Goal: Task Accomplishment & Management: Manage account settings

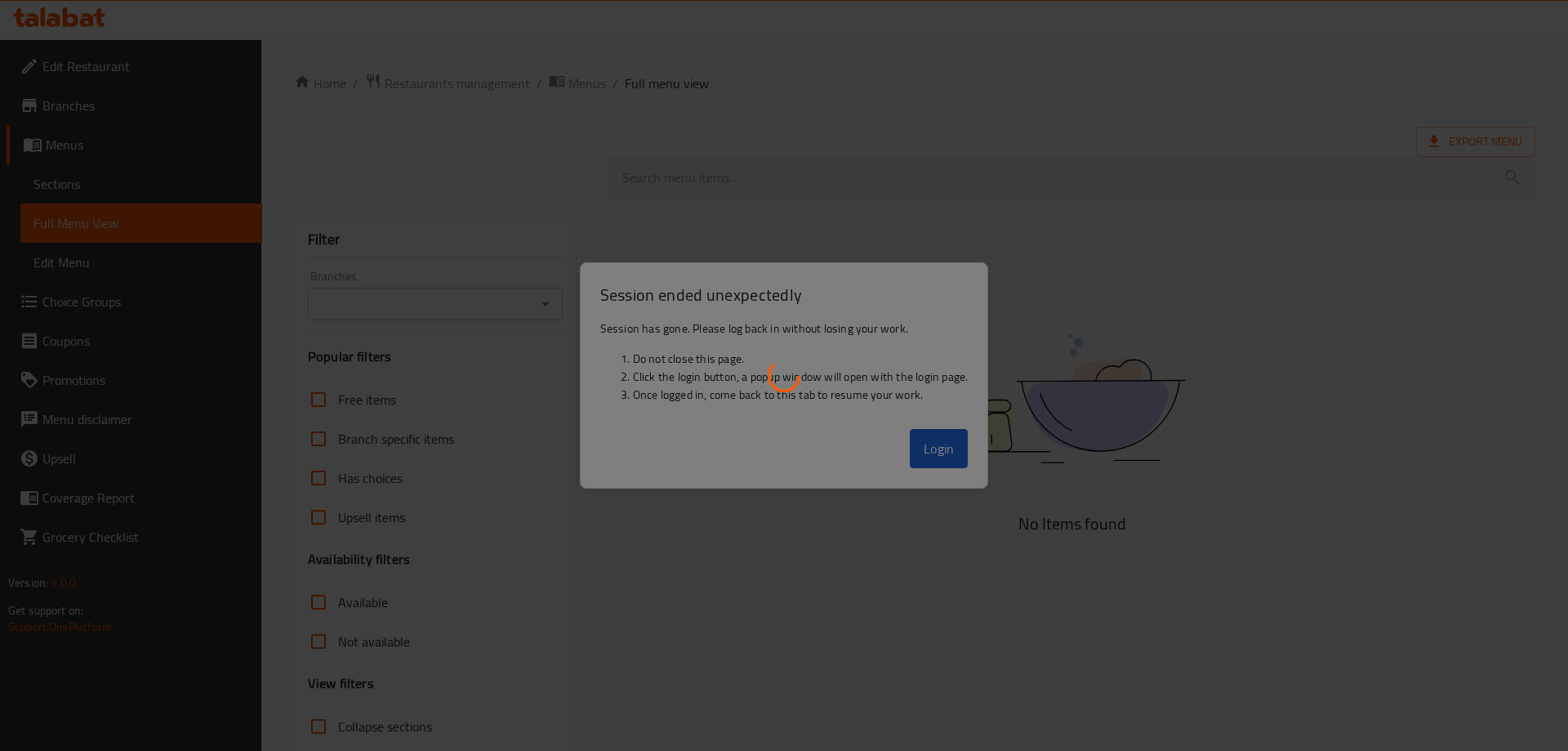
click at [924, 447] on div at bounding box center [784, 375] width 1568 height 751
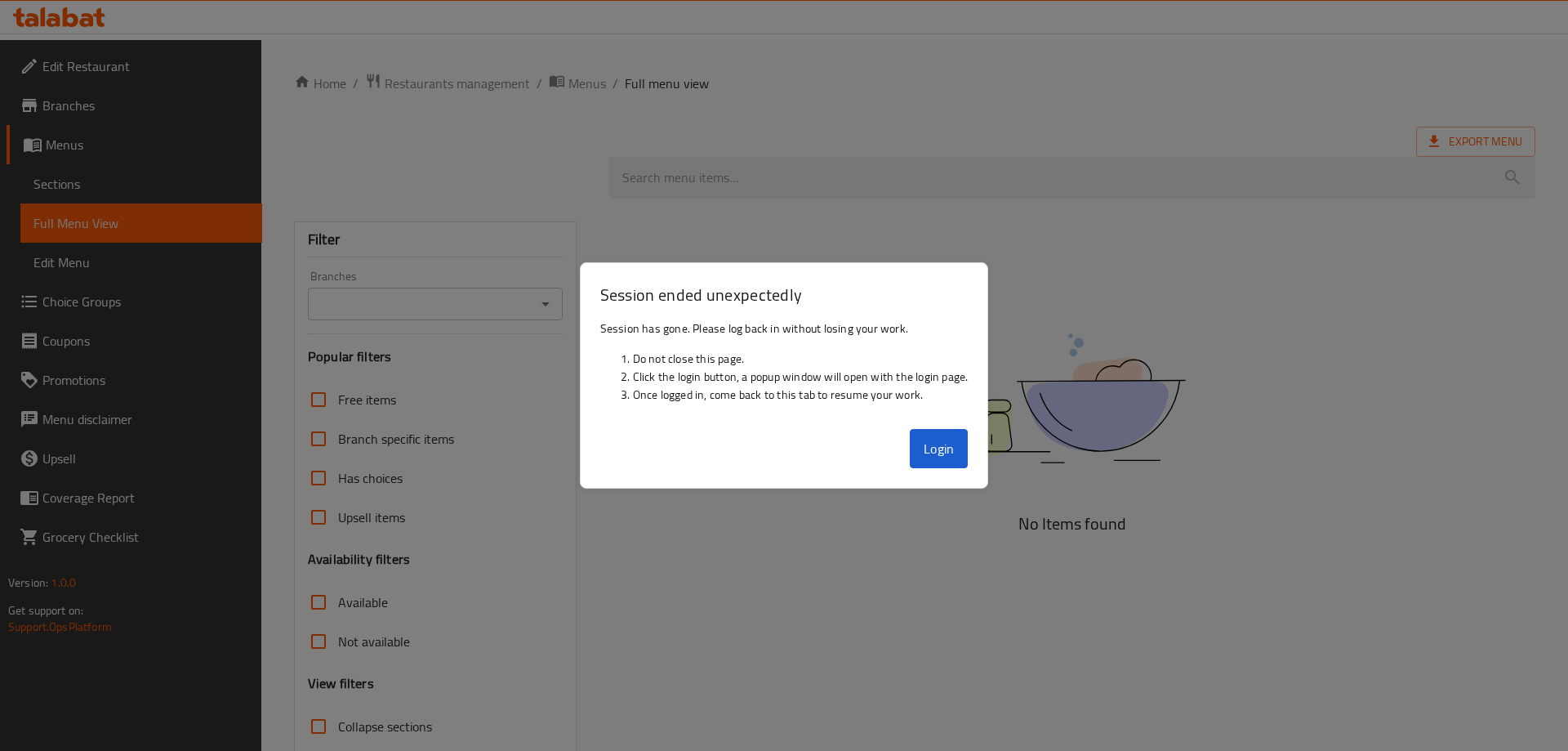
click at [924, 447] on button "Login" at bounding box center [939, 448] width 59 height 39
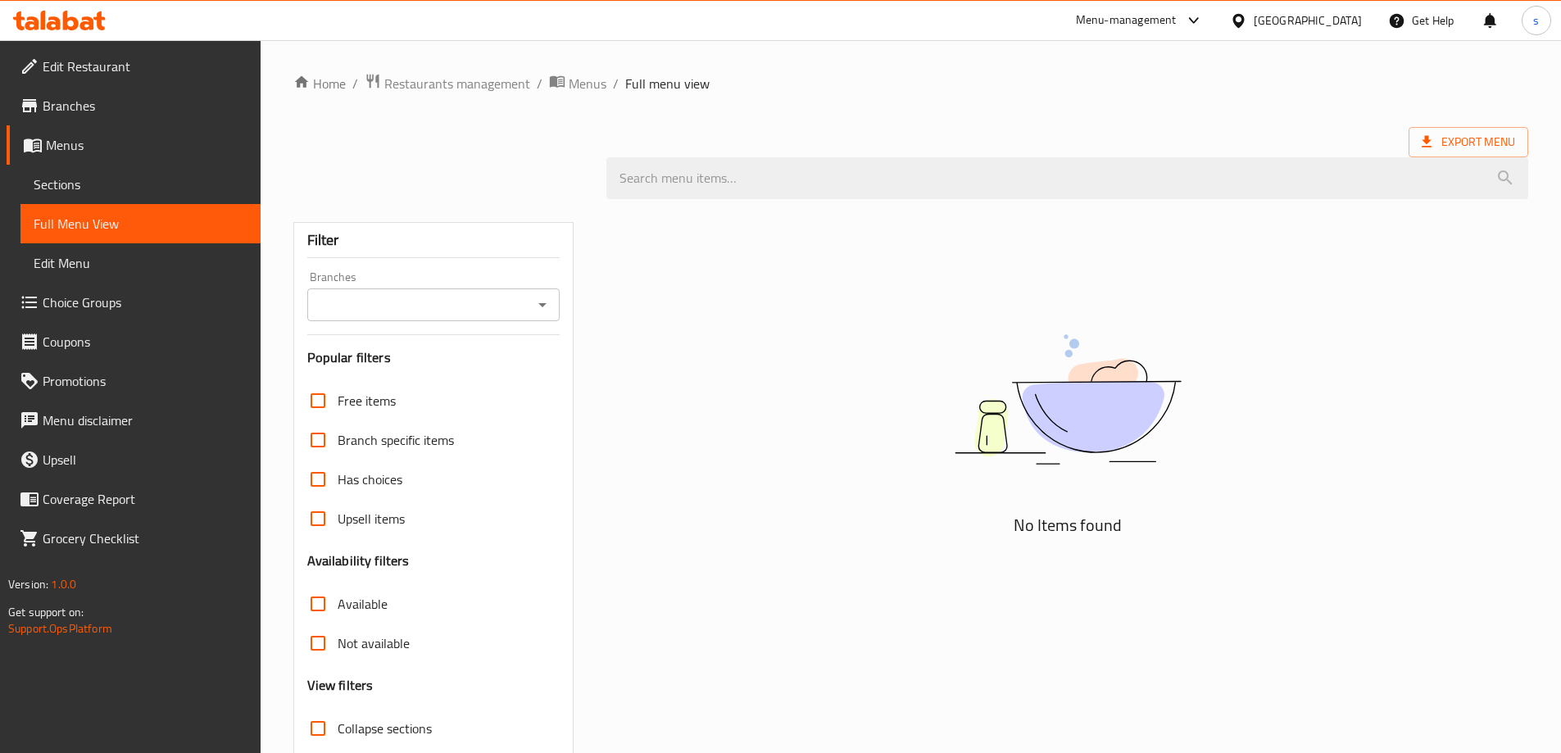
click at [75, 29] on icon at bounding box center [71, 21] width 16 height 20
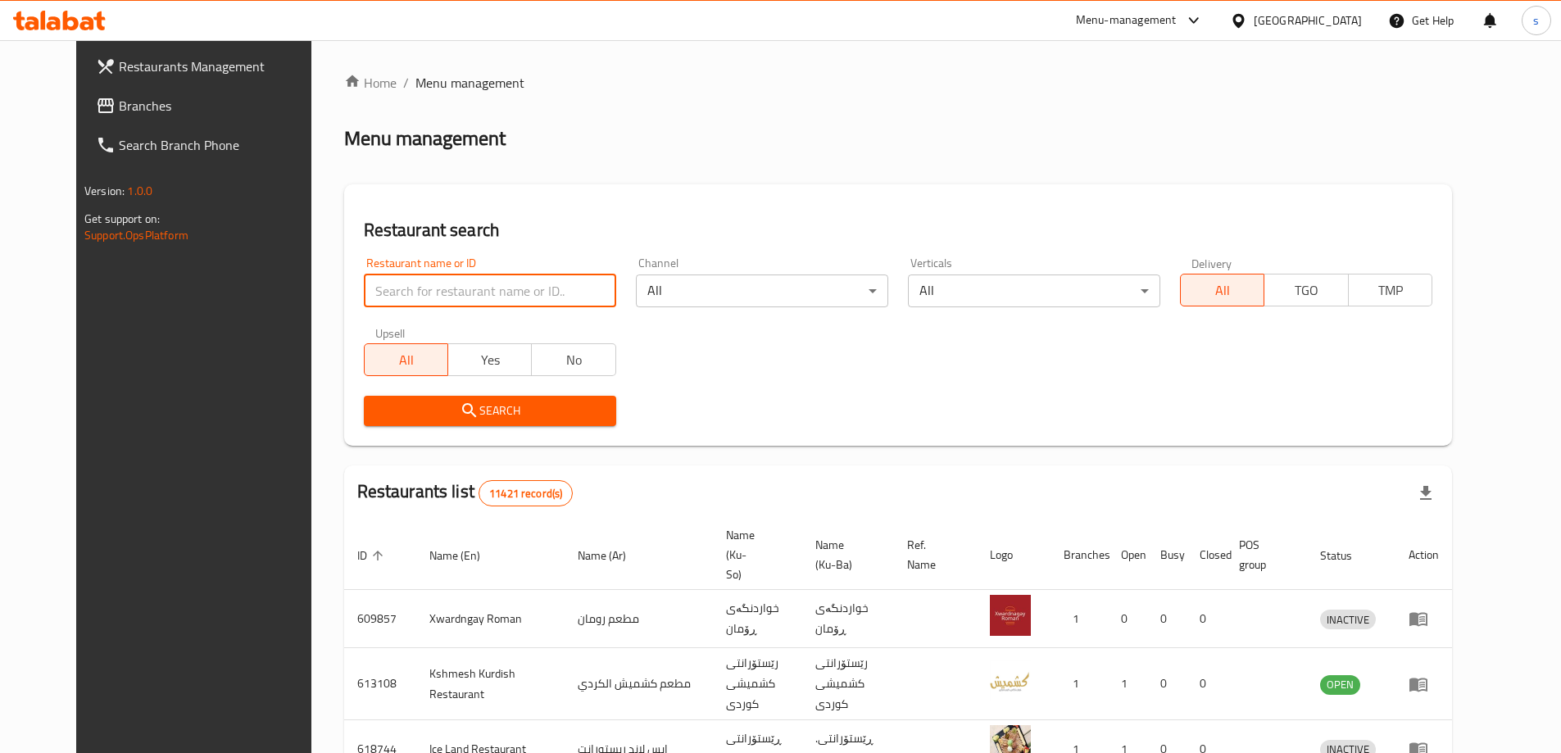
click at [420, 288] on input "search" at bounding box center [490, 290] width 252 height 33
paste input "Essse Caffe ,Grand Majdi"
click button "Search" at bounding box center [490, 411] width 252 height 30
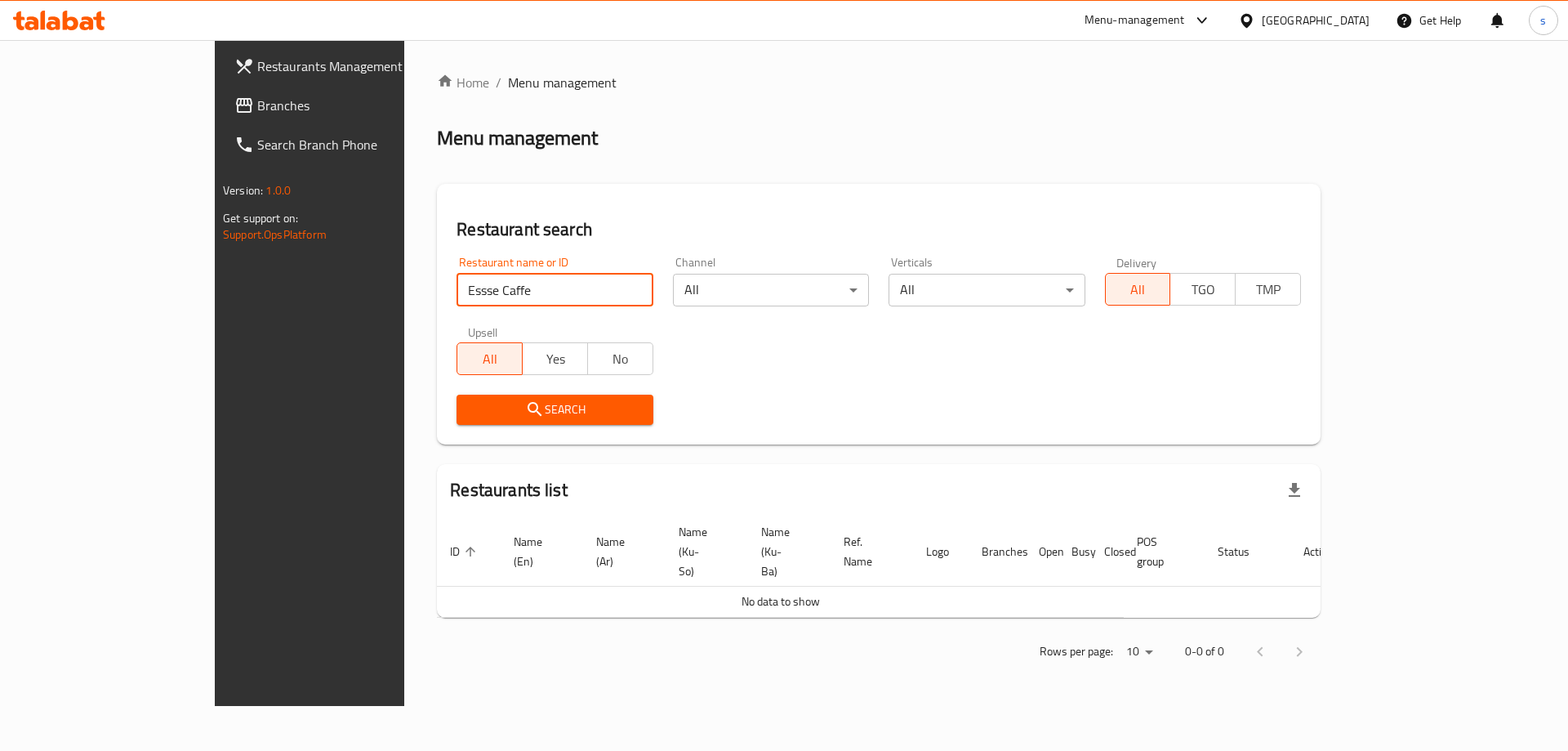
type input "Essse Caffe"
click button "Search" at bounding box center [554, 410] width 196 height 30
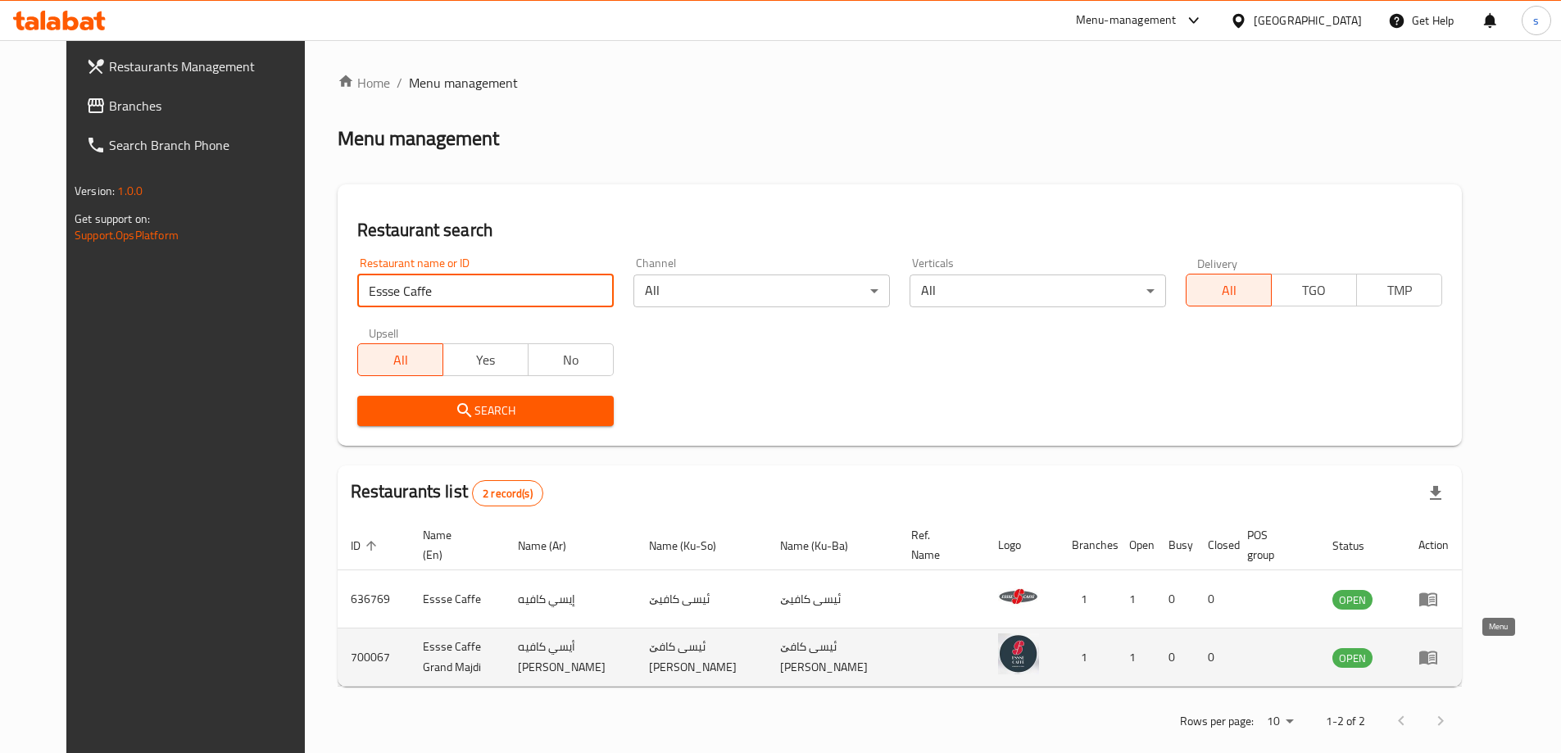
click at [1437, 653] on icon "enhanced table" at bounding box center [1428, 658] width 18 height 14
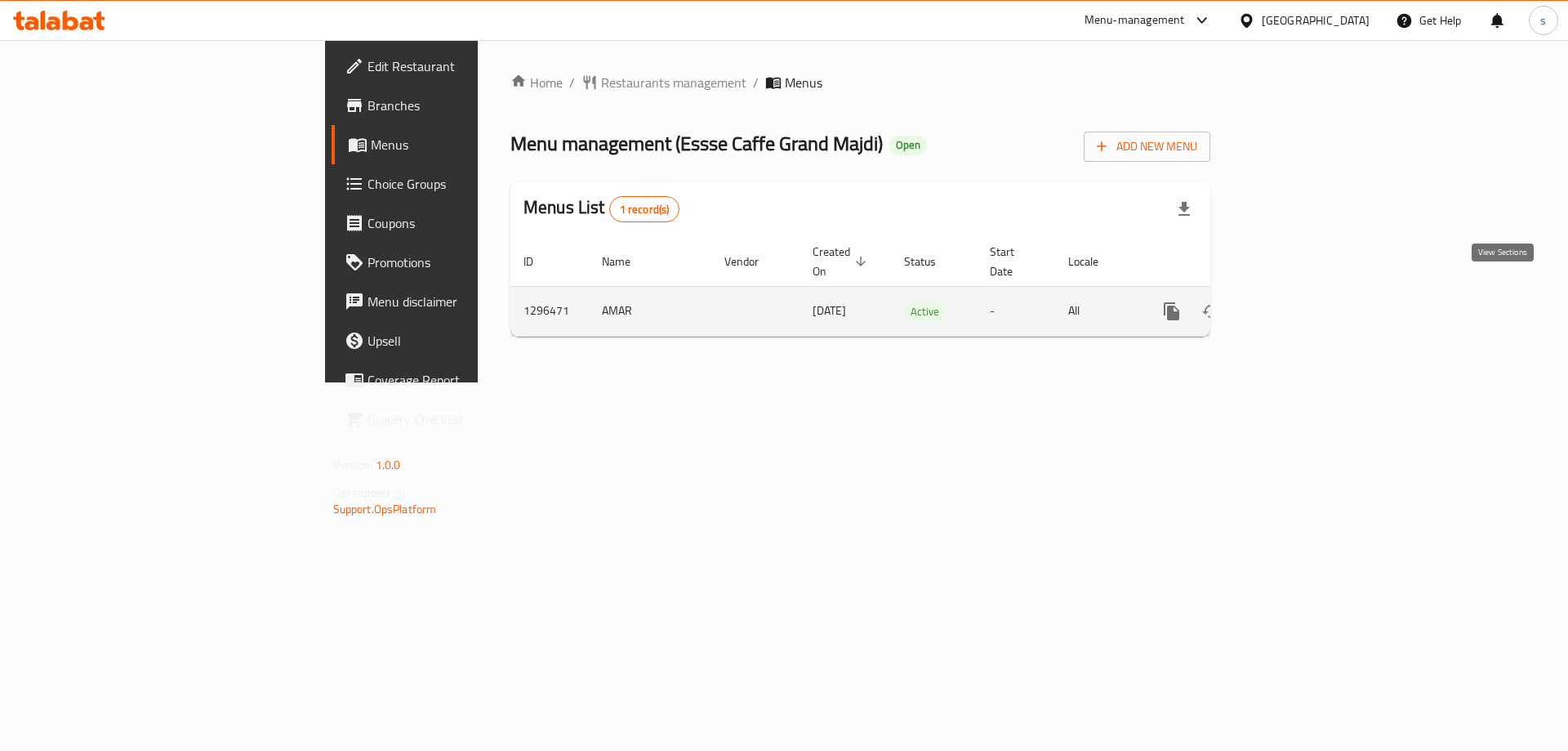
click at [1299, 301] on icon "enhanced table" at bounding box center [1290, 311] width 20 height 20
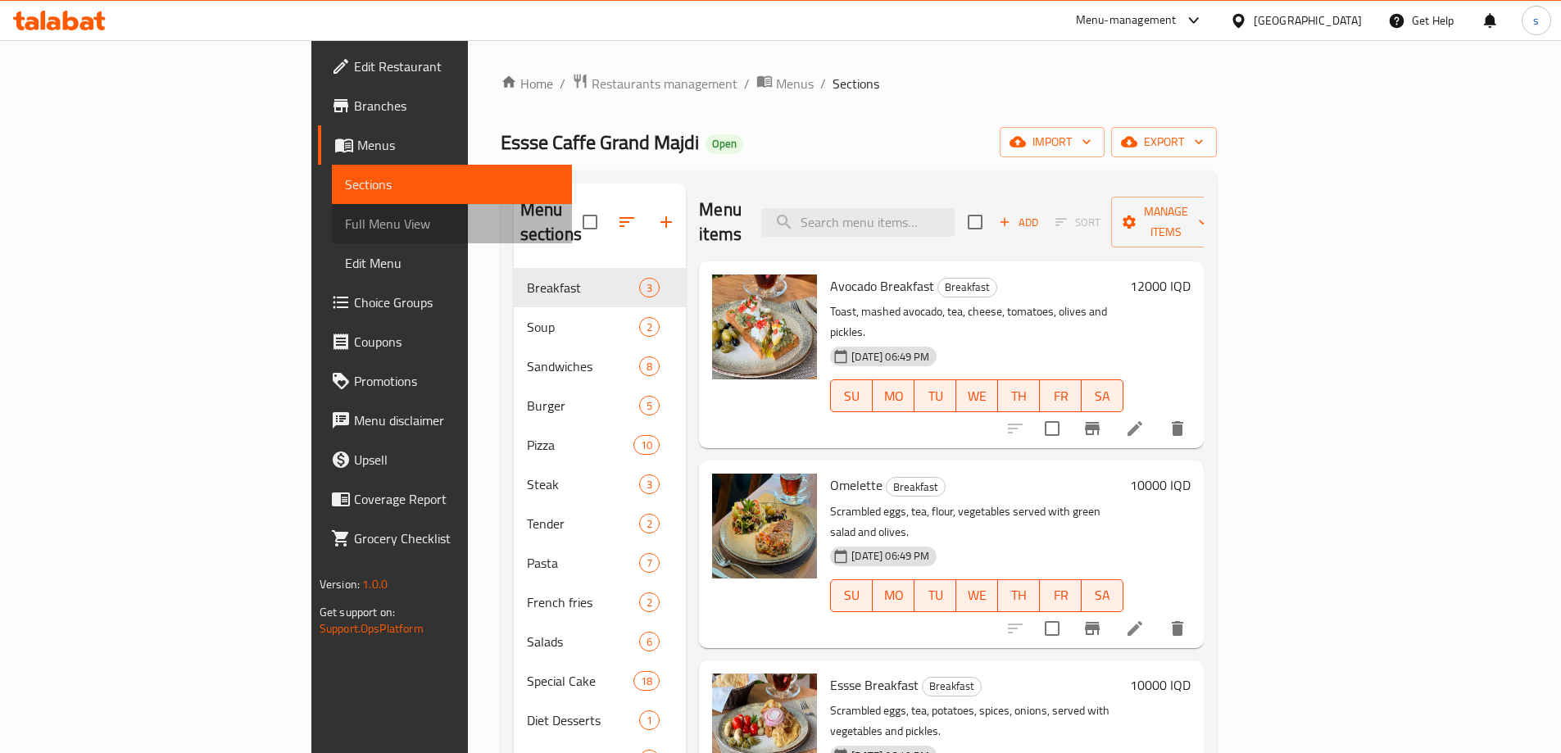
click at [345, 228] on span "Full Menu View" at bounding box center [452, 224] width 214 height 20
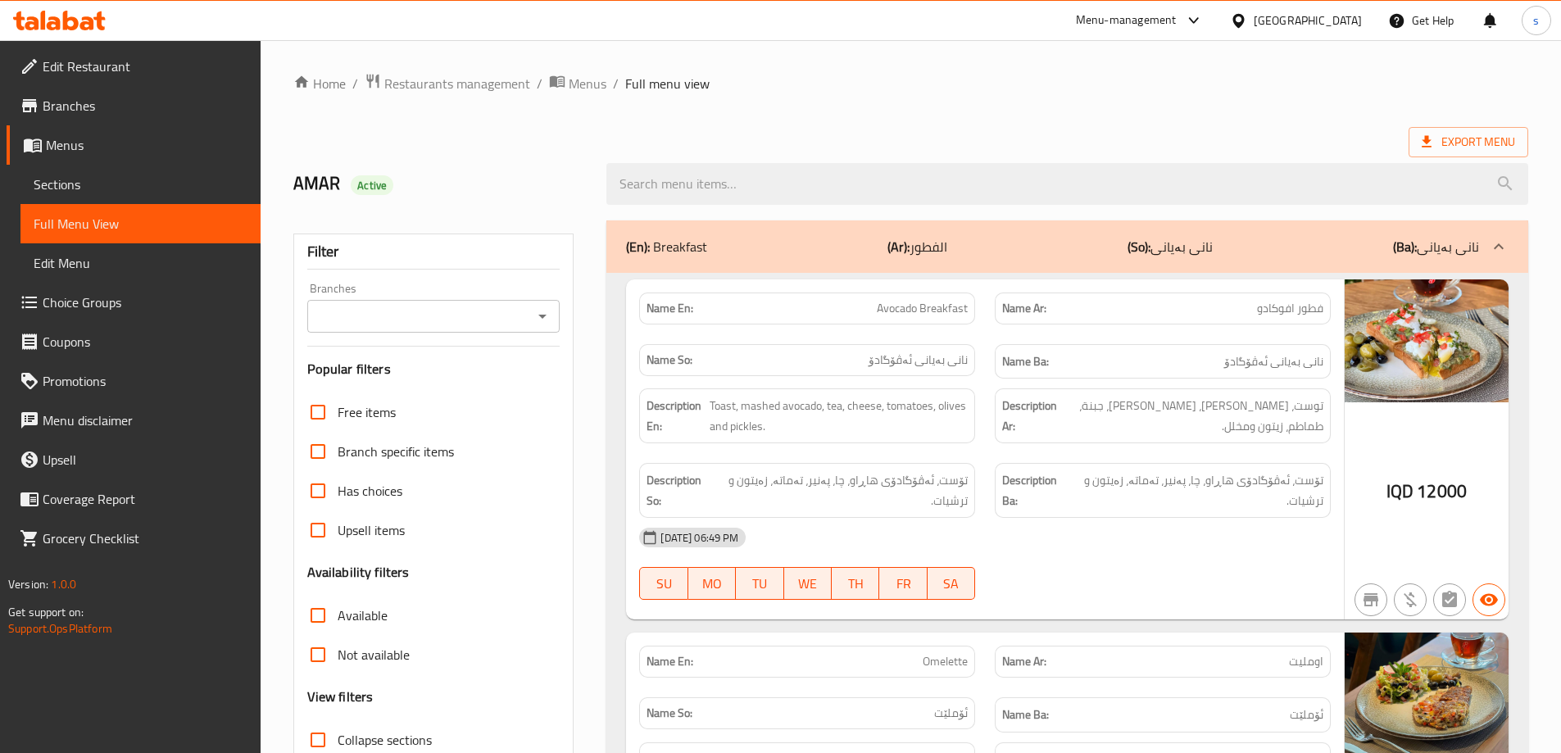
click at [552, 318] on icon "Open" at bounding box center [543, 316] width 20 height 20
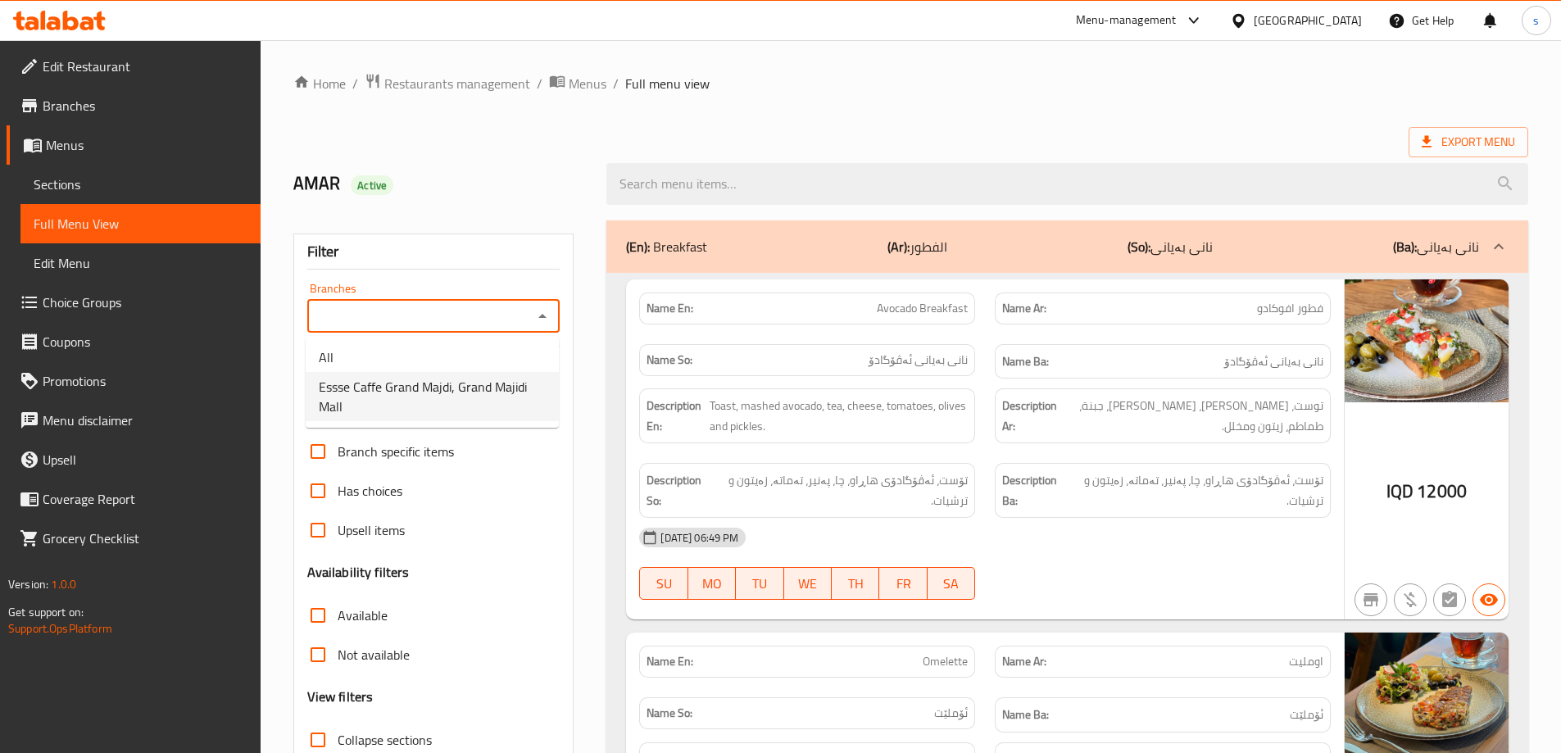
click at [511, 388] on span "Essse Caffe Grand Majdi, Grand Majidi Mall" at bounding box center [432, 396] width 227 height 39
type input "Essse Caffe Grand Majdi, Grand Majidi Mall"
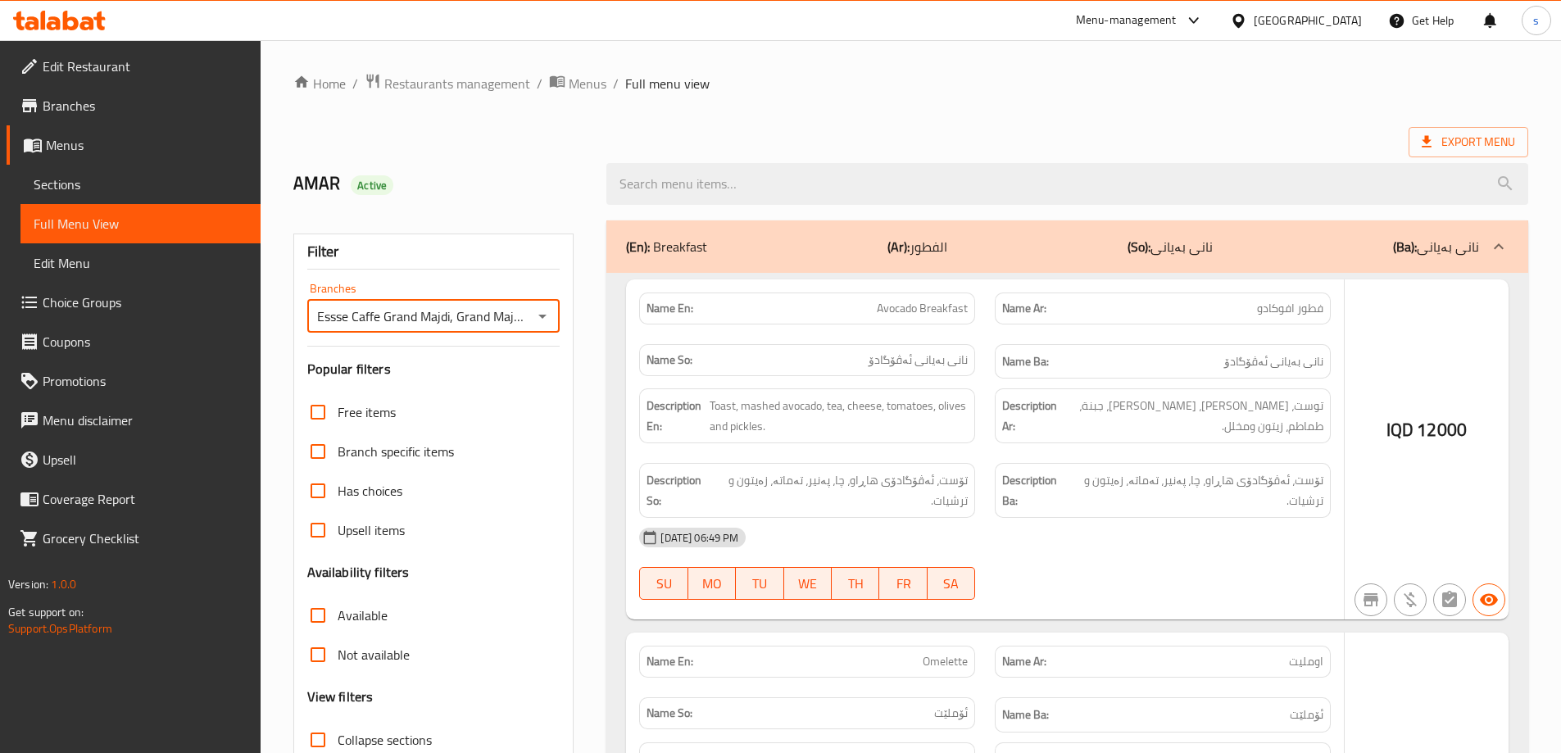
click at [690, 199] on div at bounding box center [780, 376] width 1561 height 753
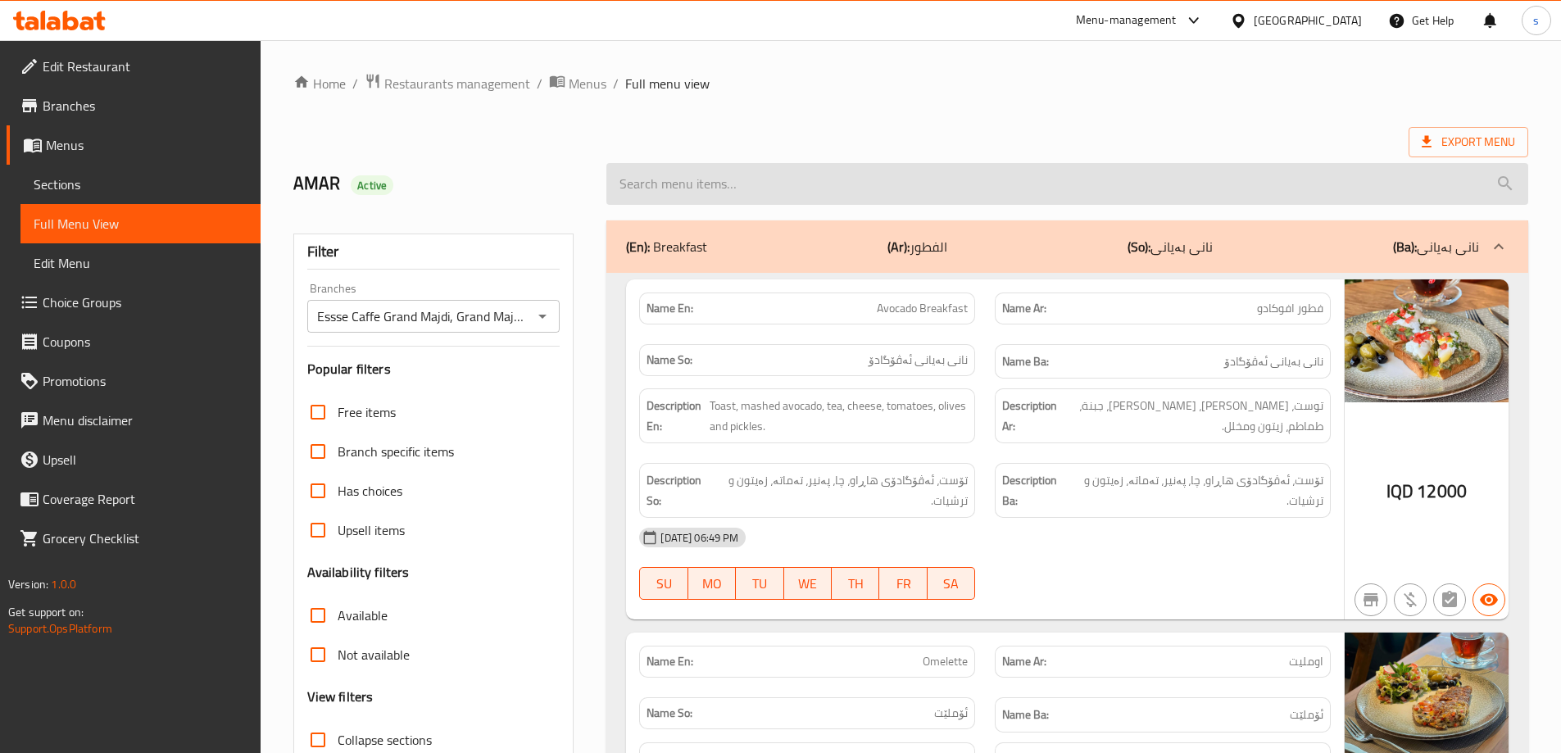
click at [687, 185] on input "search" at bounding box center [1067, 184] width 922 height 42
paste input "San Sebastian"
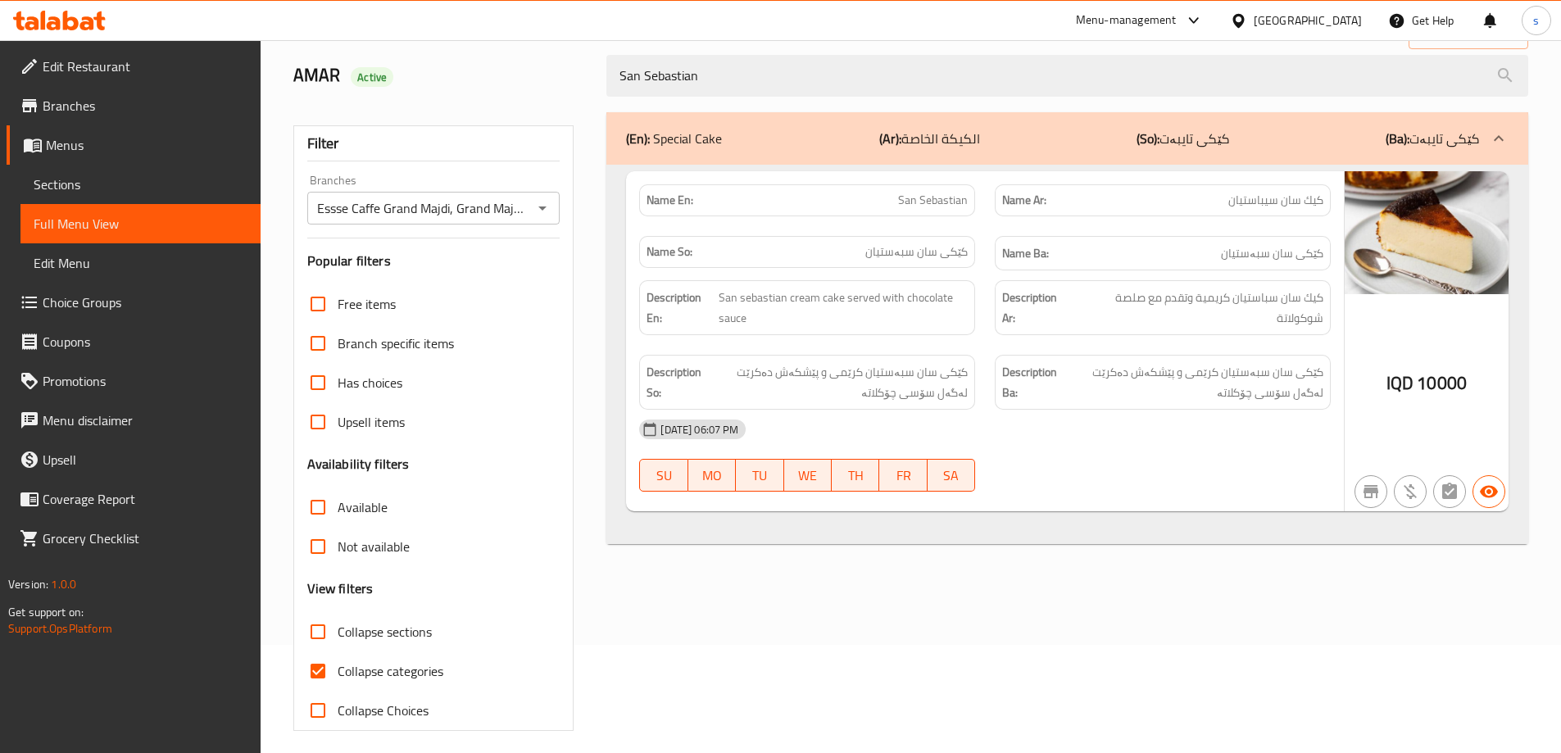
scroll to position [119, 0]
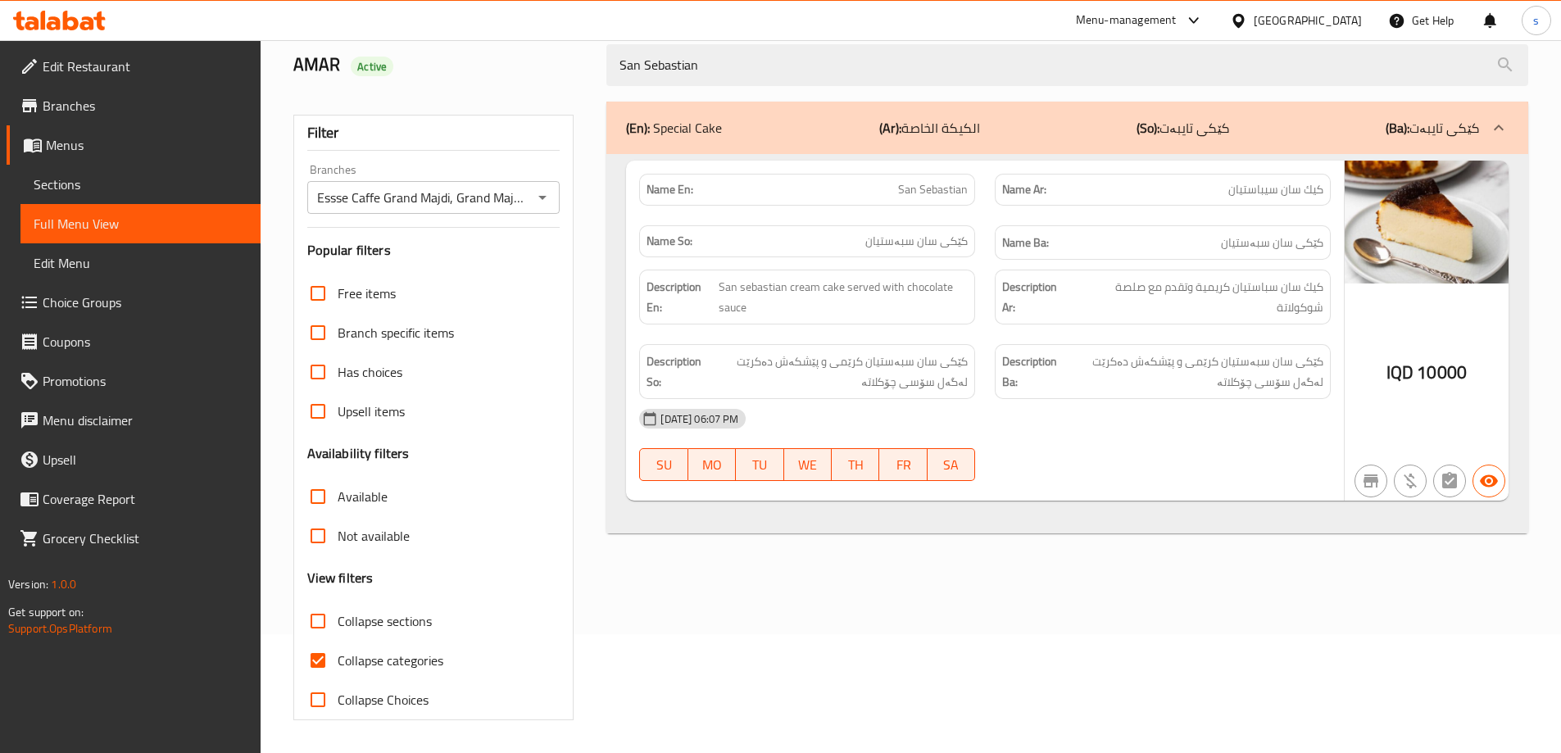
type input "San Sebastian"
click at [315, 654] on input "Collapse categories" at bounding box center [317, 660] width 39 height 39
checkbox input "false"
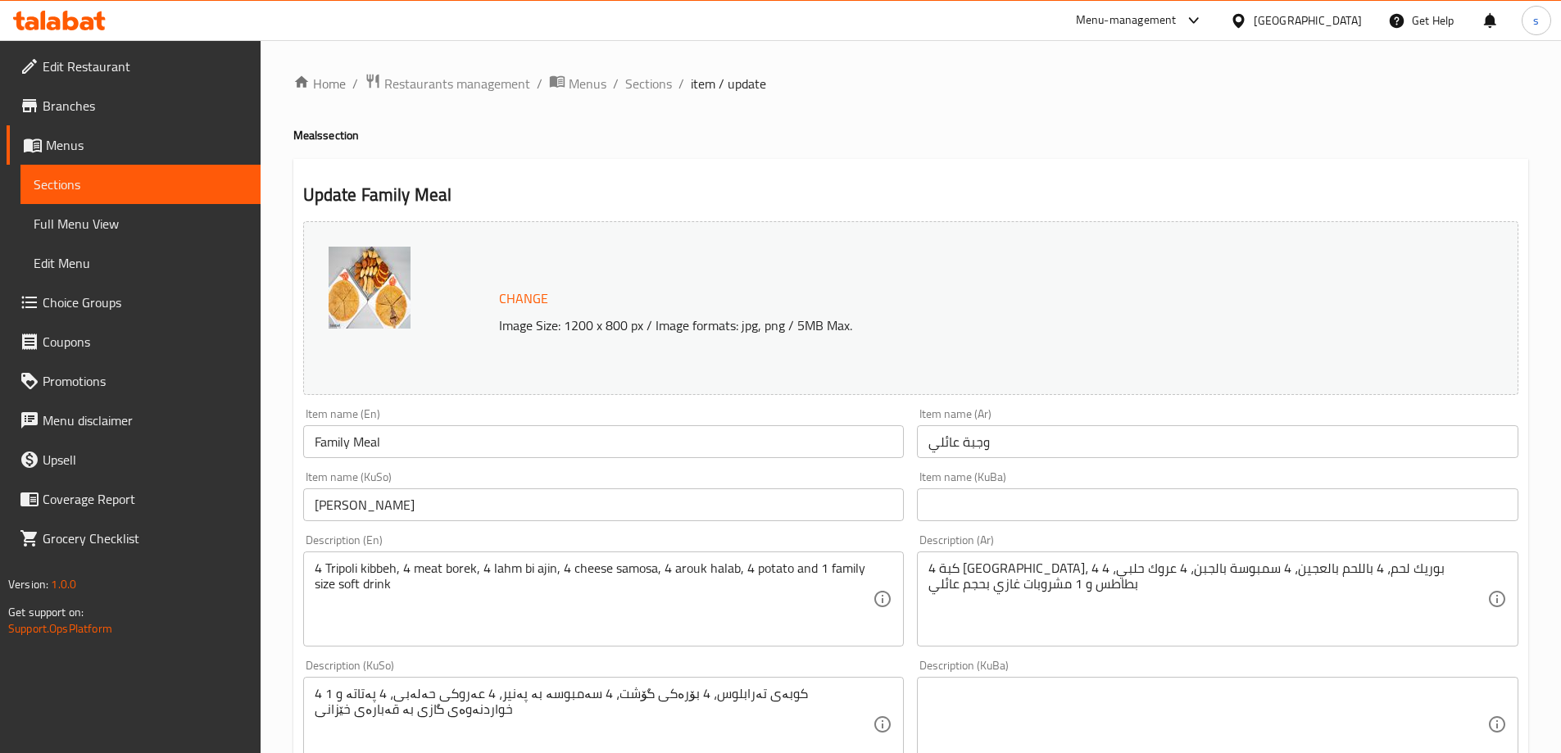
click at [94, 198] on link "Sections" at bounding box center [140, 184] width 240 height 39
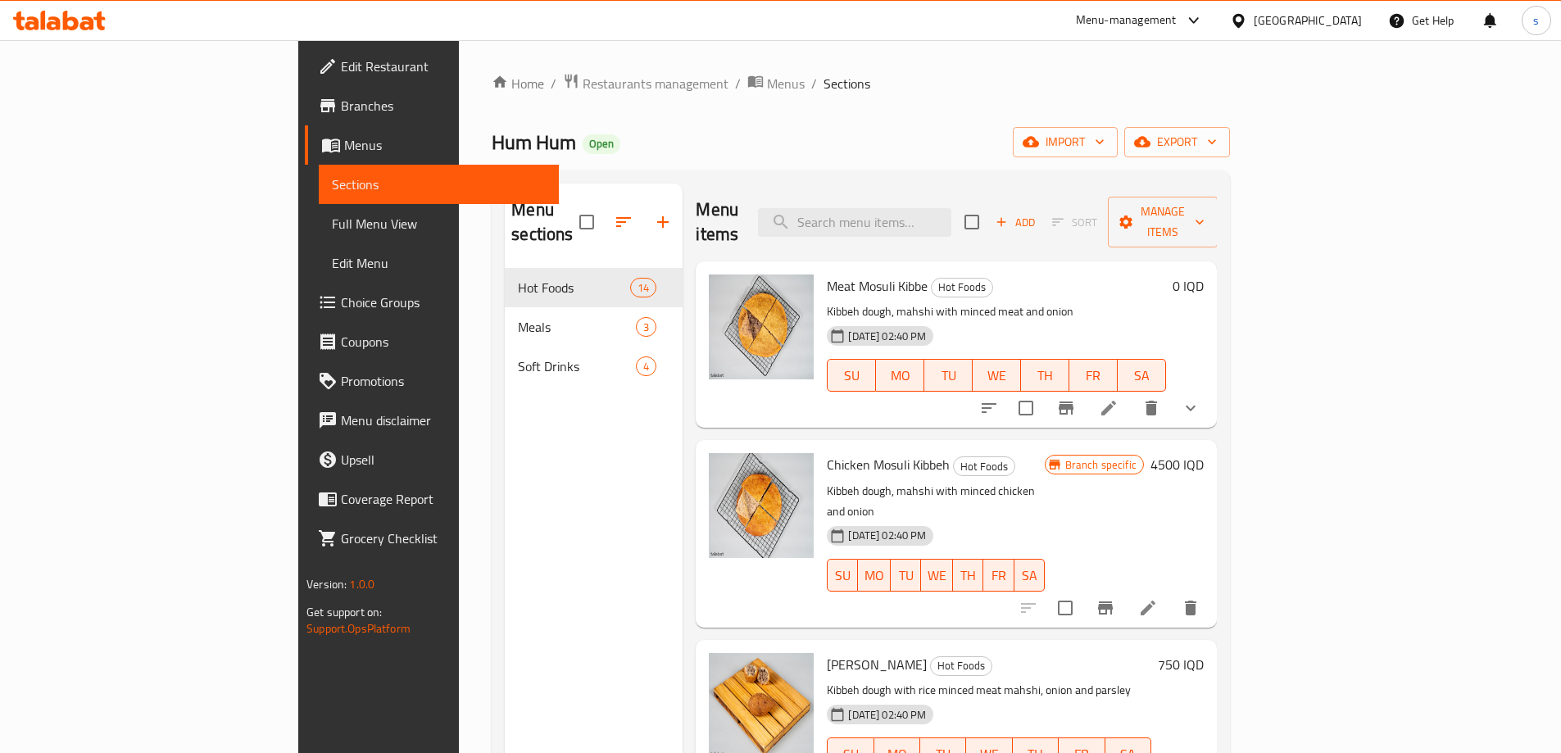
click at [66, 25] on icon at bounding box center [71, 21] width 16 height 20
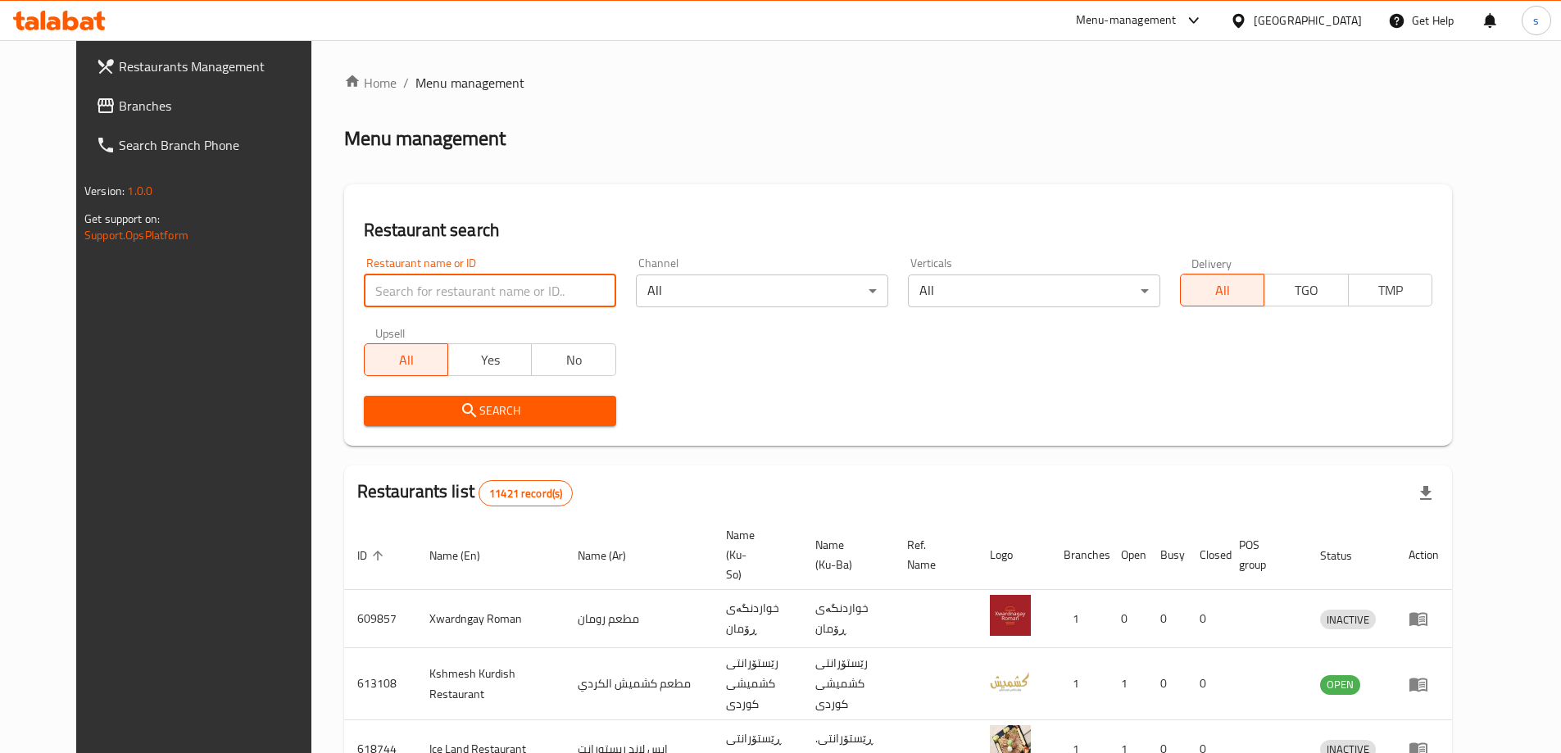
click at [461, 289] on input "search" at bounding box center [490, 290] width 252 height 33
paste input "Original Chicken, Al saydeya"
click at [444, 410] on span "Search" at bounding box center [490, 411] width 226 height 20
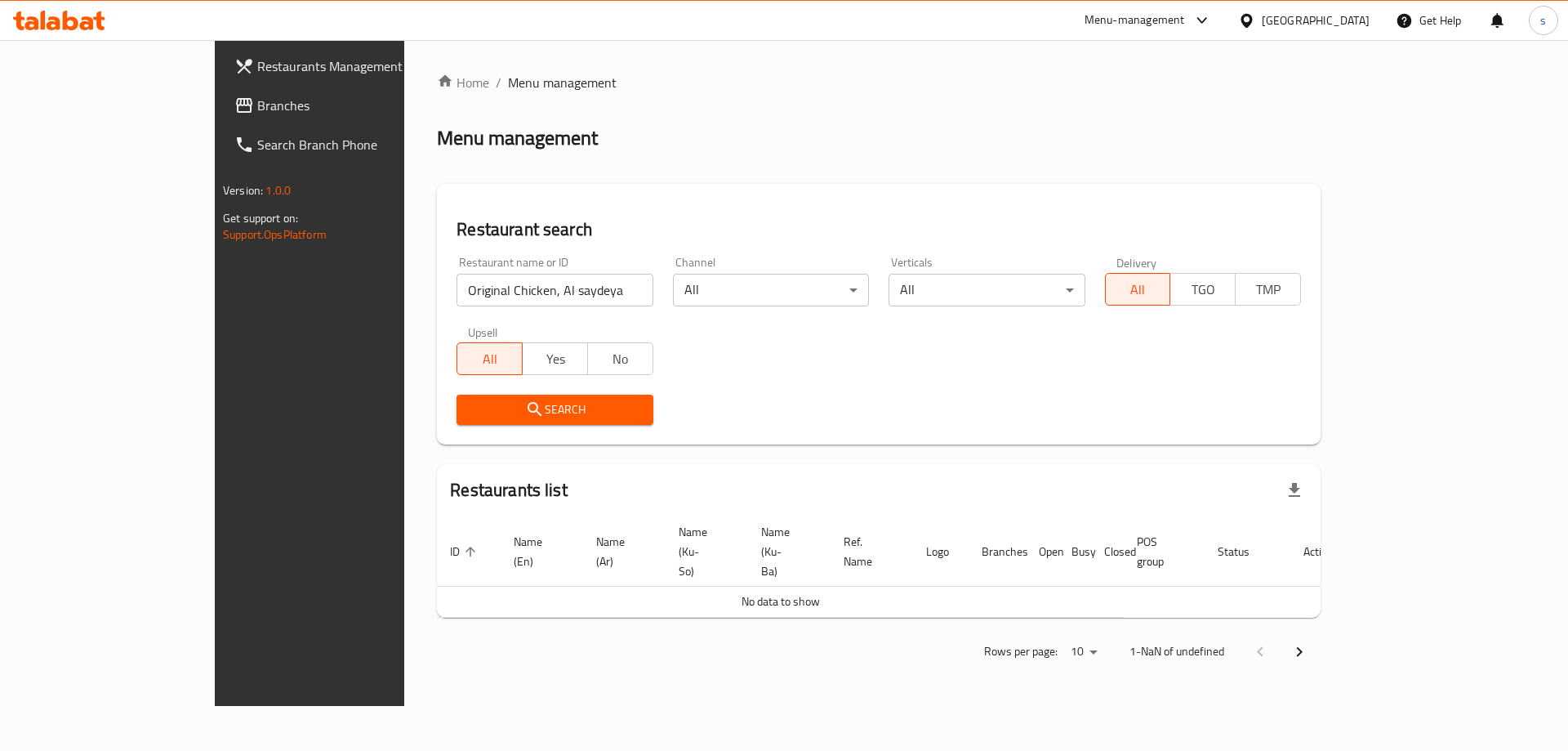
click at [491, 298] on input "Original Chicken, Al saydeya" at bounding box center [554, 289] width 196 height 33
click at [470, 401] on span "Search" at bounding box center [554, 410] width 169 height 20
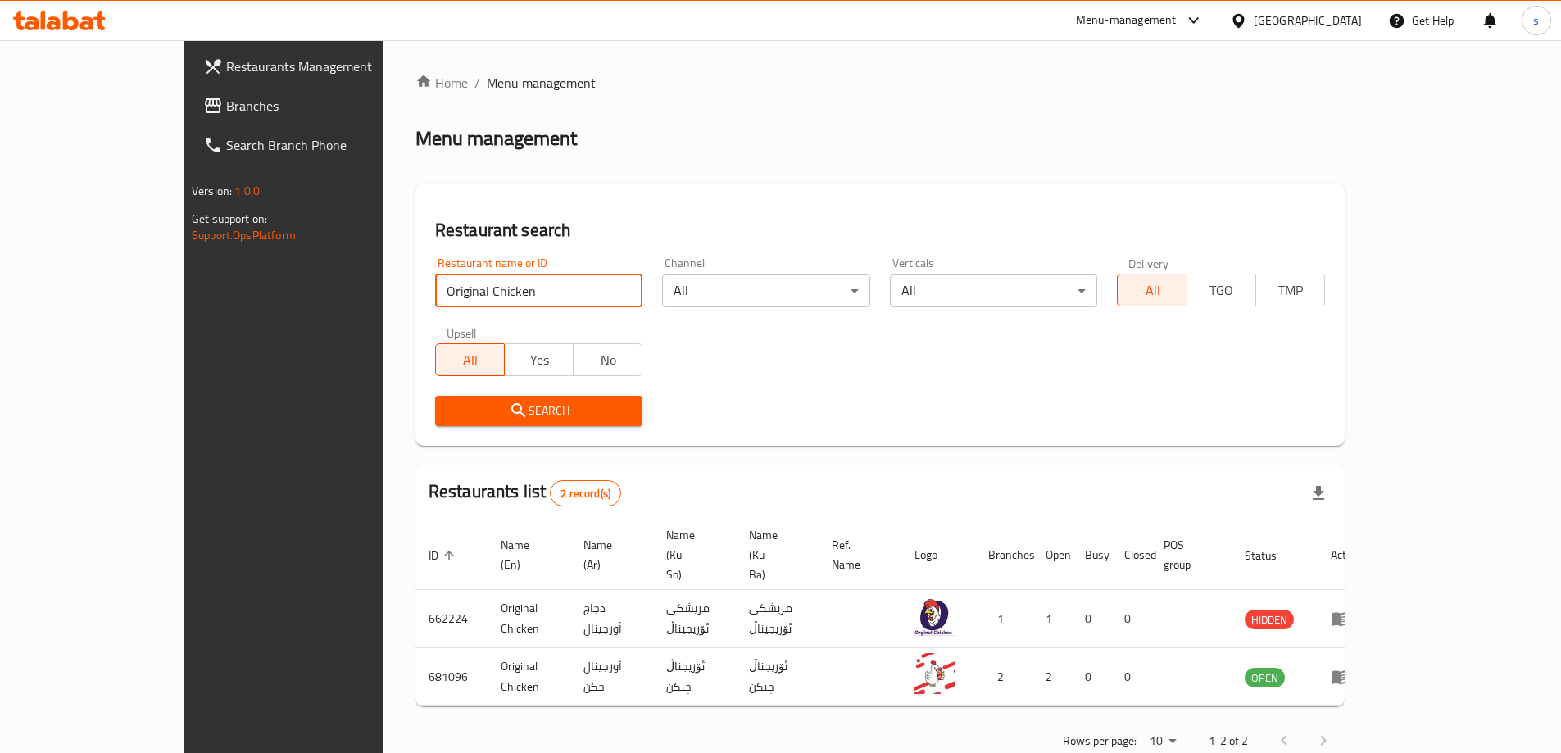
click at [480, 301] on input "Original Chicken" at bounding box center [539, 290] width 208 height 33
paste input "769600"
type input "769600"
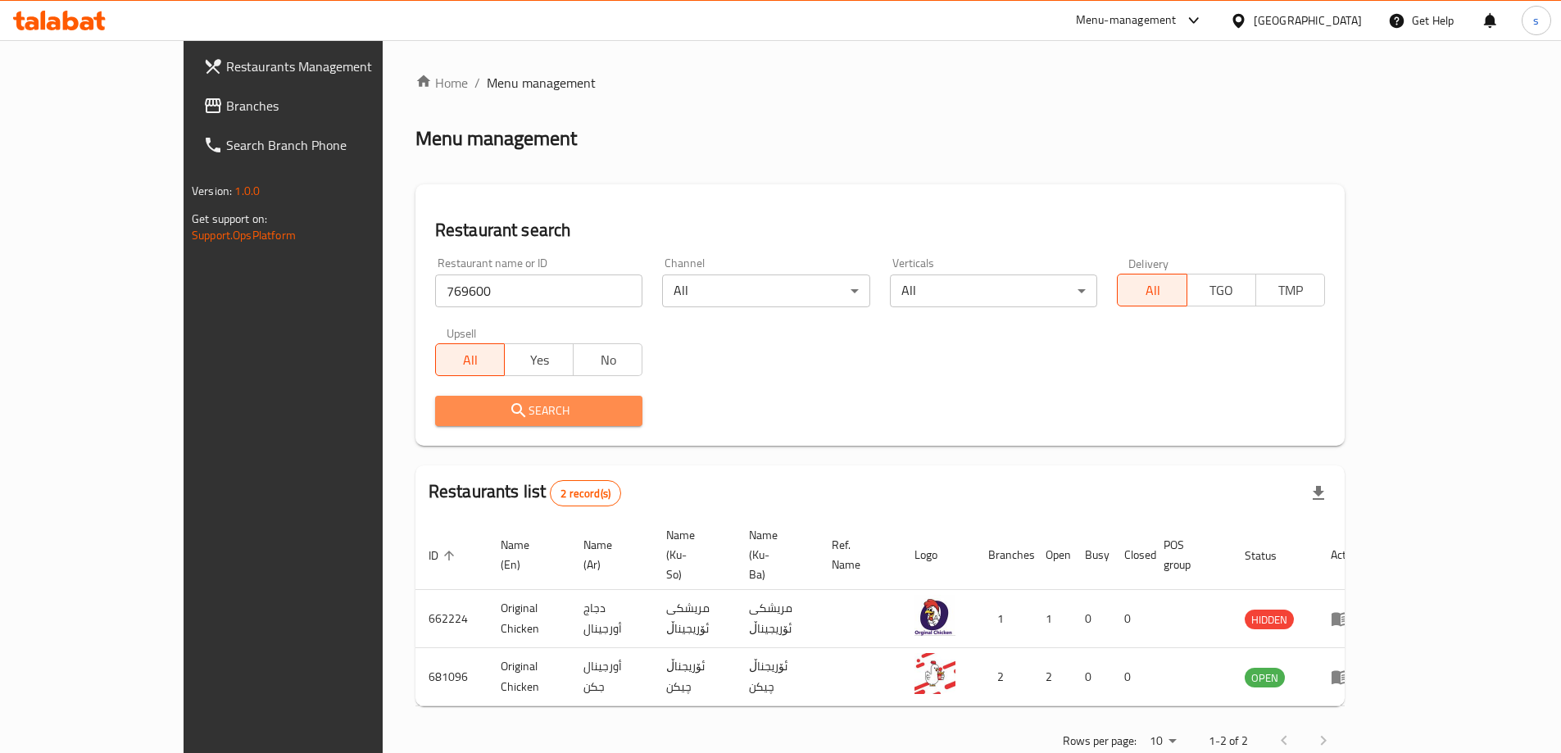
click at [497, 399] on button "Search" at bounding box center [539, 411] width 208 height 30
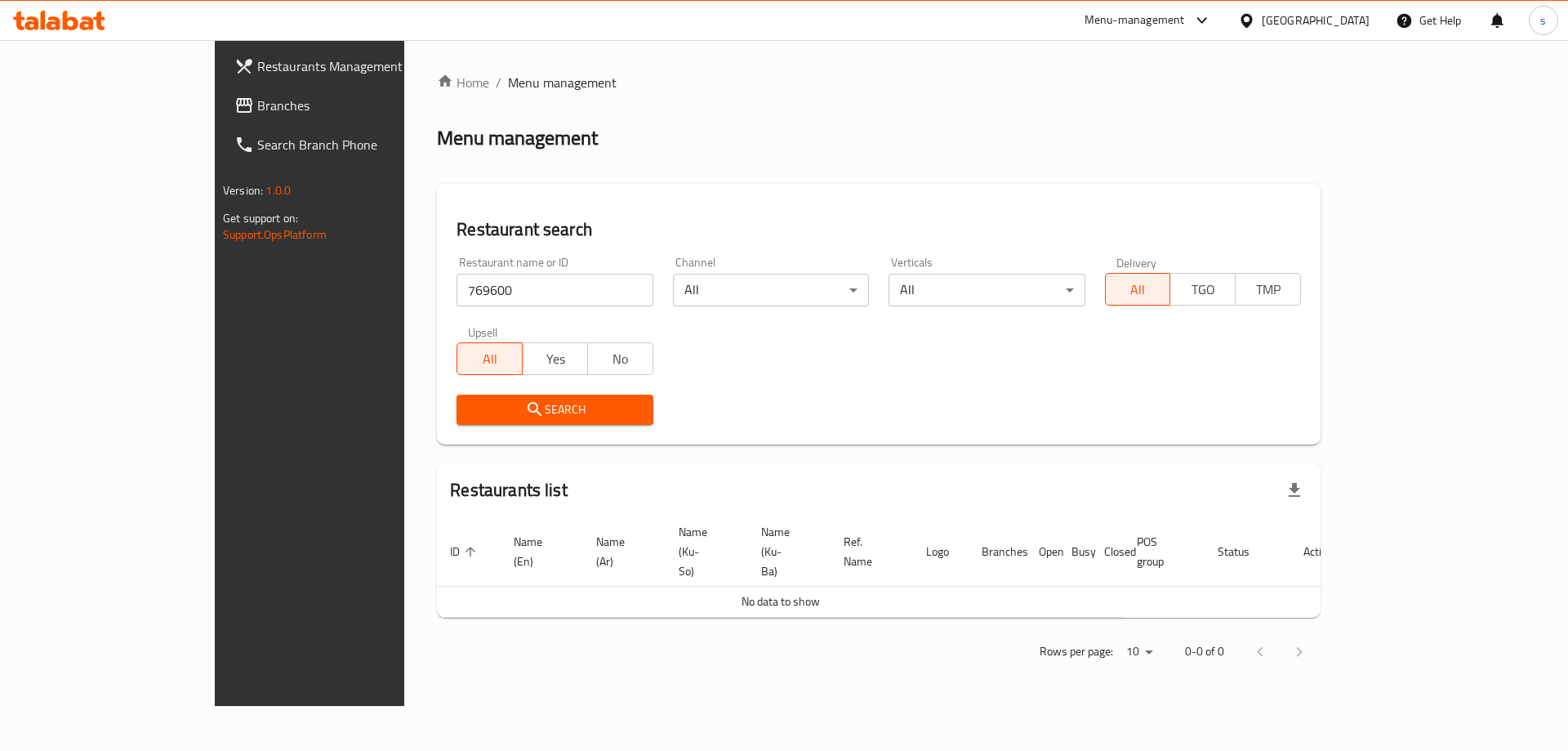
click at [457, 295] on input "769600" at bounding box center [554, 289] width 196 height 33
click at [257, 111] on span "Branches" at bounding box center [360, 106] width 206 height 20
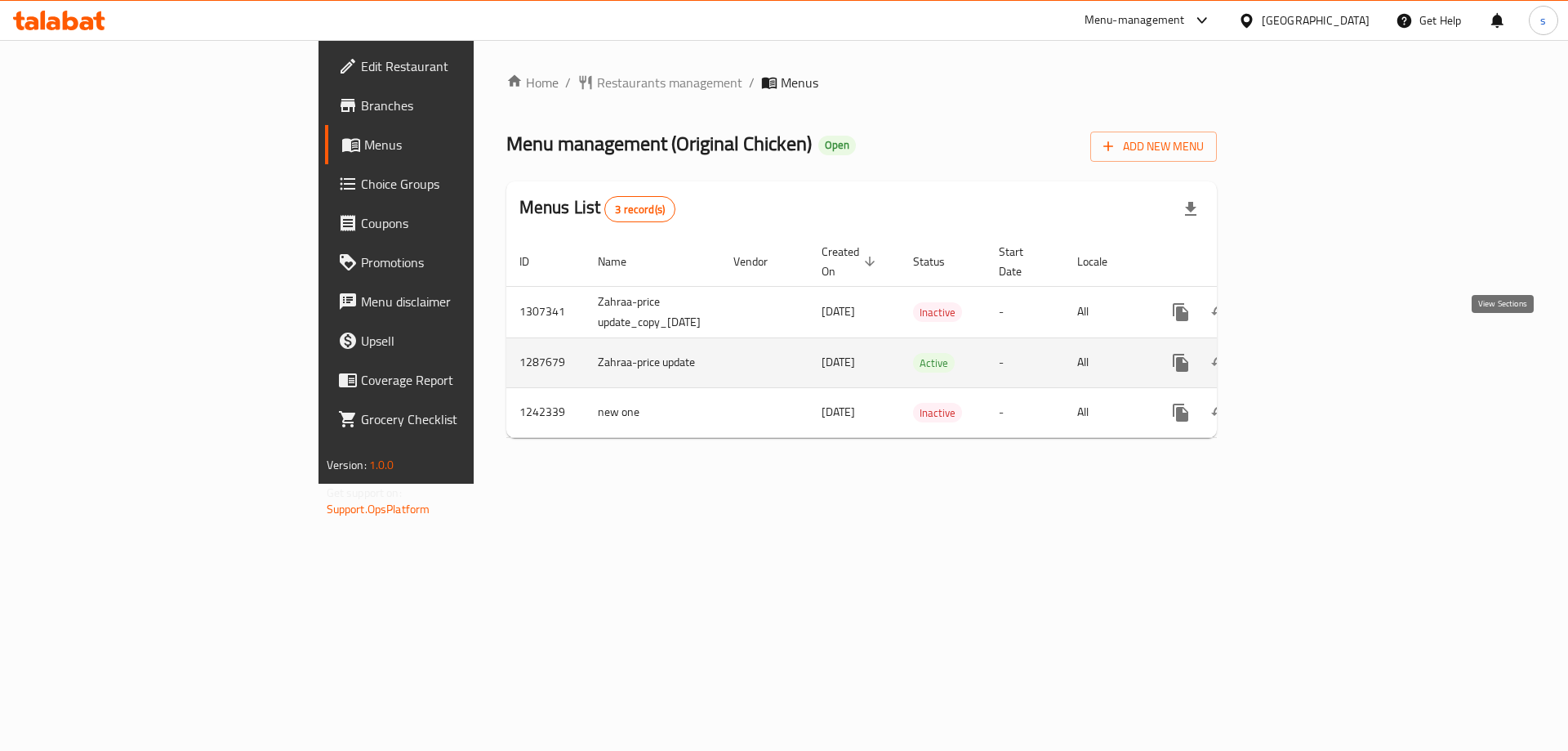
click at [1306, 355] on icon "enhanced table" at bounding box center [1298, 362] width 15 height 15
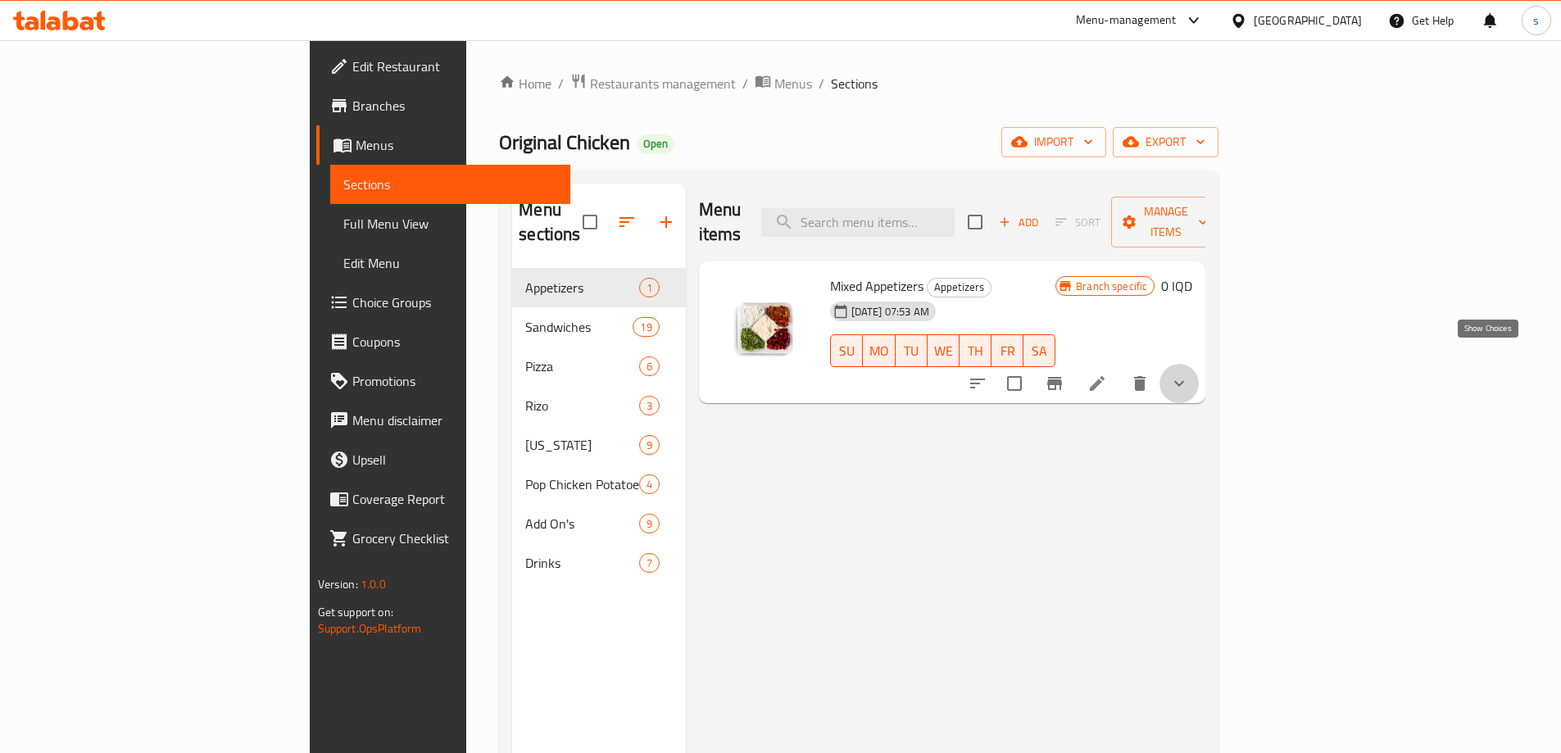
click at [1189, 374] on icon "show more" at bounding box center [1179, 384] width 20 height 20
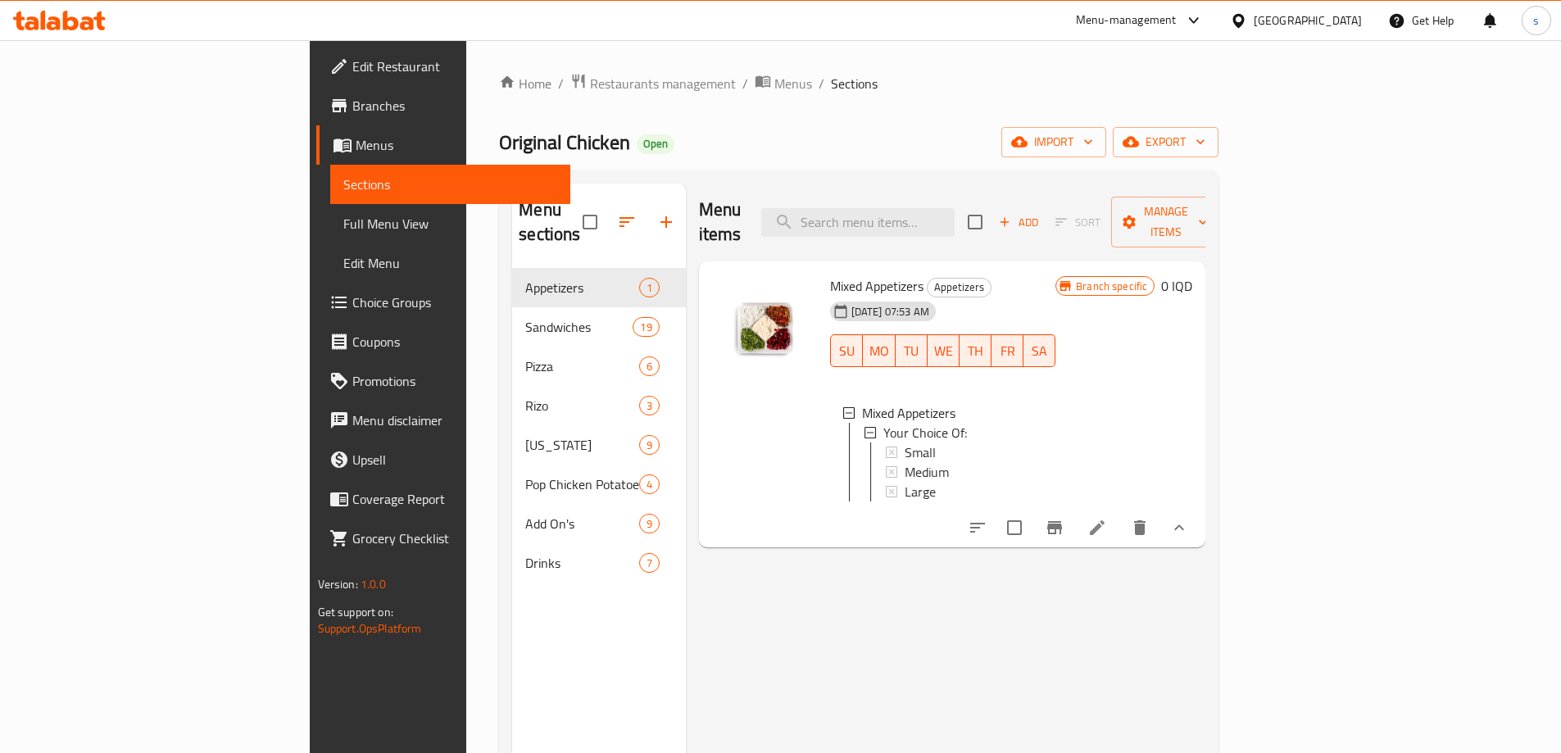
click at [1086, 600] on div "Menu items Add Sort Manage items Mixed Appetizers Appetizers 07-05-2025 07:53 A…" at bounding box center [946, 560] width 520 height 753
click at [1040, 213] on span "Add" at bounding box center [1018, 222] width 44 height 19
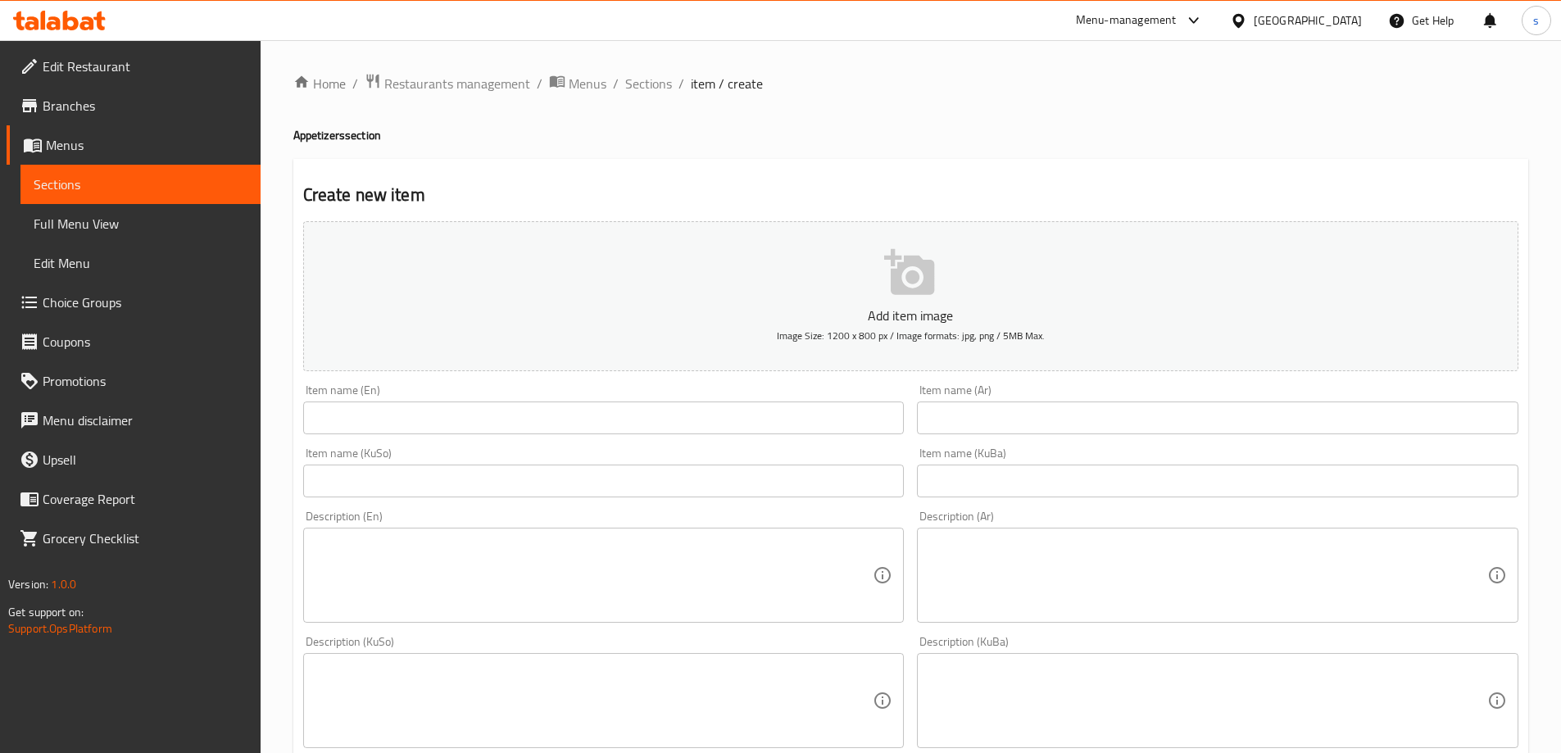
click at [176, 192] on span "Sections" at bounding box center [141, 185] width 214 height 20
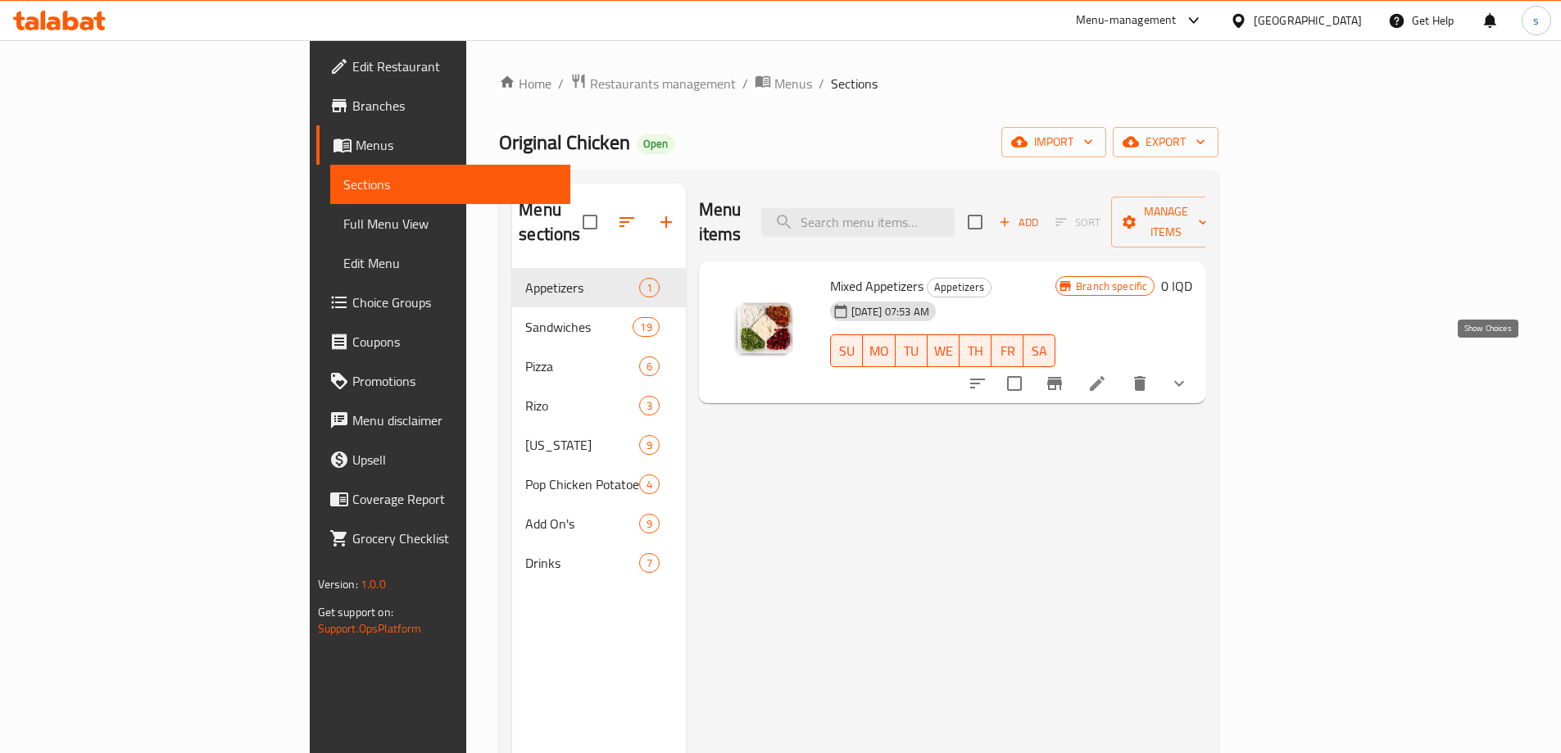
click at [1189, 374] on icon "show more" at bounding box center [1179, 384] width 20 height 20
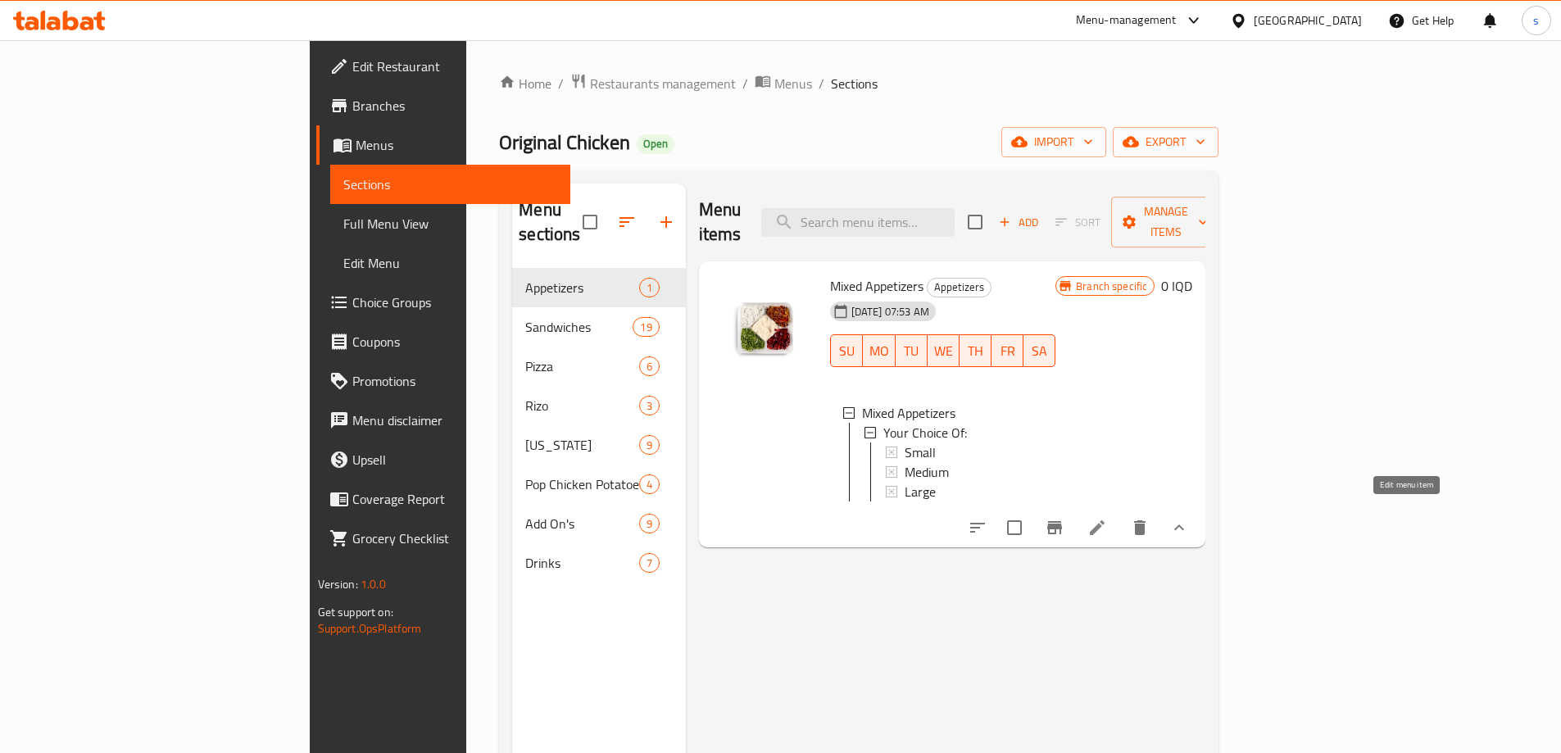
click at [1107, 520] on icon at bounding box center [1097, 528] width 20 height 20
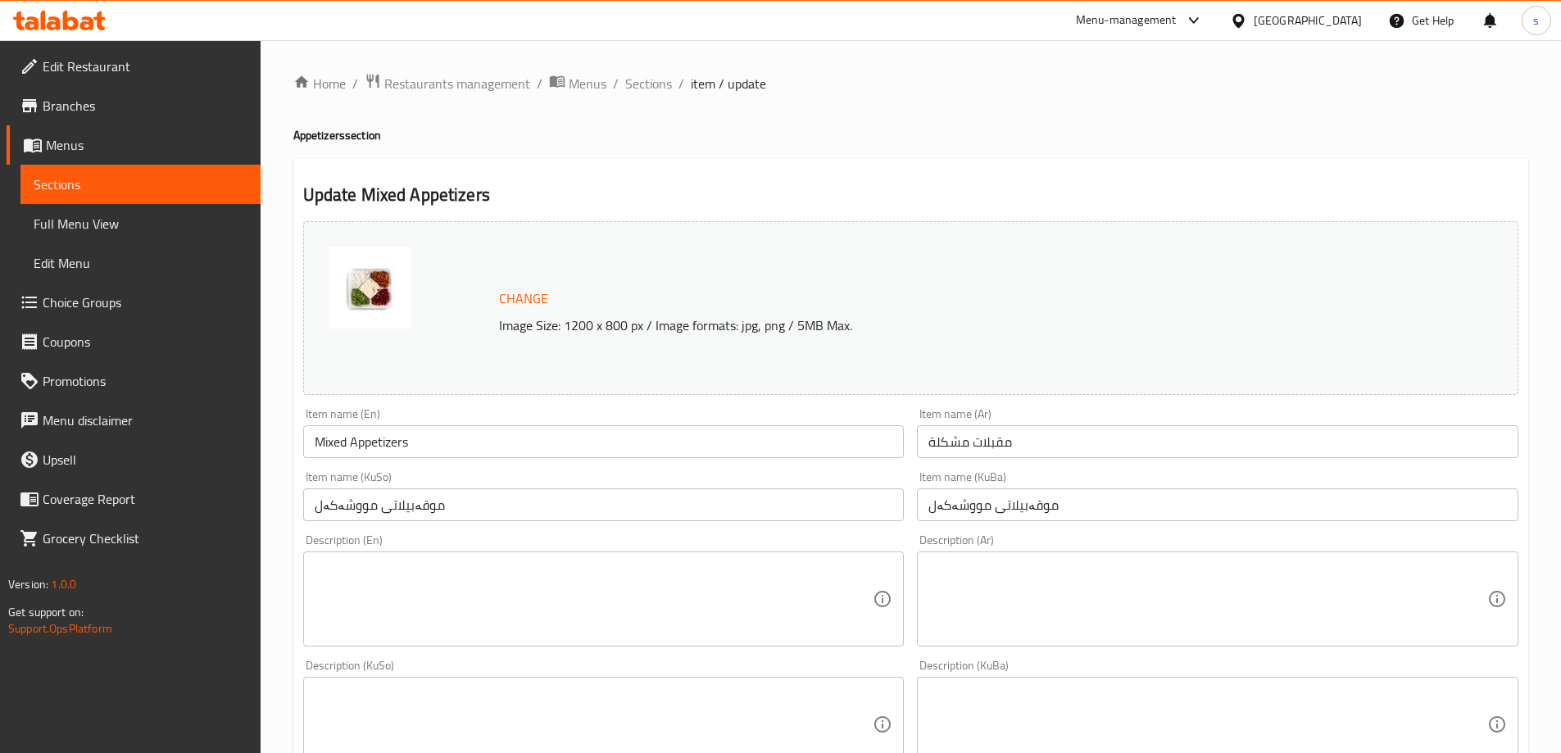
scroll to position [683, 0]
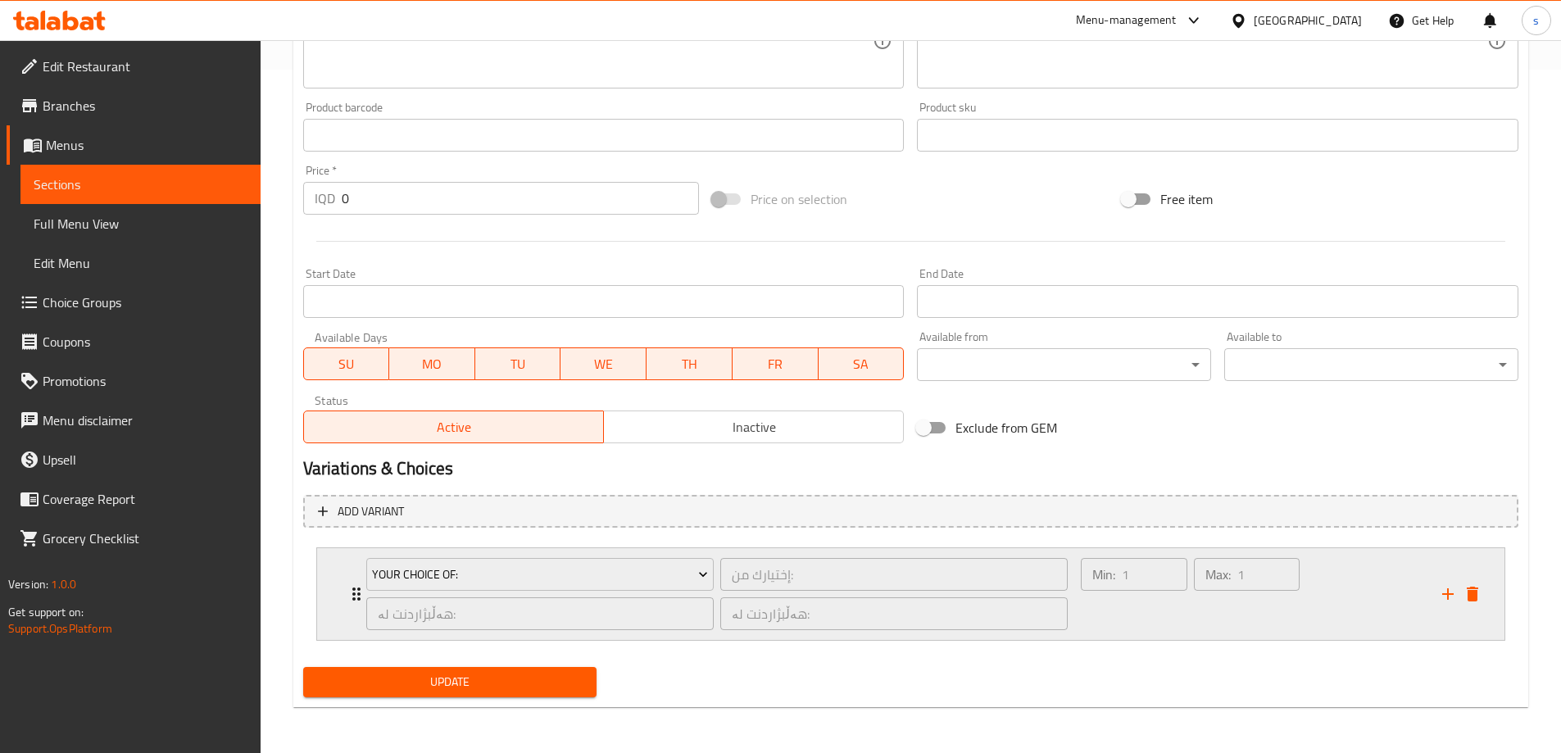
click at [1238, 620] on div "Max: 1 ​" at bounding box center [1246, 594] width 112 height 79
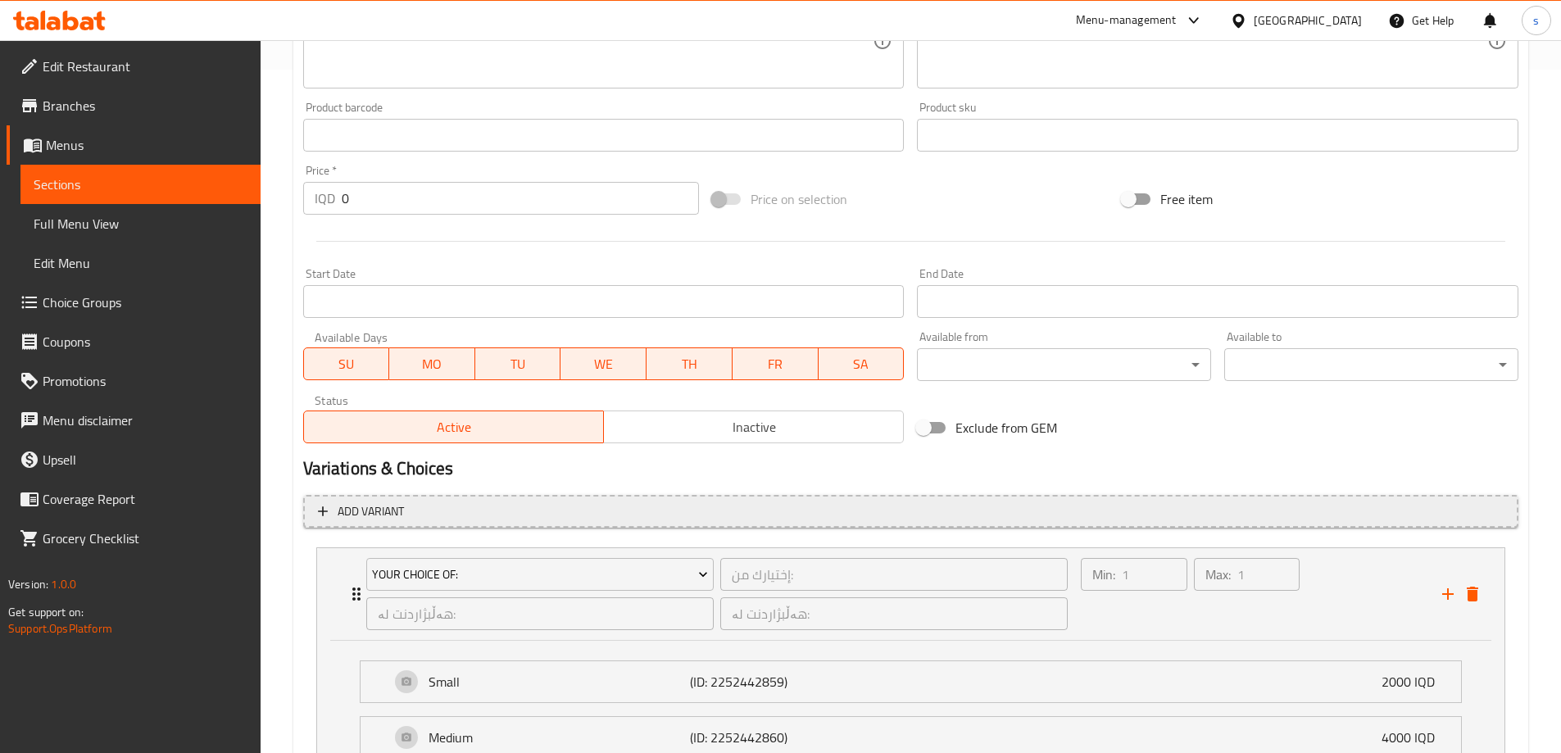
click at [726, 500] on button "Add variant" at bounding box center [910, 512] width 1215 height 34
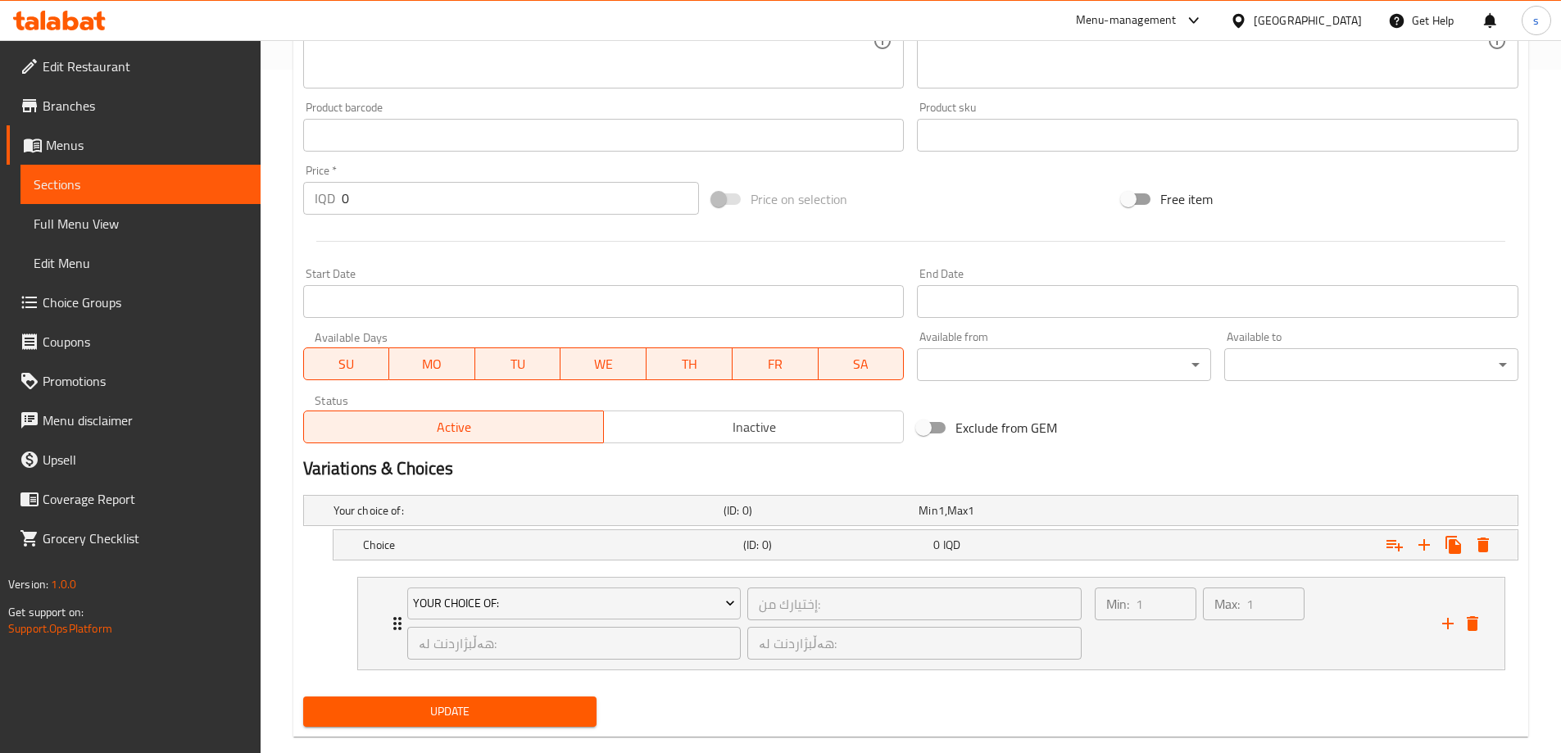
scroll to position [713, 0]
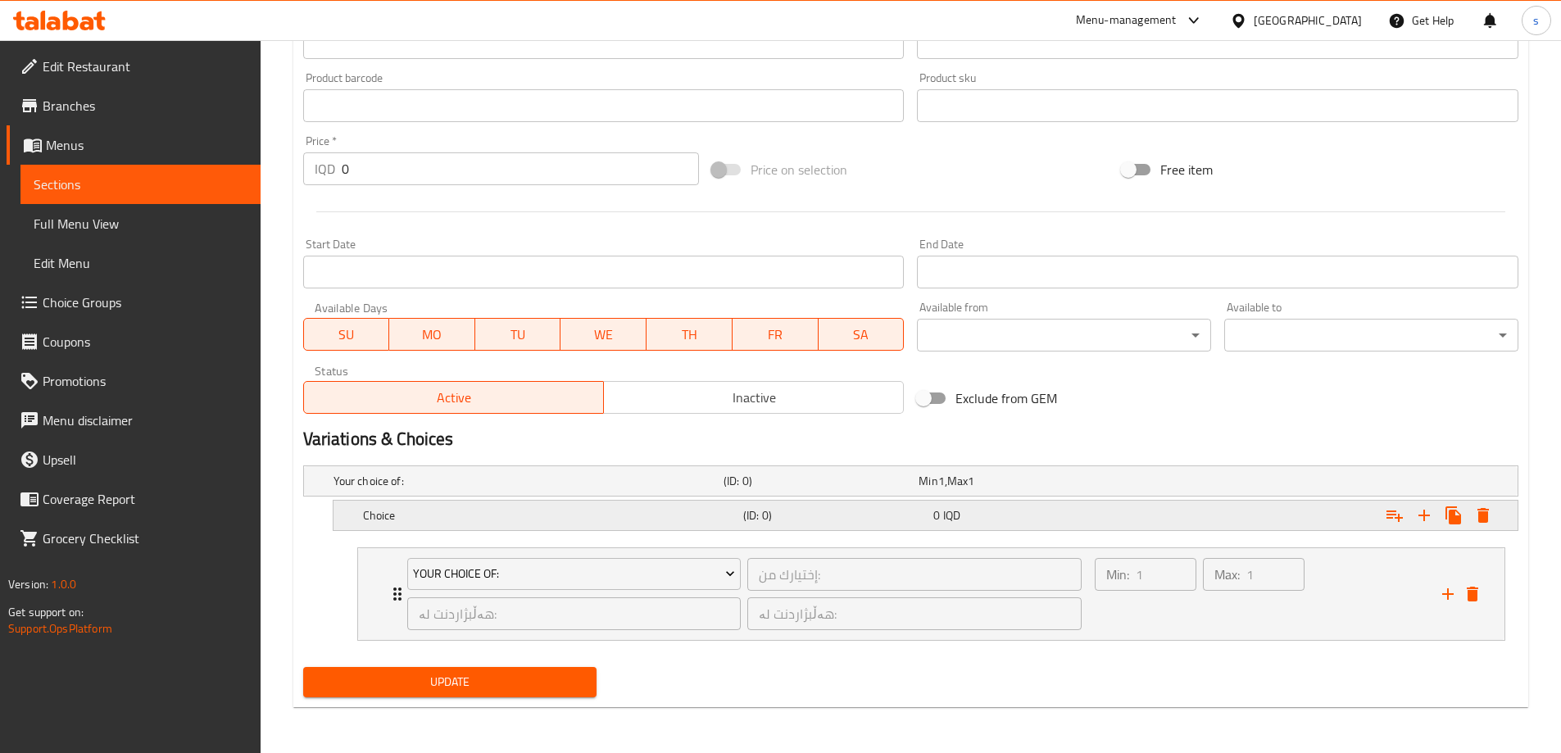
click at [782, 489] on h5 "(ID: 0)" at bounding box center [817, 481] width 188 height 16
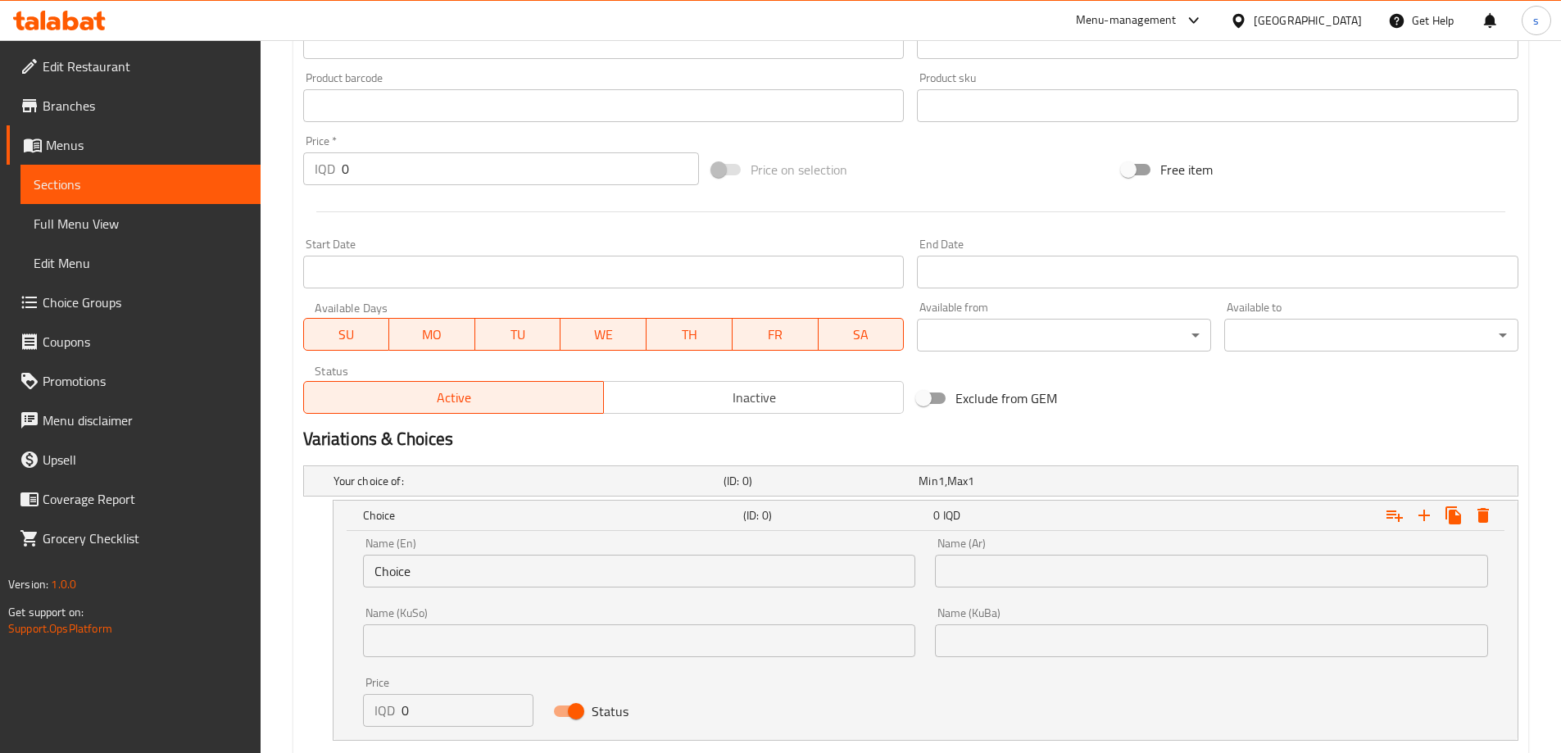
click at [516, 570] on input "Choice" at bounding box center [639, 571] width 553 height 33
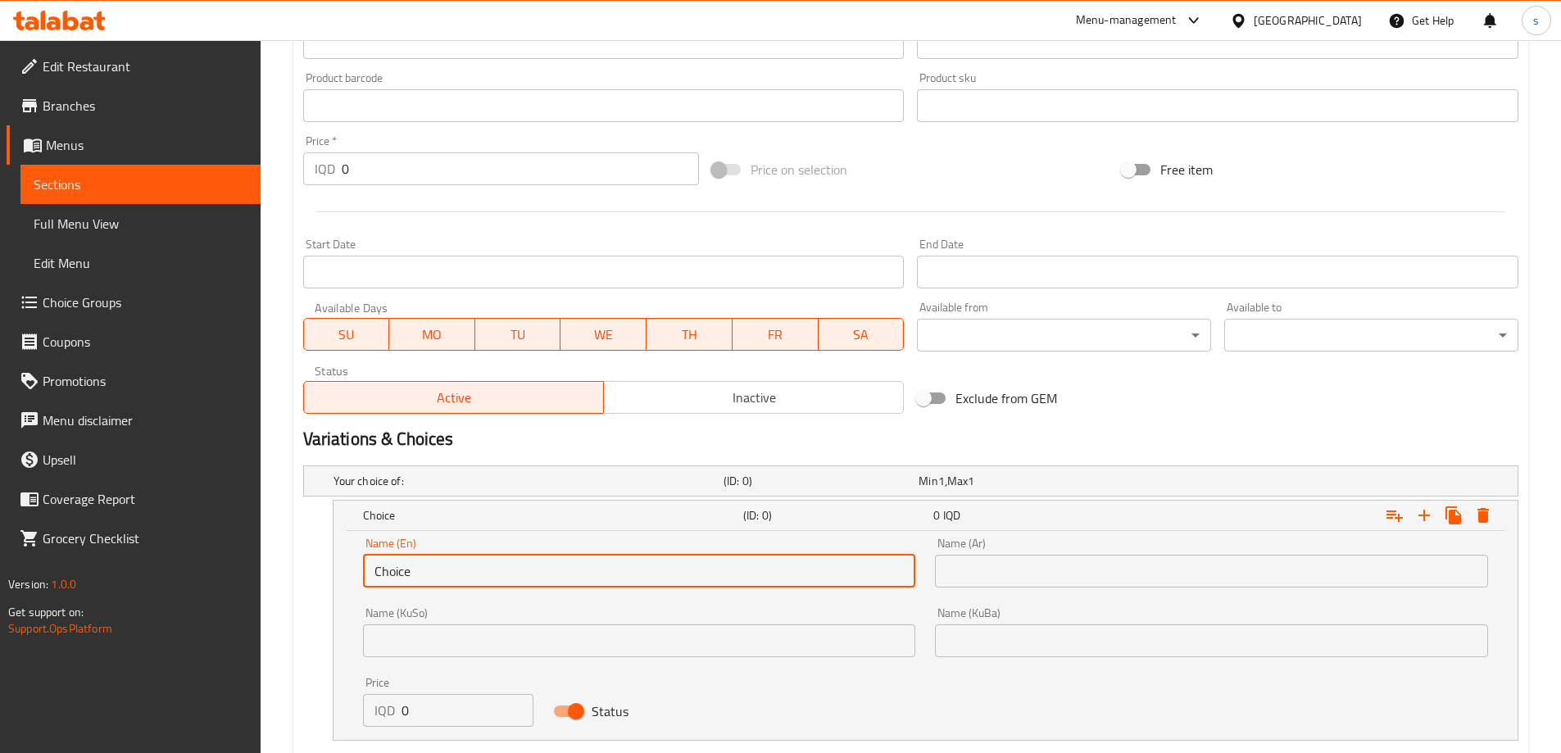
click at [516, 570] on input "Choice" at bounding box center [639, 571] width 553 height 33
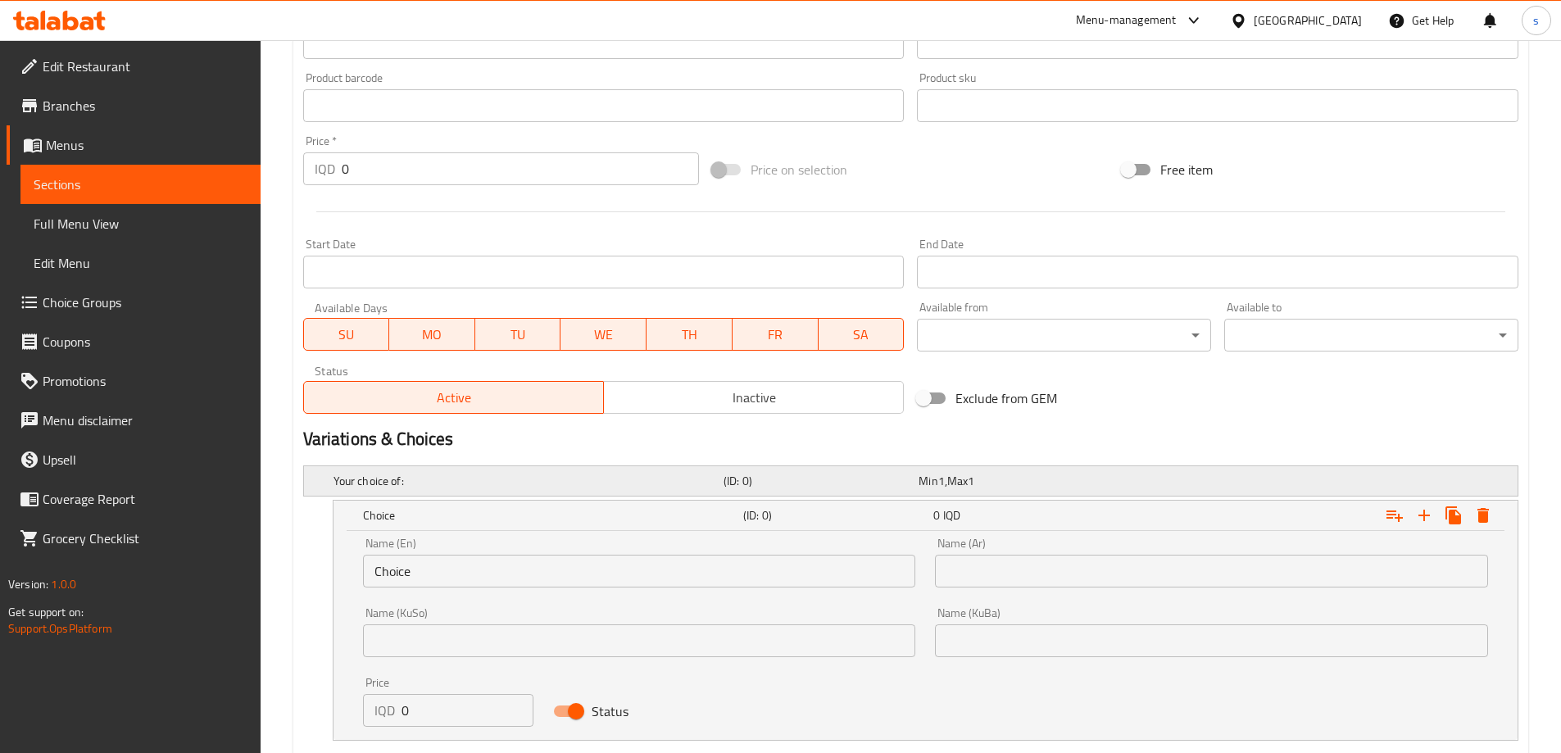
click at [582, 478] on h5 "Your choice of:" at bounding box center [524, 481] width 383 height 16
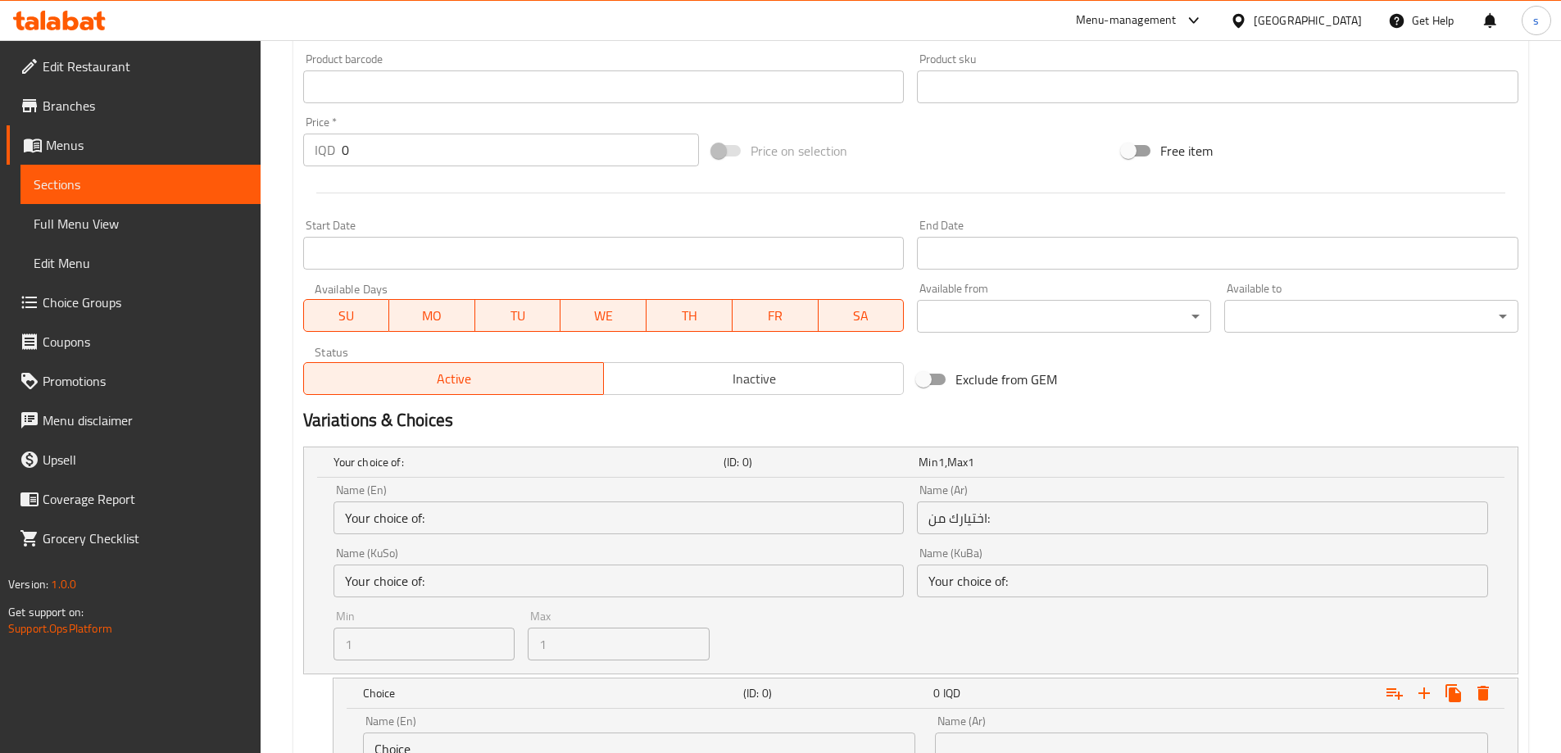
scroll to position [738, 0]
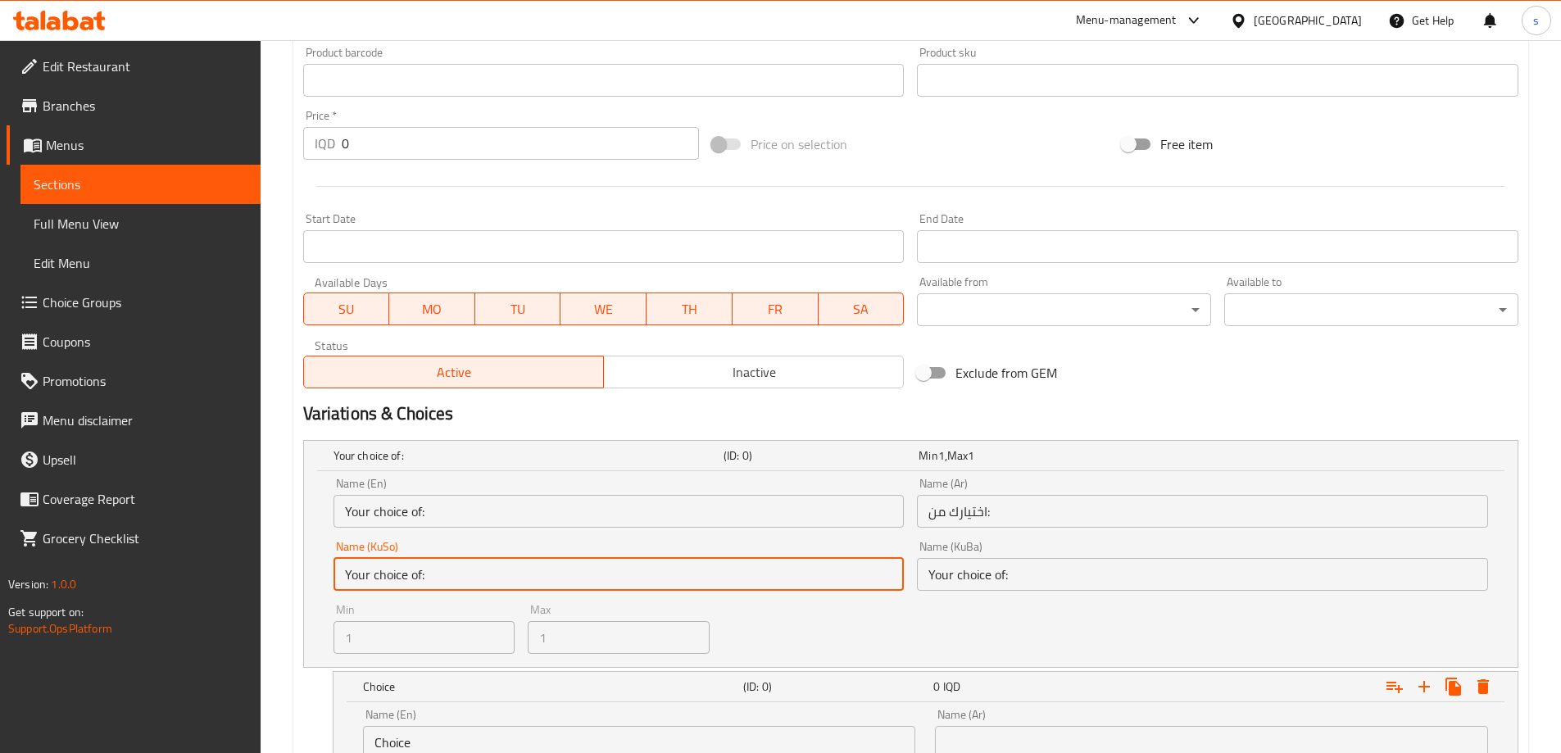
click at [527, 574] on input "Your choice of:" at bounding box center [618, 574] width 571 height 33
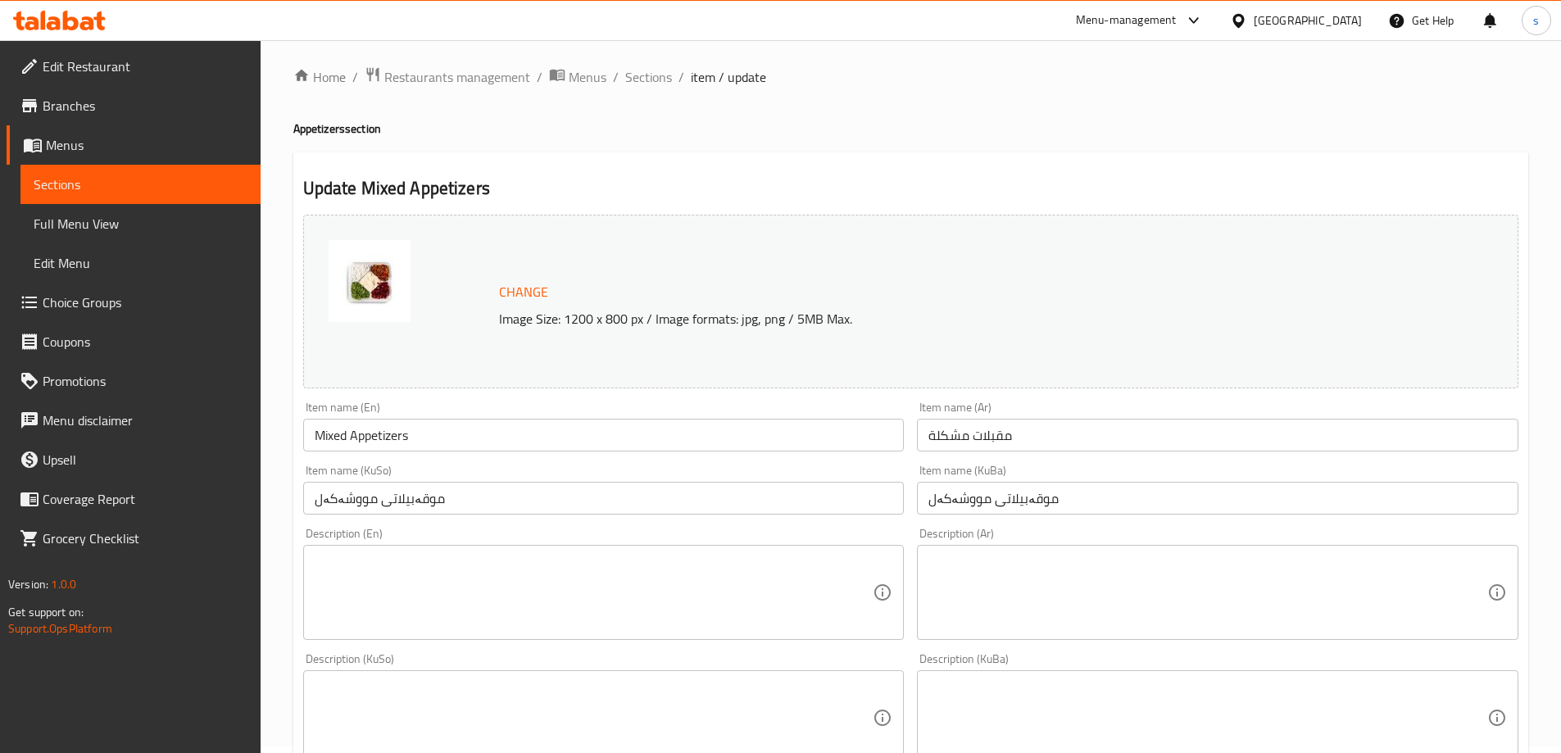
scroll to position [0, 0]
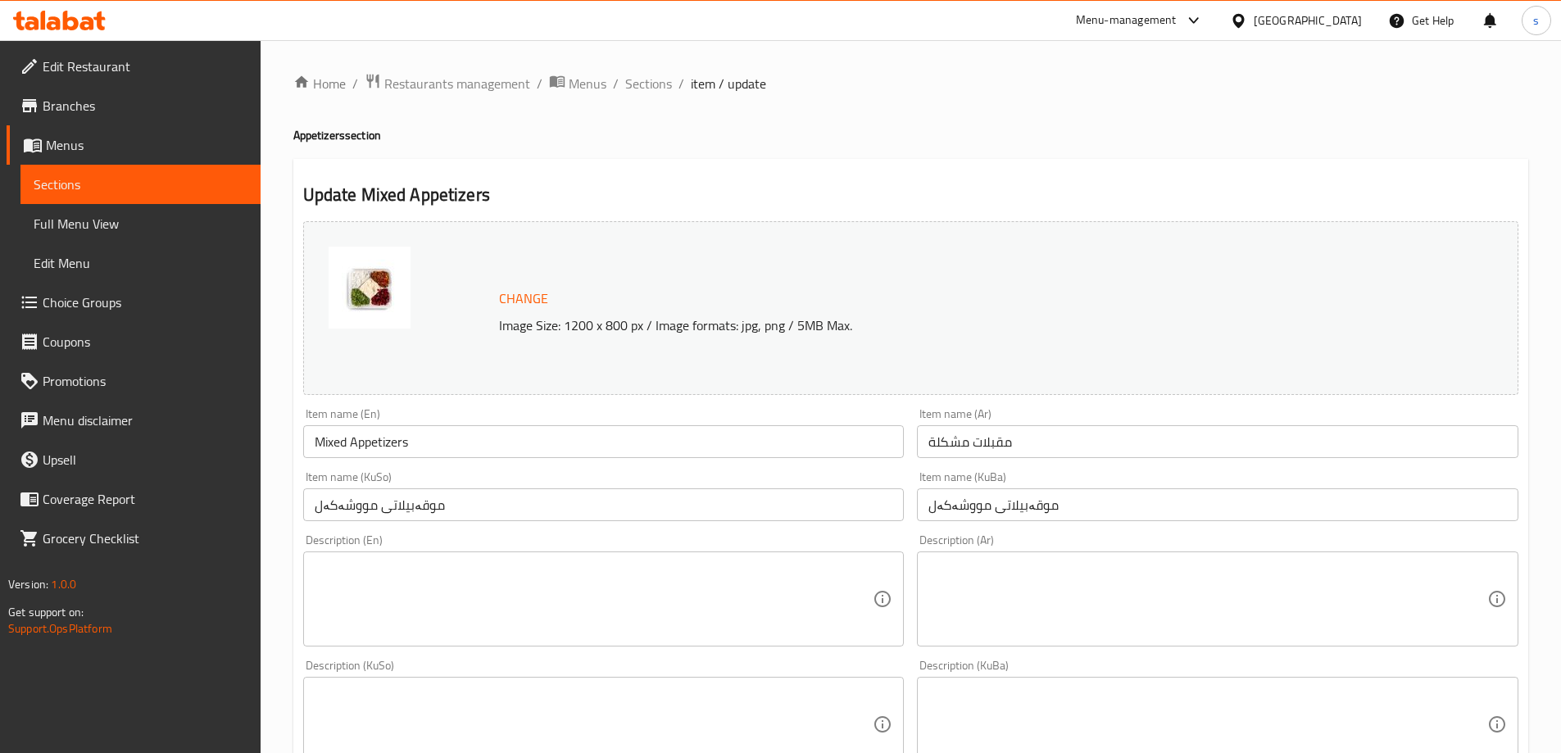
click at [369, 283] on img at bounding box center [370, 288] width 82 height 82
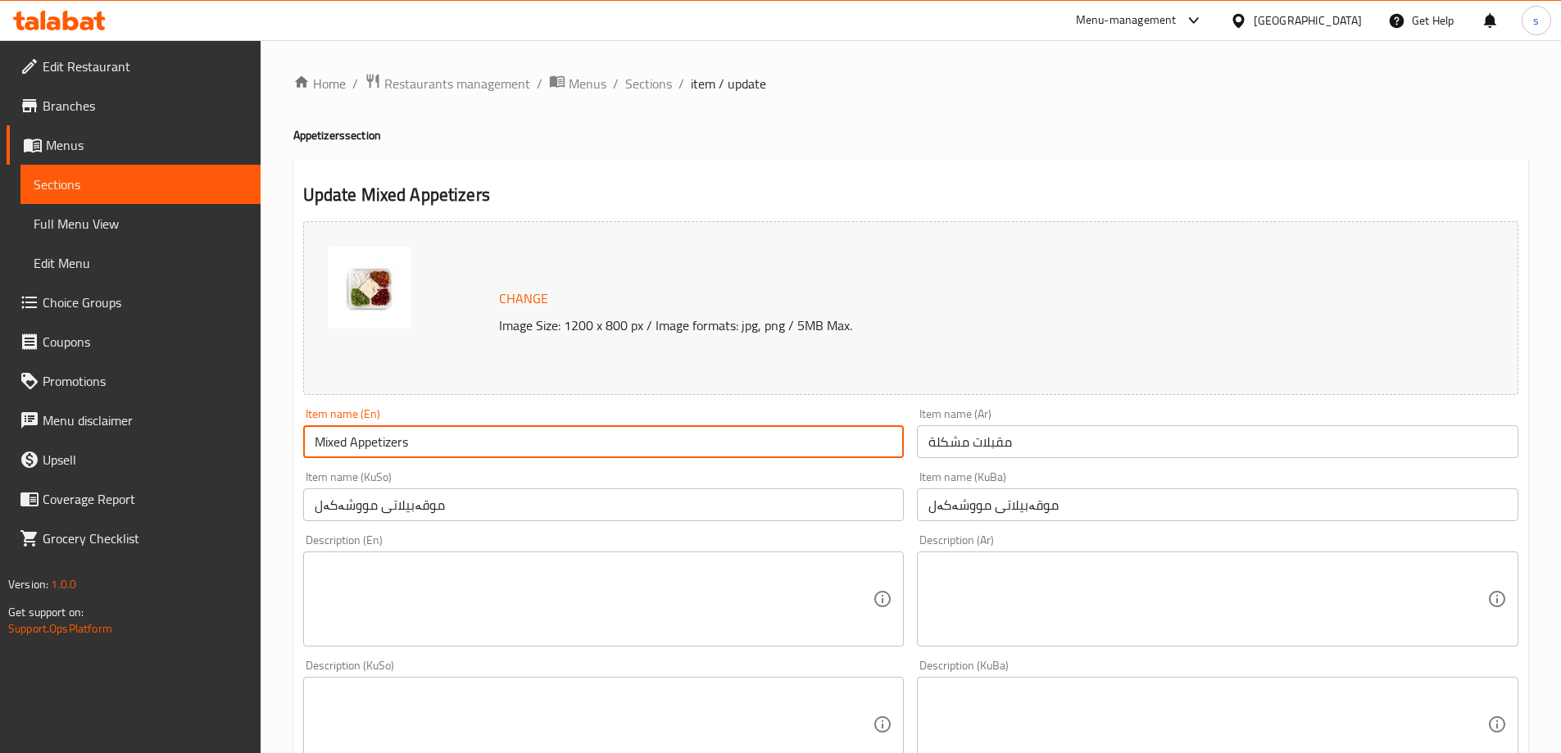
click at [452, 433] on input "Mixed Appetizers" at bounding box center [603, 441] width 601 height 33
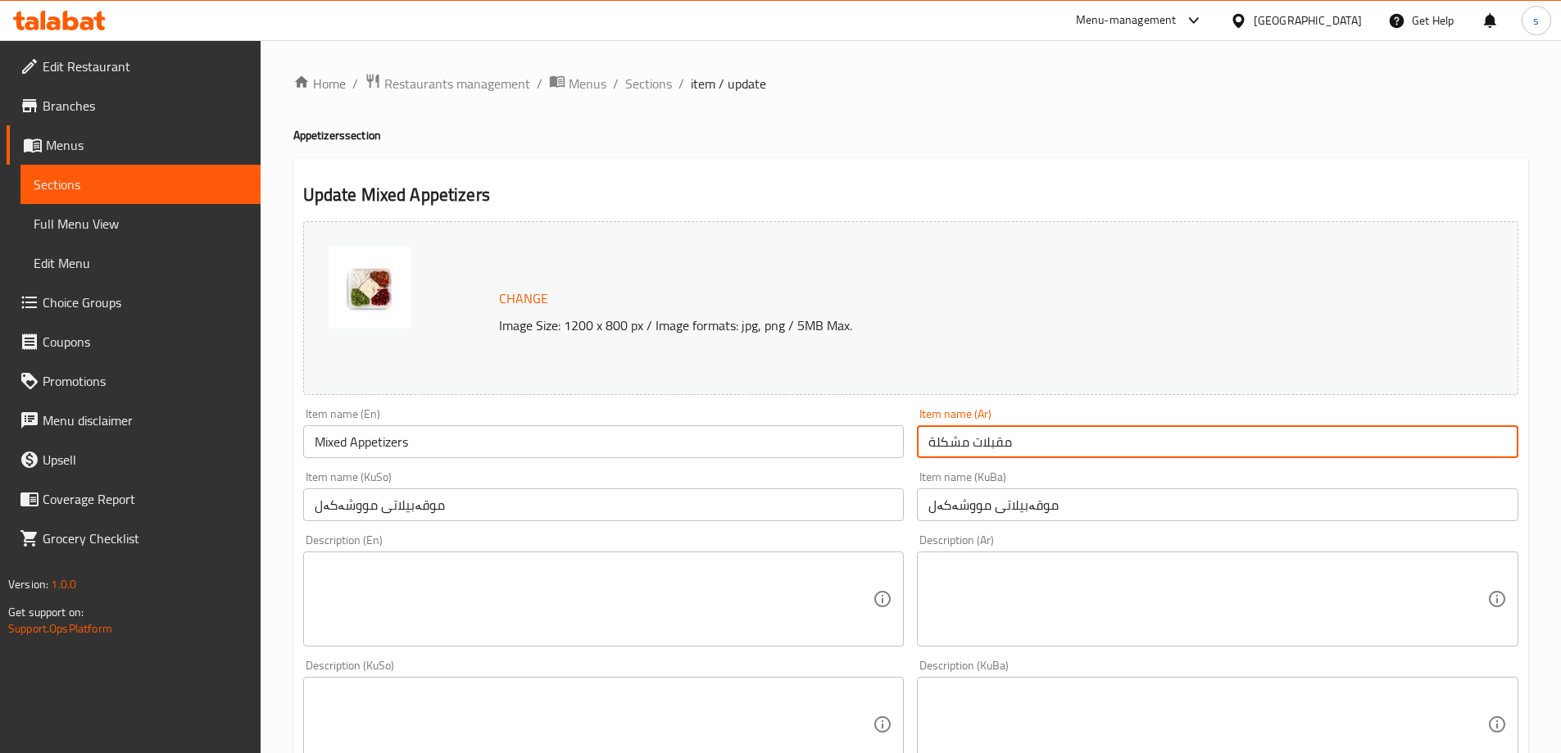
click at [949, 446] on input "مقبلات مشكلة" at bounding box center [1217, 441] width 601 height 33
click at [934, 441] on input "مقبلات مشكلة" at bounding box center [1217, 441] width 601 height 33
click at [973, 451] on input "مقبلات مشكلة" at bounding box center [1217, 441] width 601 height 33
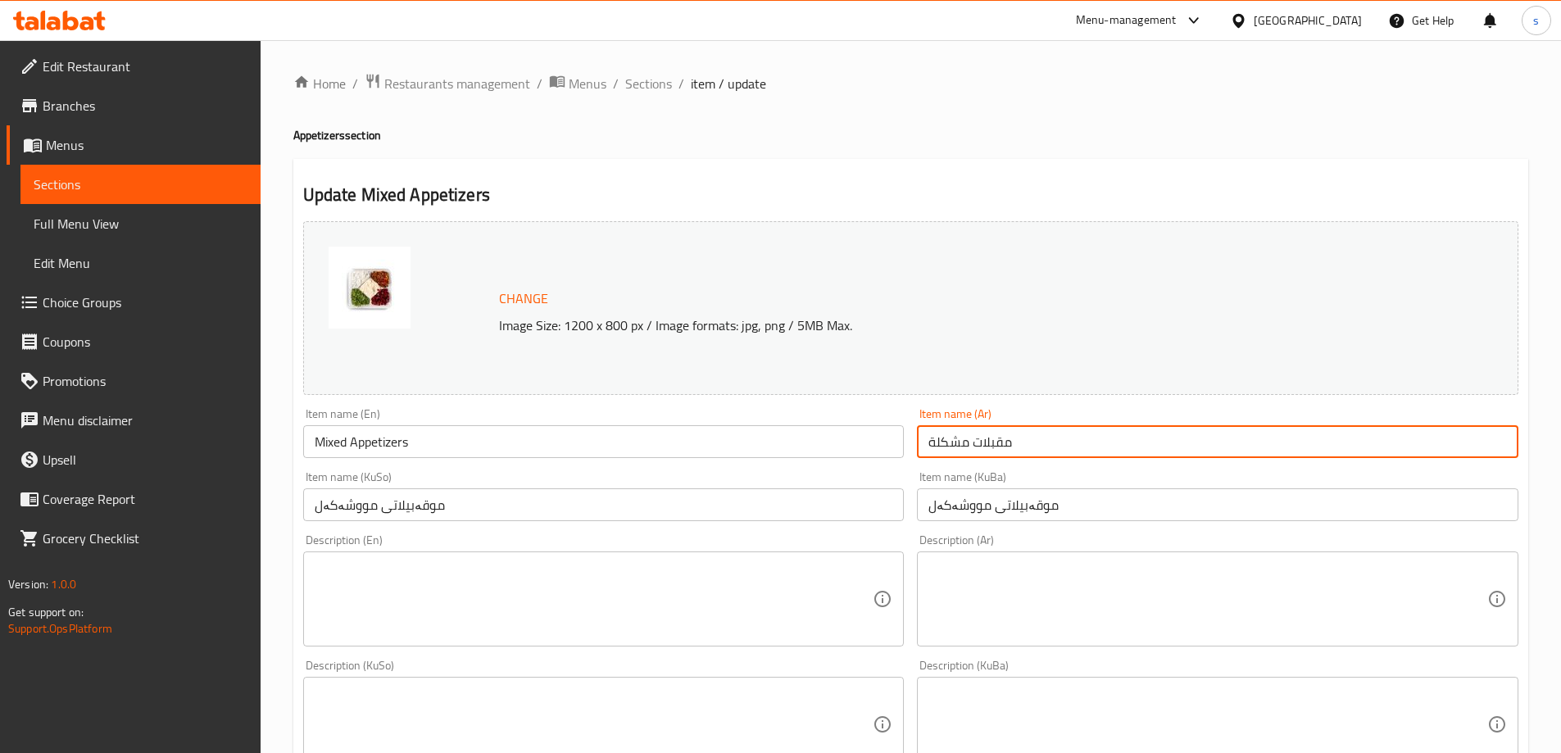
drag, startPoint x: 928, startPoint y: 448, endPoint x: 965, endPoint y: 445, distance: 37.0
click at [965, 445] on input "مقبلات مشكلة" at bounding box center [1217, 441] width 601 height 33
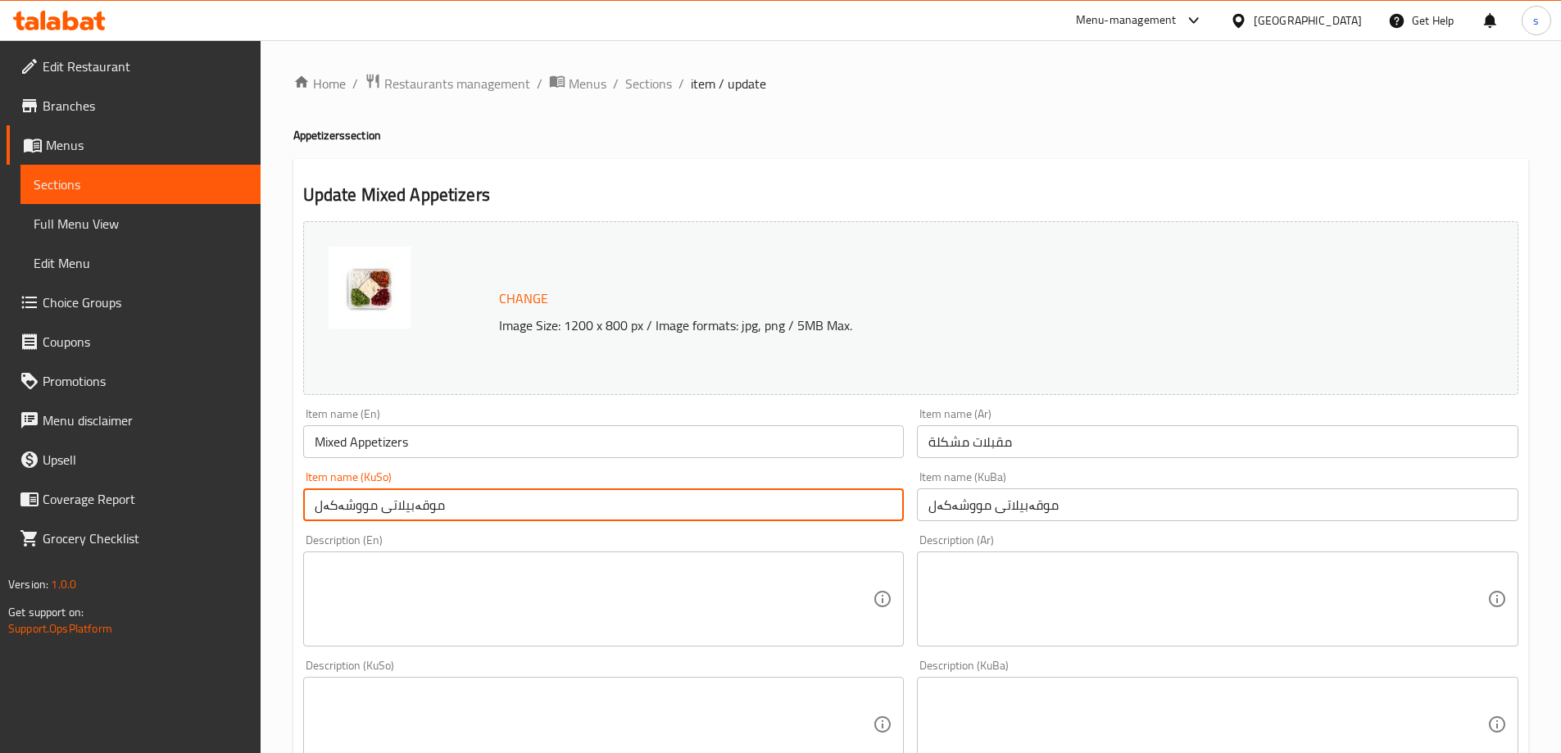
drag, startPoint x: 376, startPoint y: 509, endPoint x: 310, endPoint y: 517, distance: 66.9
click at [310, 517] on input "موقەبیلاتی مووشەکەل" at bounding box center [603, 504] width 601 height 33
click at [503, 518] on input "موقەبیلاتی مووشەکەل" at bounding box center [603, 504] width 601 height 33
type input "موقەبیلاتی مووشەکەل"
click at [509, 445] on input "Mixed Appetizers" at bounding box center [603, 441] width 601 height 33
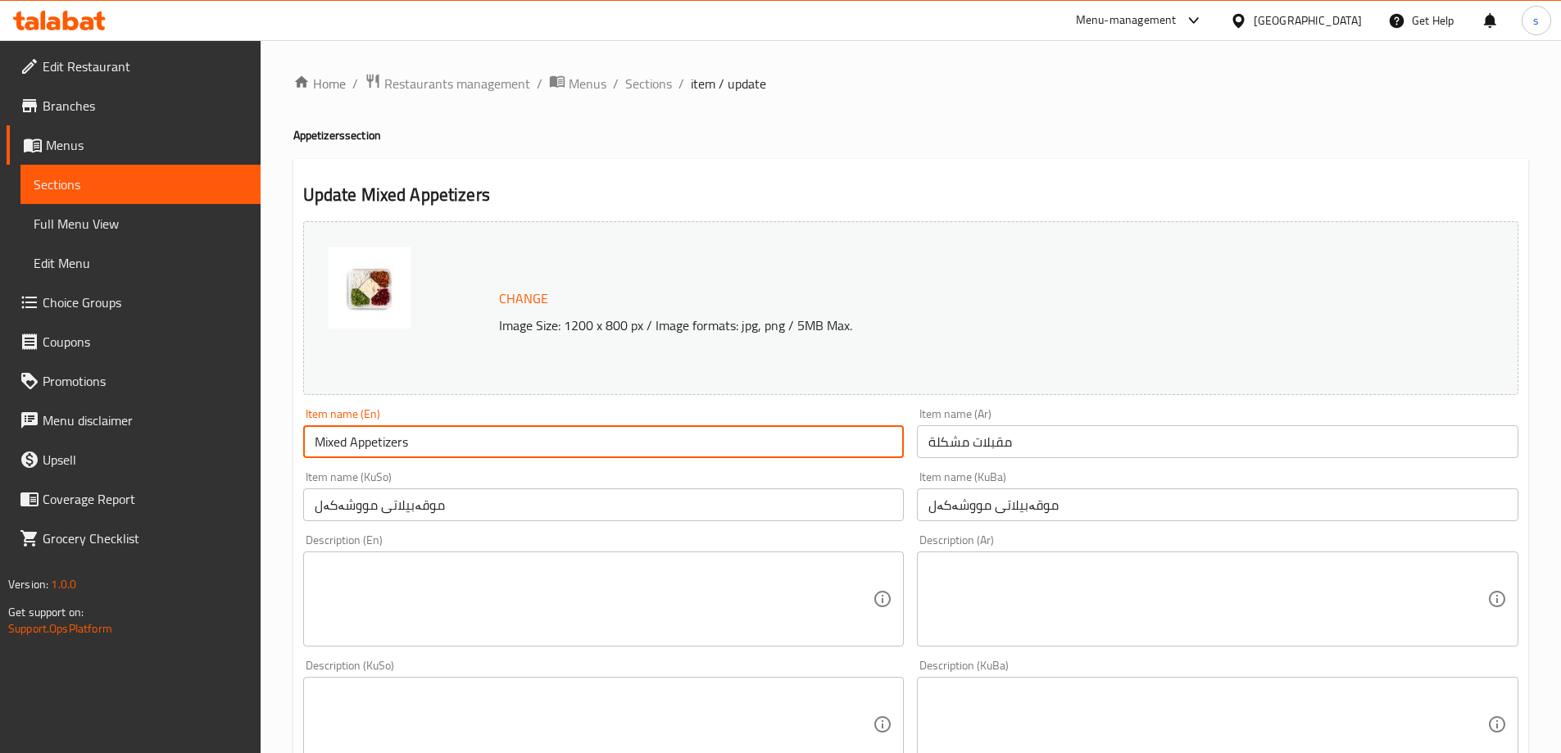
click at [509, 445] on input "Mixed Appetizers" at bounding box center [603, 441] width 601 height 33
click at [997, 438] on input "مقبلات مشكلة" at bounding box center [1217, 441] width 601 height 33
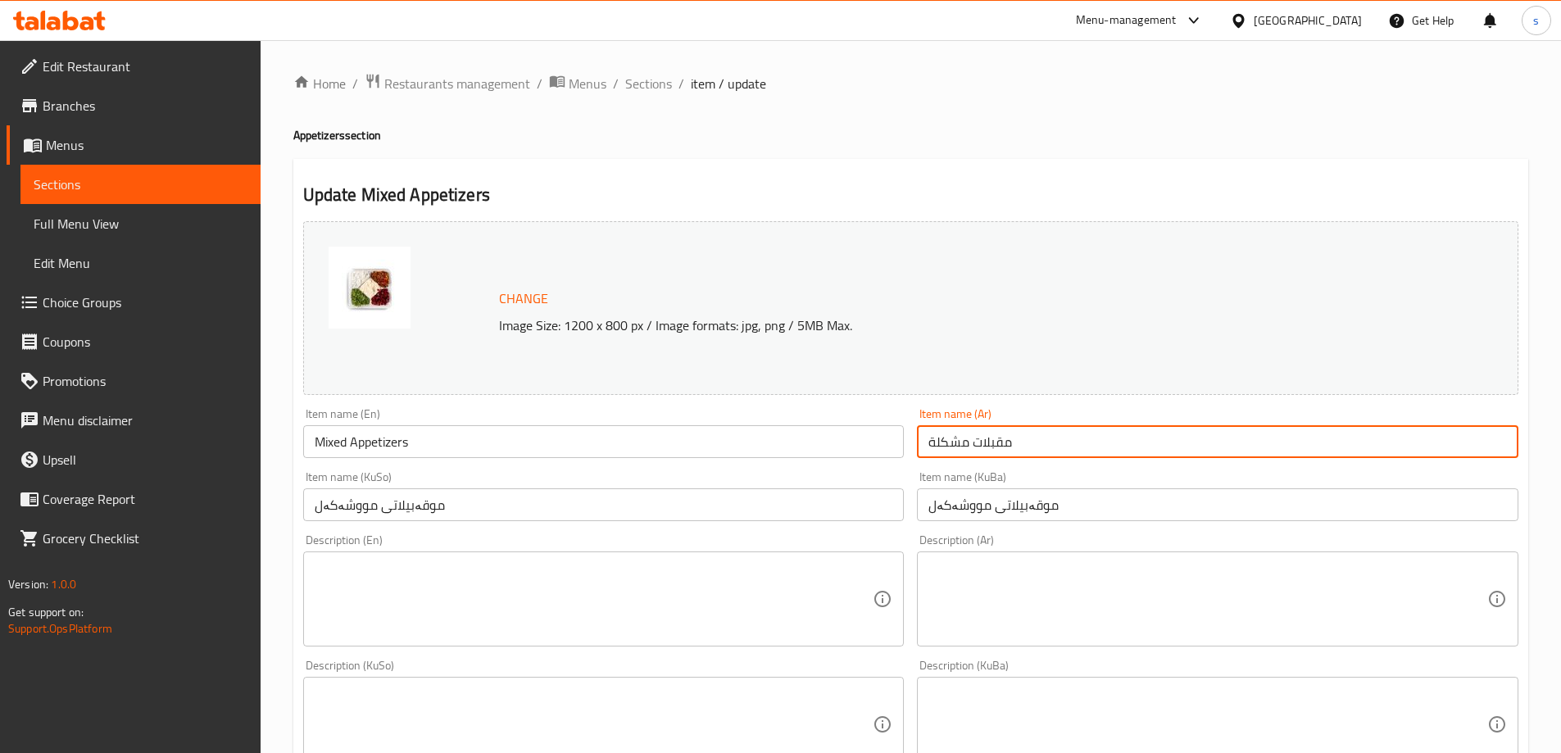
click at [997, 438] on input "مقبلات مشكلة" at bounding box center [1217, 441] width 601 height 33
click at [469, 513] on input "موقەبیلاتی مووشەکەل" at bounding box center [603, 504] width 601 height 33
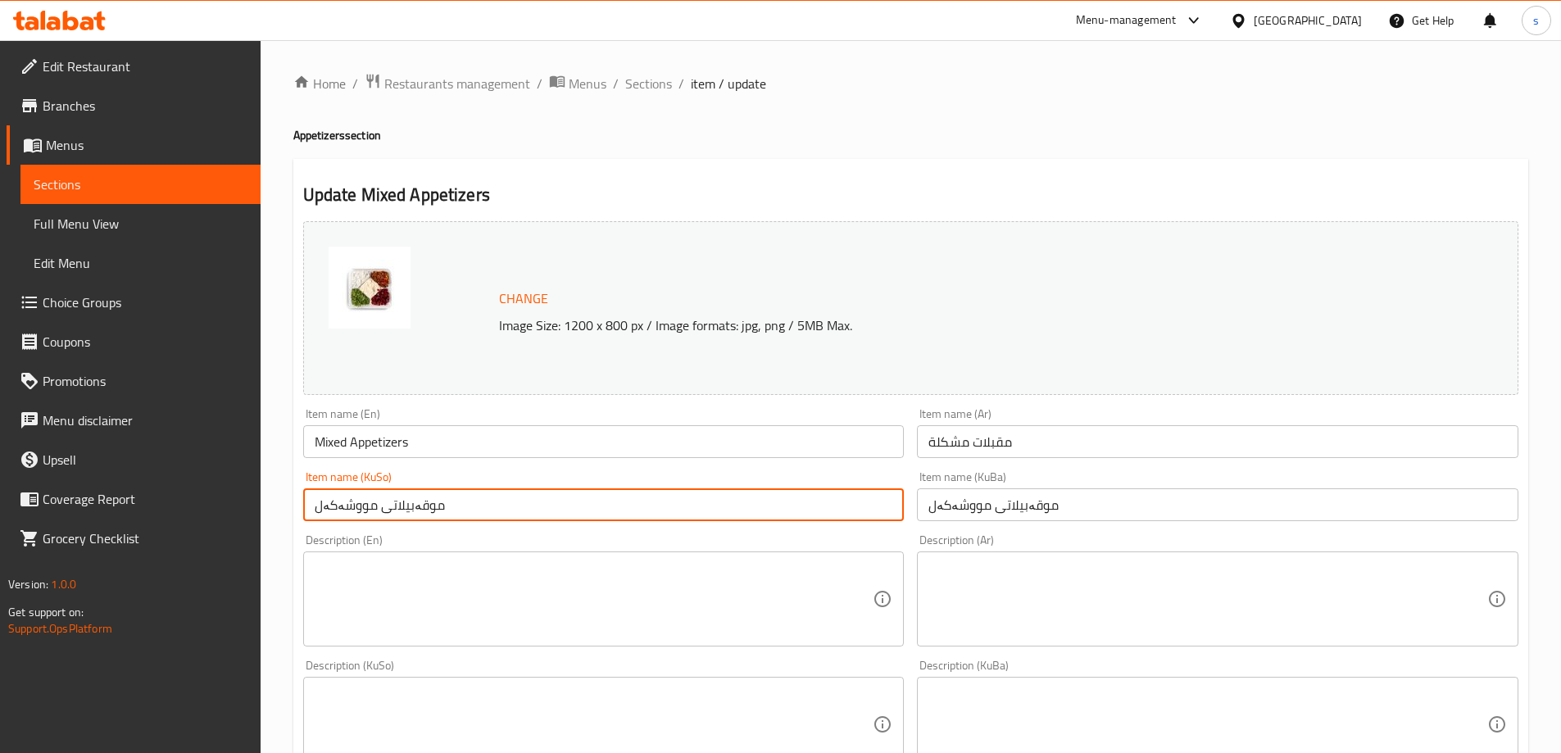
click at [469, 513] on input "موقەبیلاتی مووشەکەل" at bounding box center [603, 504] width 601 height 33
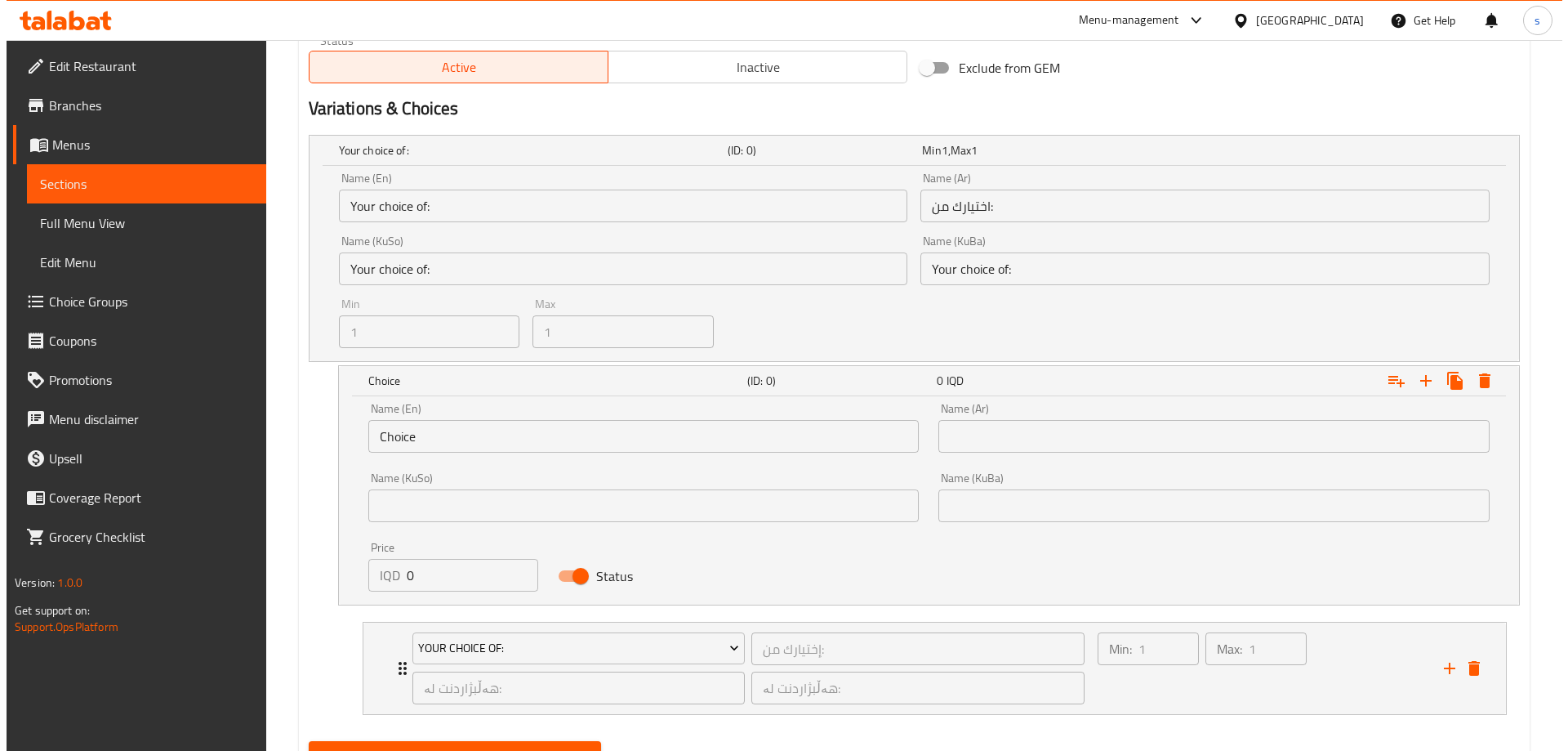
scroll to position [1116, 0]
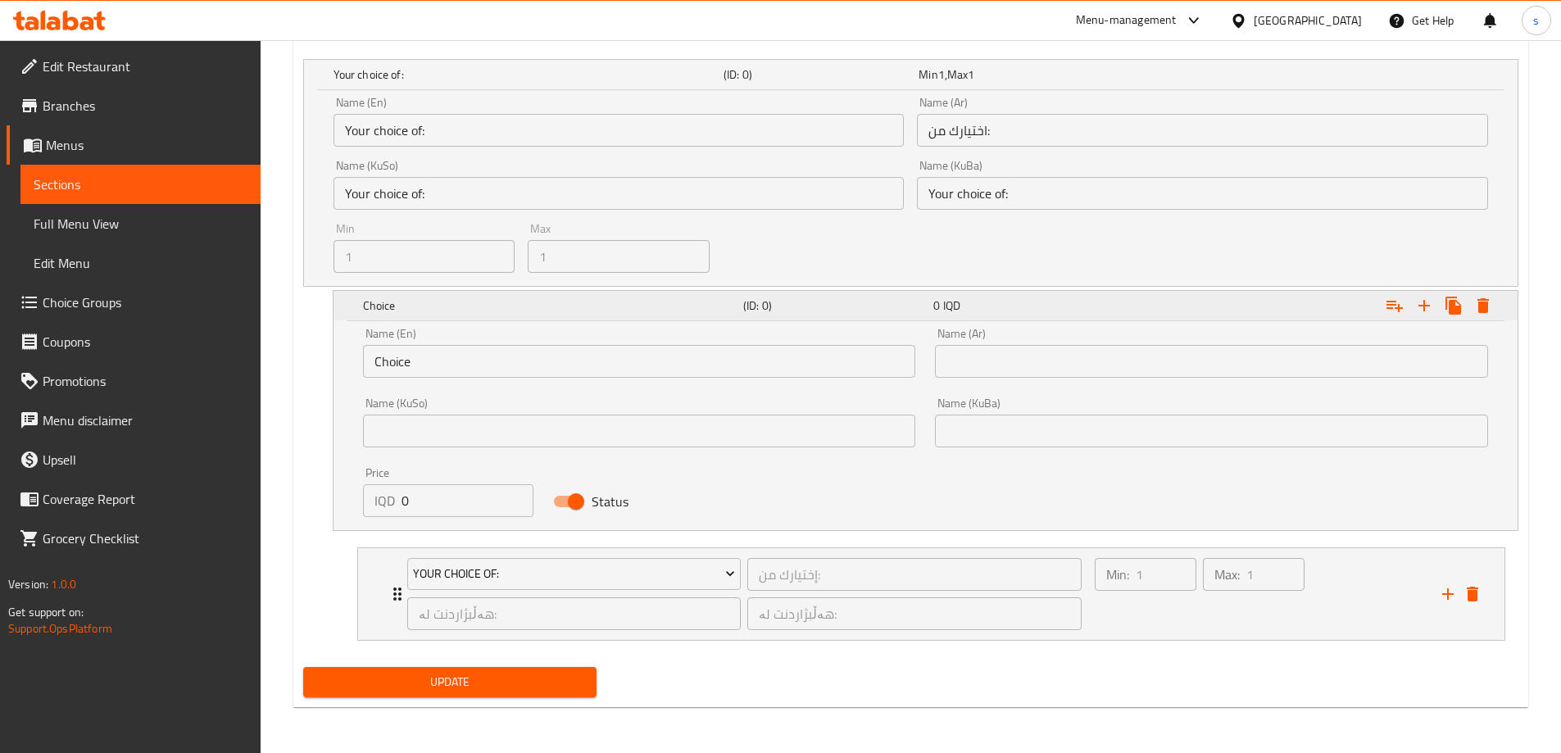
click at [1480, 298] on icon "Expand" at bounding box center [1483, 306] width 20 height 20
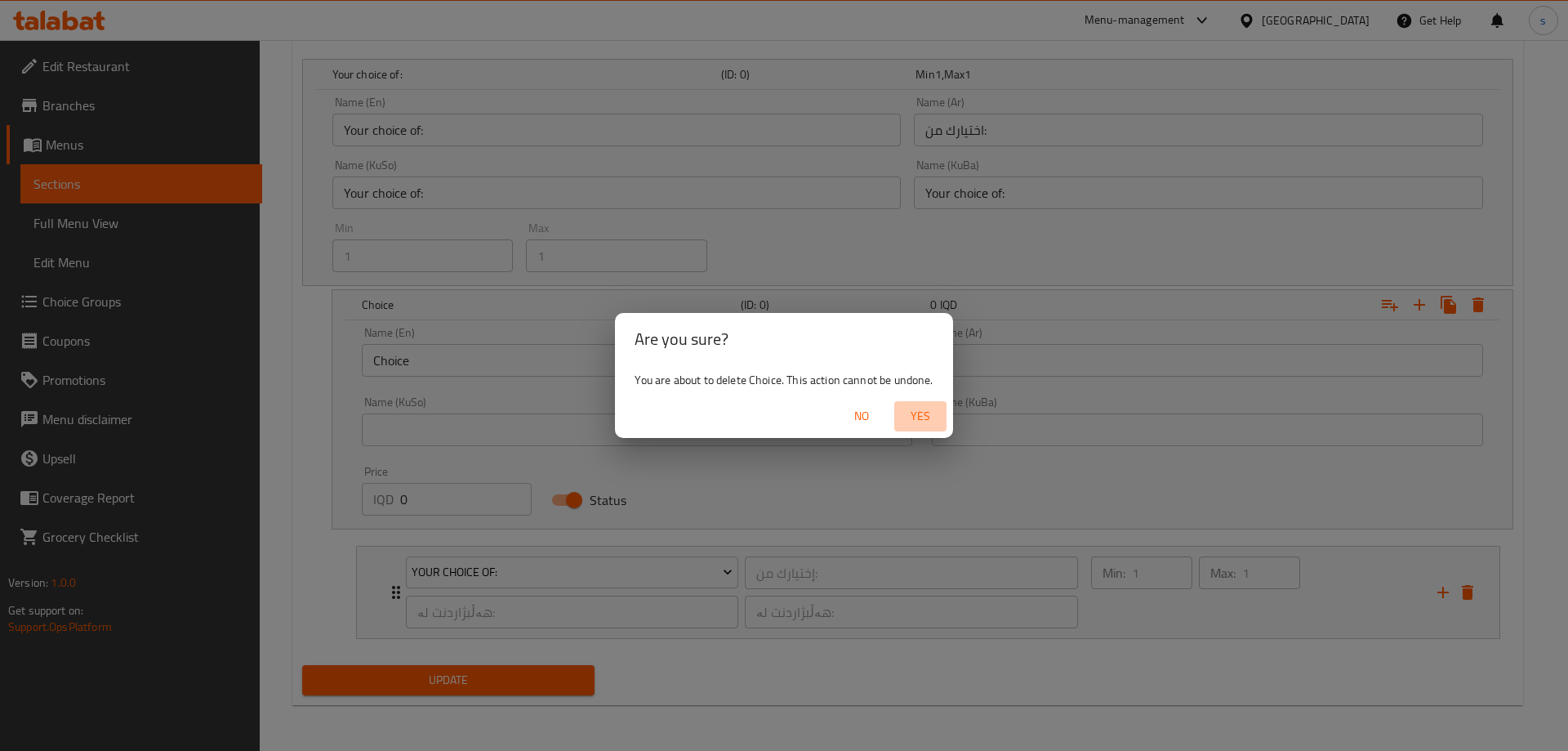
click at [923, 411] on span "Yes" at bounding box center [920, 416] width 39 height 20
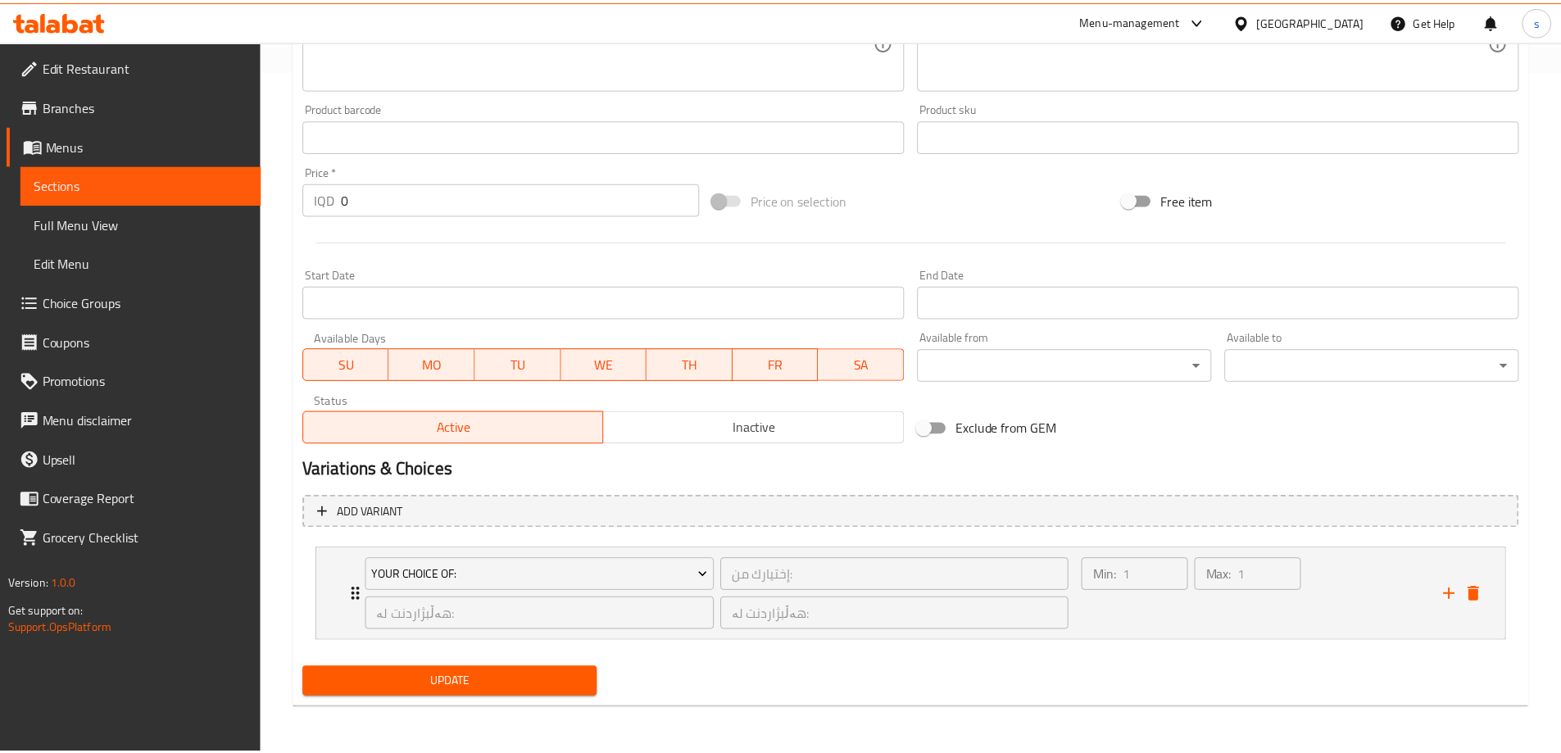
scroll to position [683, 0]
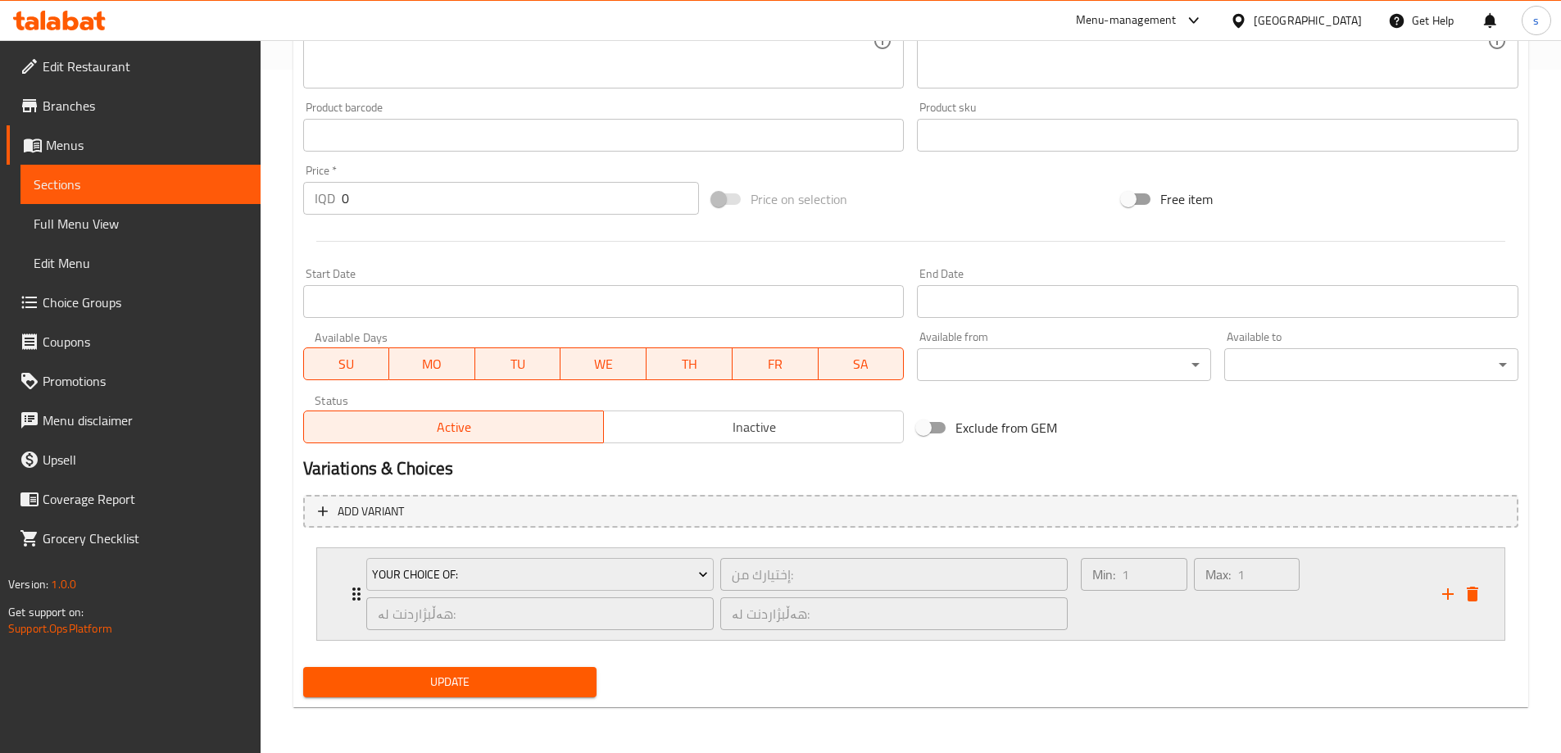
click at [1299, 632] on div "Max: 1 ​" at bounding box center [1246, 594] width 112 height 79
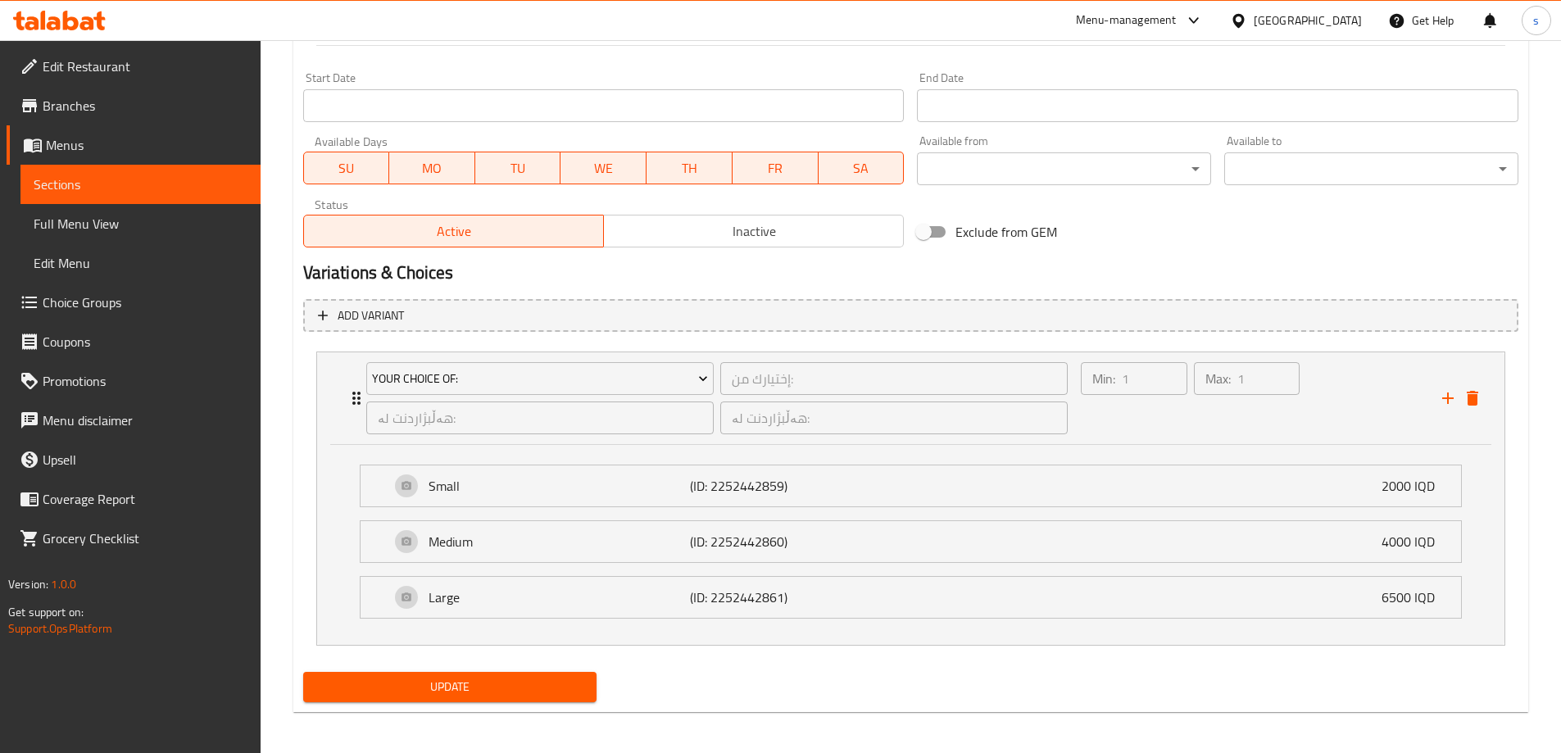
scroll to position [884, 0]
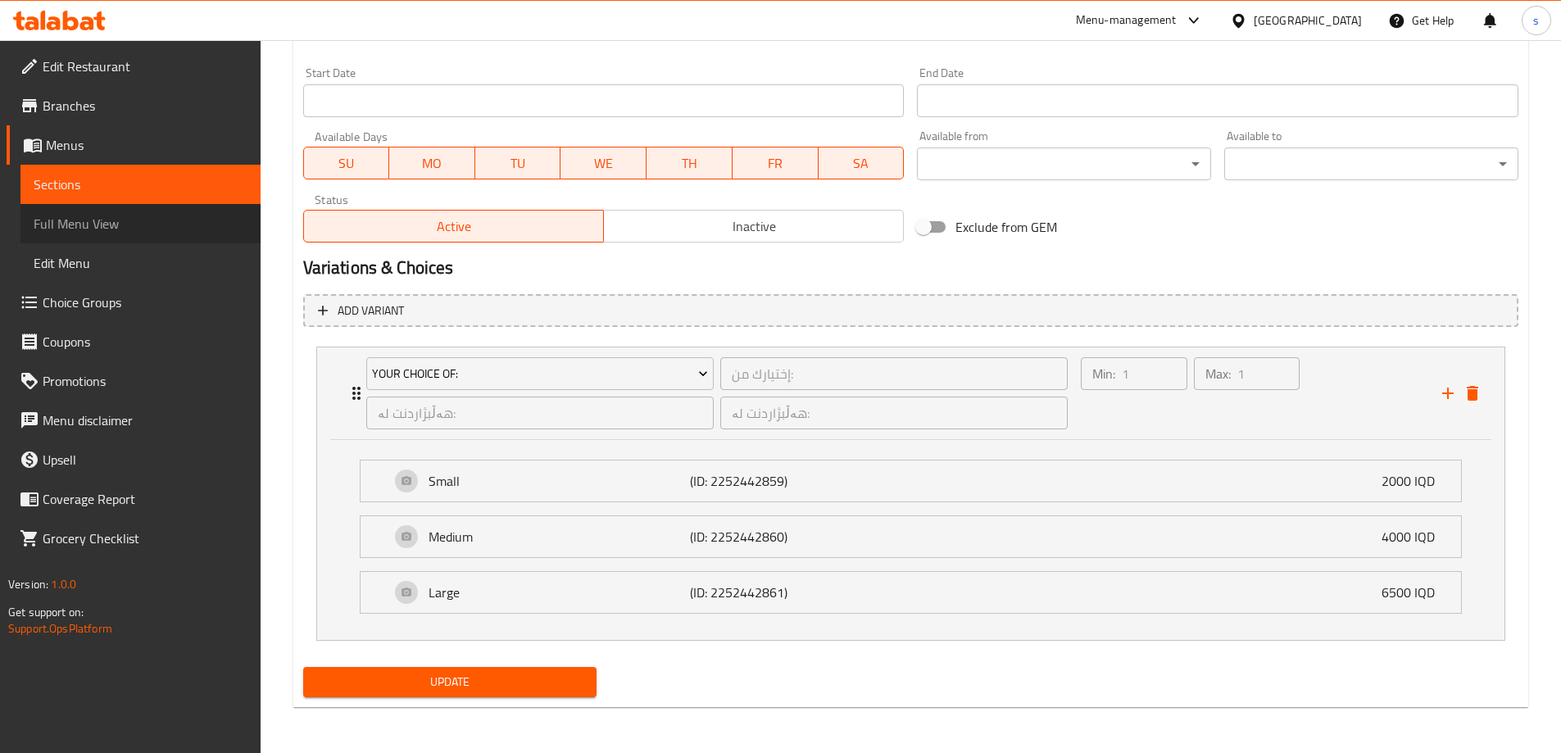
click at [123, 215] on span "Full Menu View" at bounding box center [141, 224] width 214 height 20
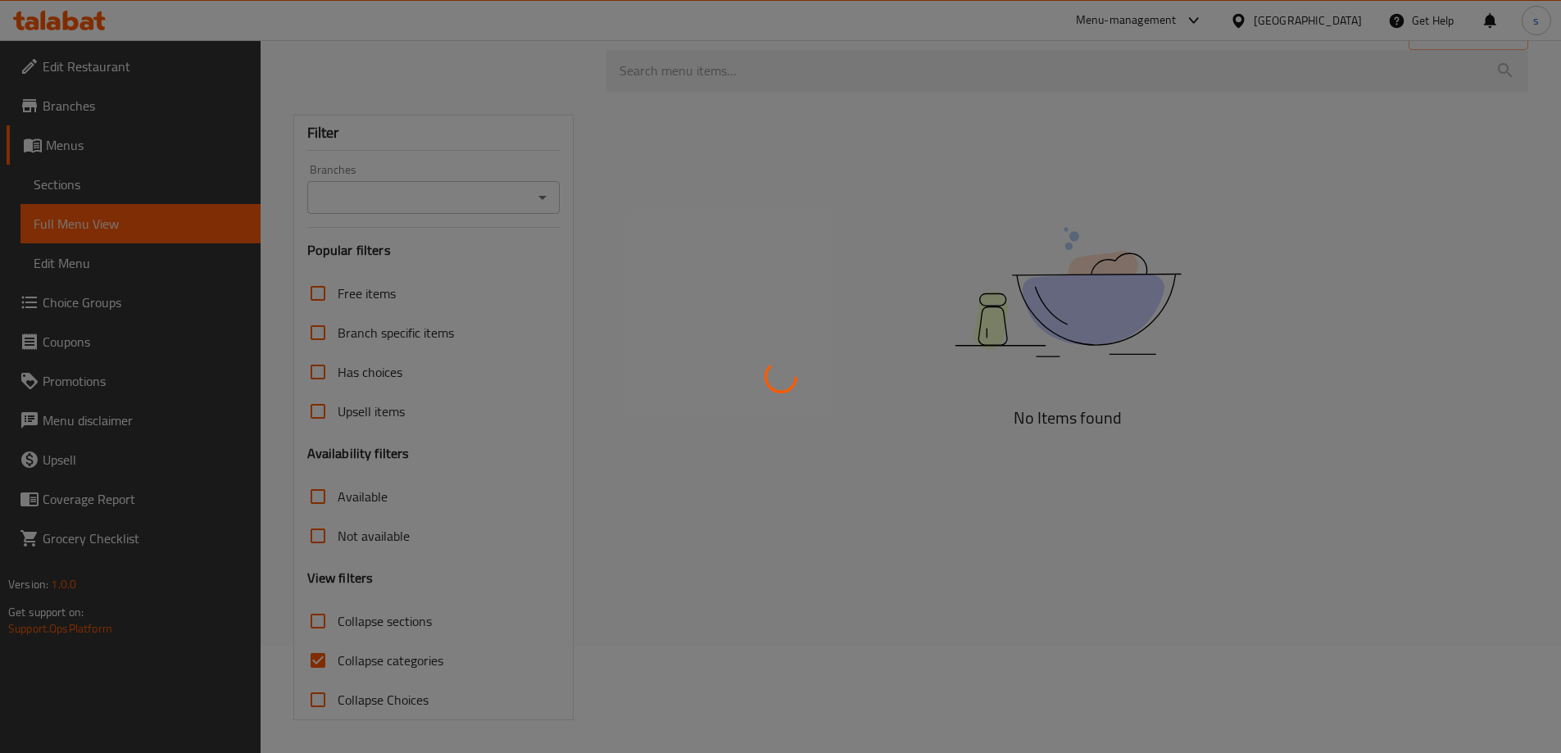
scroll to position [107, 0]
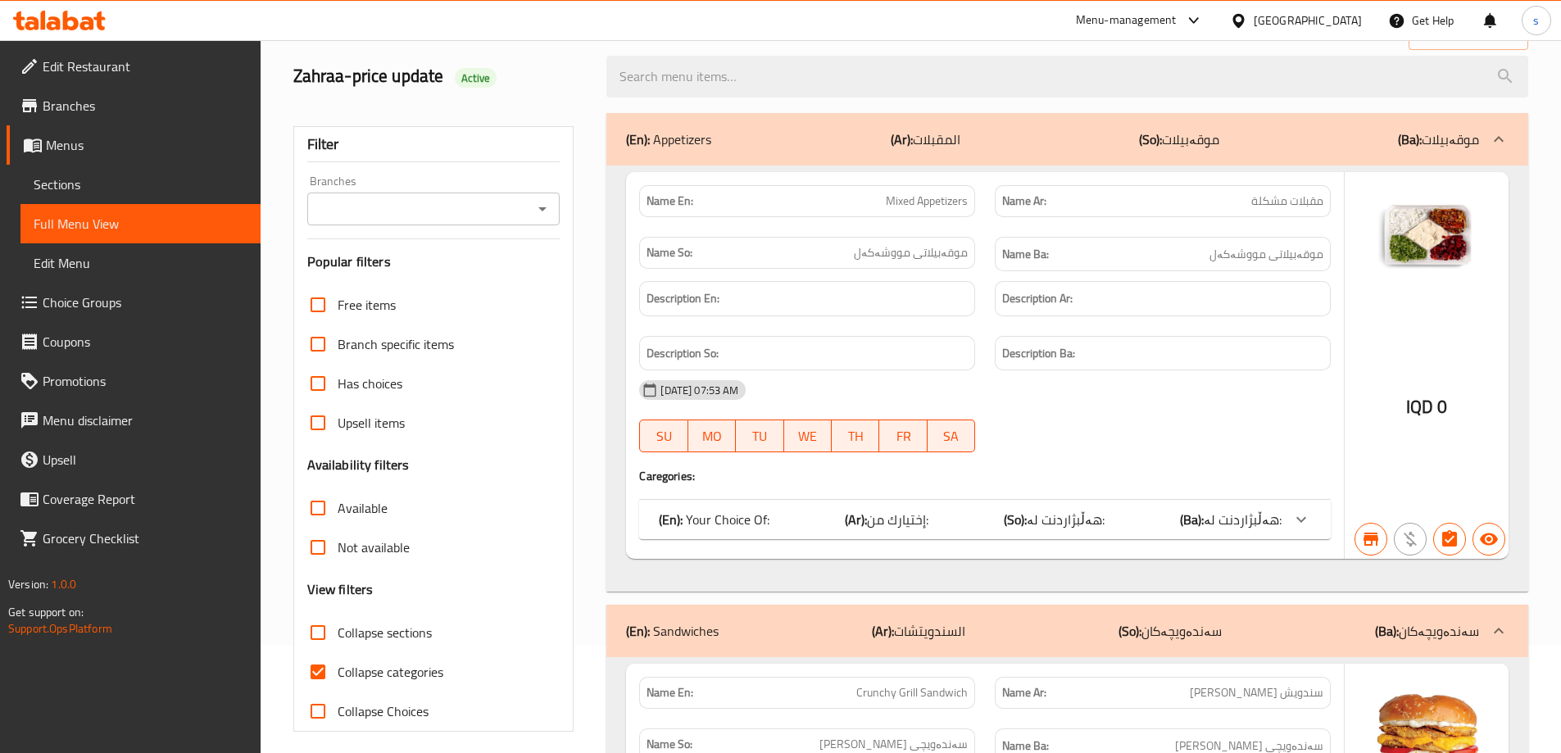
click at [555, 205] on div "Branches" at bounding box center [433, 209] width 253 height 33
click at [546, 209] on icon "Open" at bounding box center [543, 209] width 20 height 20
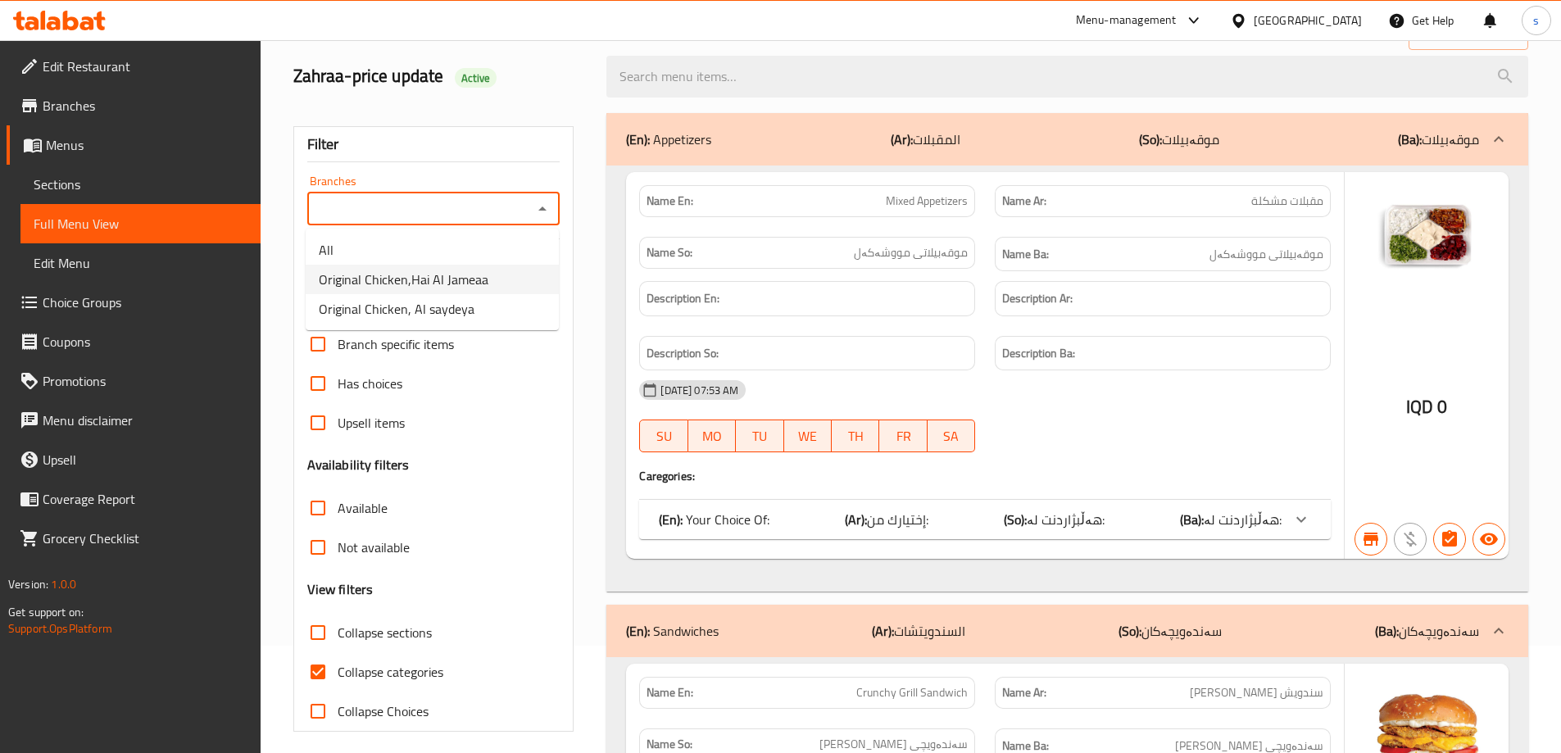
click at [524, 283] on li "Original Chicken,Hai Al Jameaa" at bounding box center [432, 279] width 253 height 29
type input "Original Chicken,Hai Al Jameaa"
click at [306, 677] on input "Collapse categories" at bounding box center [317, 671] width 39 height 39
checkbox input "false"
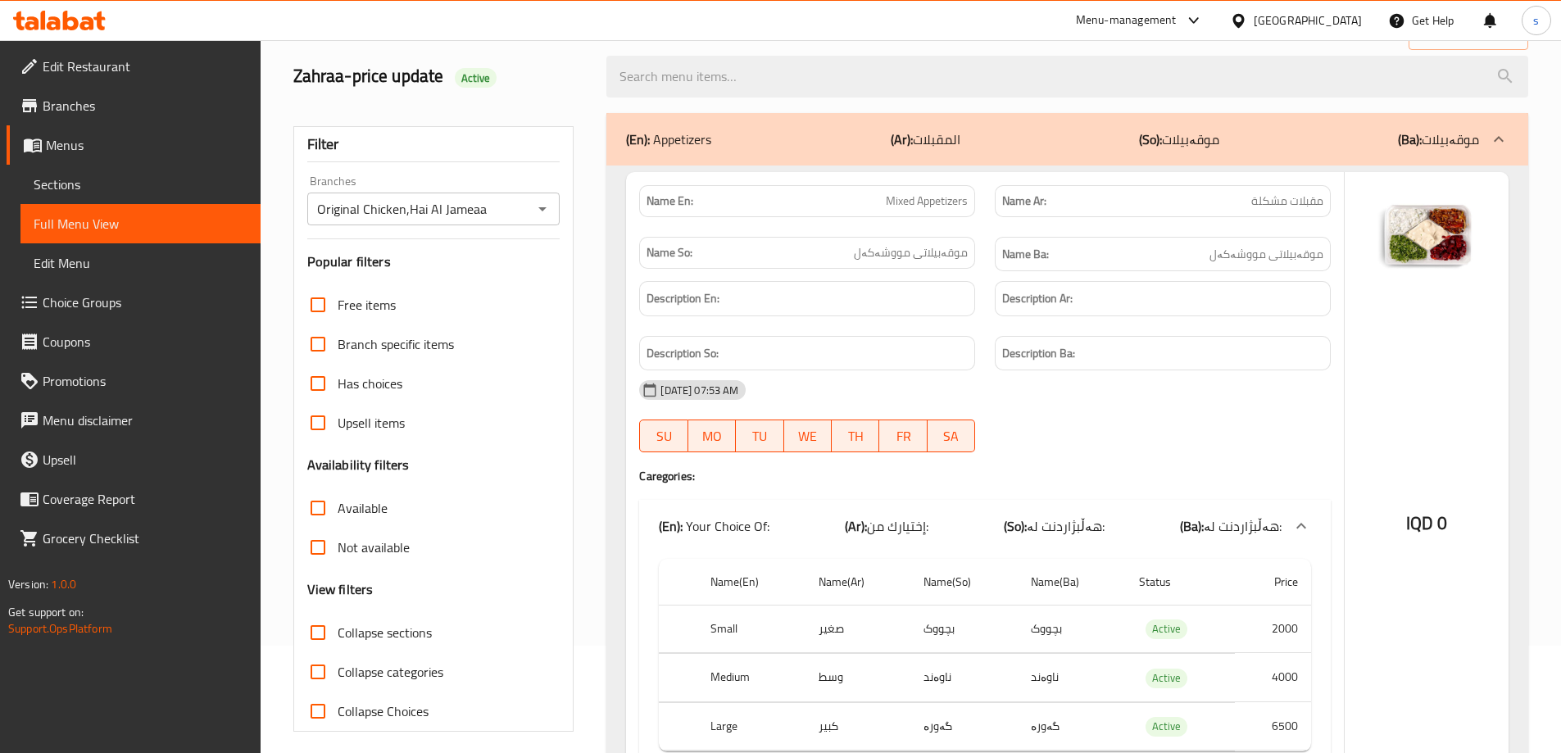
click at [315, 632] on input "Collapse sections" at bounding box center [317, 632] width 39 height 39
checkbox input "true"
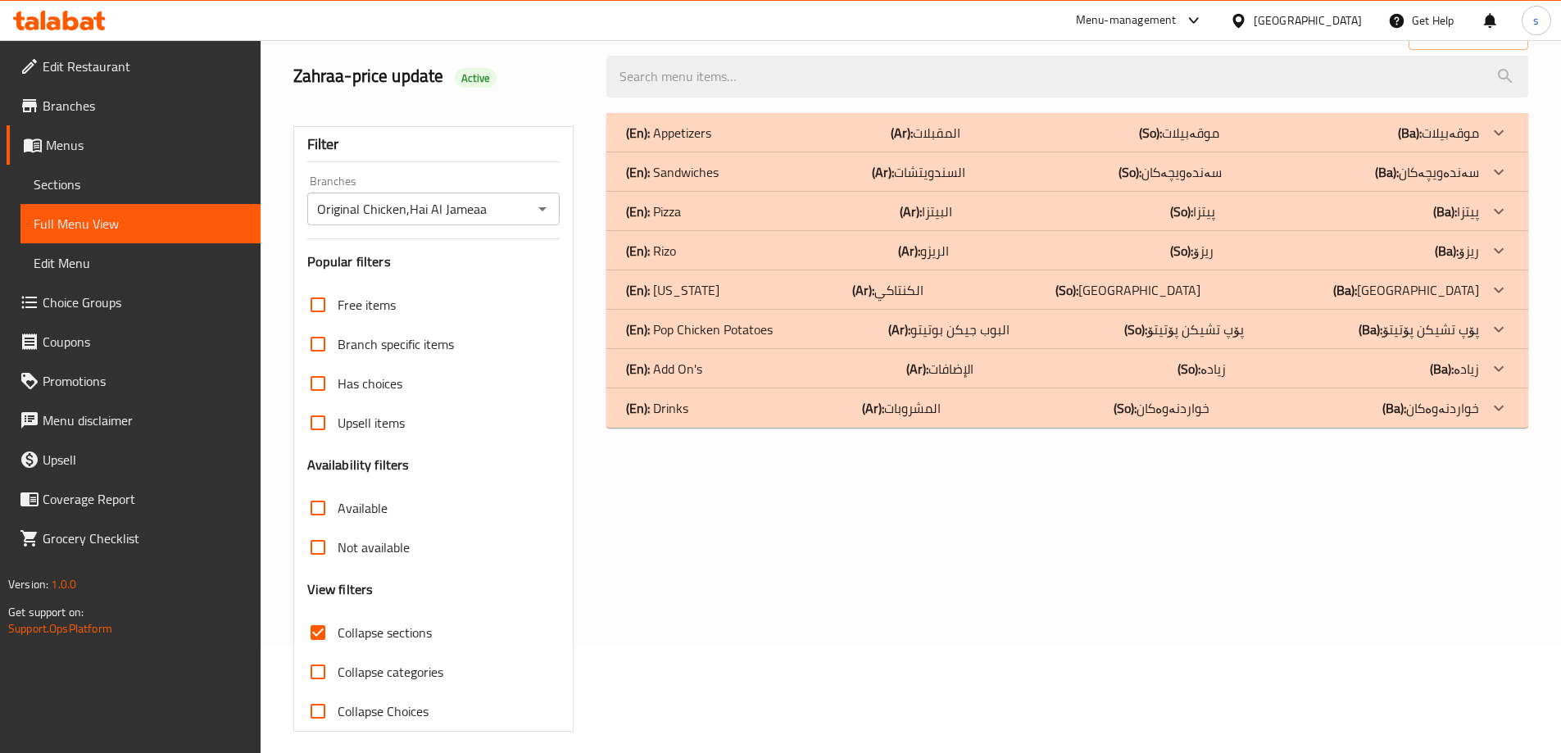
click at [782, 130] on div "(En): Appetizers (Ar): المقبلات (So): موقەبیلات (Ba): موقەبیلات" at bounding box center [1052, 133] width 853 height 20
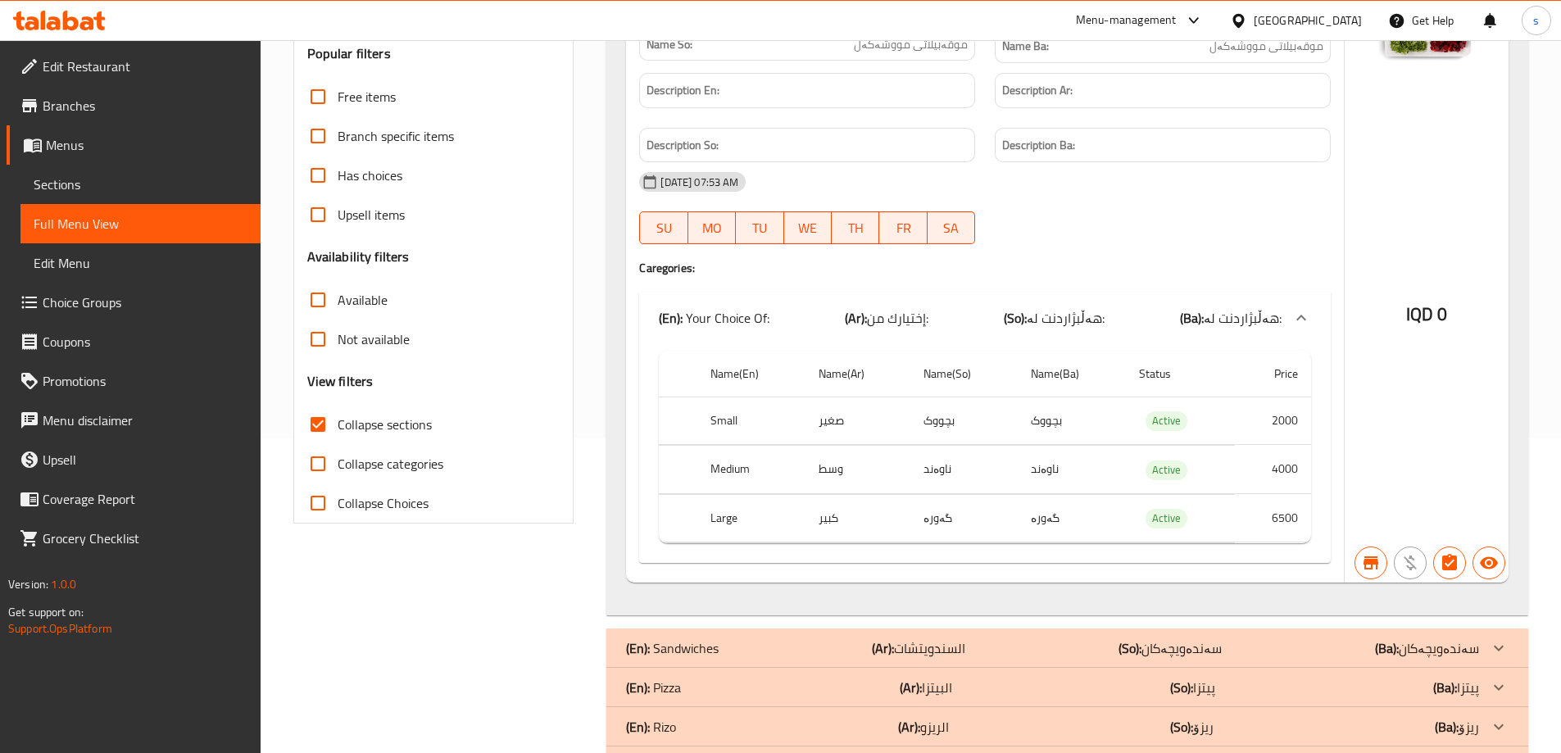
scroll to position [319, 0]
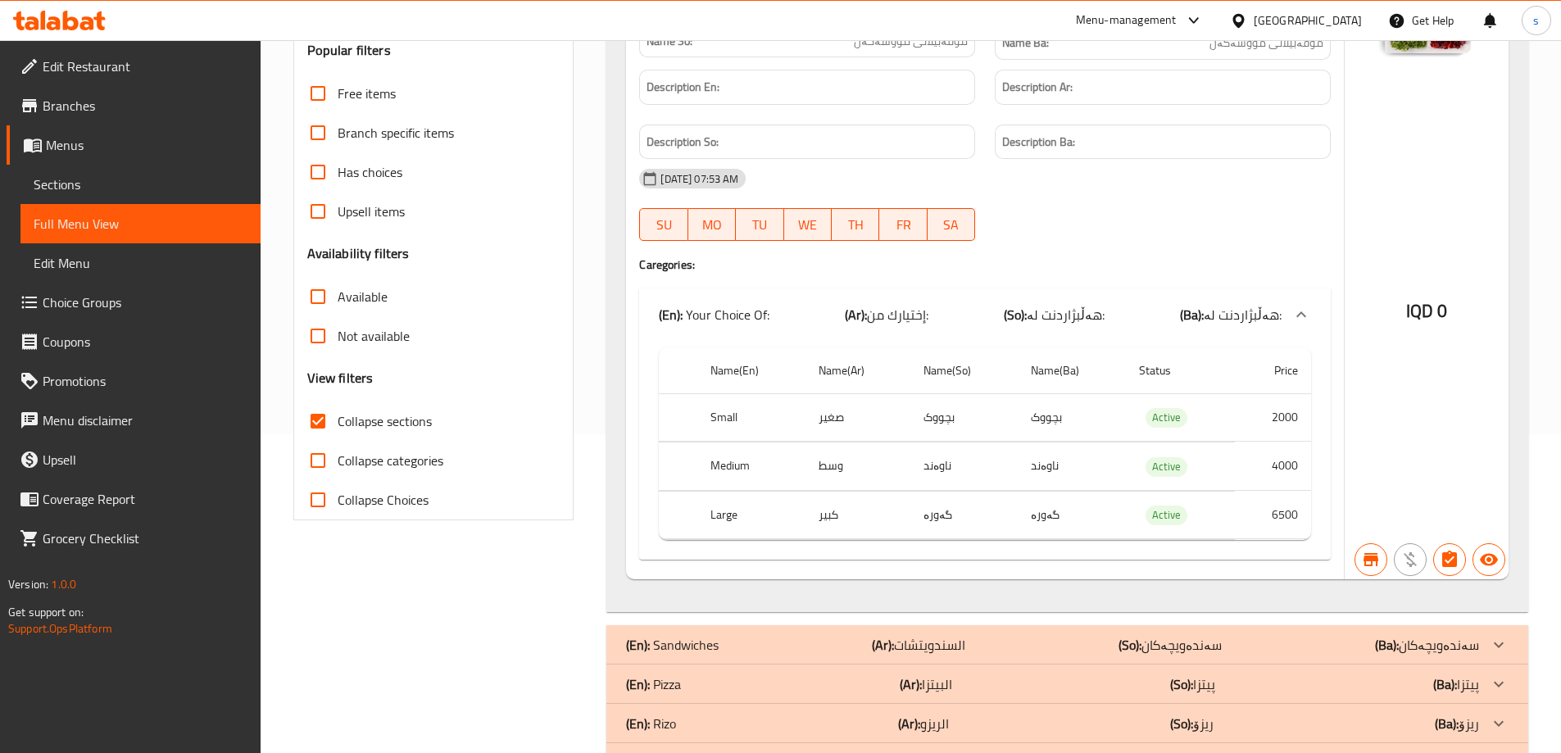
click at [73, 155] on span "Menus" at bounding box center [147, 145] width 202 height 20
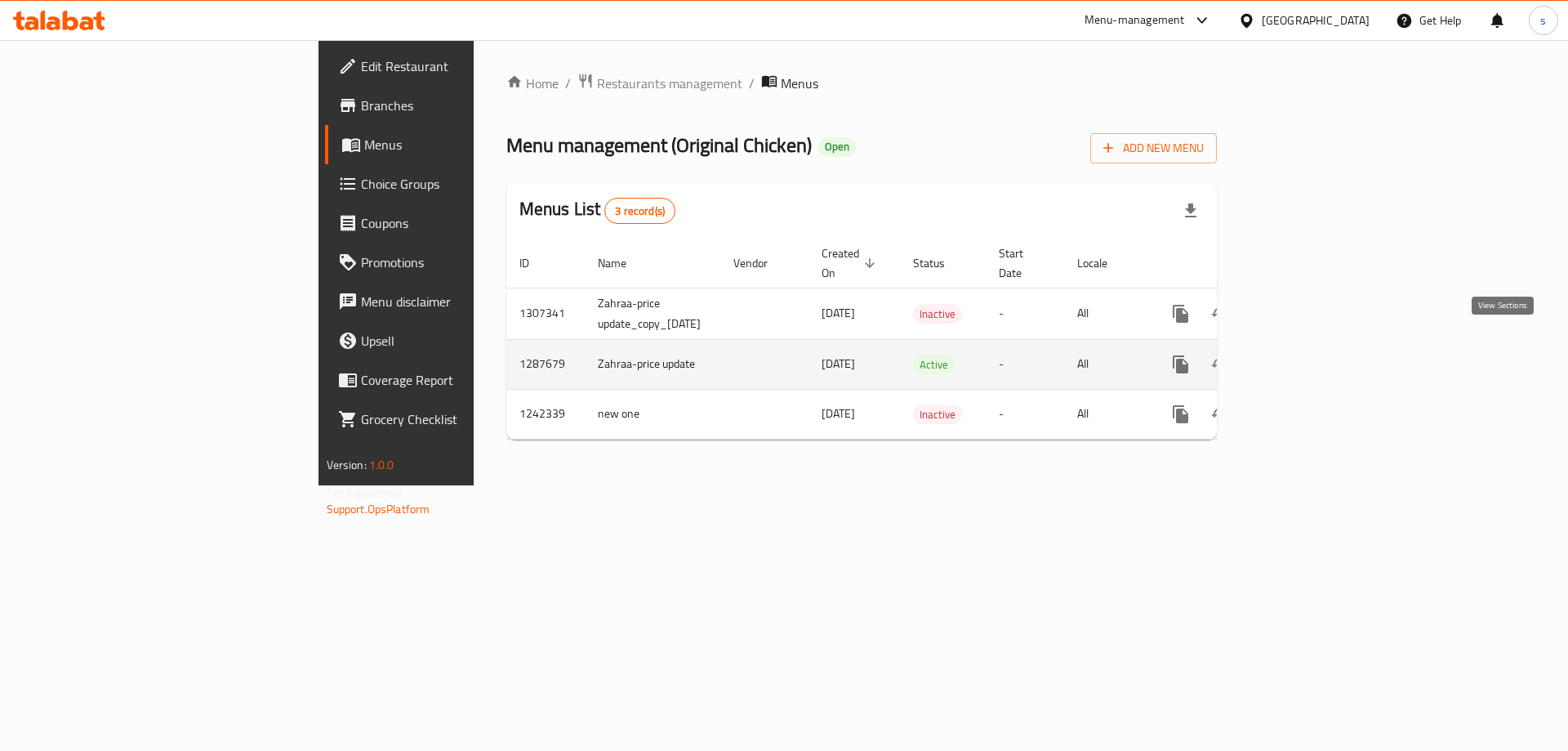
click at [1308, 355] on icon "enhanced table" at bounding box center [1299, 365] width 20 height 20
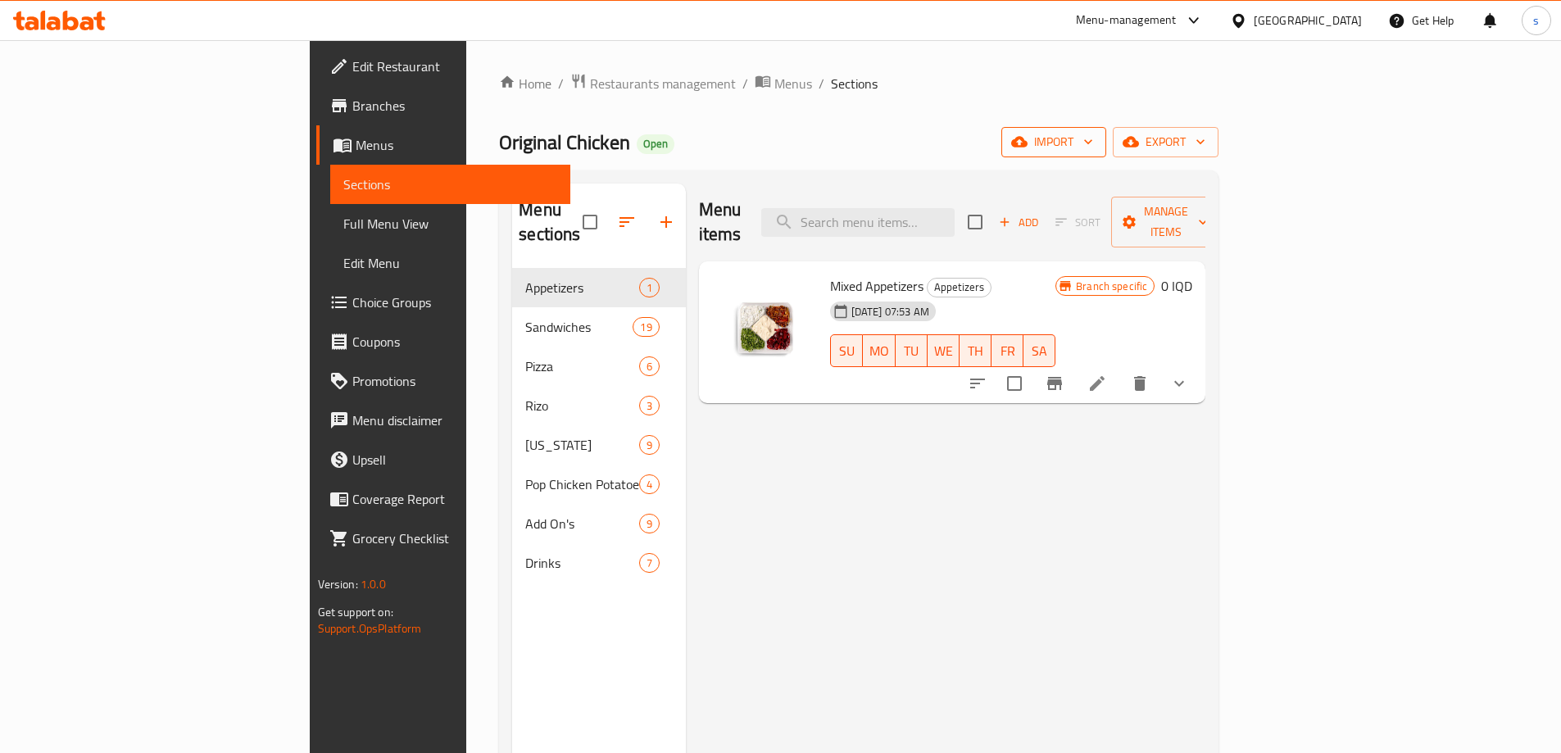
click at [1093, 134] on span "import" at bounding box center [1053, 142] width 79 height 20
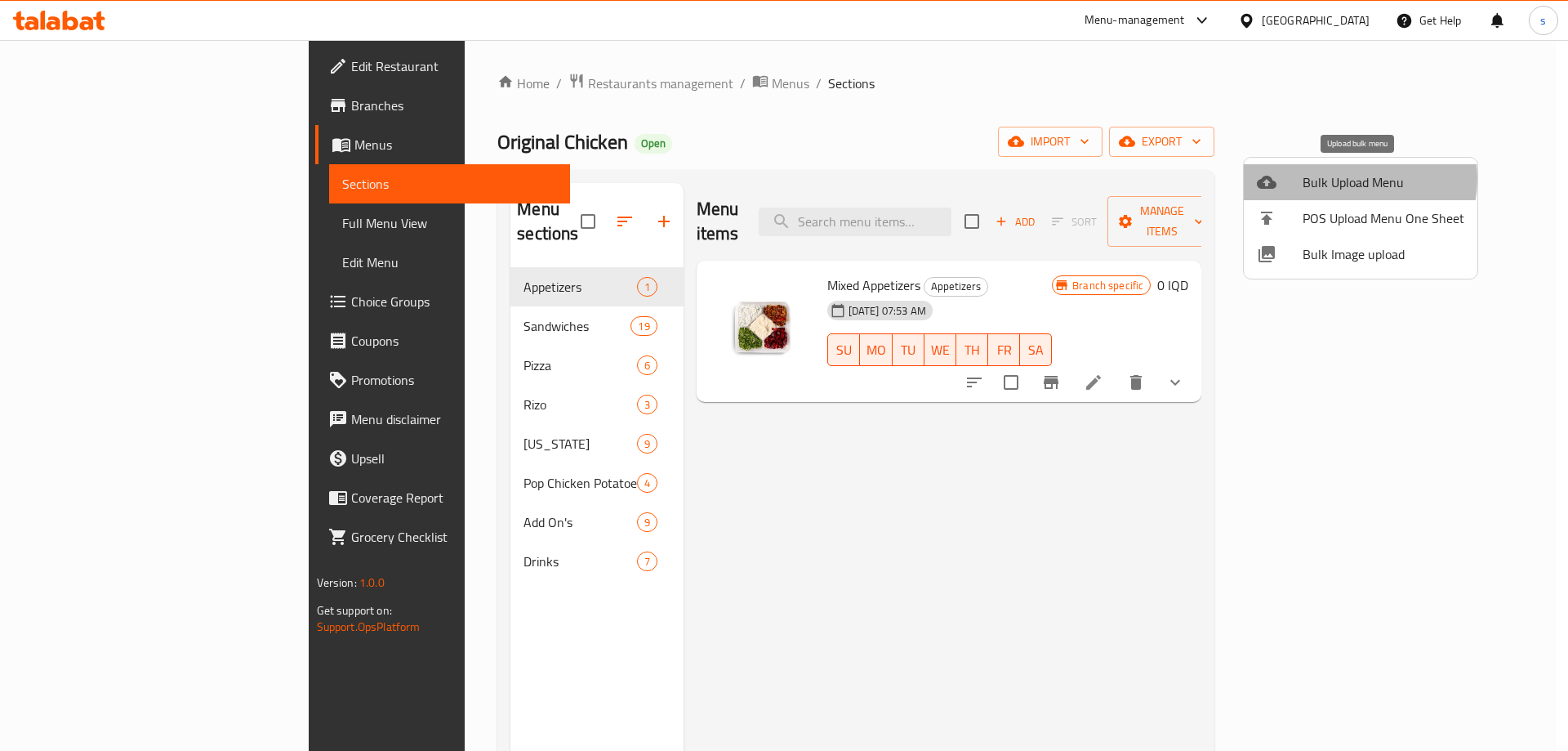
click at [1345, 179] on span "Bulk Upload Menu" at bounding box center [1384, 183] width 161 height 20
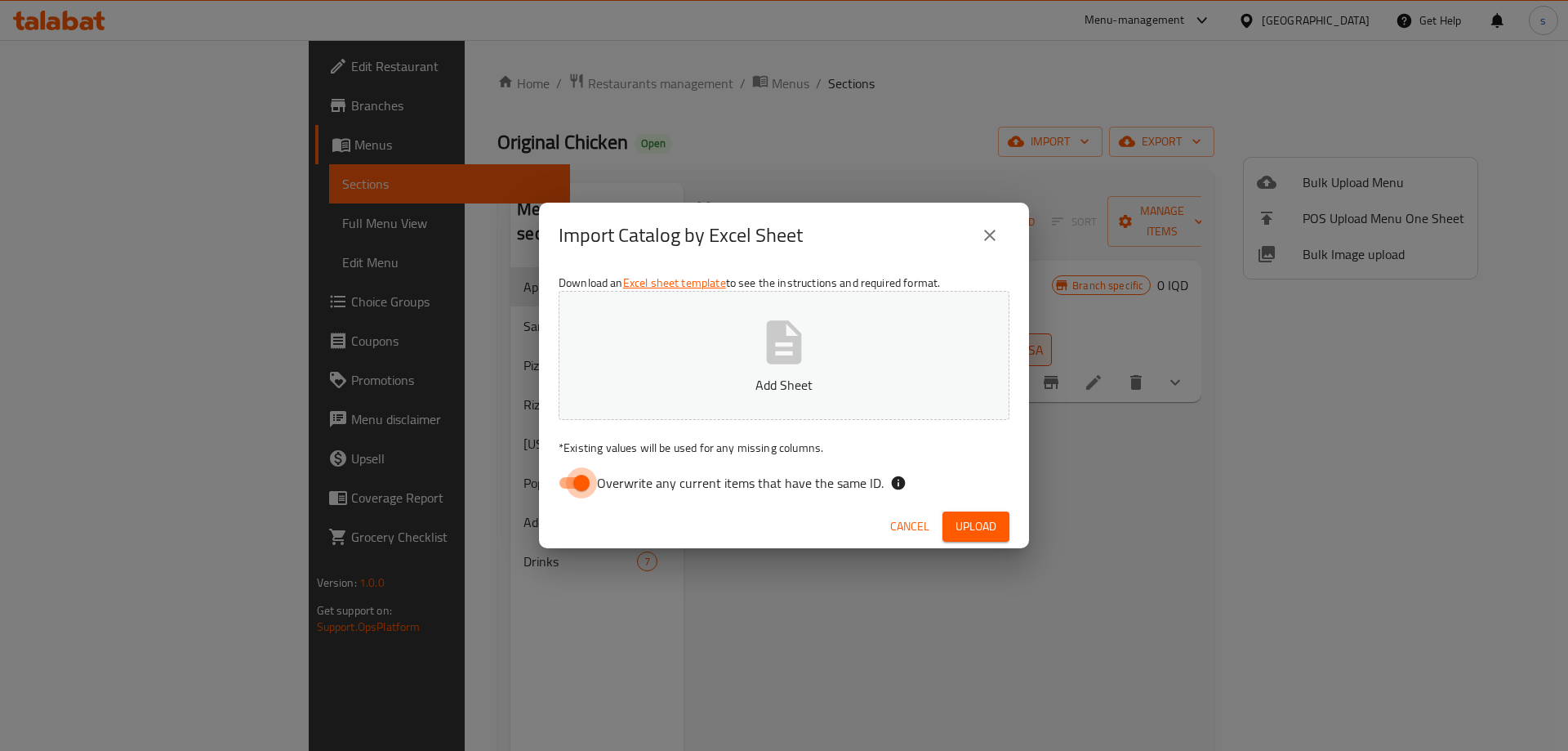
click at [576, 488] on input "Overwrite any current items that have the same ID." at bounding box center [581, 483] width 93 height 31
checkbox input "false"
click at [638, 418] on button "Add Sheet" at bounding box center [784, 355] width 451 height 129
click at [985, 523] on span "Upload" at bounding box center [976, 527] width 41 height 20
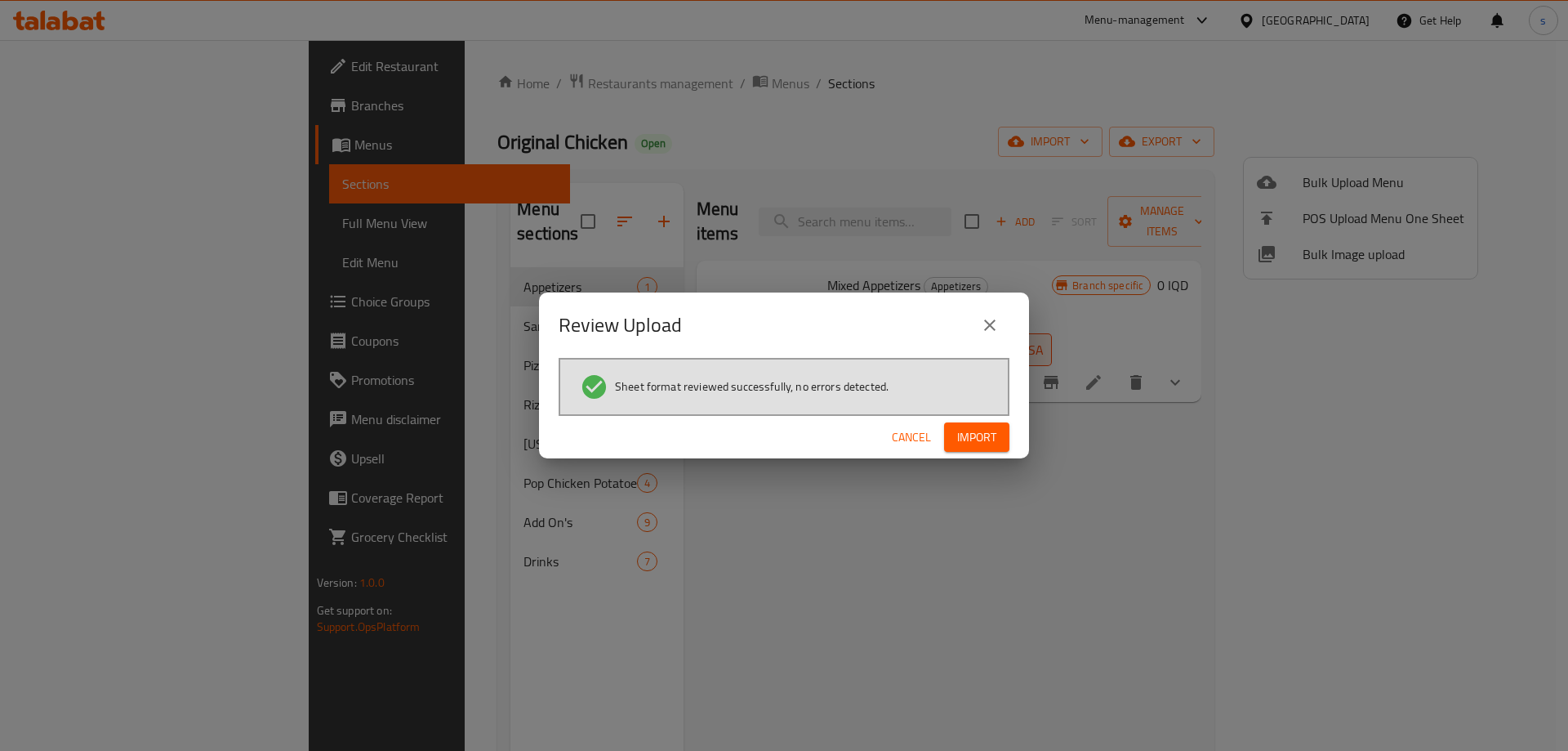
click at [977, 437] on span "Import" at bounding box center [976, 437] width 39 height 20
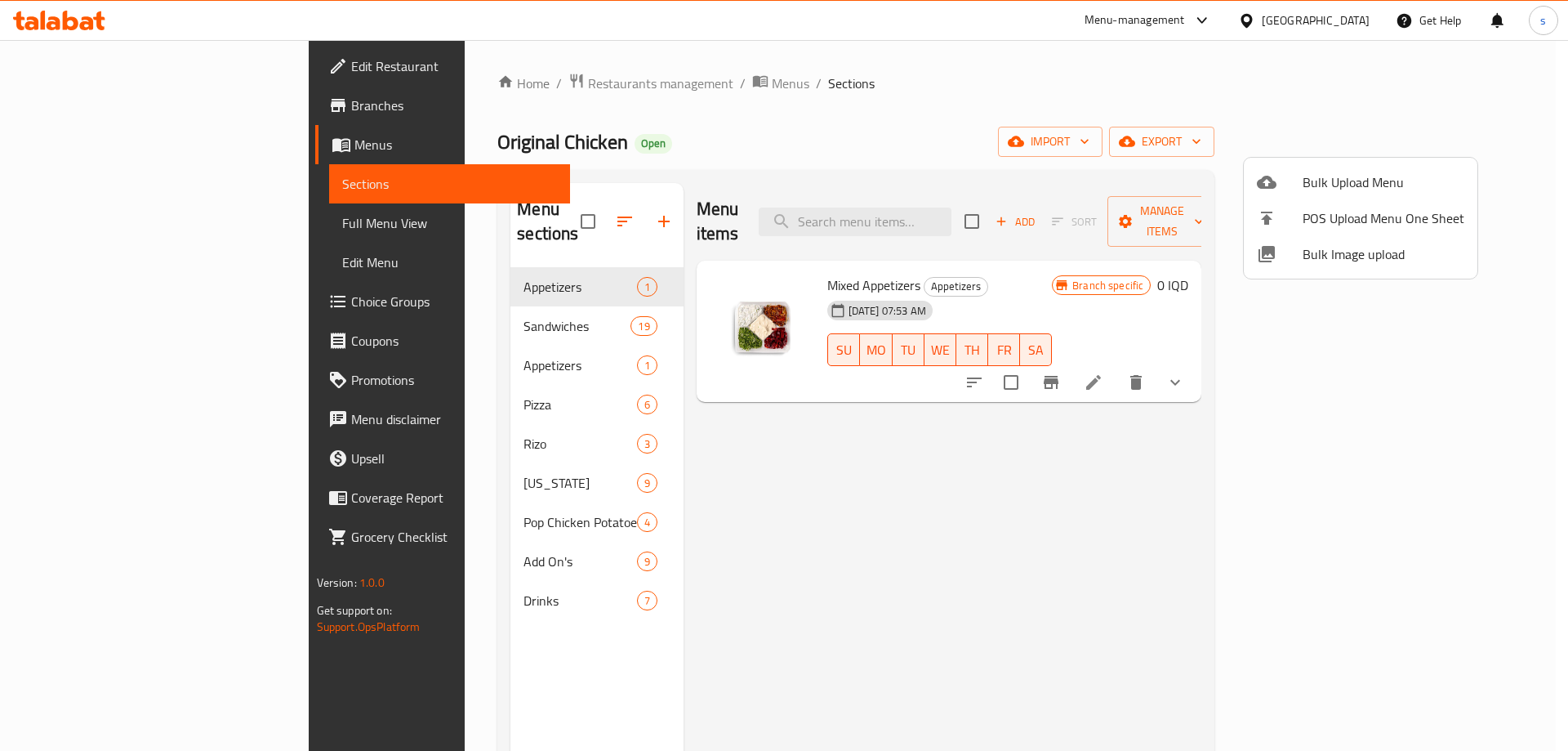
click at [389, 336] on div at bounding box center [784, 375] width 1568 height 751
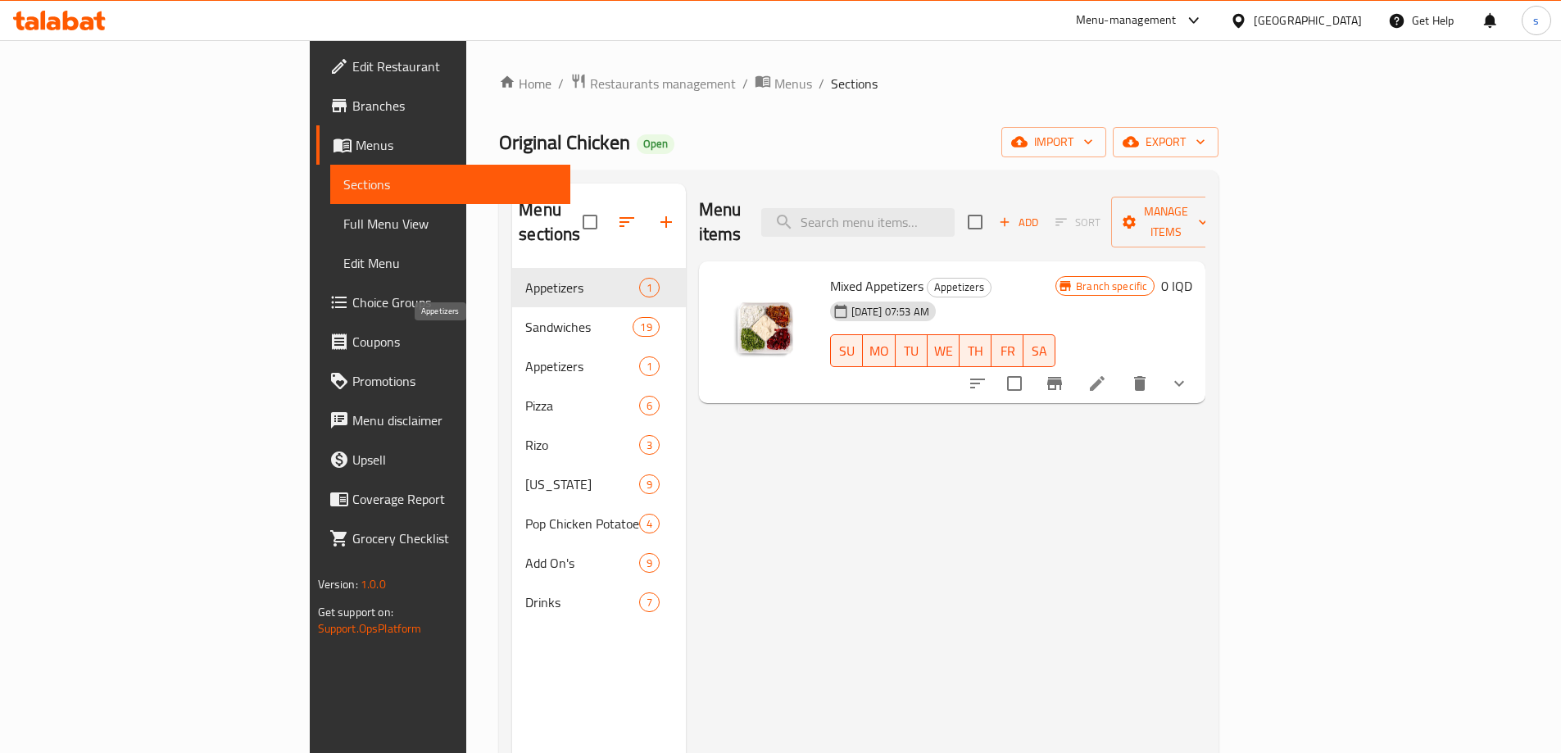
click at [525, 356] on span "Appetizers" at bounding box center [581, 366] width 113 height 20
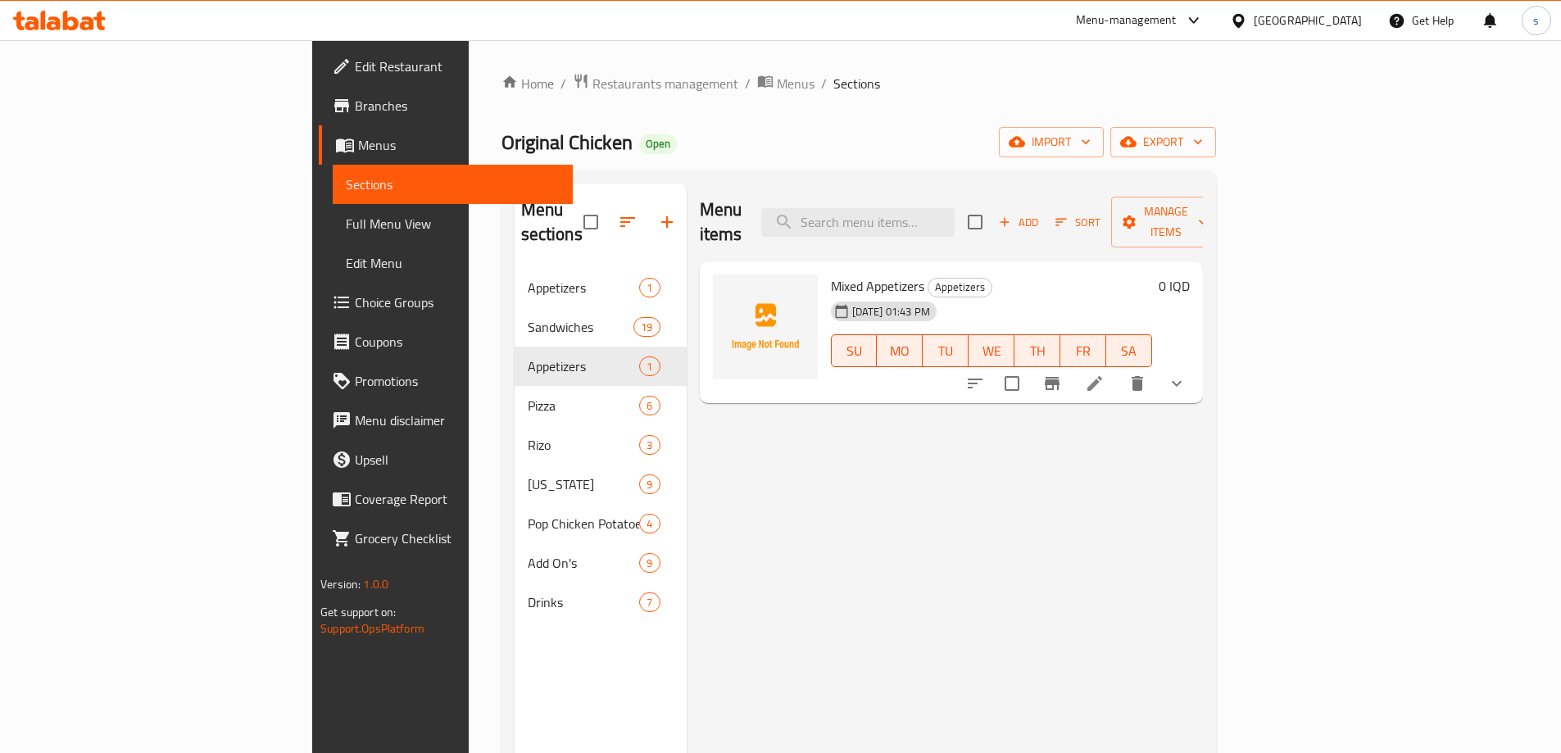
click at [1196, 367] on button "show more" at bounding box center [1176, 383] width 39 height 39
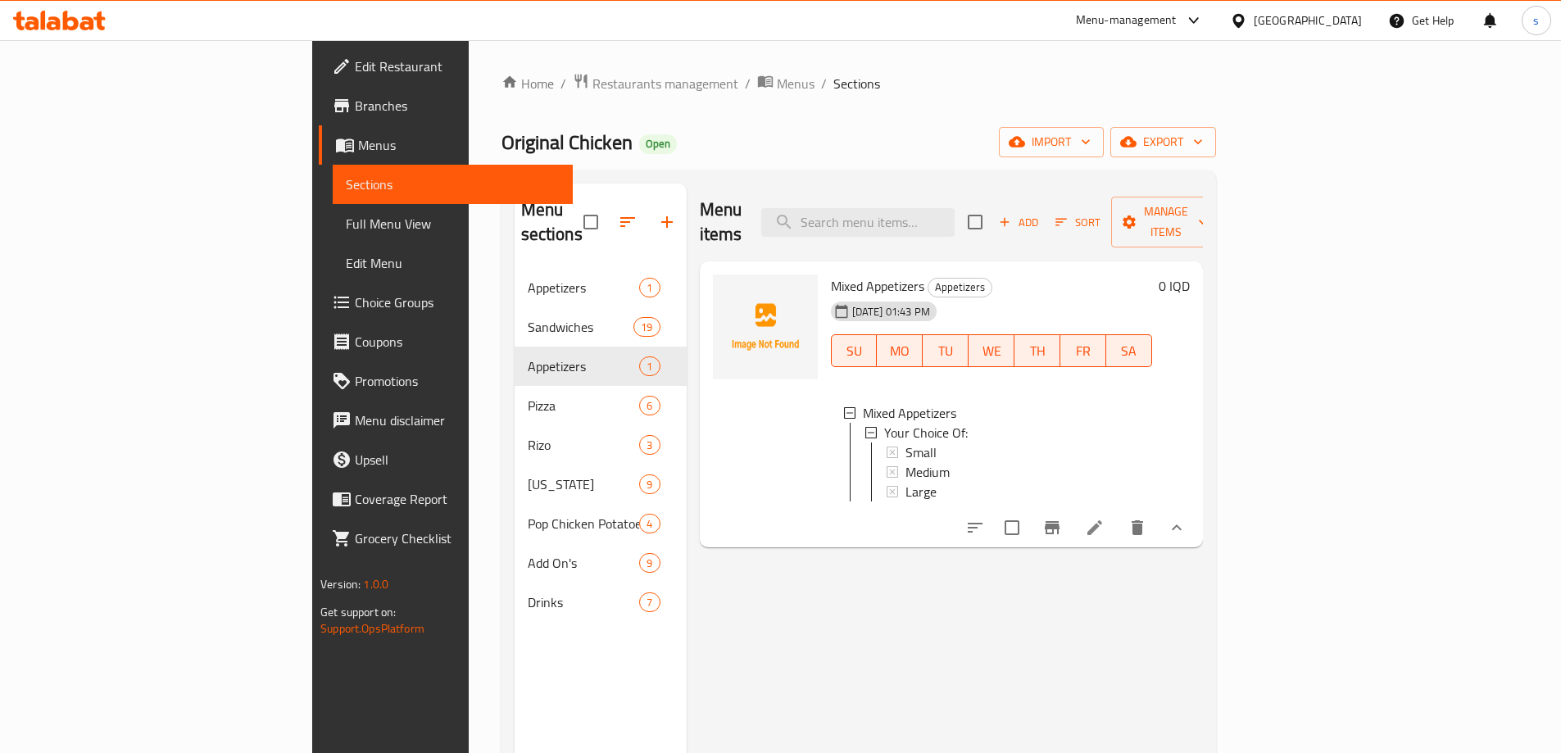
click at [346, 216] on span "Full Menu View" at bounding box center [453, 224] width 214 height 20
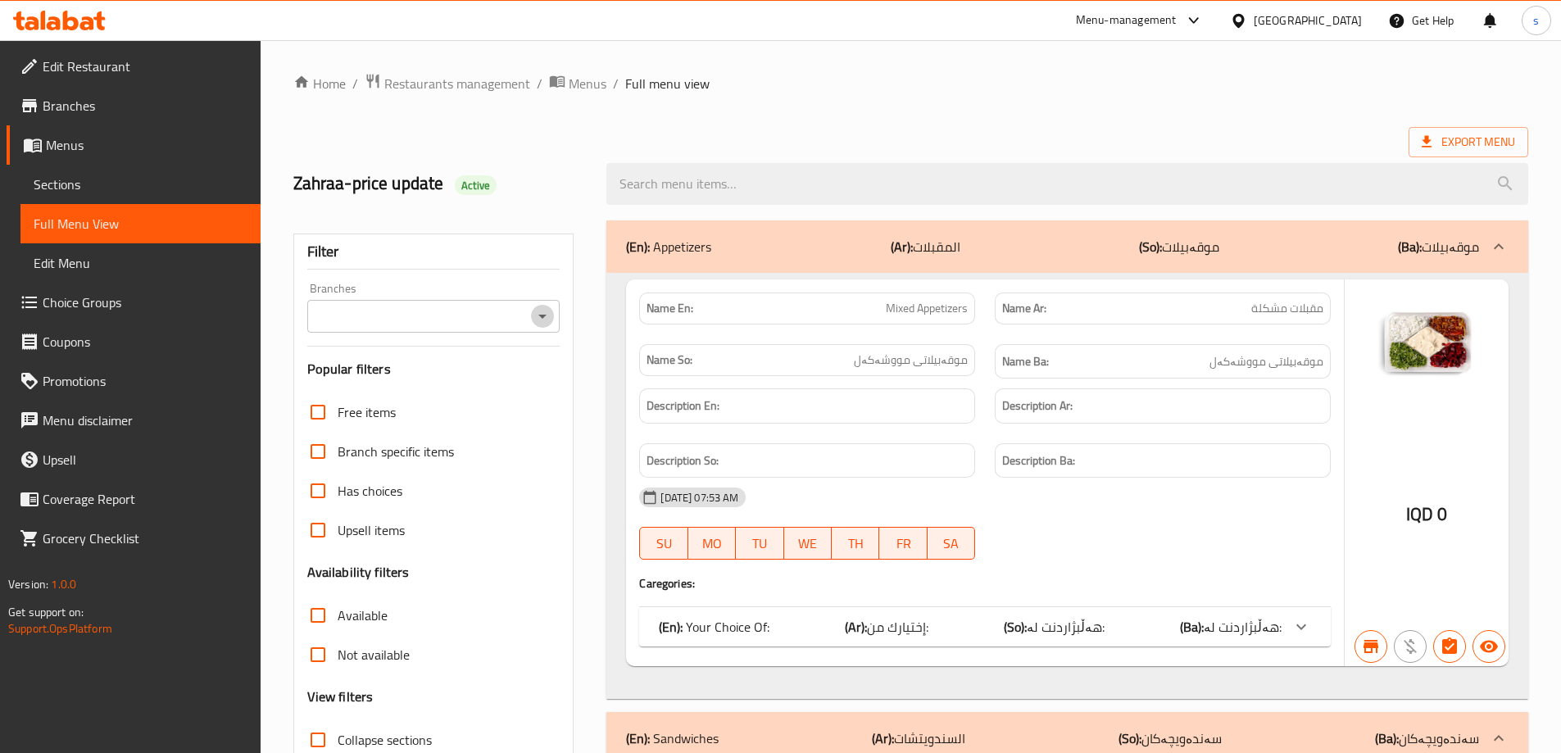
click at [551, 322] on icon "Open" at bounding box center [543, 316] width 20 height 20
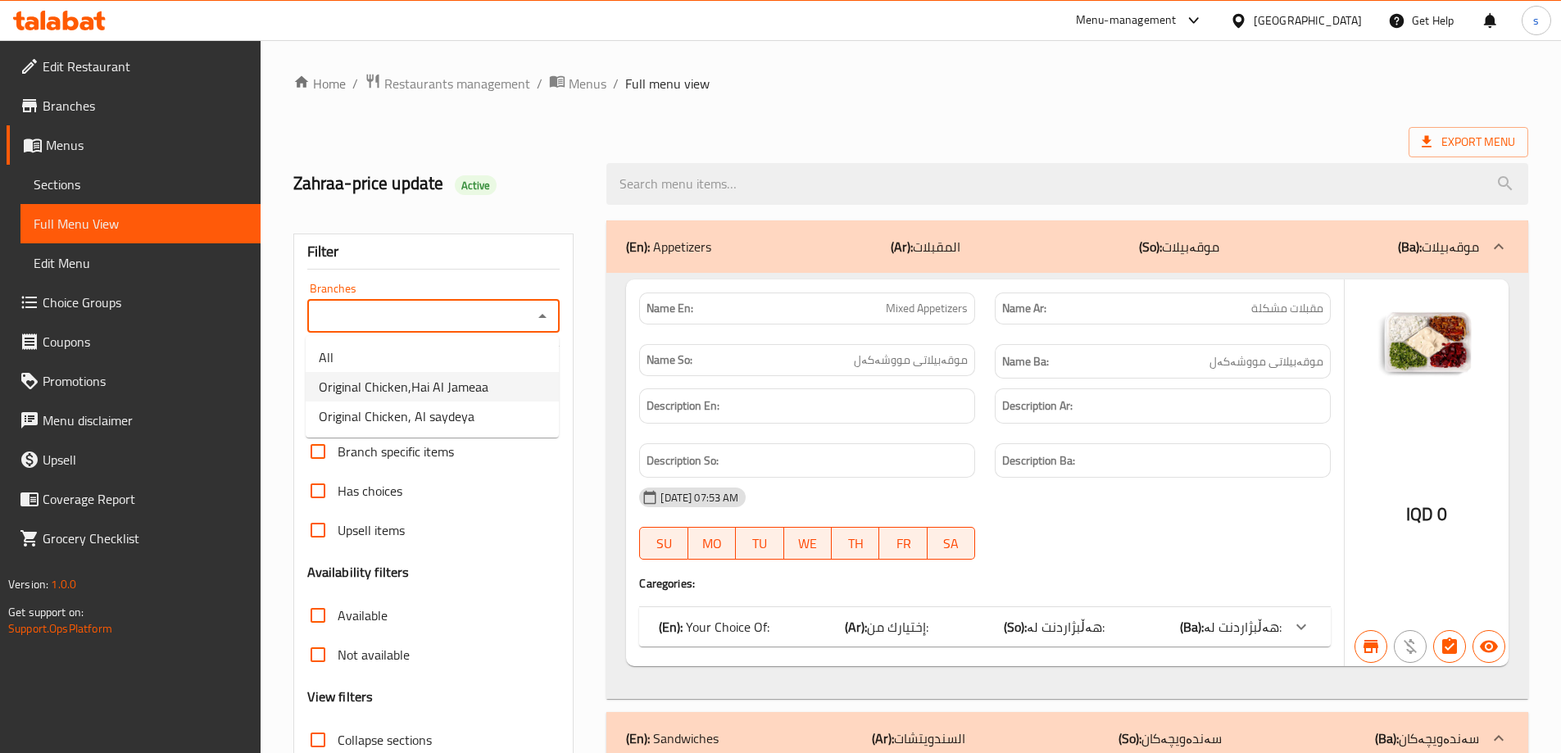
click at [515, 388] on li "Original Chicken,Hai Al Jameaa" at bounding box center [432, 386] width 253 height 29
type input "Original Chicken,Hai Al Jameaa"
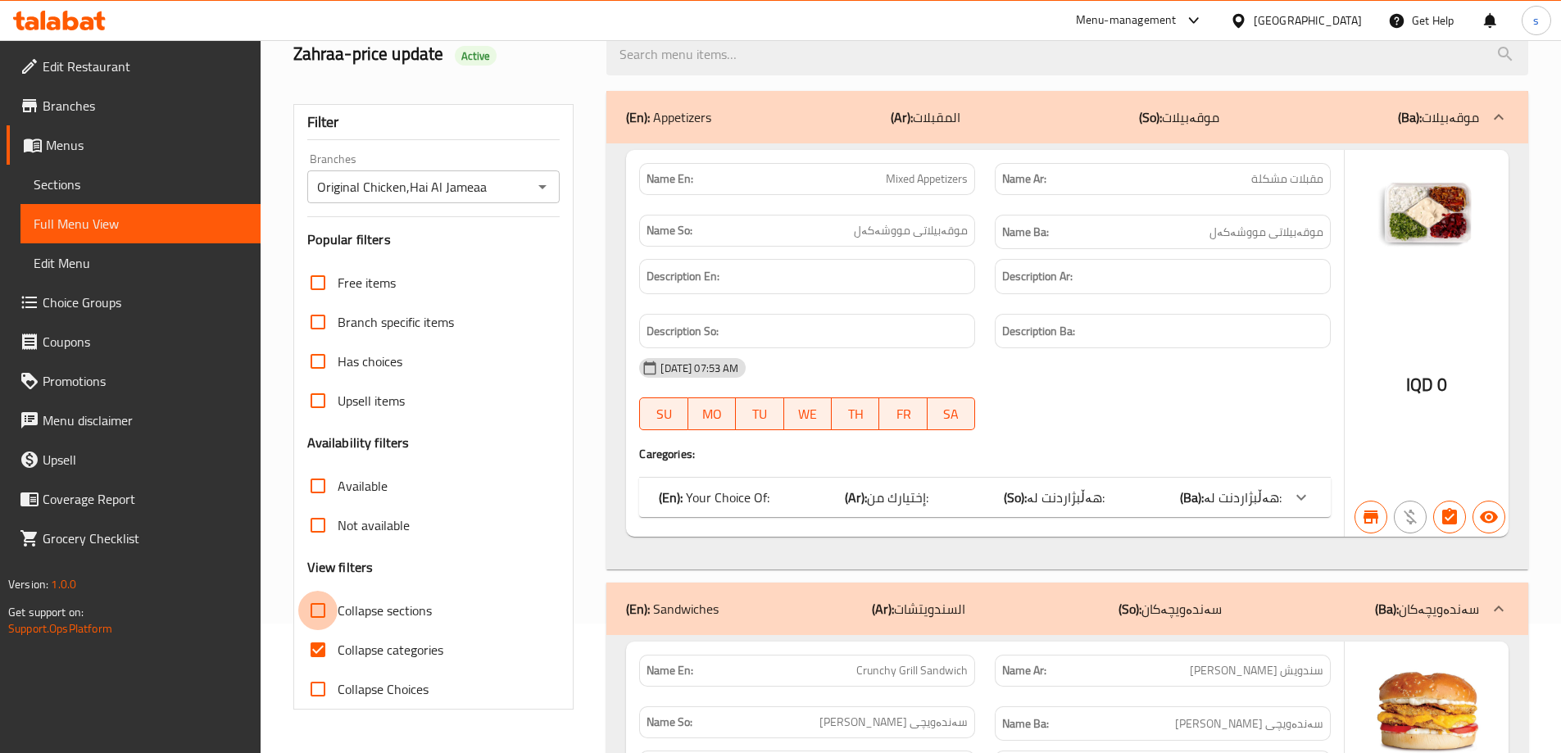
click at [320, 627] on input "Collapse sections" at bounding box center [317, 610] width 39 height 39
checkbox input "true"
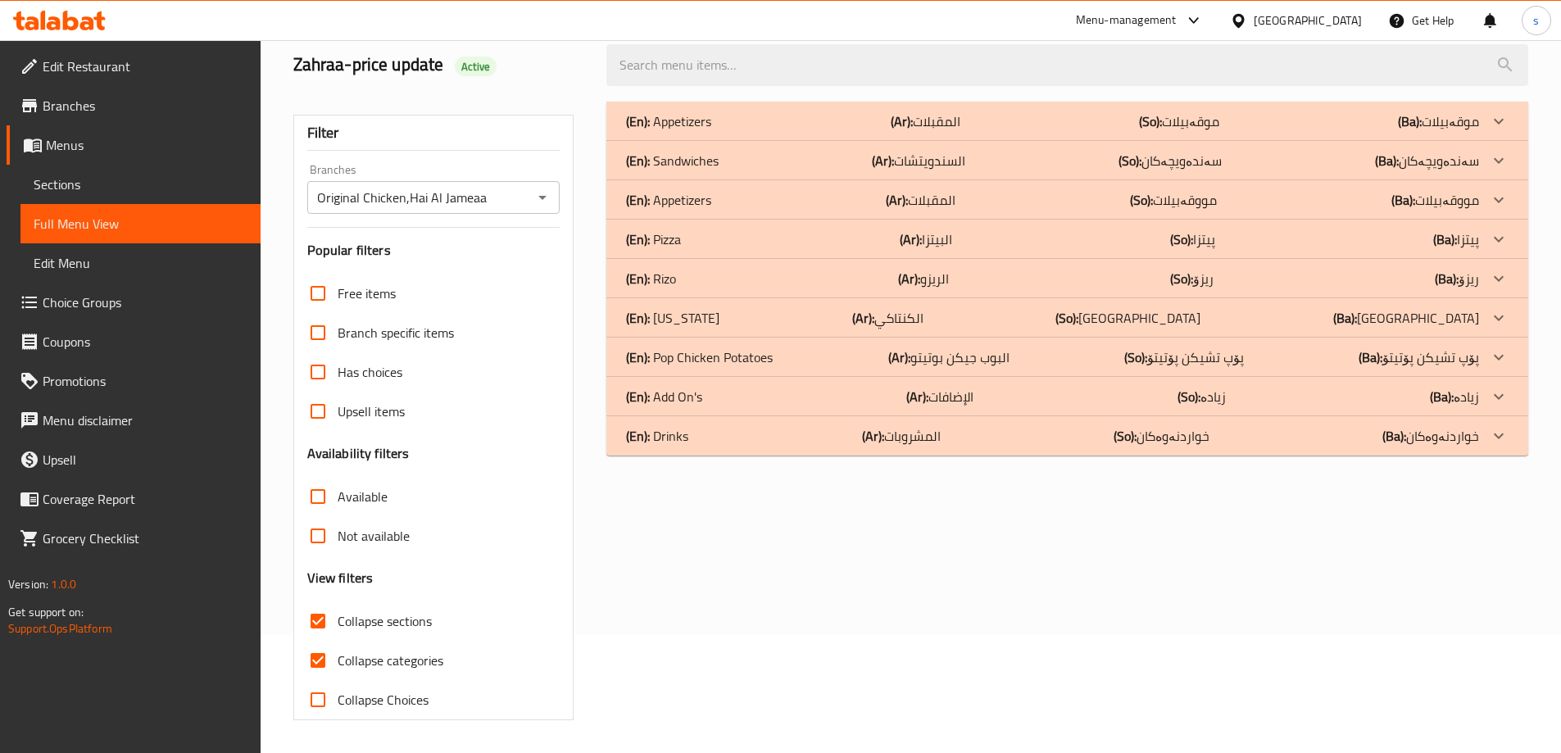
click at [310, 654] on input "Collapse categories" at bounding box center [317, 660] width 39 height 39
checkbox input "false"
click at [709, 141] on div "(En): Appetizers (Ar): المقبلات (So): مووقەبیلات (Ba): مووقەبیلات" at bounding box center [1067, 121] width 922 height 39
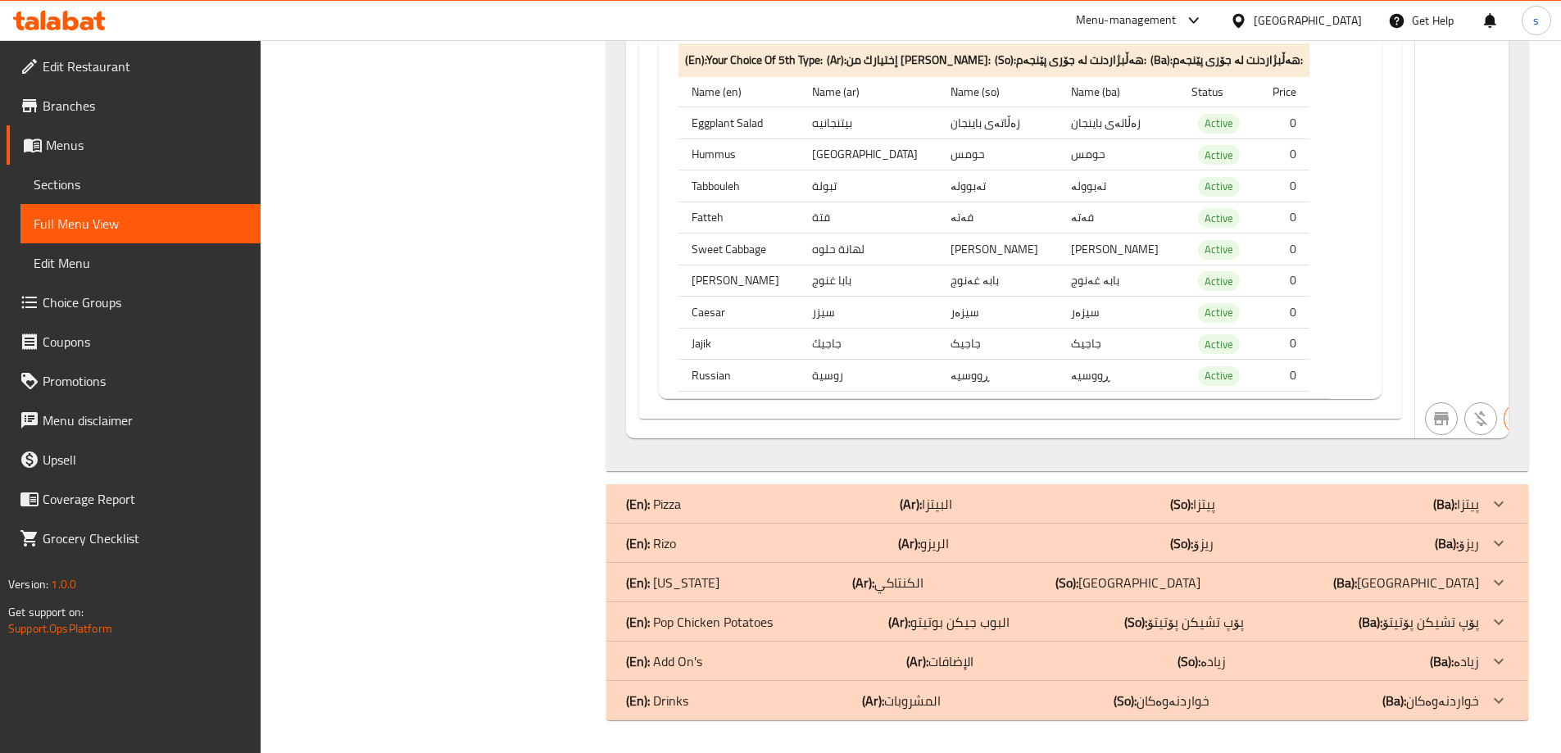
scroll to position [3894, 0]
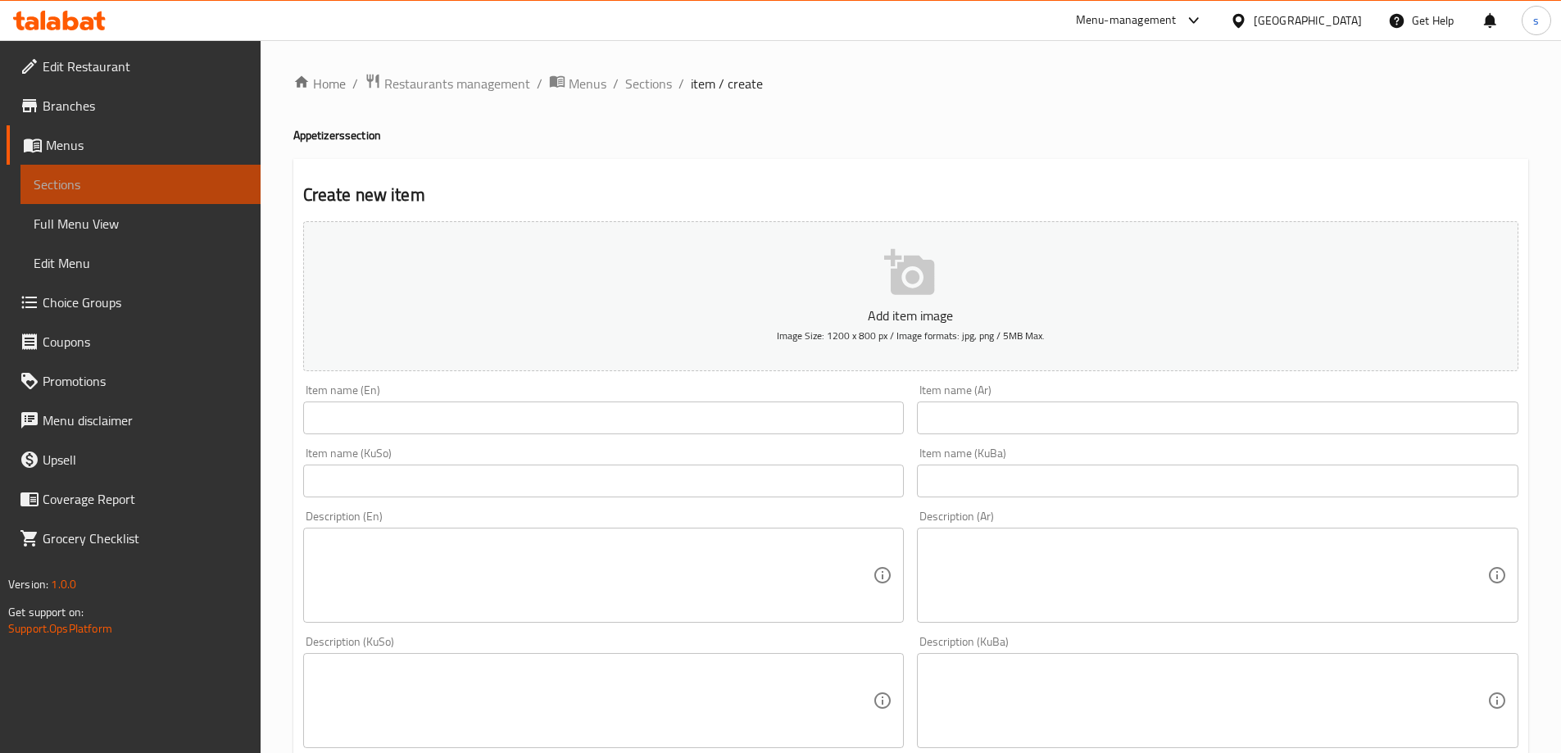
click at [104, 166] on link "Sections" at bounding box center [140, 184] width 240 height 39
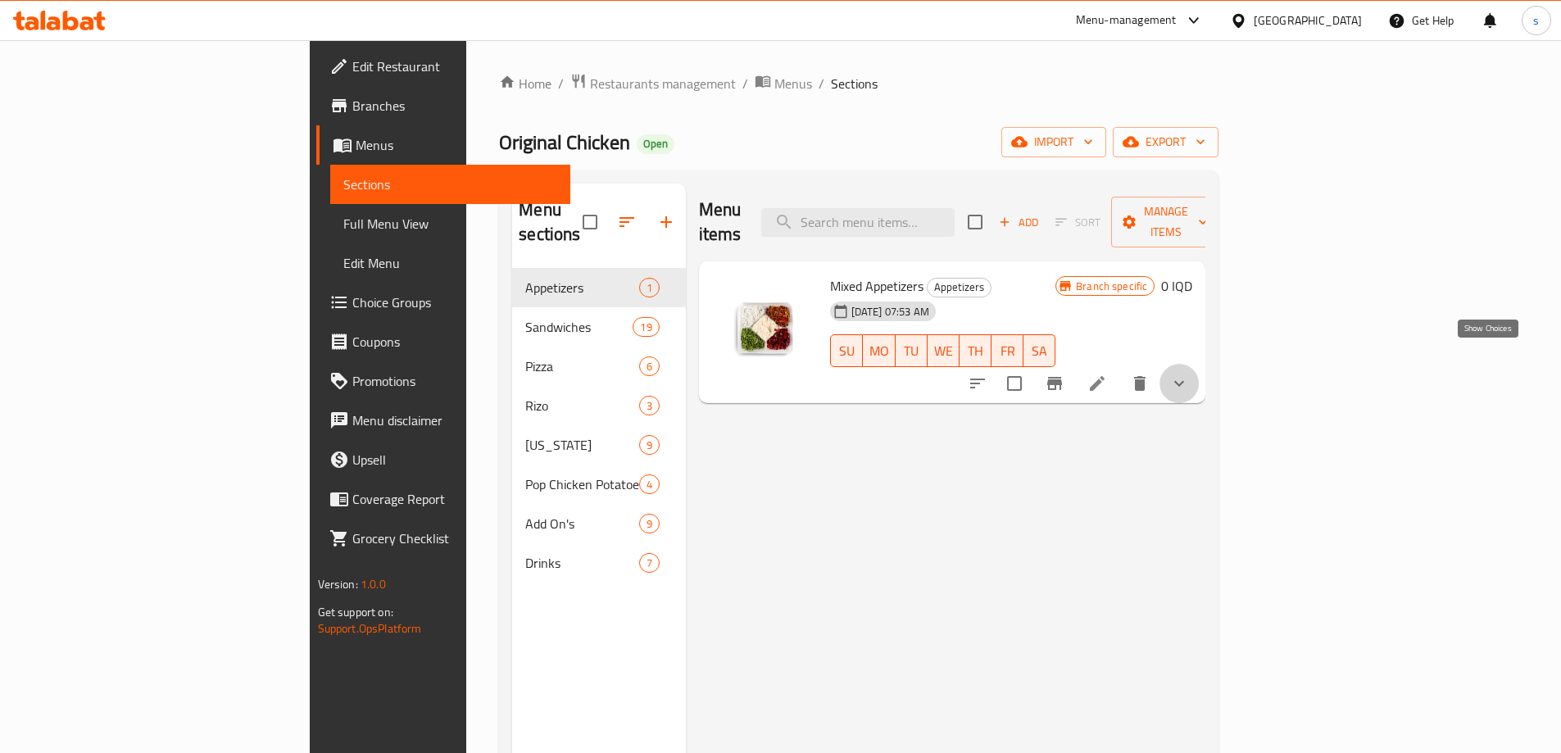
click at [1189, 374] on icon "show more" at bounding box center [1179, 384] width 20 height 20
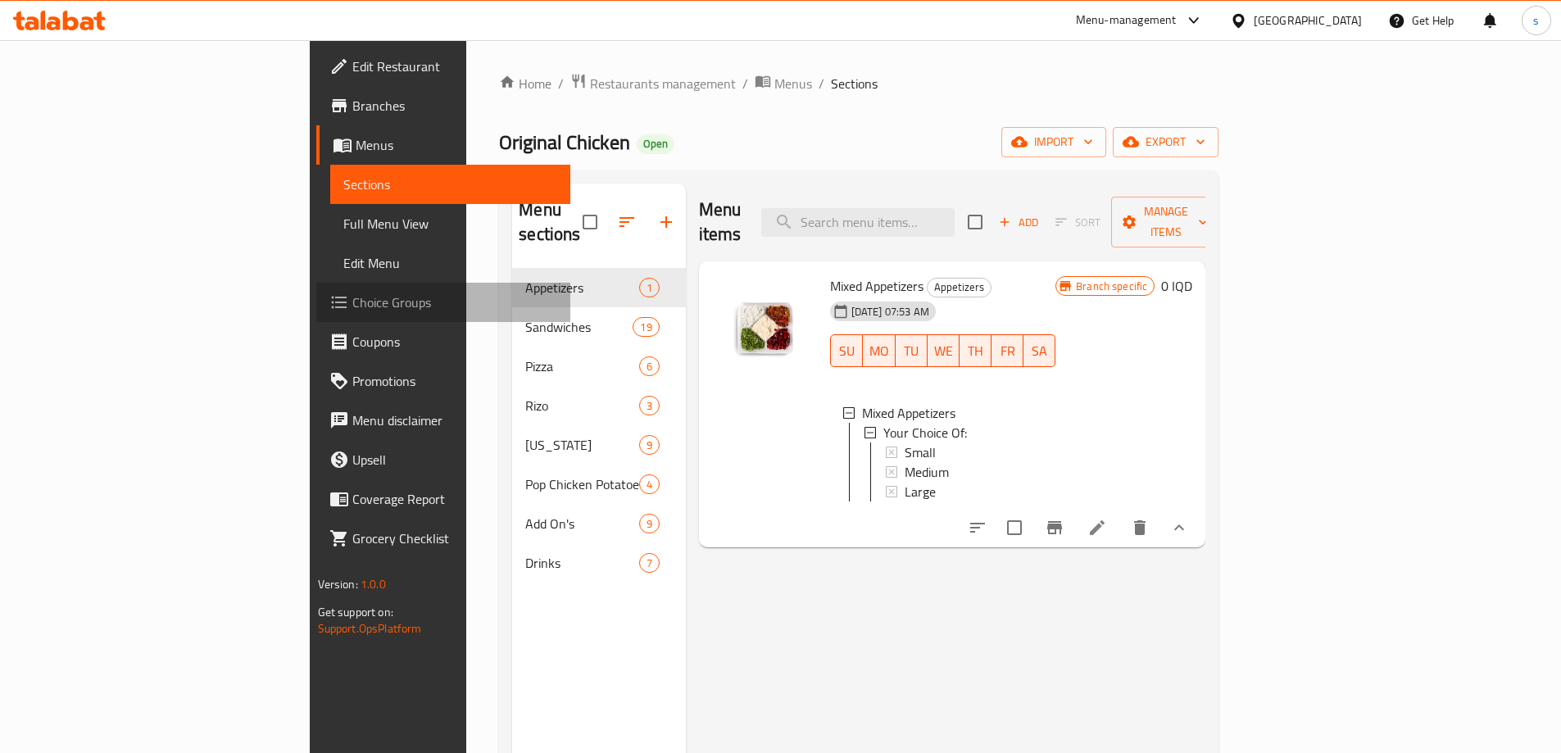
click at [352, 297] on span "Choice Groups" at bounding box center [454, 302] width 205 height 20
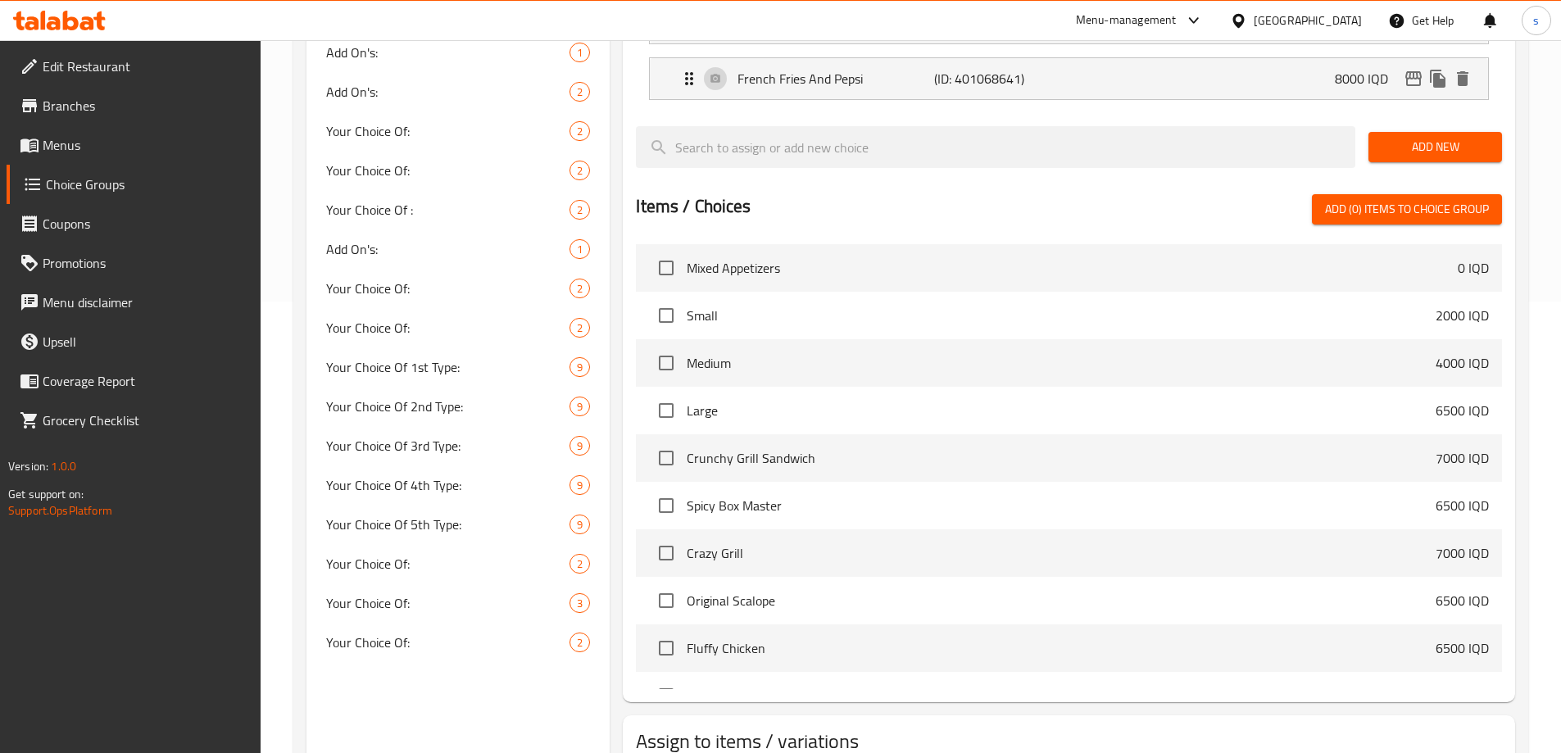
scroll to position [493, 0]
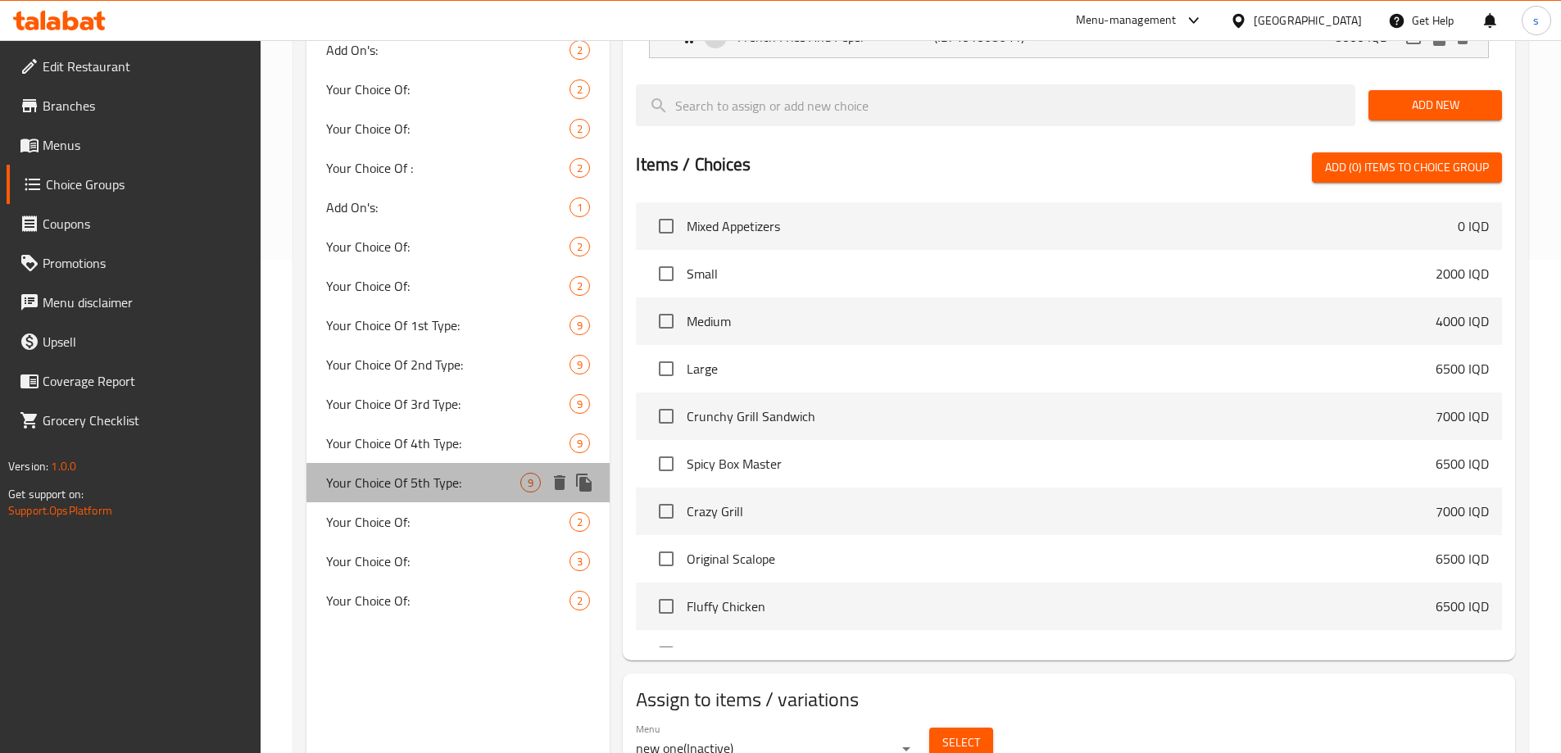
click at [448, 477] on span "Your Choice Of 5th Type:" at bounding box center [423, 483] width 195 height 20
type input "Your Choice Of 5th Type:"
type input "إختيارك من للنوع الخامس:"
type input "هەڵبژاردنت لە جۆری پێنجەم:"
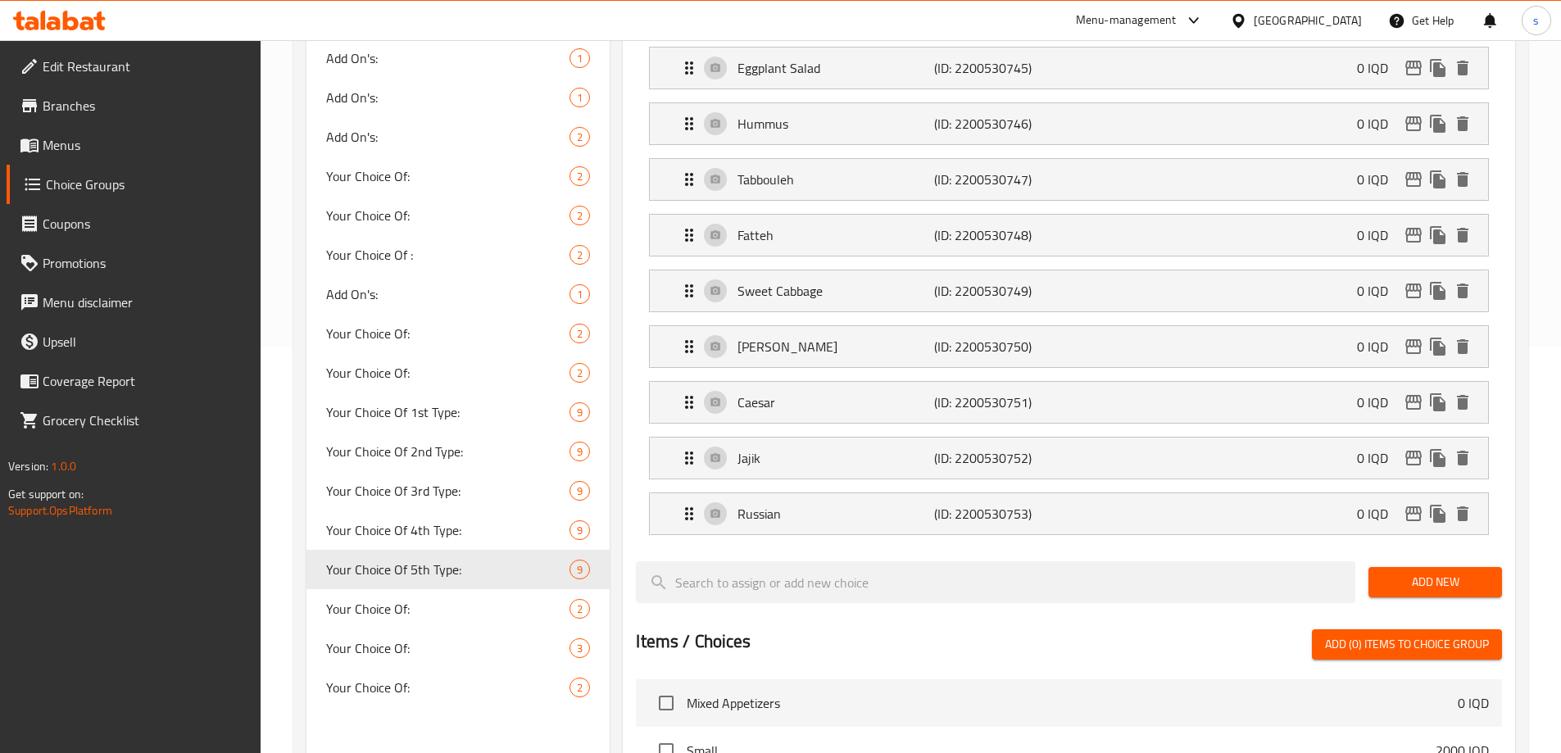
scroll to position [470, 0]
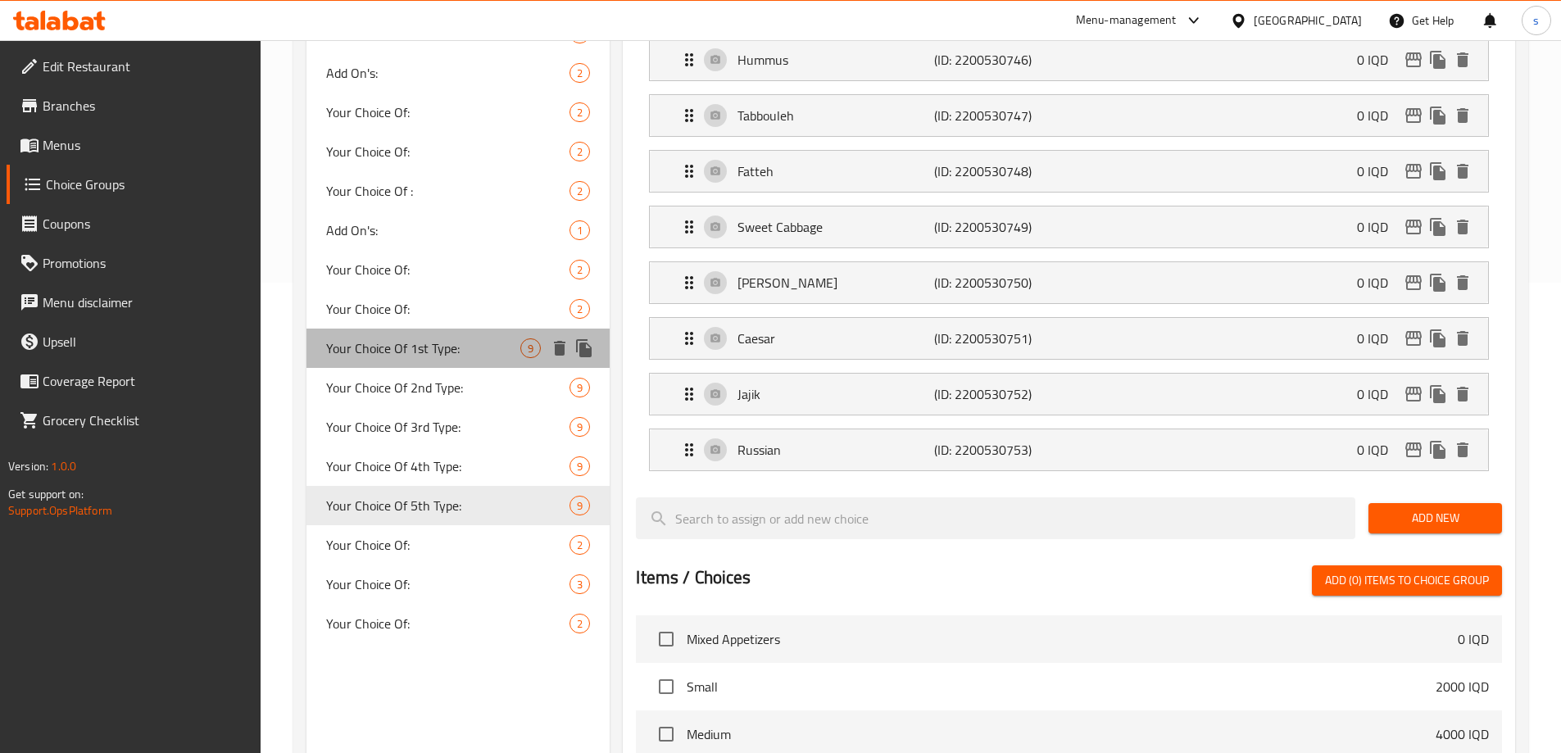
click at [447, 340] on span "Your Choice Of 1st Type:" at bounding box center [423, 348] width 195 height 20
type input "Your Choice Of 1st Type:"
type input "إختيارك من للنوع الأول:"
type input "هەڵبژاردنت لە جۆری یەکەم:"
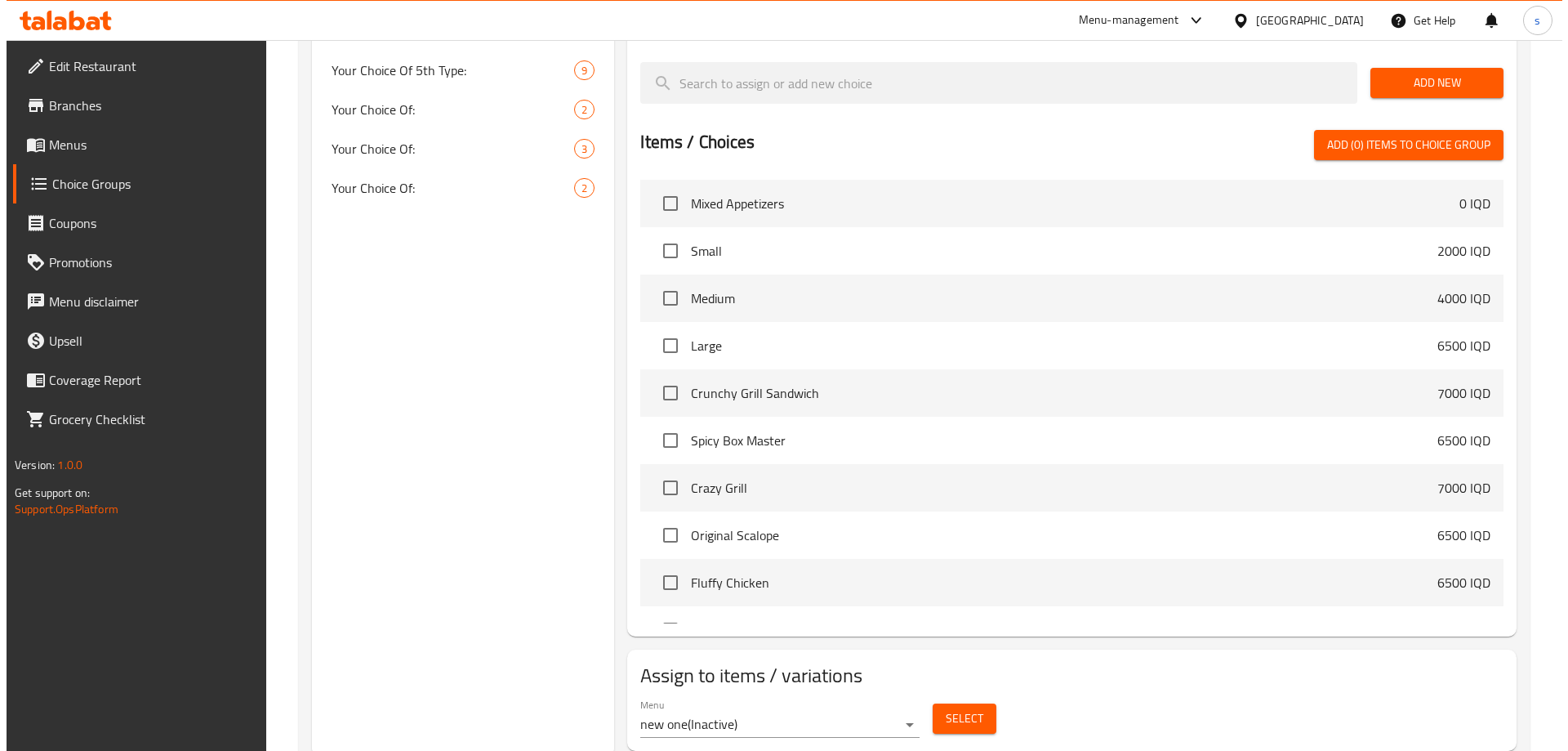
scroll to position [910, 0]
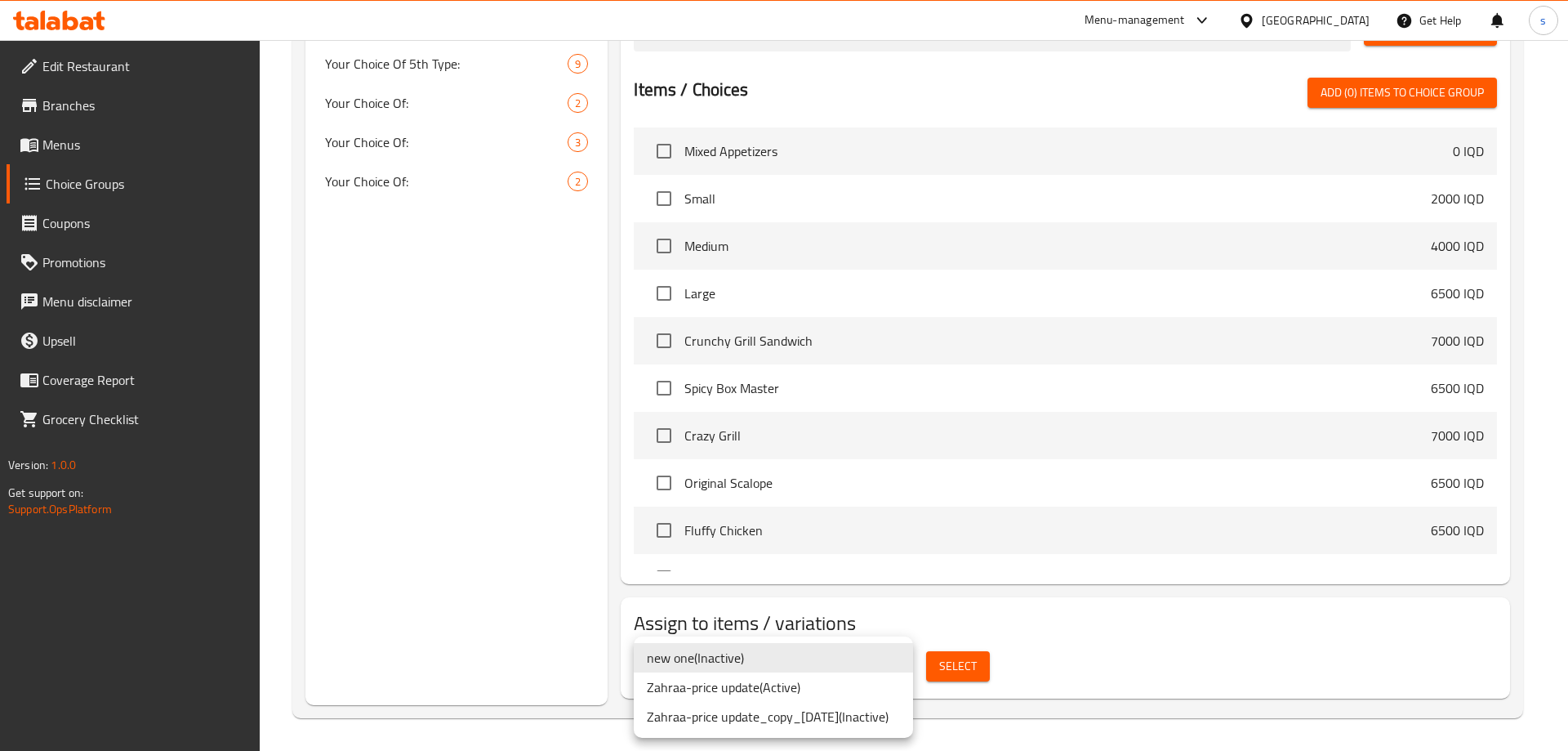
click at [785, 692] on li "Zahraa-price update ( Active )" at bounding box center [774, 686] width 279 height 29
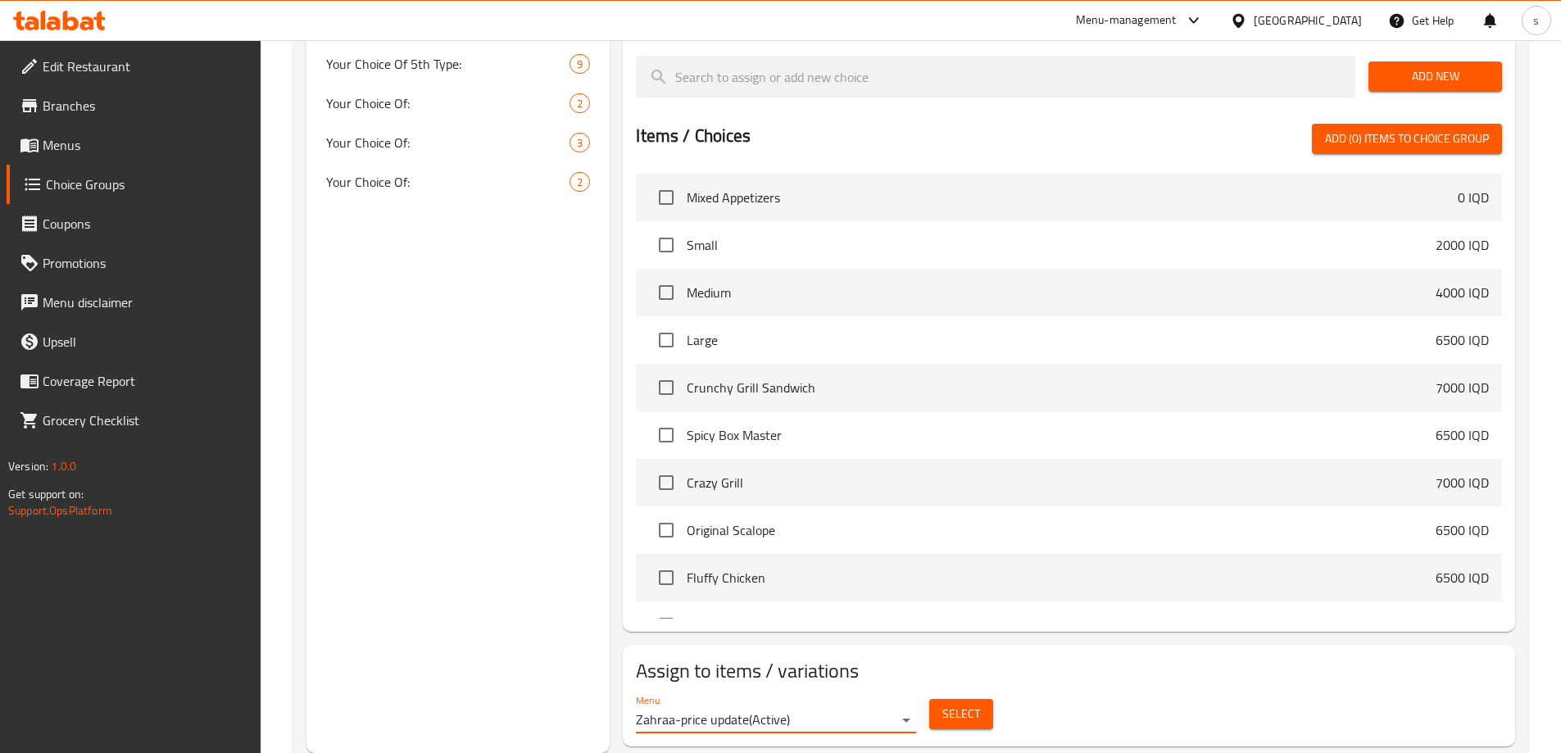
click at [1004, 687] on div "Menu Zahraa-price update ( Active ) Select" at bounding box center [1068, 713] width 879 height 52
click at [977, 704] on span "Select" at bounding box center [961, 714] width 38 height 20
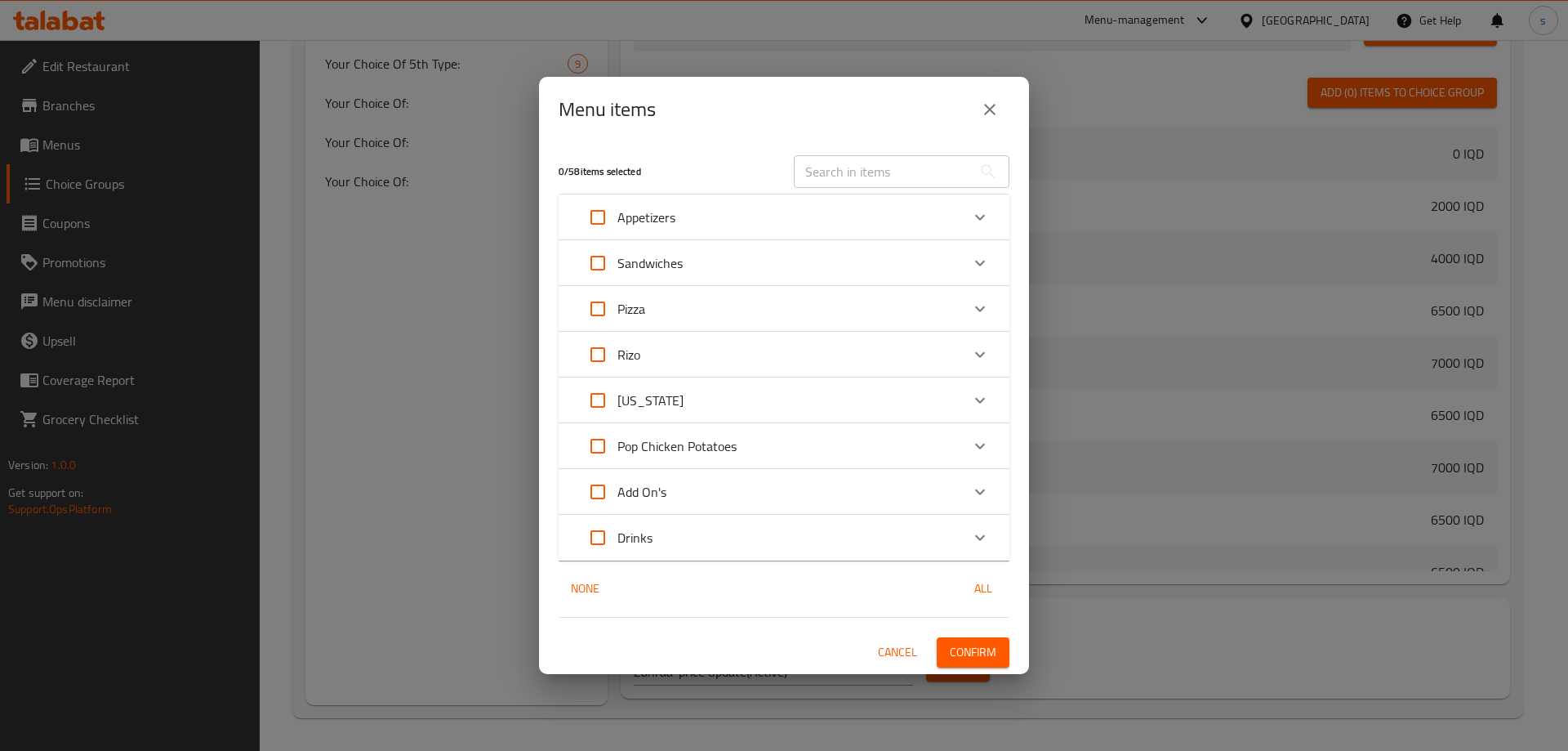
click at [753, 199] on div "Appetizers" at bounding box center [769, 216] width 382 height 39
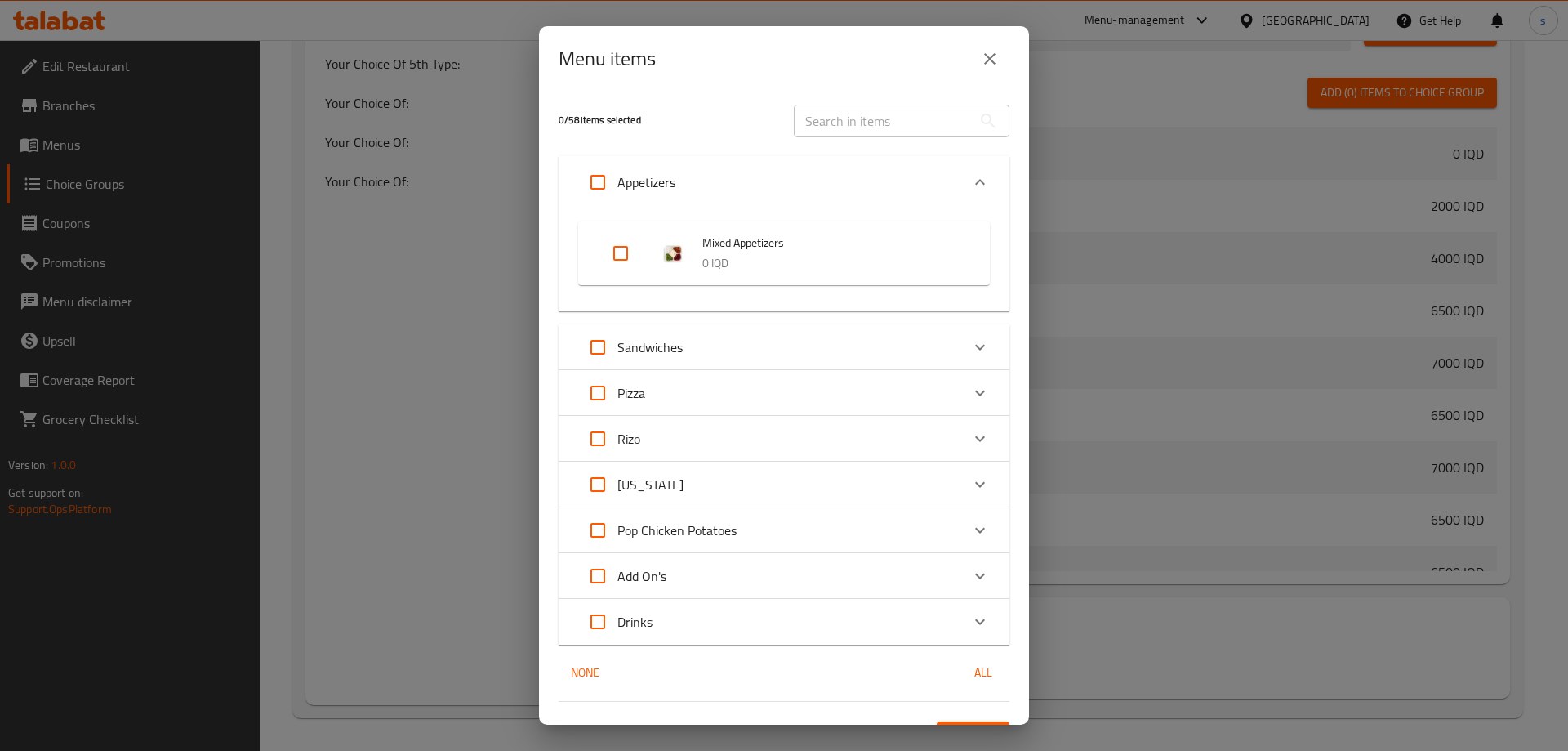
click at [814, 255] on p "0 IQD" at bounding box center [830, 263] width 255 height 20
click at [738, 224] on li "Mixed Appetizers 0 IQD" at bounding box center [784, 252] width 373 height 57
click at [755, 234] on span "Mixed Appetizers" at bounding box center [830, 242] width 255 height 20
click at [614, 249] on input "Expand" at bounding box center [620, 252] width 39 height 39
checkbox input "true"
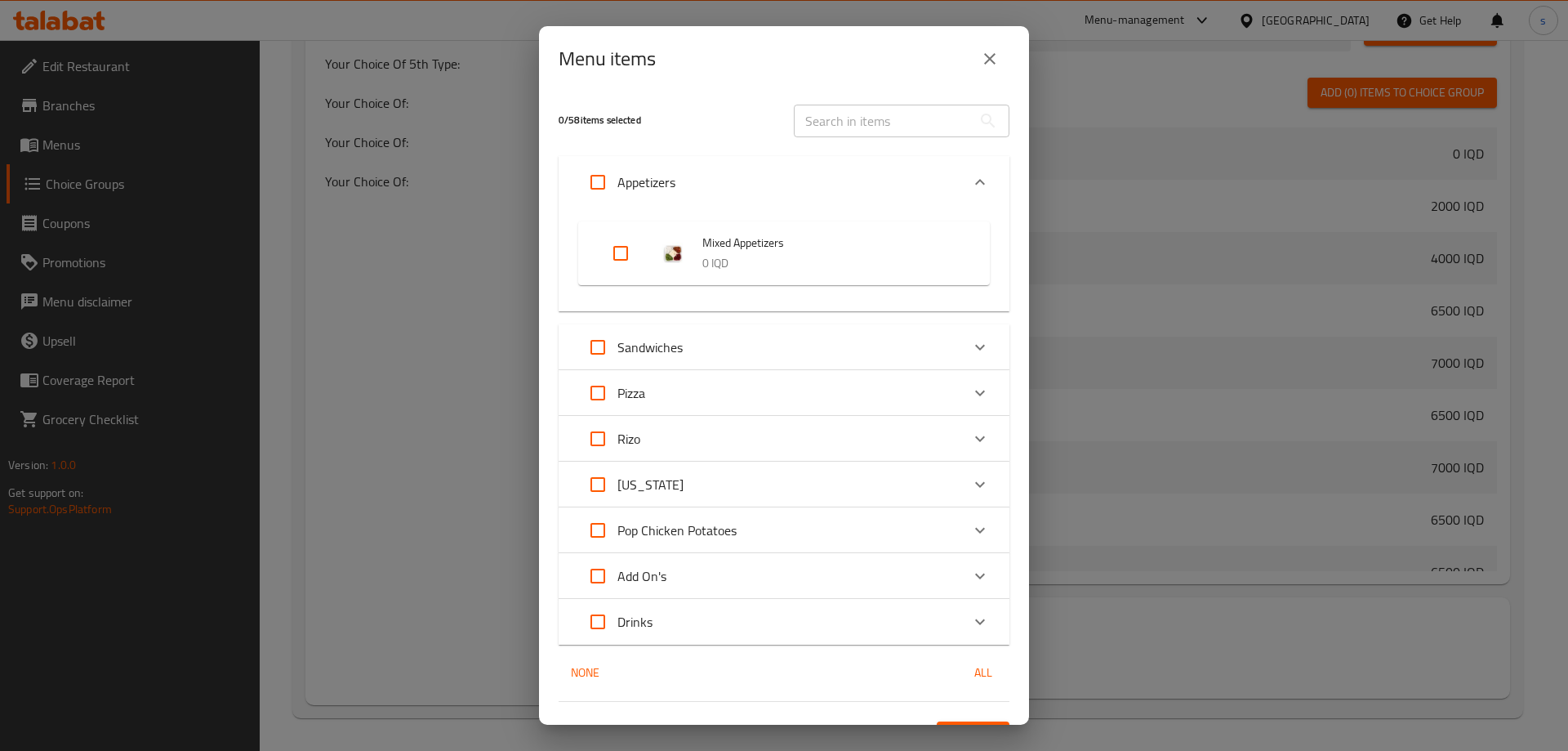
checkbox input "true"
click at [788, 242] on span "Mixed Appetizers" at bounding box center [830, 242] width 255 height 20
click at [621, 251] on input "Expand" at bounding box center [620, 252] width 39 height 39
checkbox input "false"
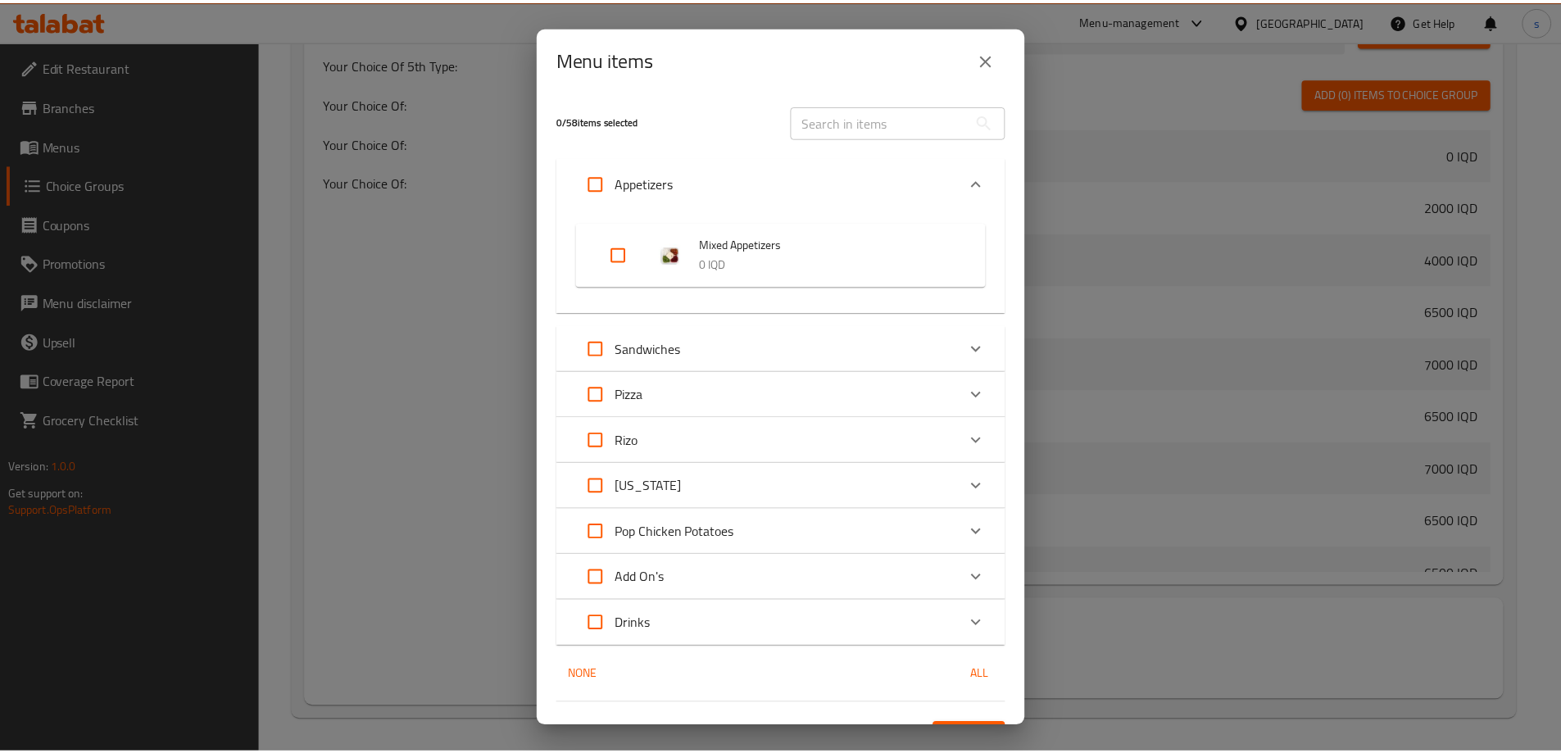
scroll to position [34, 0]
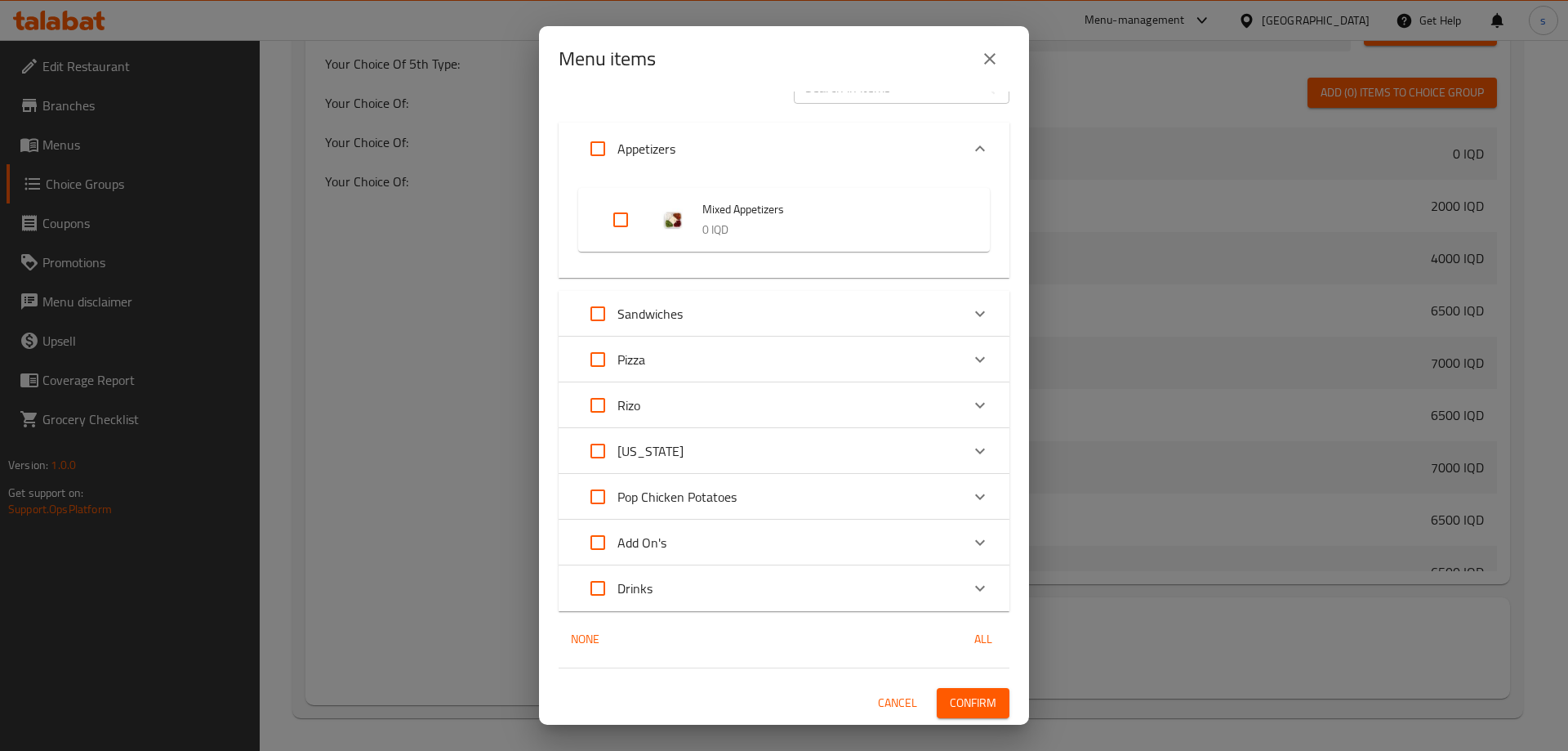
click at [986, 60] on icon "close" at bounding box center [990, 59] width 20 height 20
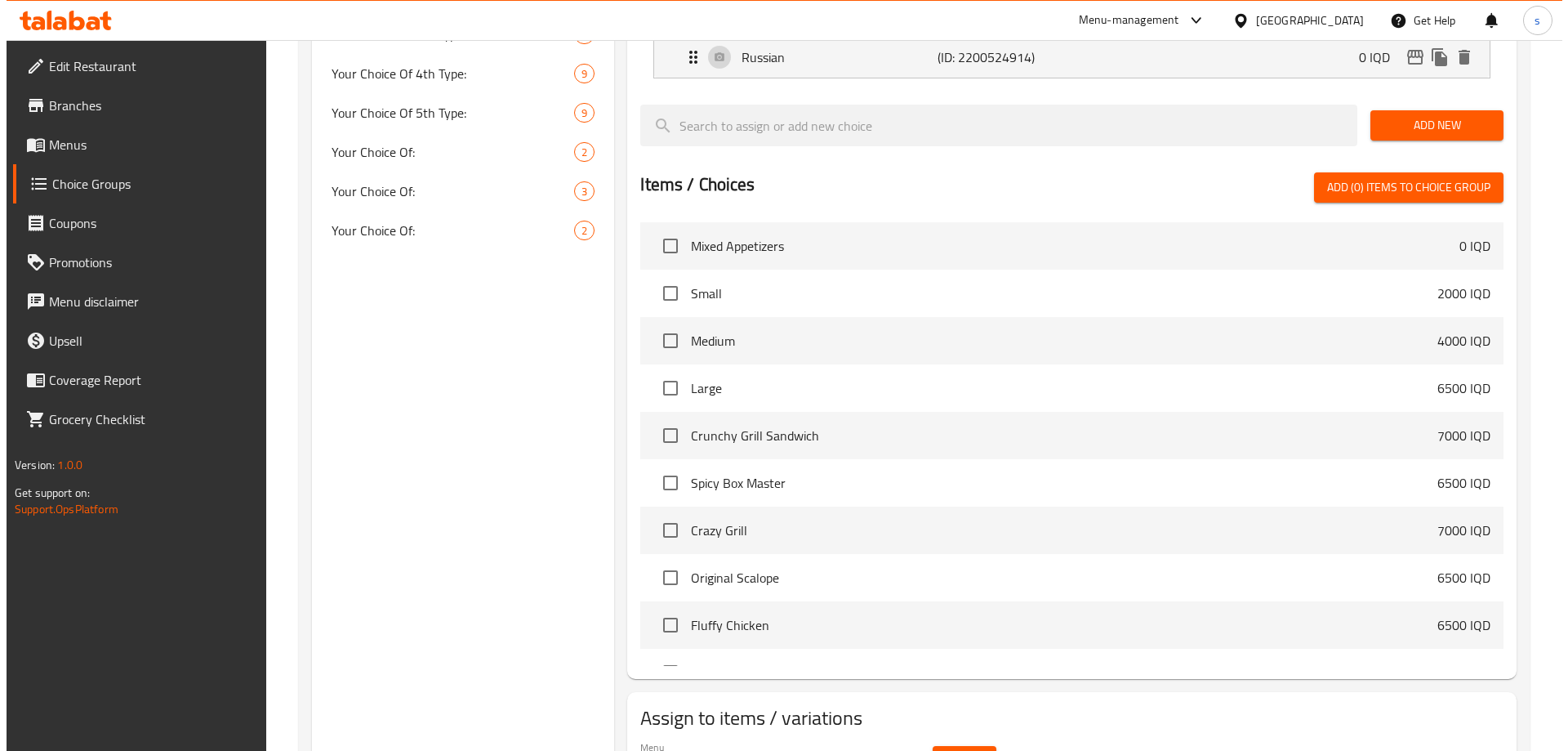
scroll to position [910, 0]
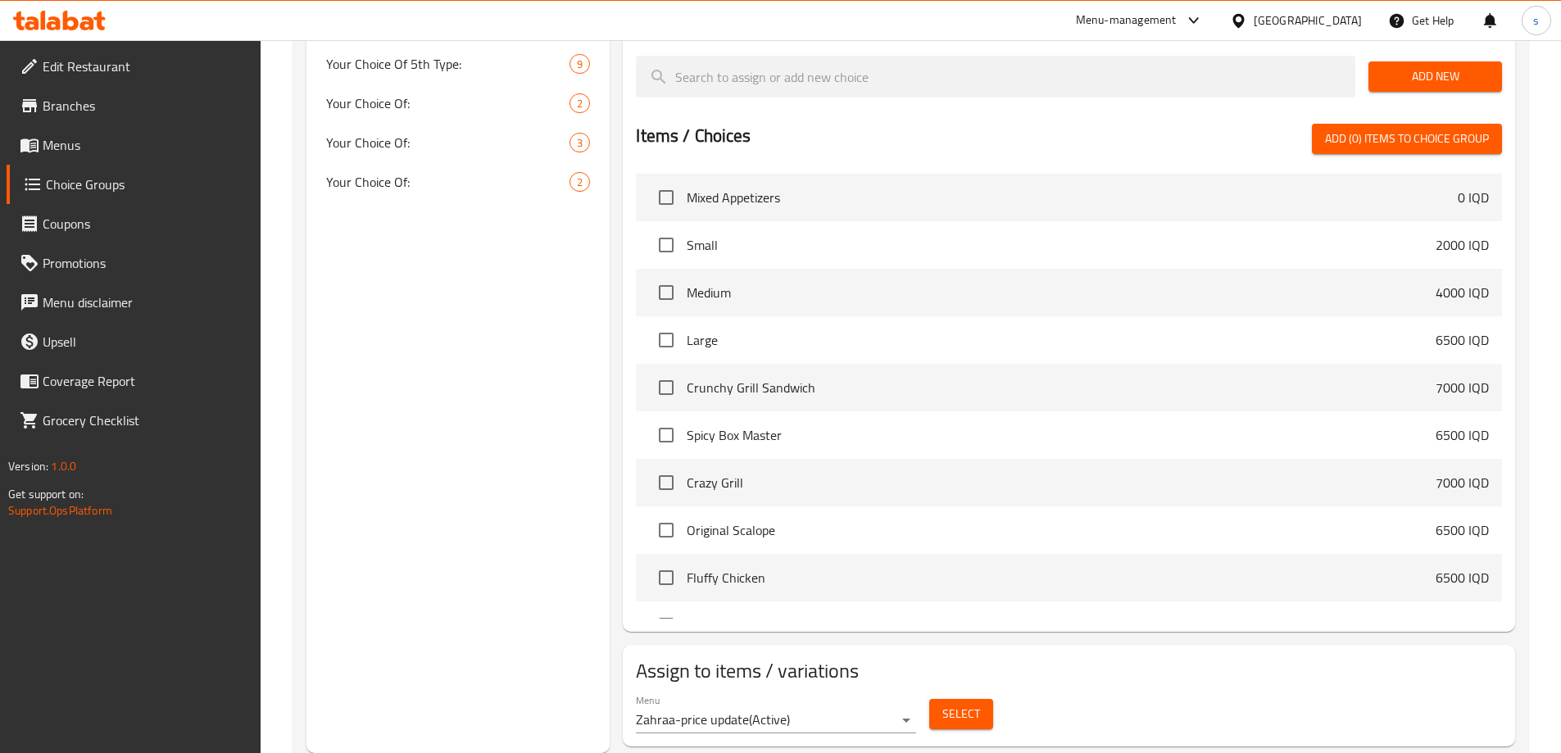
click at [950, 692] on div "Select" at bounding box center [961, 713] width 77 height 43
click at [959, 704] on span "Select" at bounding box center [961, 714] width 38 height 20
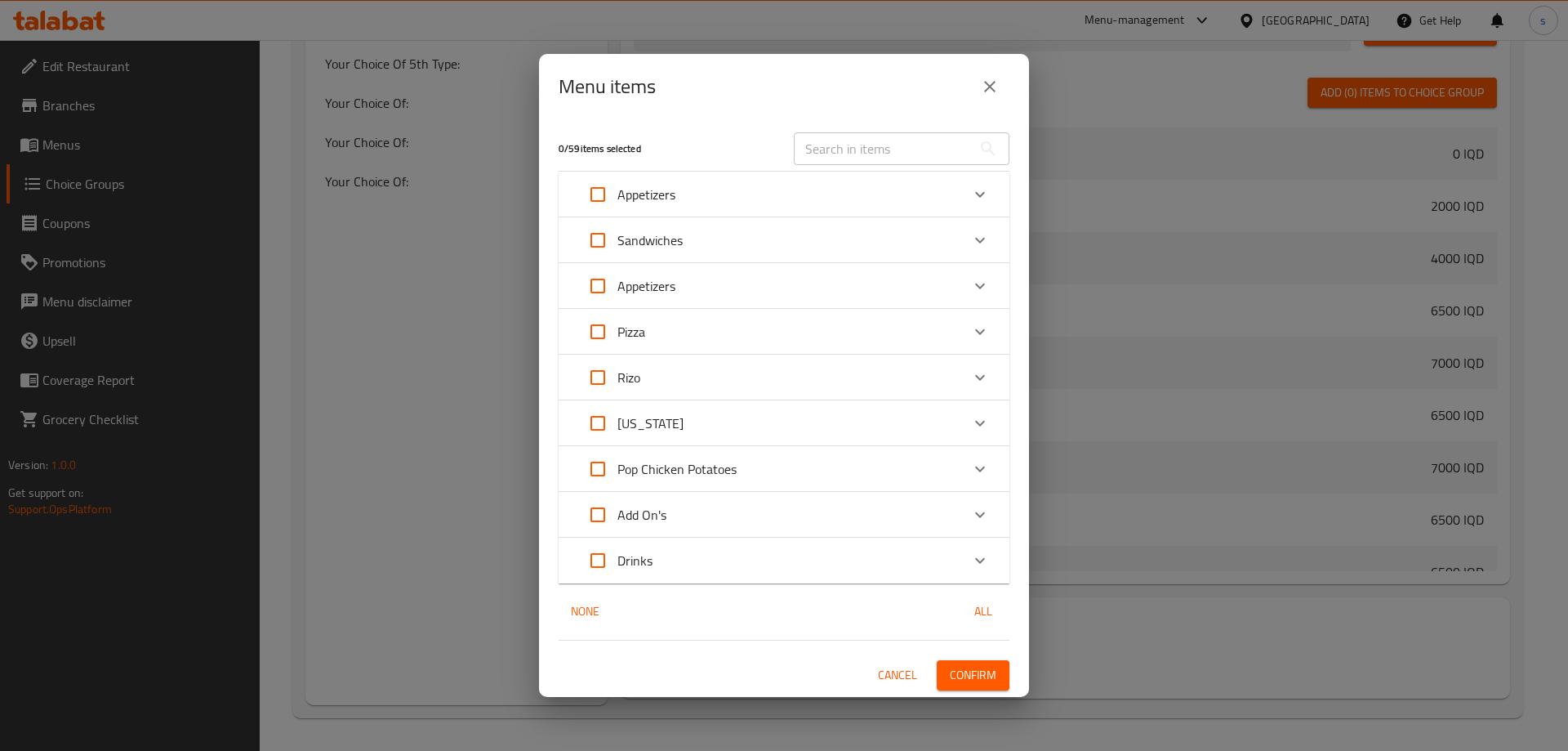
click at [817, 294] on div "Appetizers" at bounding box center [769, 285] width 382 height 39
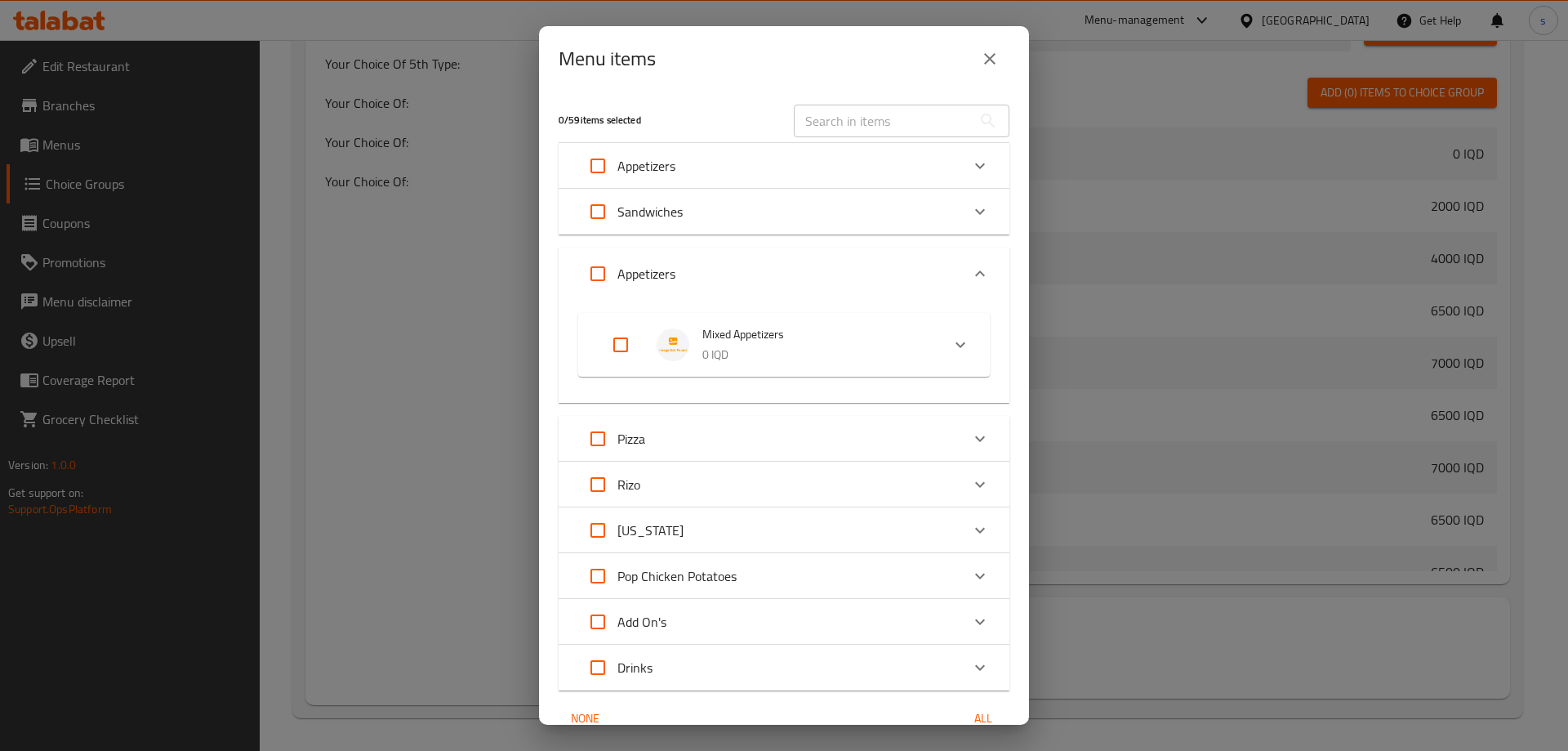
click at [833, 328] on span "Mixed Appetizers" at bounding box center [815, 334] width 225 height 20
click at [812, 410] on span "Your Choice Of:" at bounding box center [791, 416] width 232 height 20
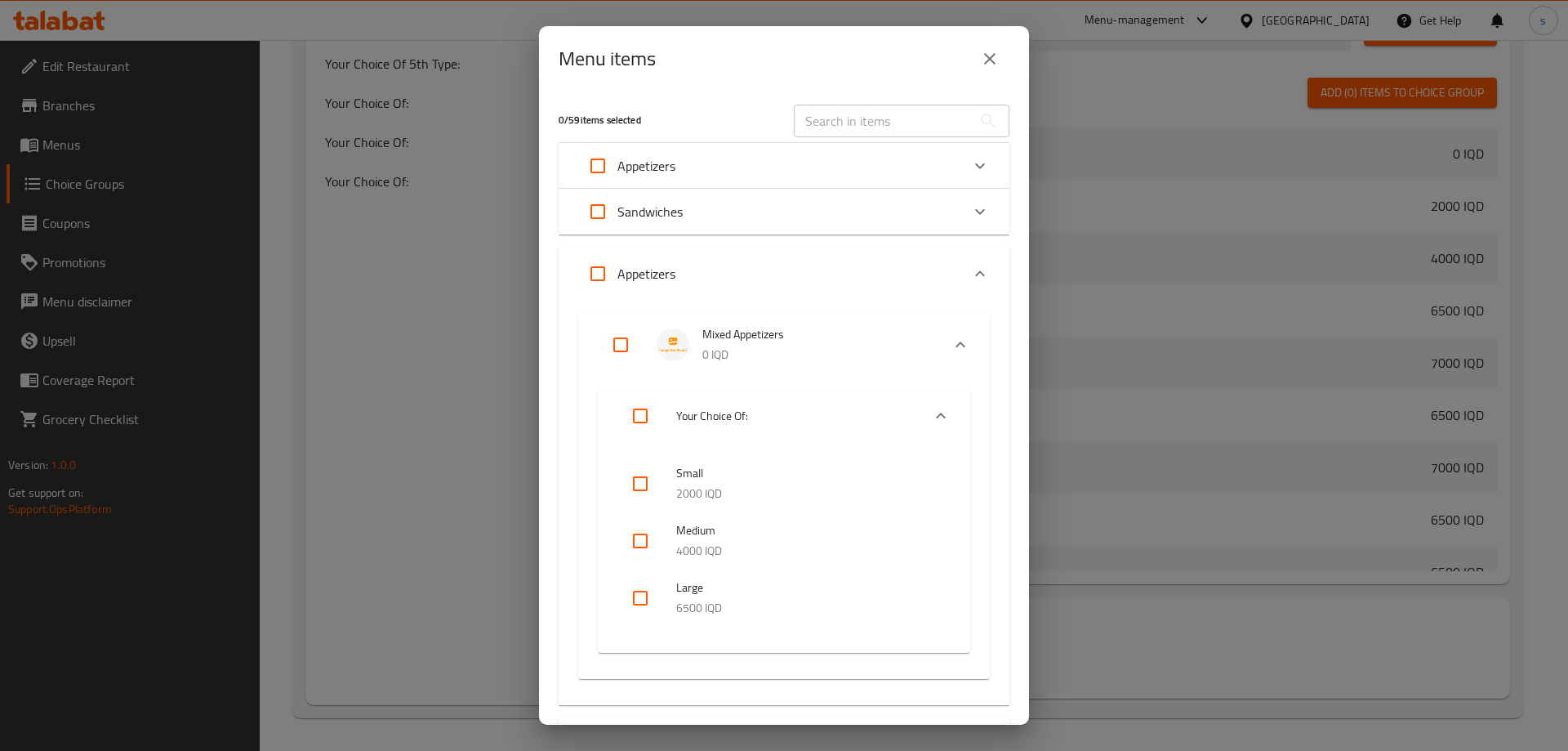
click at [628, 490] on input "checkbox" at bounding box center [640, 483] width 39 height 39
checkbox input "true"
click at [1029, 334] on div "Menu items 0 / 59 items selected ​ Appetizers Mixed Appetizers 0 IQD Sandwiches…" at bounding box center [784, 375] width 1568 height 751
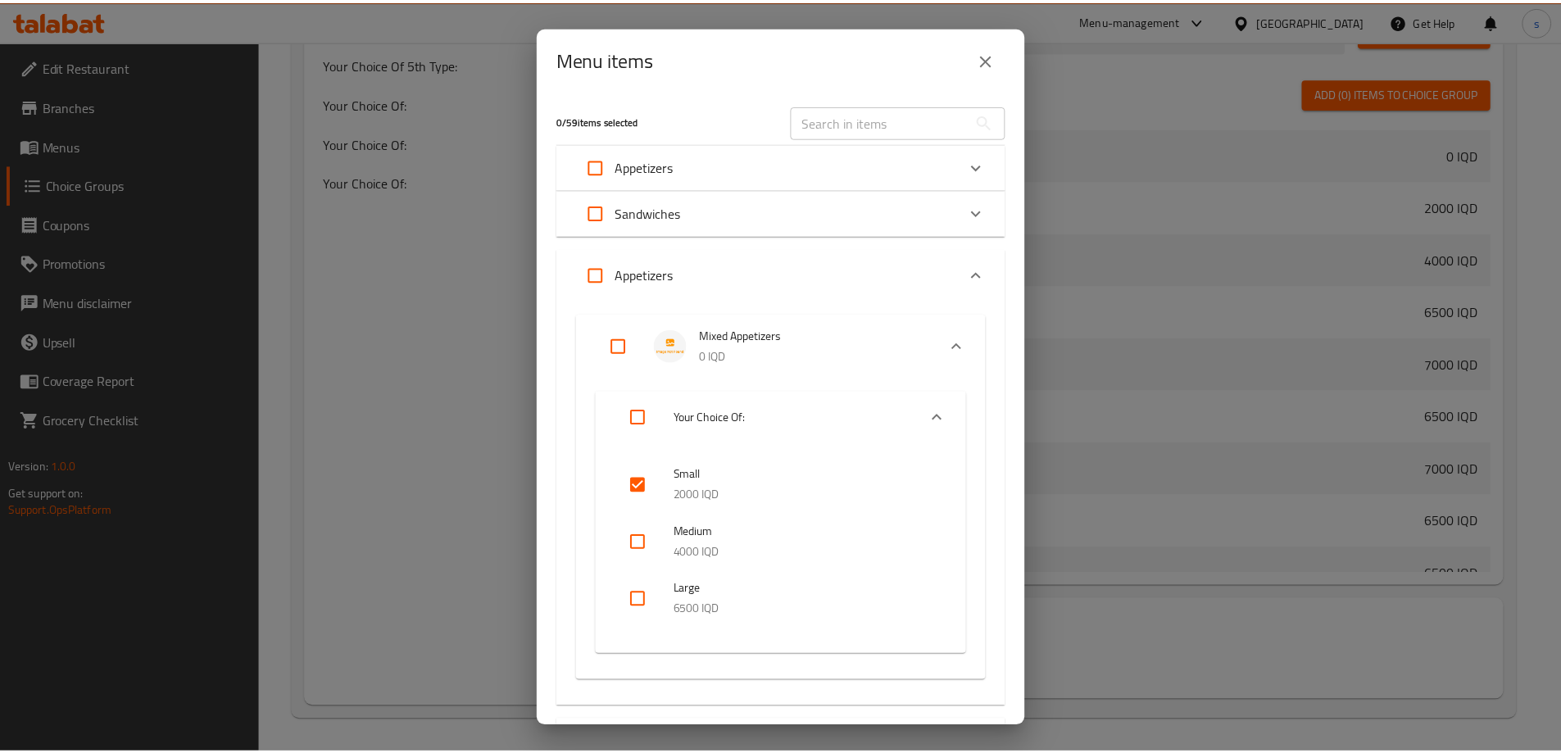
scroll to position [383, 0]
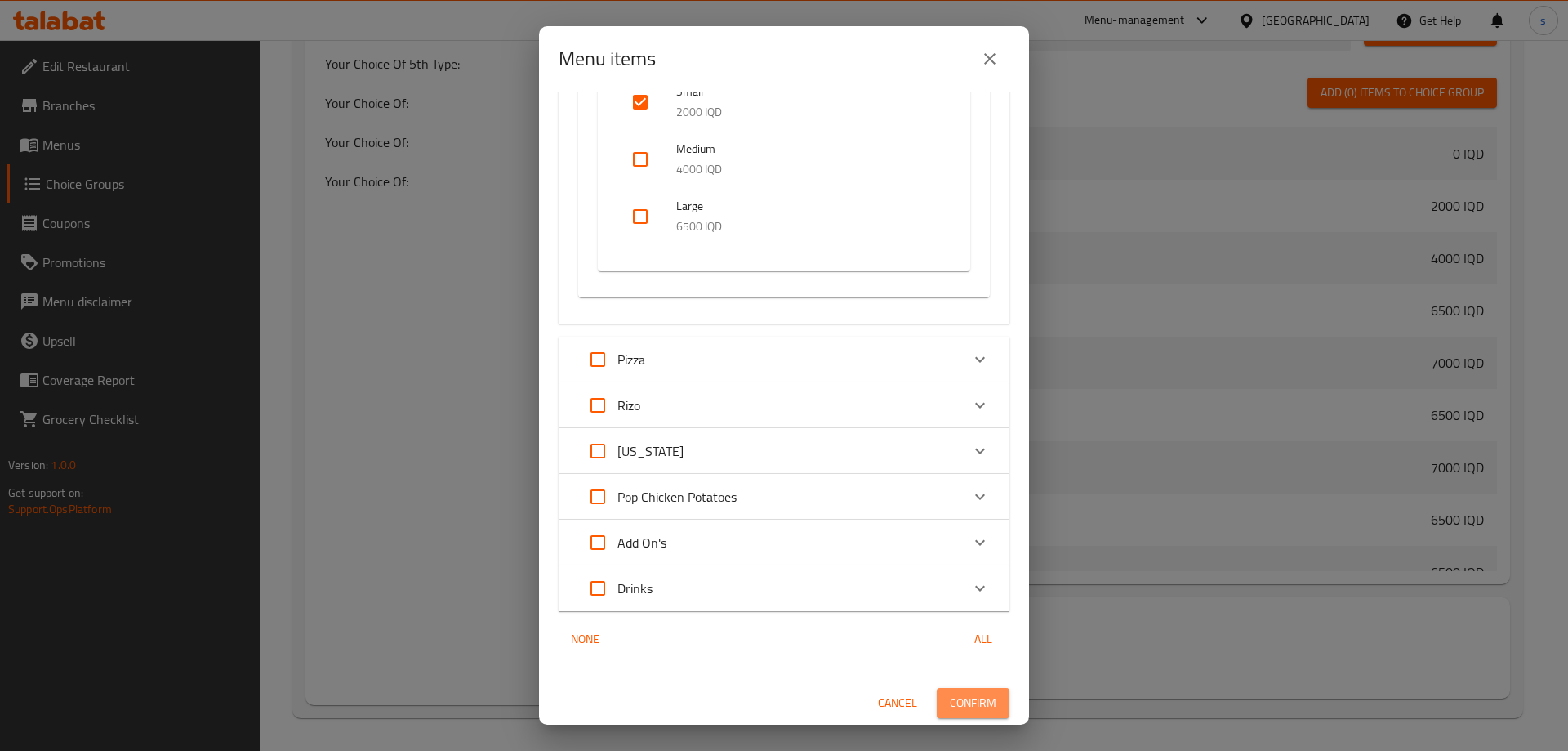
click at [982, 704] on span "Confirm" at bounding box center [973, 703] width 47 height 20
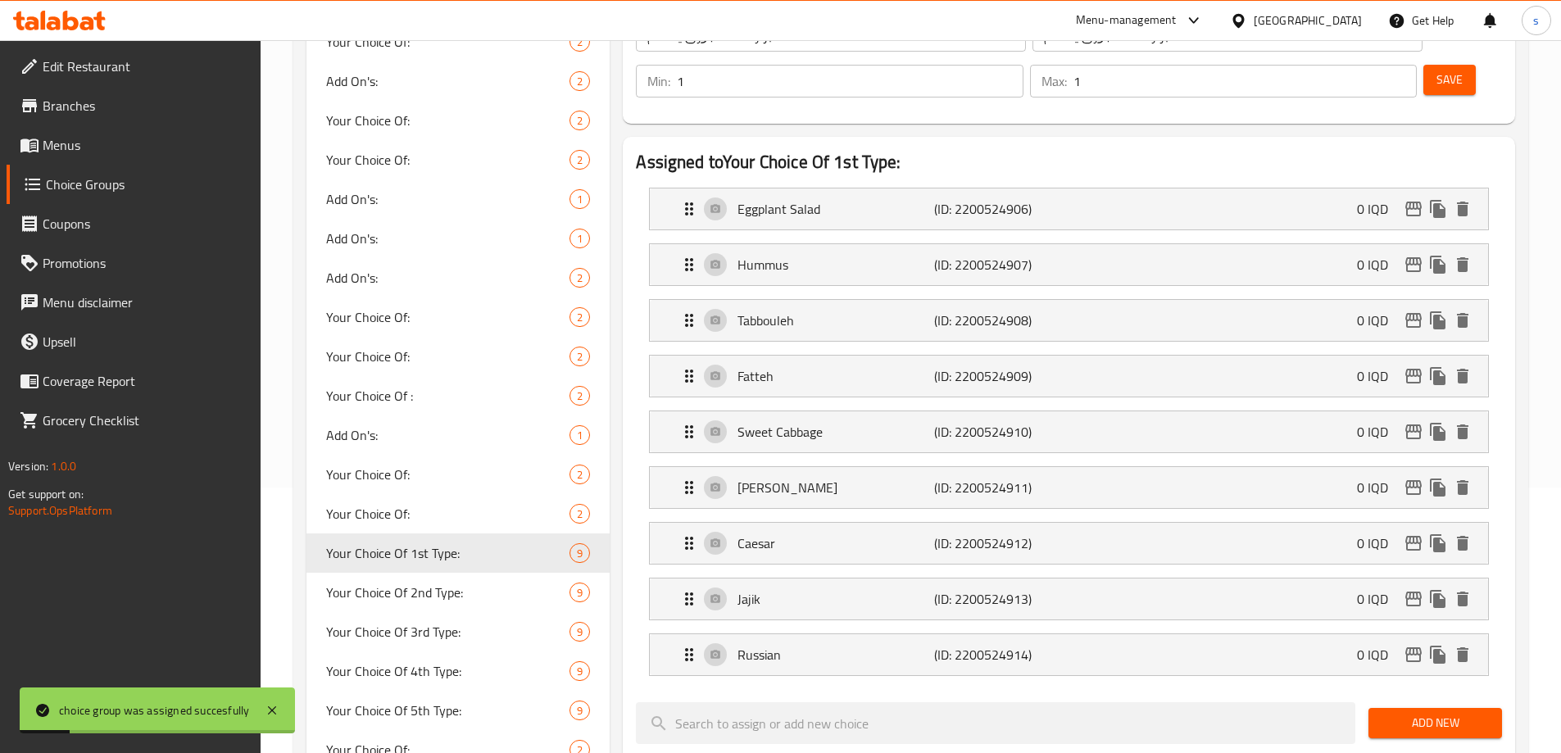
scroll to position [256, 0]
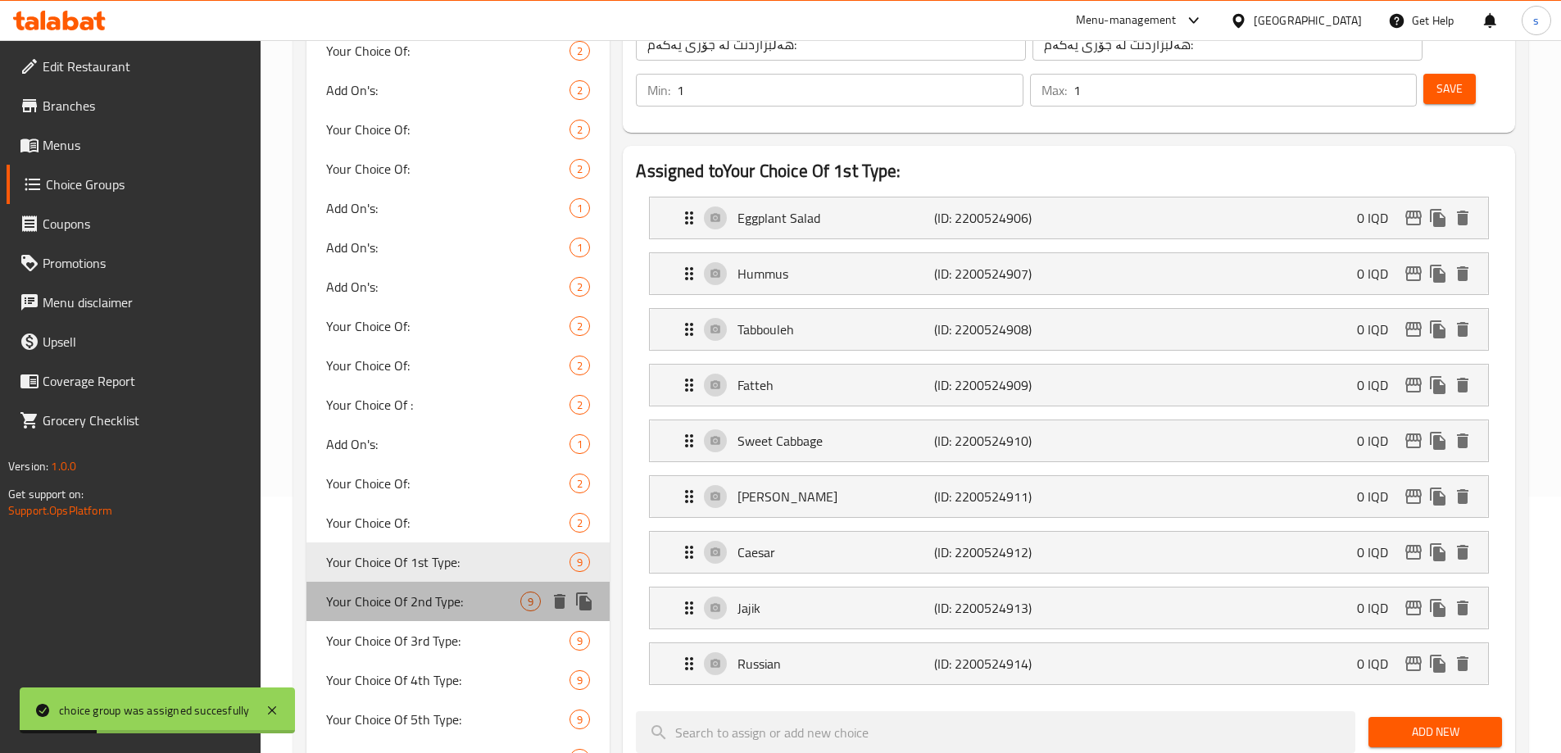
click at [445, 598] on span "Your Choice Of 2nd Type:" at bounding box center [423, 602] width 195 height 20
type input "Your Choice Of 2nd Type:"
type input "إختيارك من للنوع الثاني:"
type input "هەڵبژاردنت لە جۆری دووەم:"
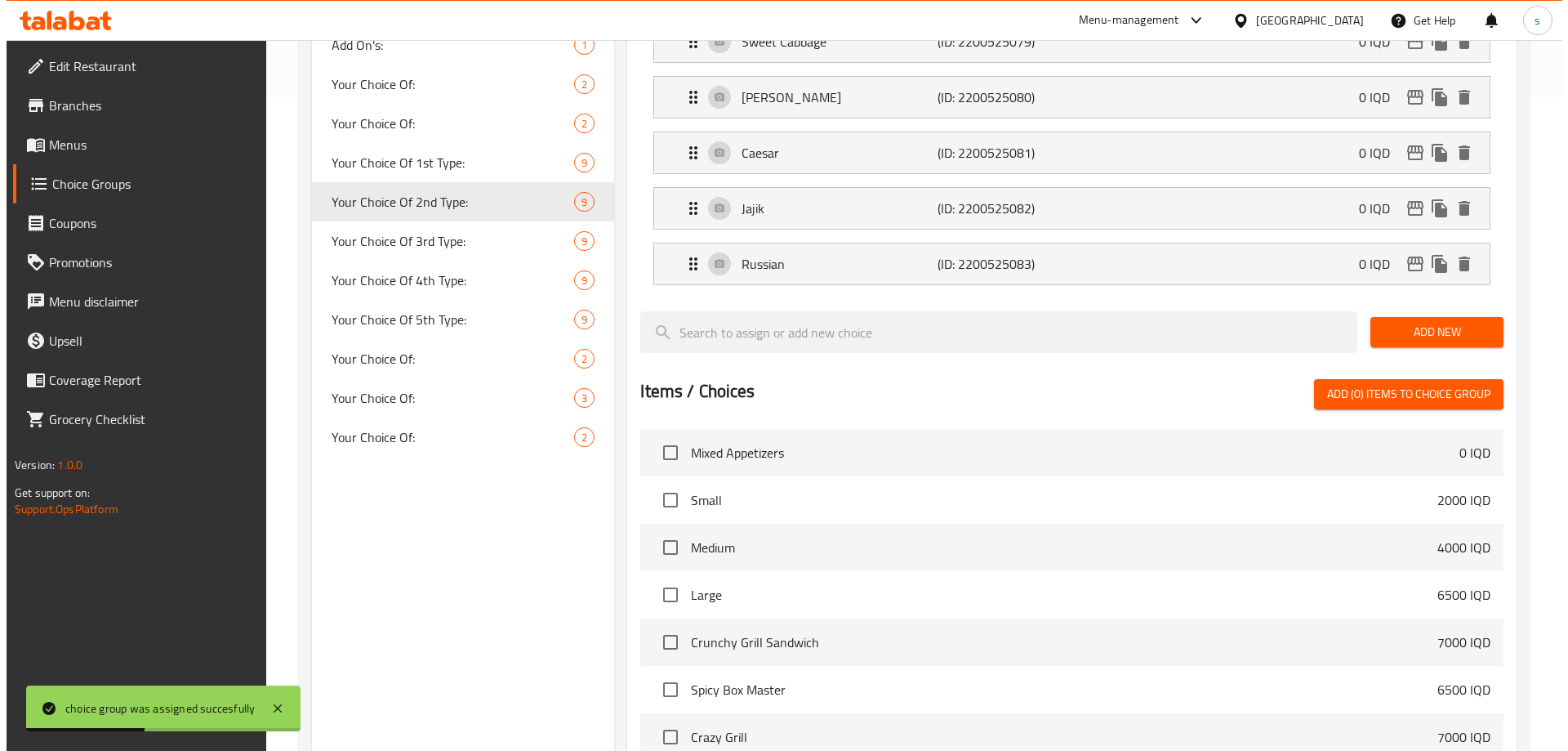
scroll to position [910, 0]
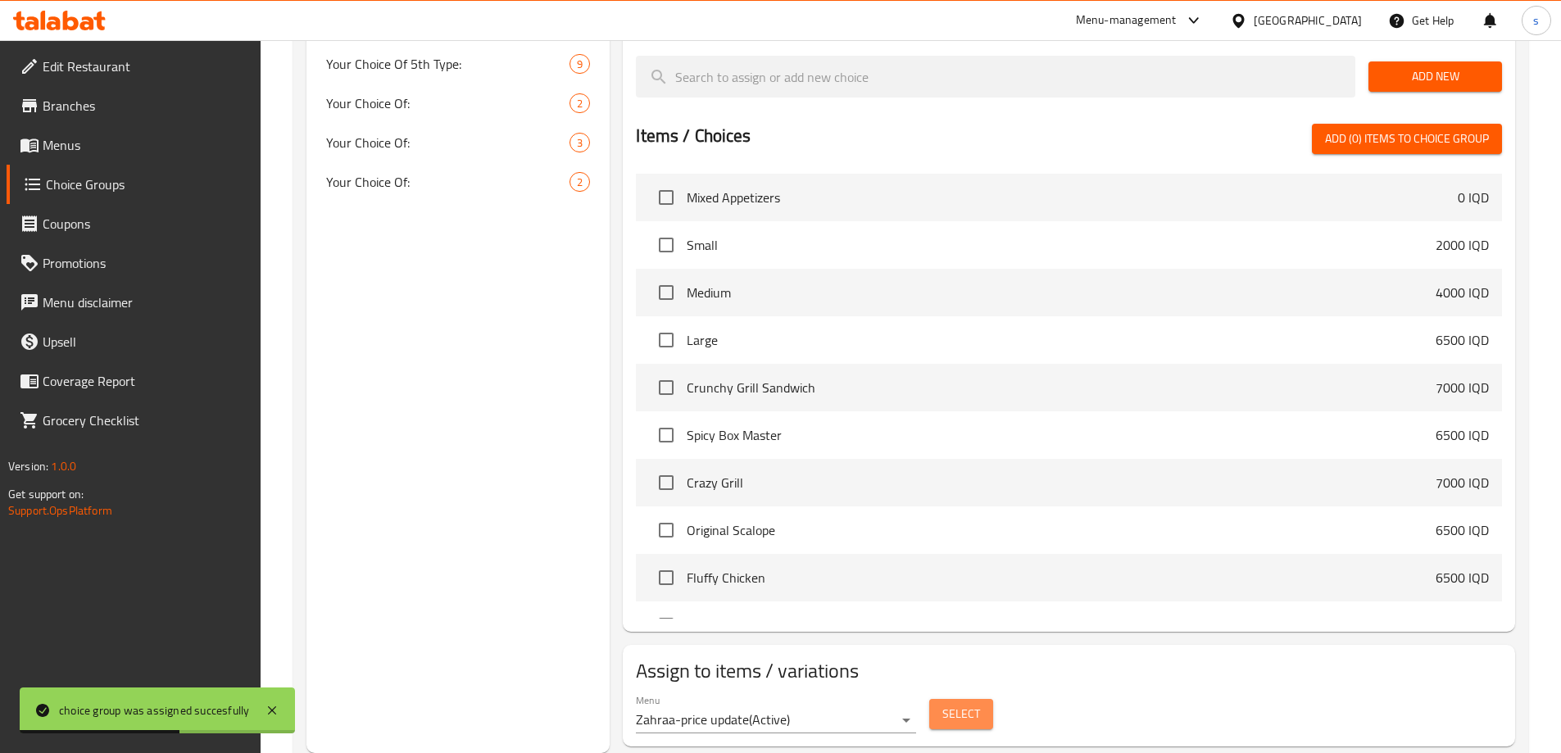
click at [951, 704] on span "Select" at bounding box center [961, 714] width 38 height 20
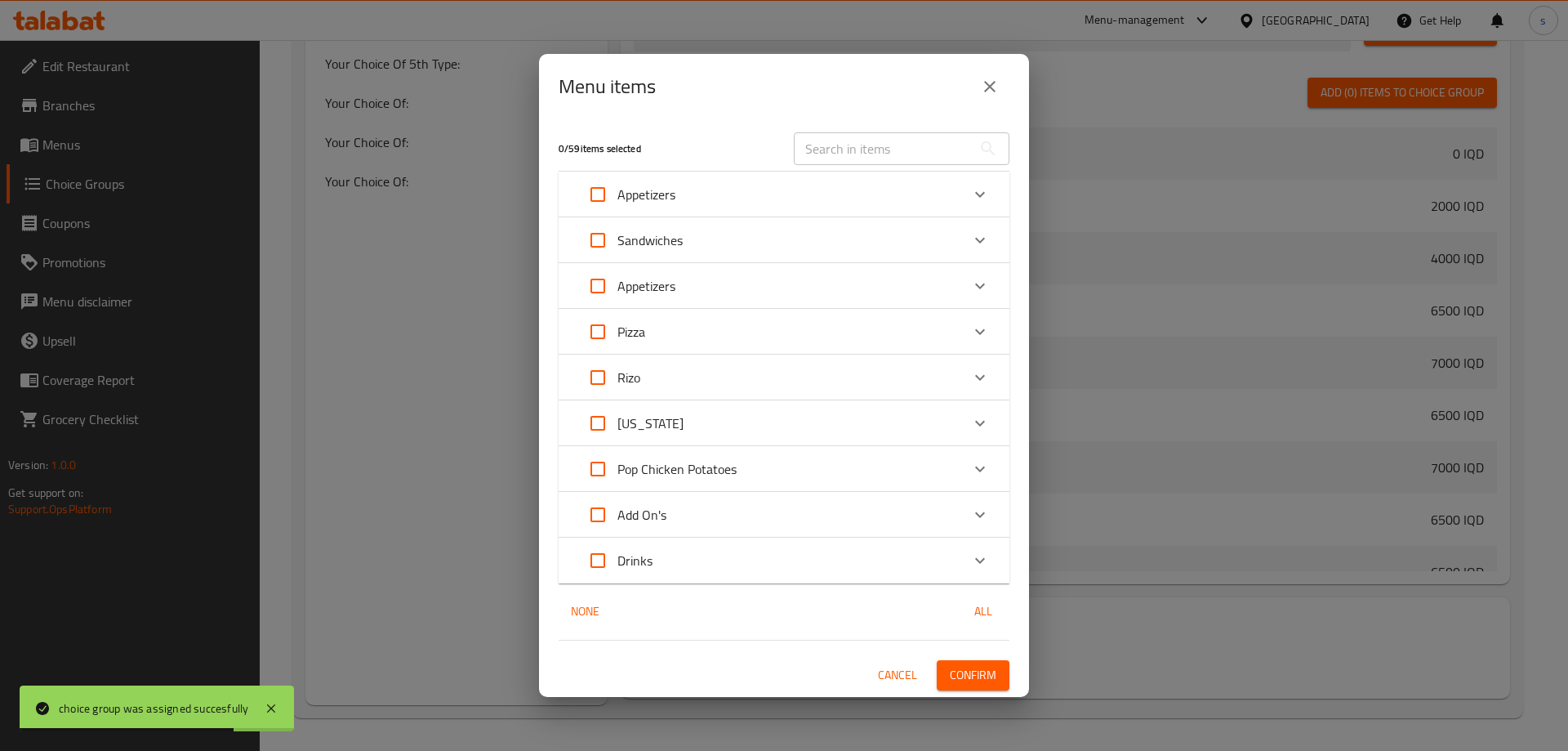
click at [799, 294] on div "Appetizers" at bounding box center [769, 285] width 382 height 39
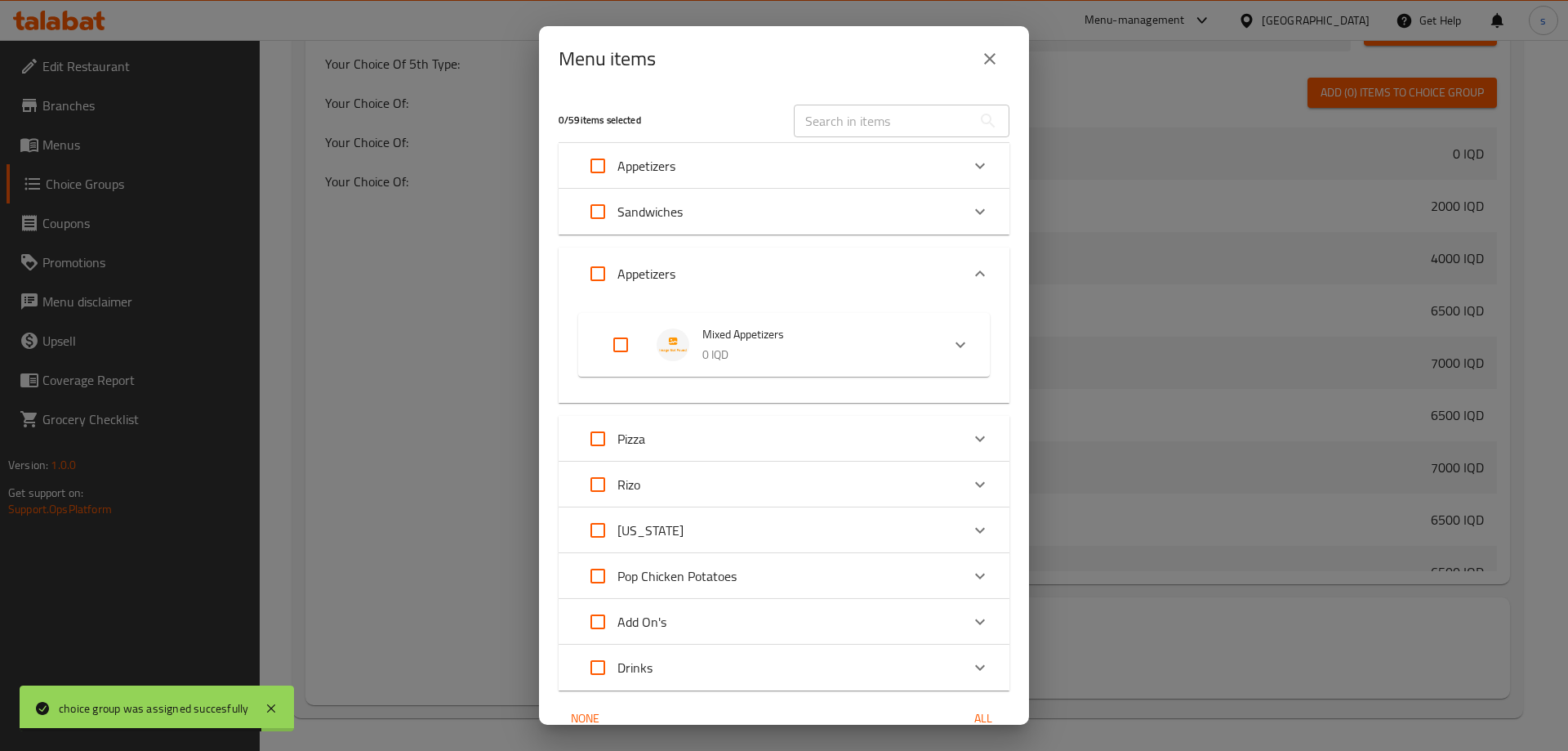
click at [739, 354] on p "0 IQD" at bounding box center [815, 355] width 225 height 20
click at [775, 413] on span "Your Choice Of:" at bounding box center [791, 416] width 232 height 20
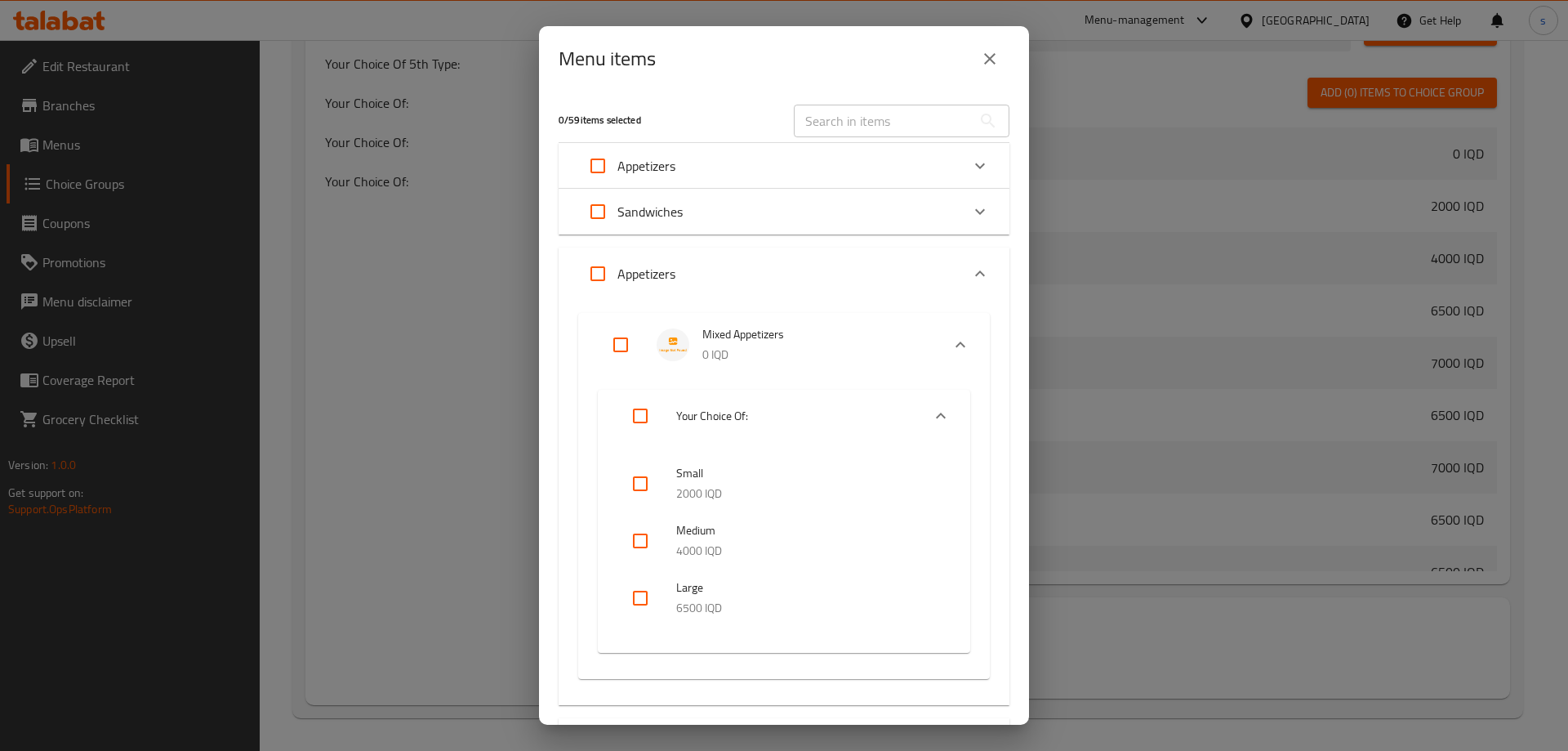
click at [637, 474] on input "checkbox" at bounding box center [640, 483] width 39 height 39
checkbox input "true"
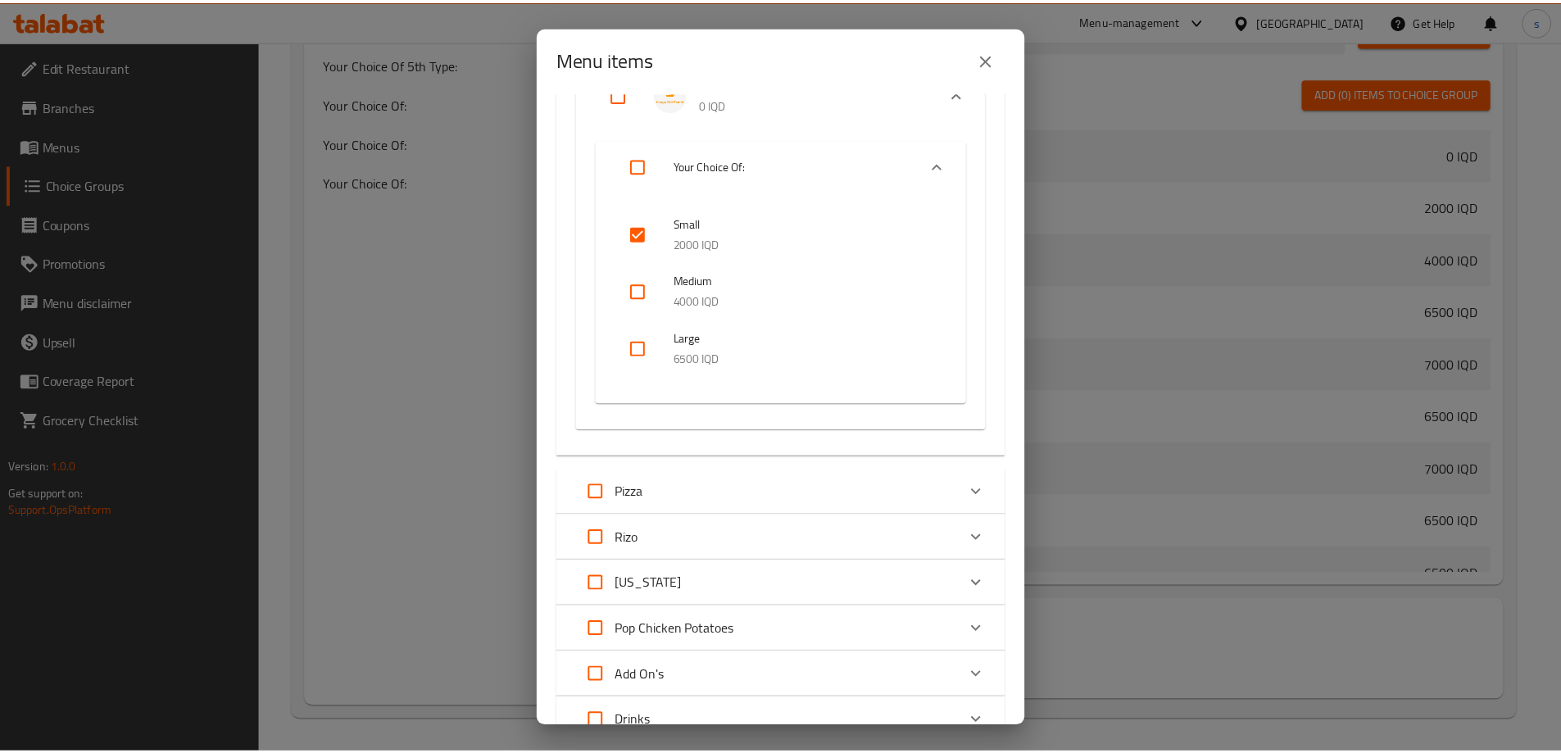
scroll to position [383, 0]
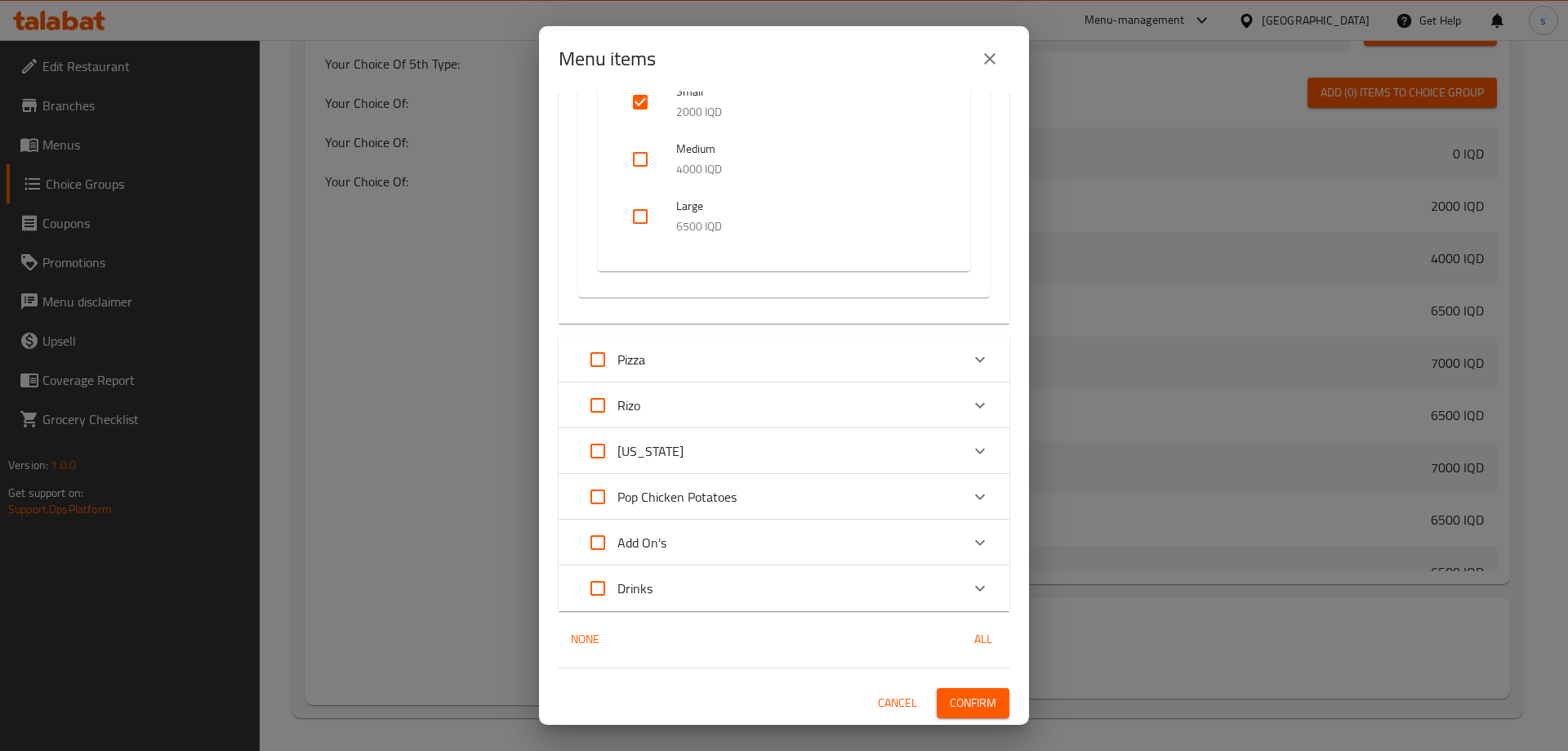
click at [972, 713] on span "Confirm" at bounding box center [973, 703] width 47 height 20
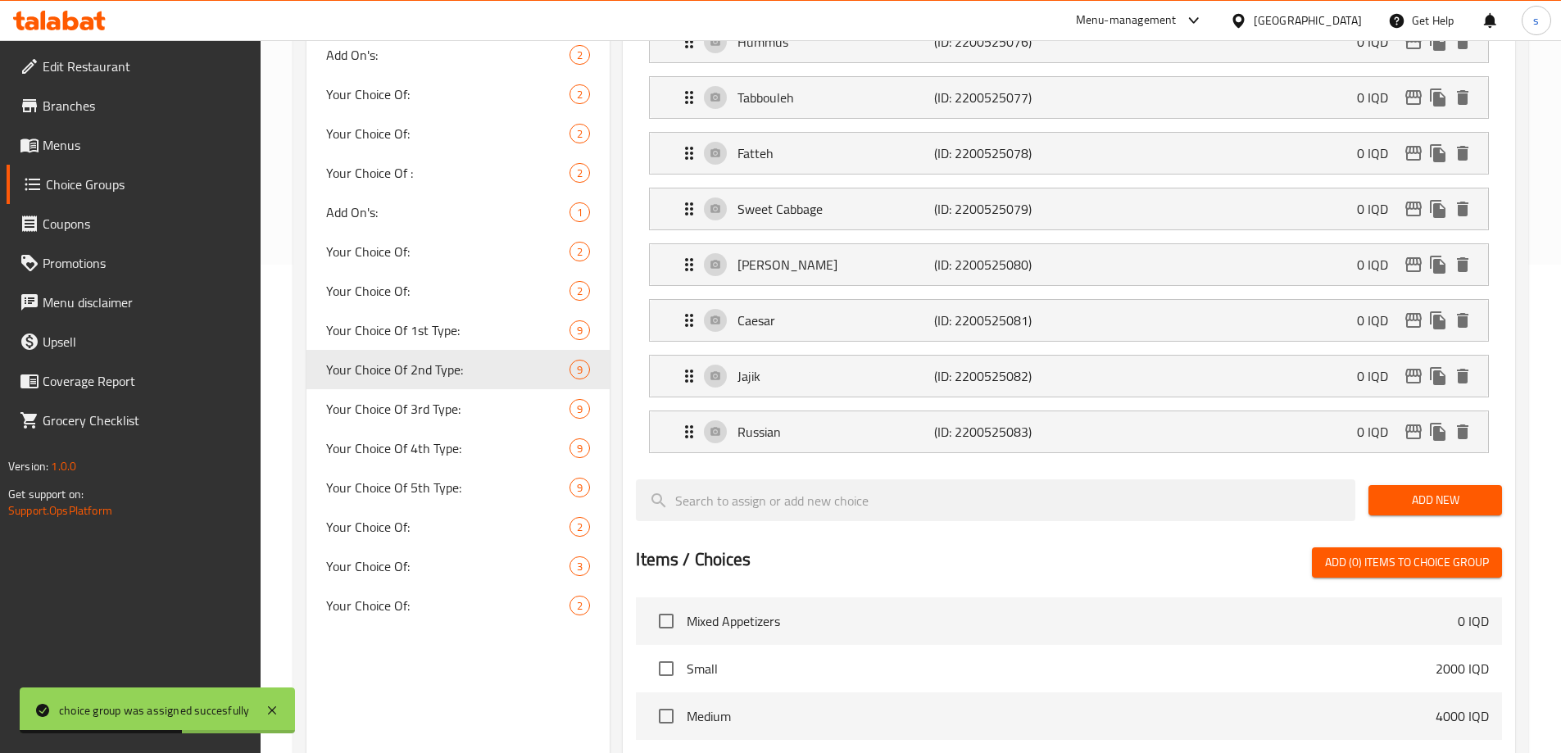
scroll to position [386, 0]
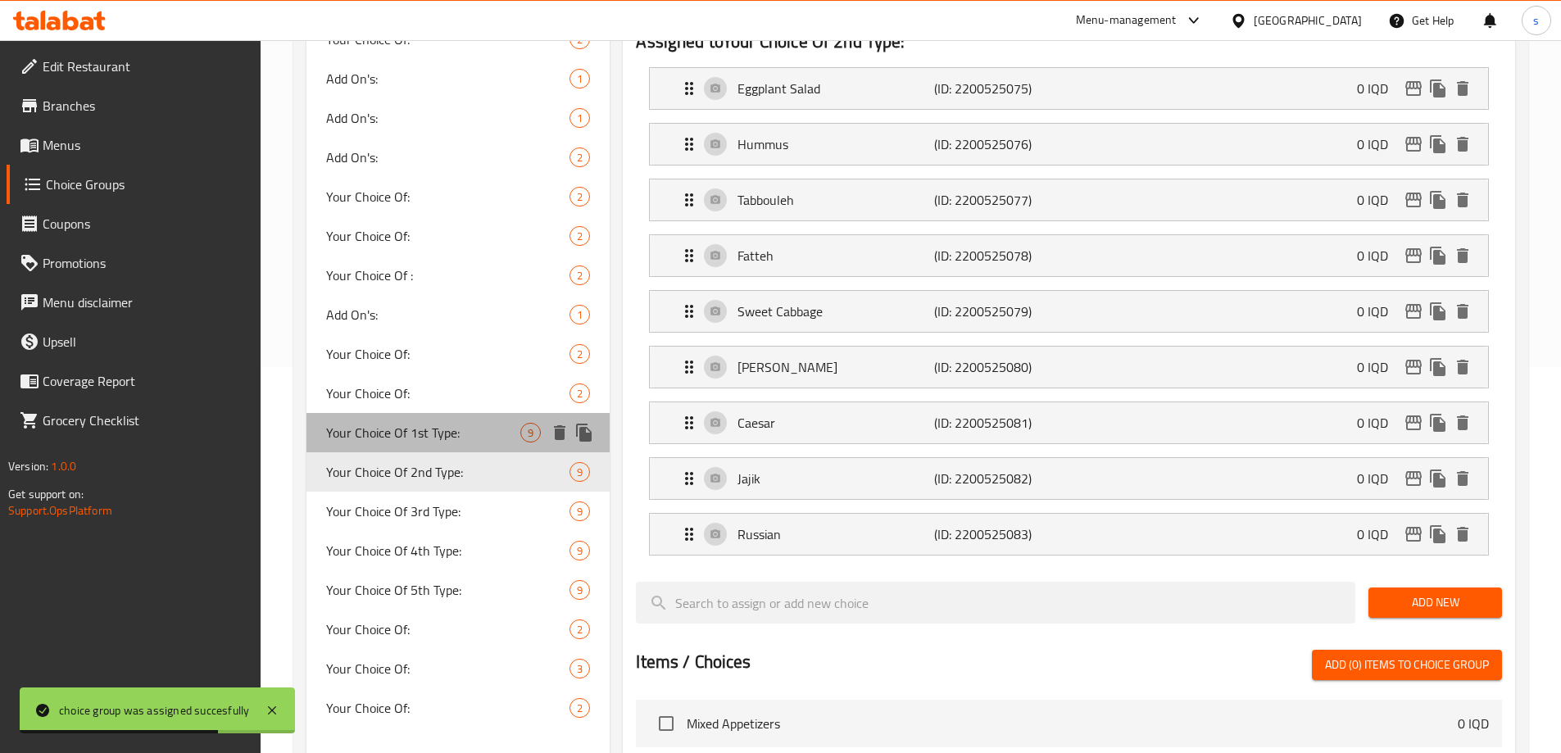
click at [440, 439] on span "Your Choice Of 1st Type:" at bounding box center [423, 433] width 195 height 20
type input "Your Choice Of 1st Type:"
type input "إختيارك من للنوع الأول:"
type input "هەڵبژاردنت لە جۆری یەکەم:"
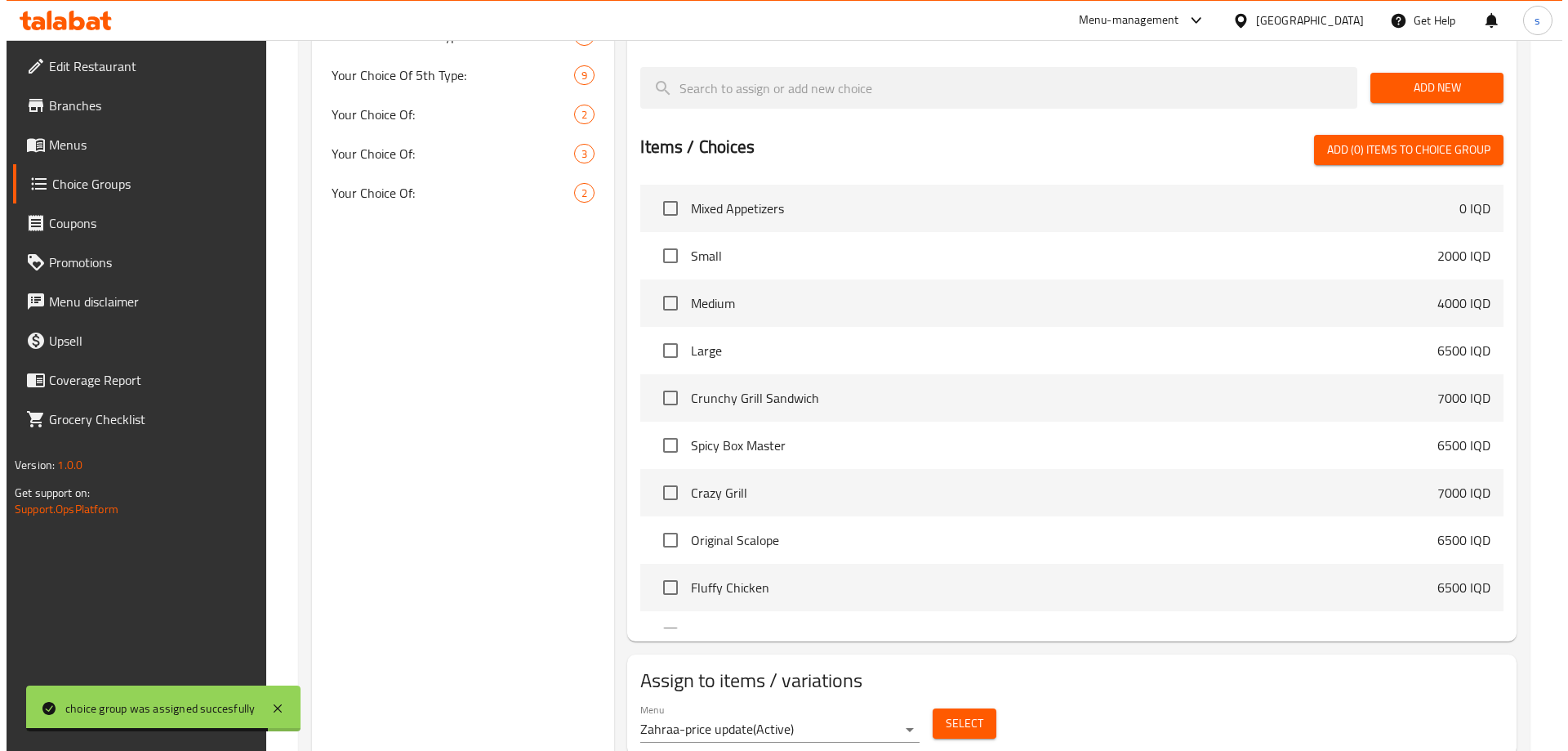
scroll to position [910, 0]
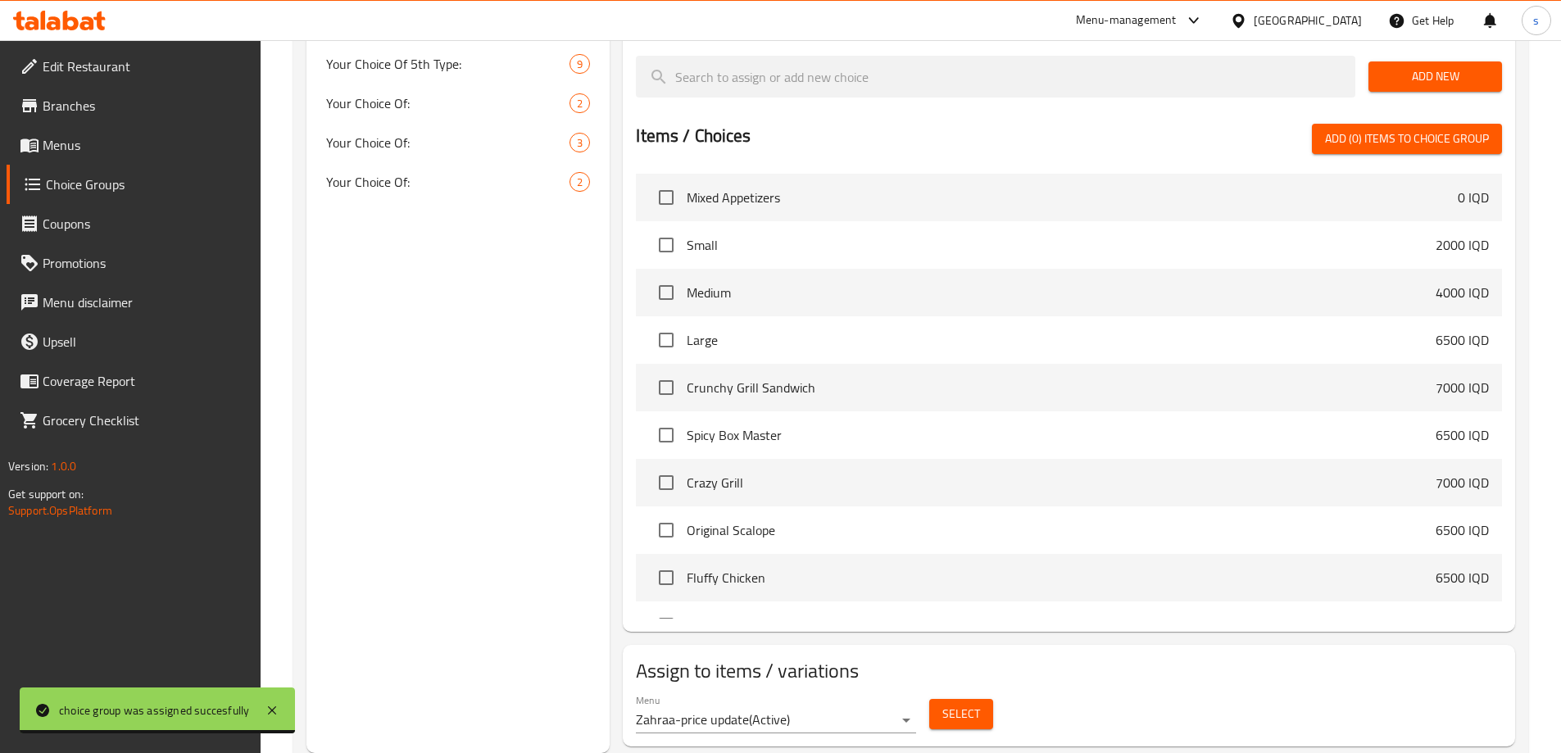
click at [967, 704] on span "Select" at bounding box center [961, 714] width 38 height 20
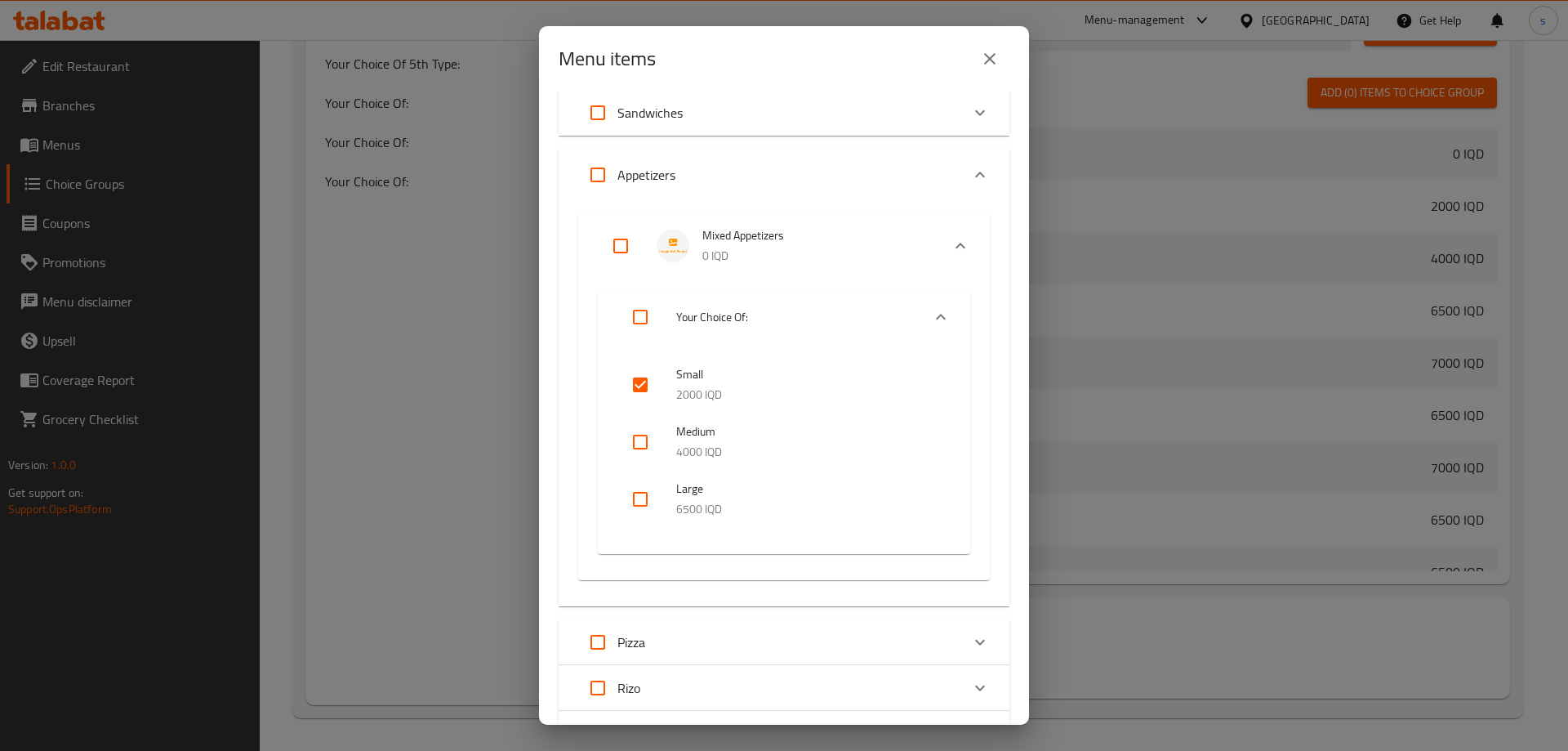
scroll to position [101, 0]
click at [649, 453] on input "checkbox" at bounding box center [640, 440] width 39 height 39
checkbox input "true"
click at [641, 498] on input "checkbox" at bounding box center [640, 497] width 39 height 39
checkbox input "true"
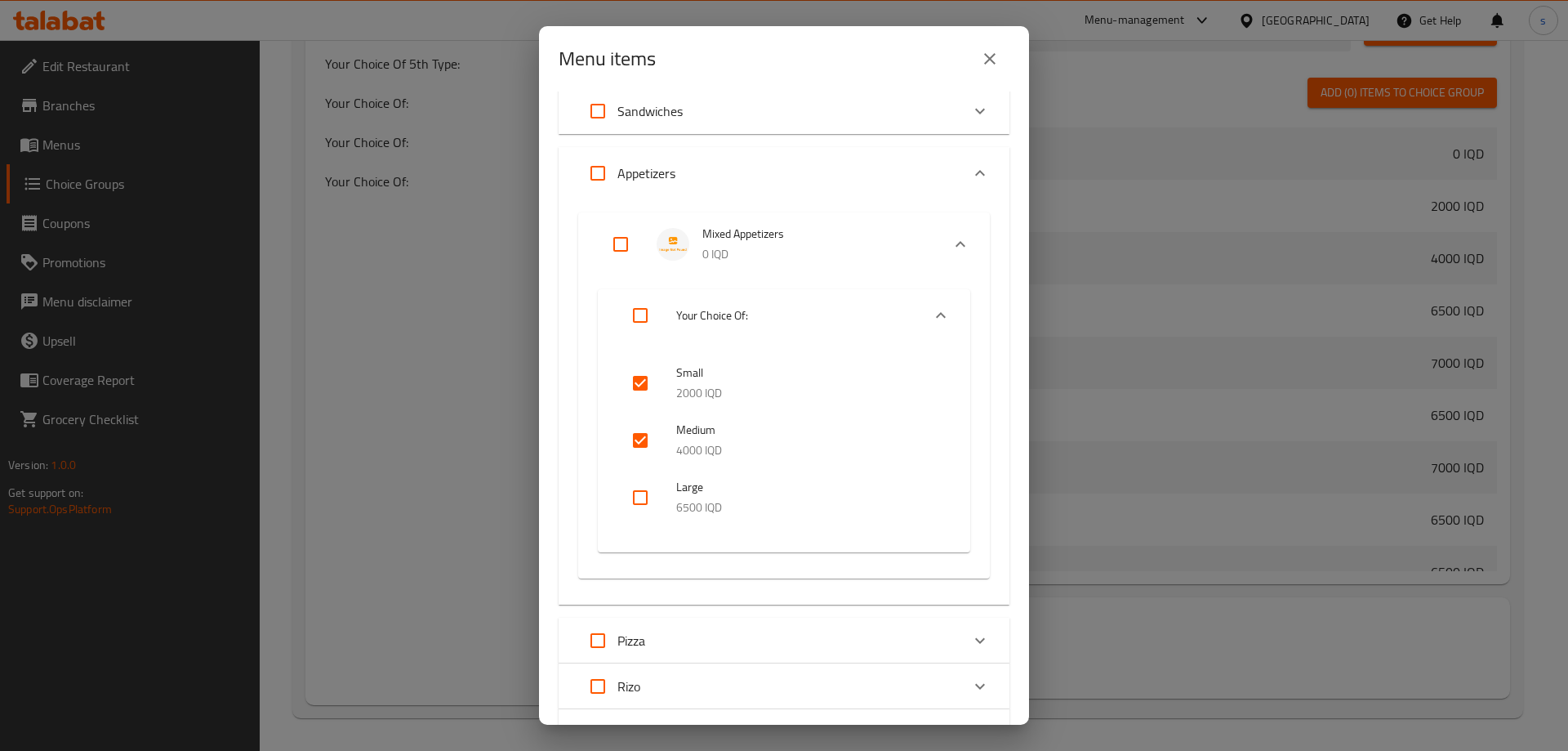
checkbox input "true"
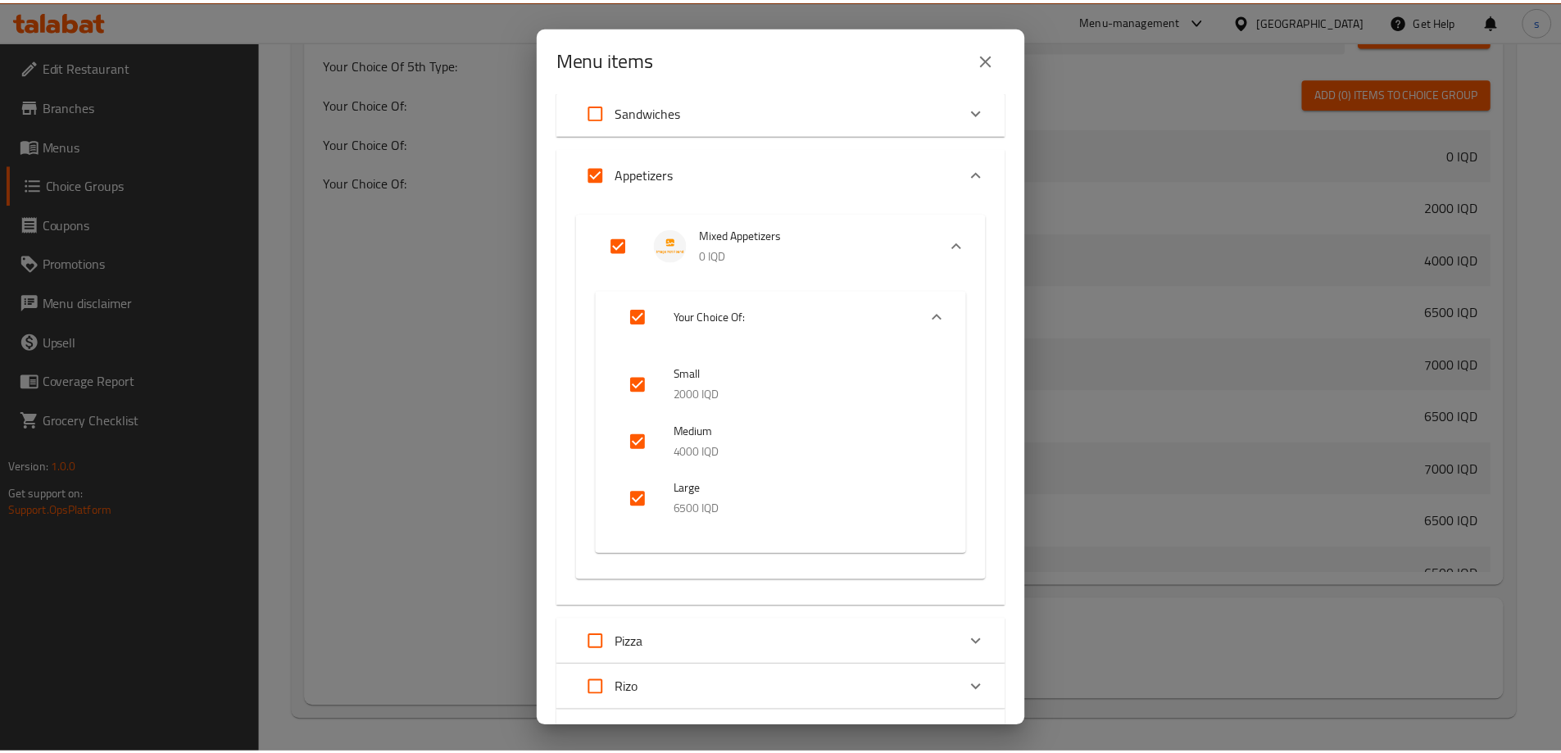
scroll to position [383, 0]
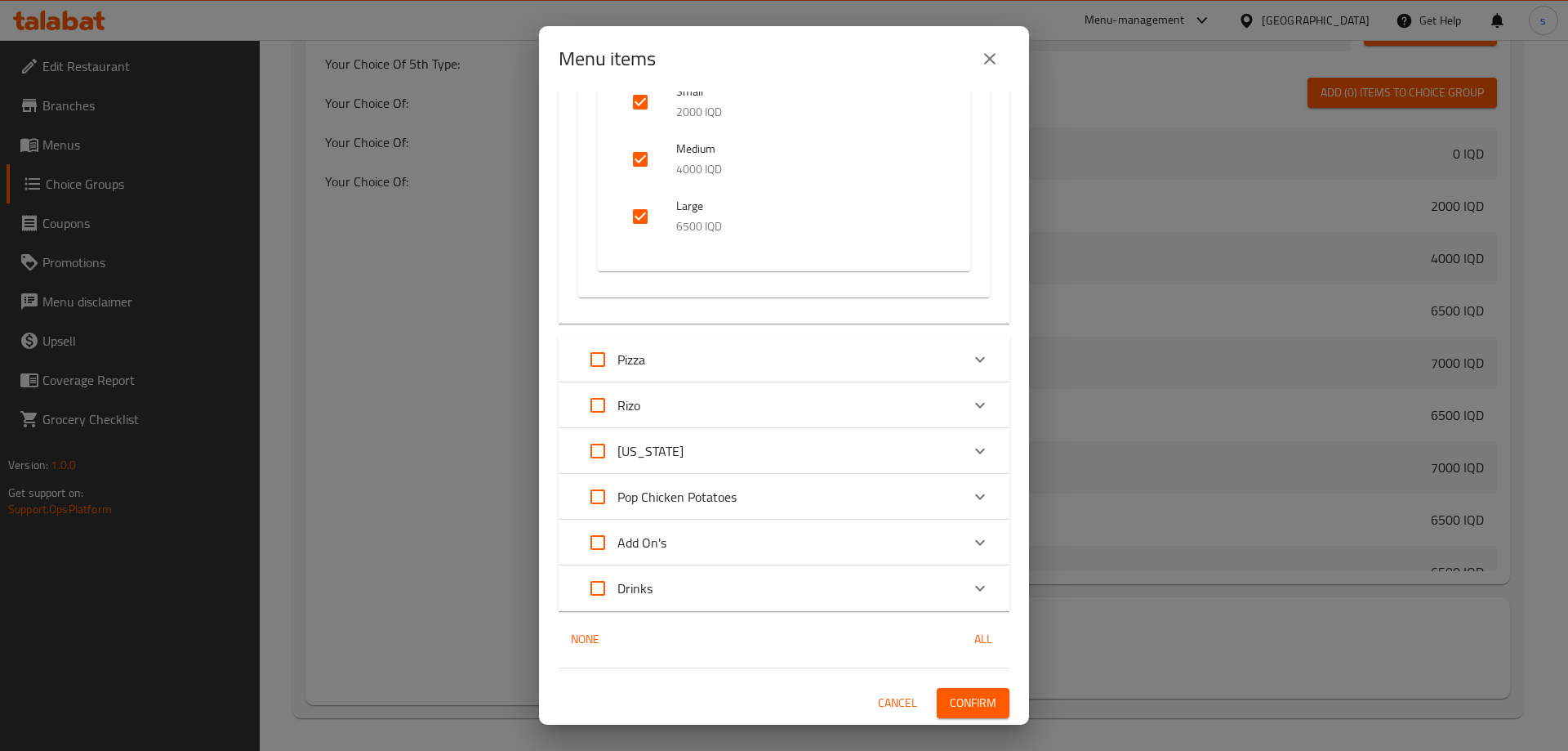
click at [950, 705] on span "Confirm" at bounding box center [973, 703] width 47 height 20
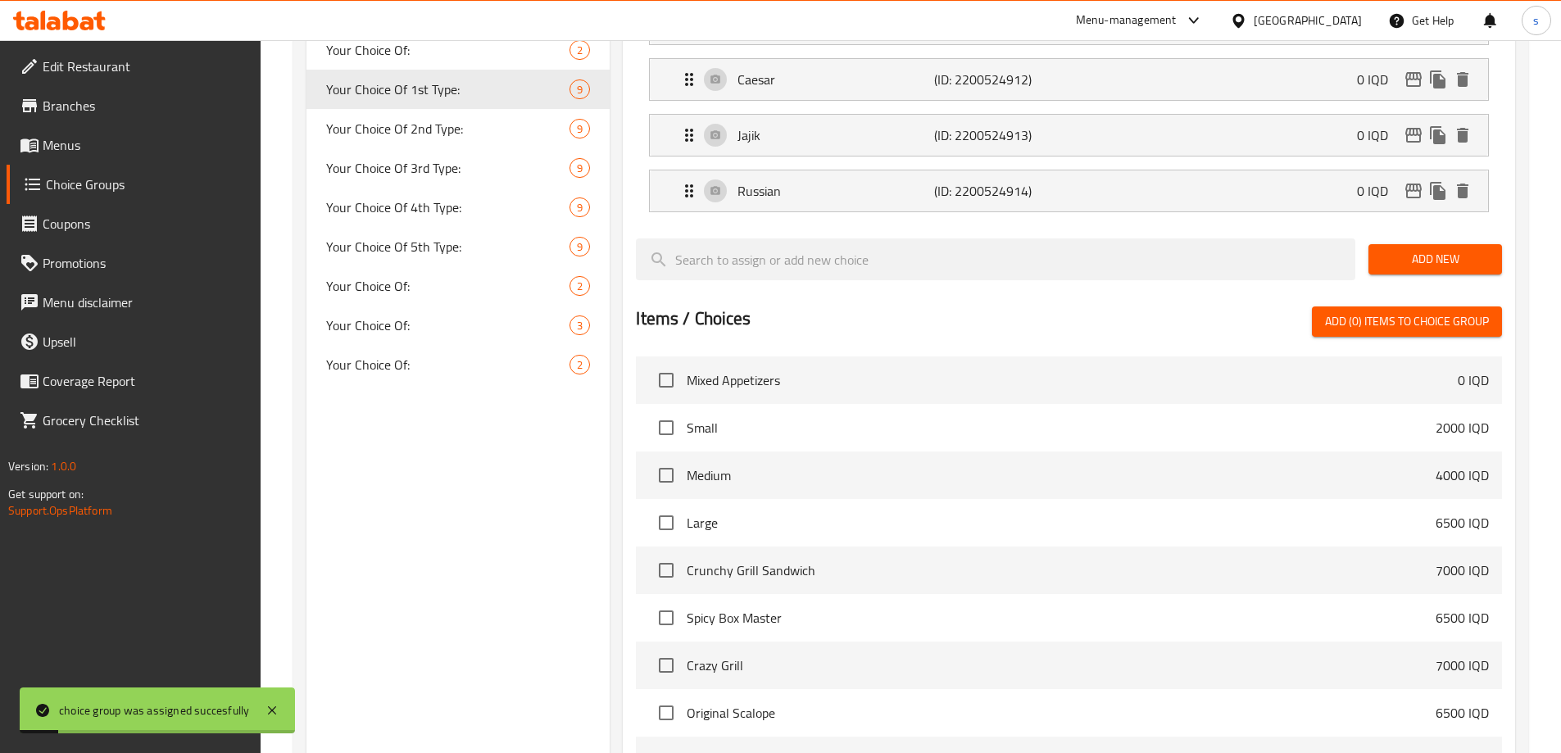
scroll to position [578, 0]
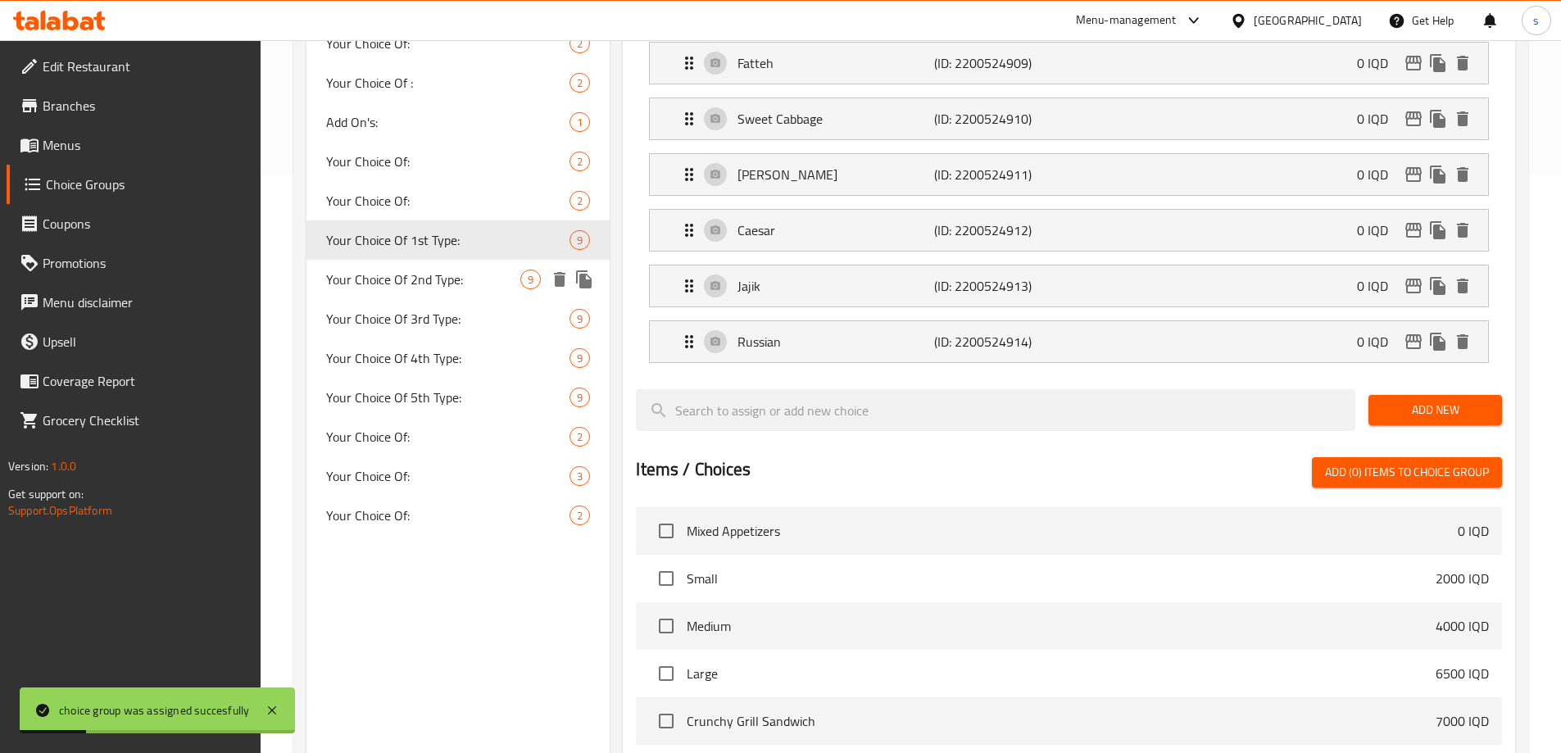
click at [367, 280] on span "Your Choice Of 2nd Type:" at bounding box center [423, 280] width 195 height 20
type input "Your Choice Of 2nd Type:"
type input "إختيارك من للنوع الثاني:"
type input "هەڵبژاردنت لە جۆری دووەم:"
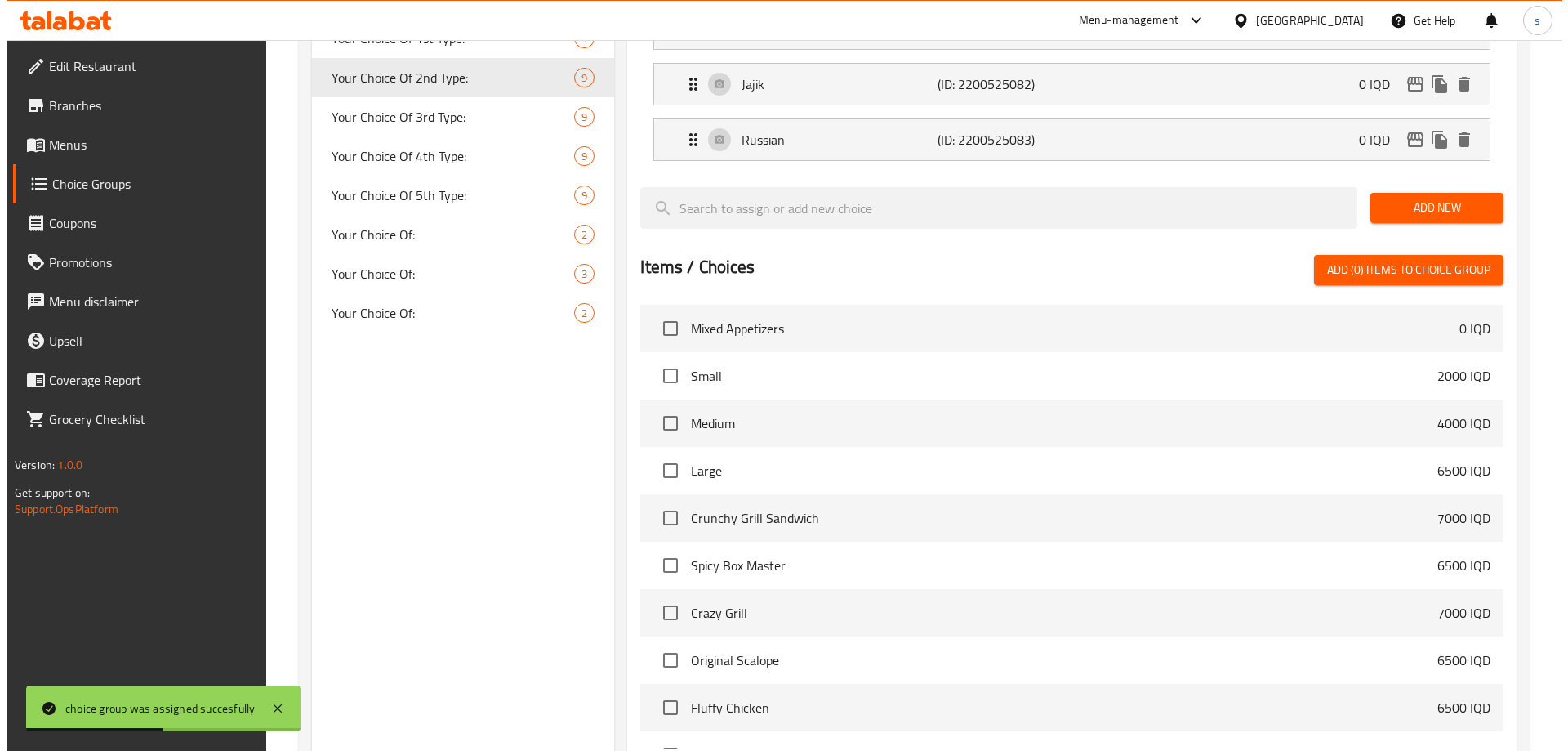
scroll to position [910, 0]
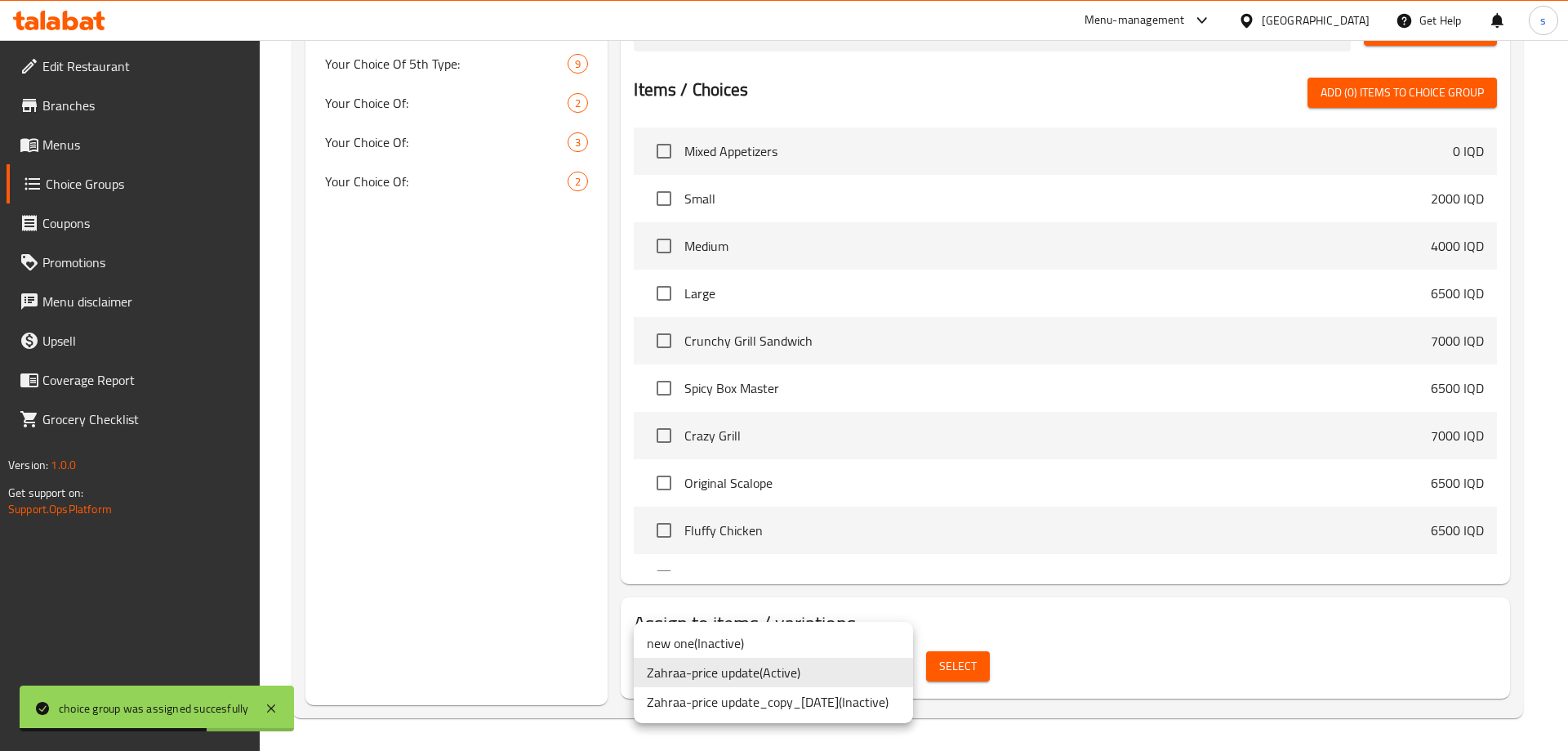
click at [869, 678] on li "Zahraa-price update ( Active )" at bounding box center [774, 672] width 279 height 29
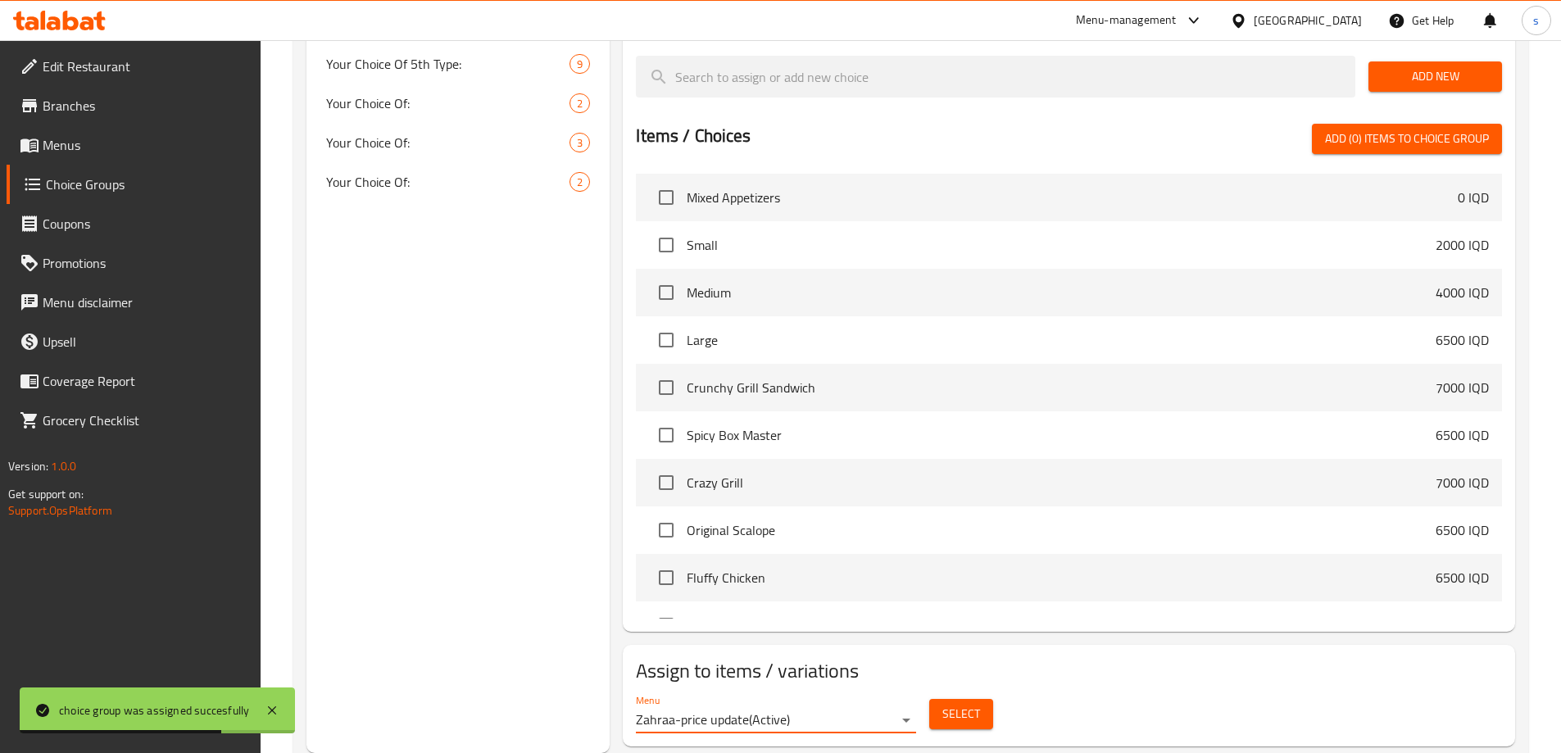
click at [956, 704] on span "Select" at bounding box center [961, 714] width 38 height 20
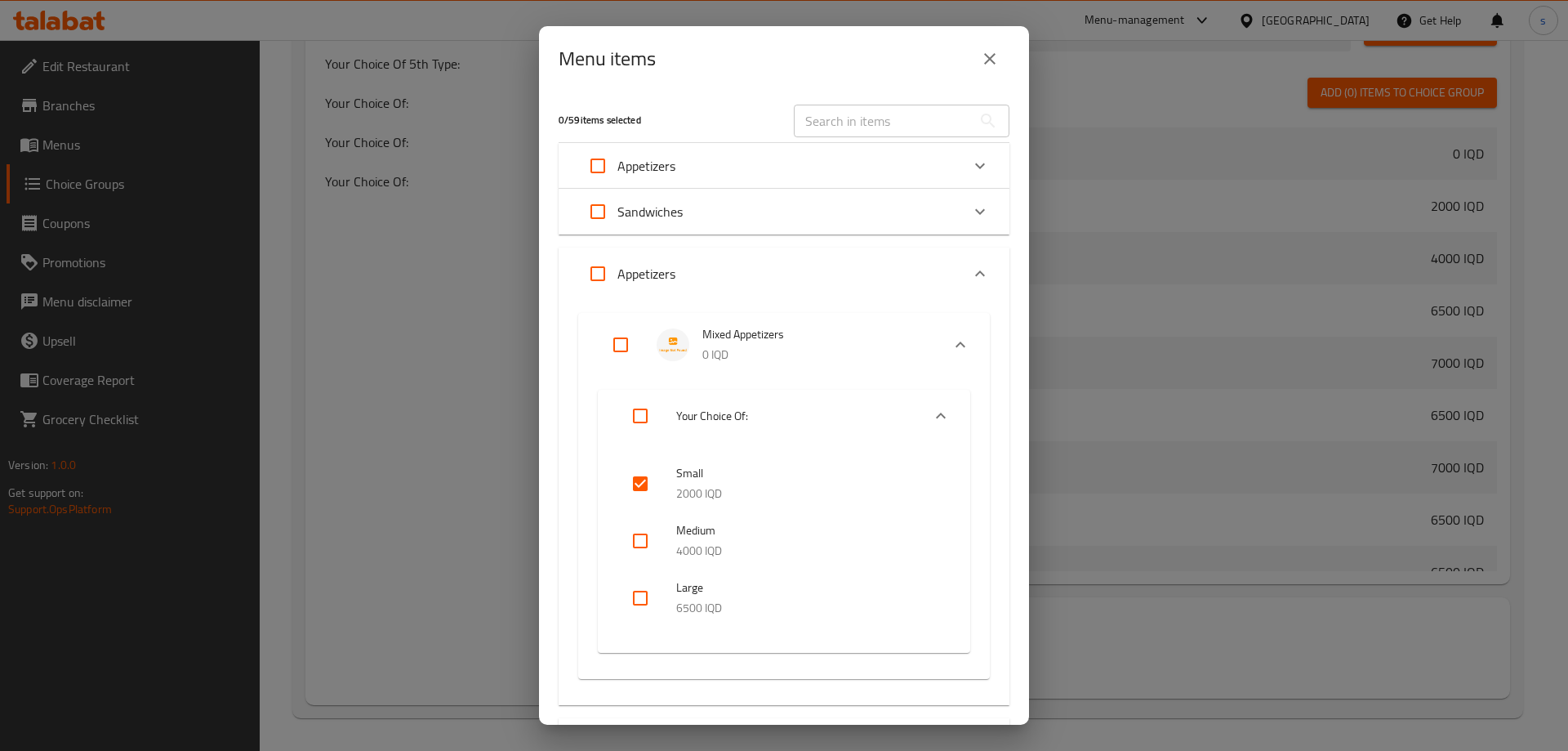
click at [650, 539] on input "checkbox" at bounding box center [640, 541] width 39 height 39
checkbox input "true"
click at [634, 596] on input "checkbox" at bounding box center [640, 597] width 39 height 39
checkbox input "true"
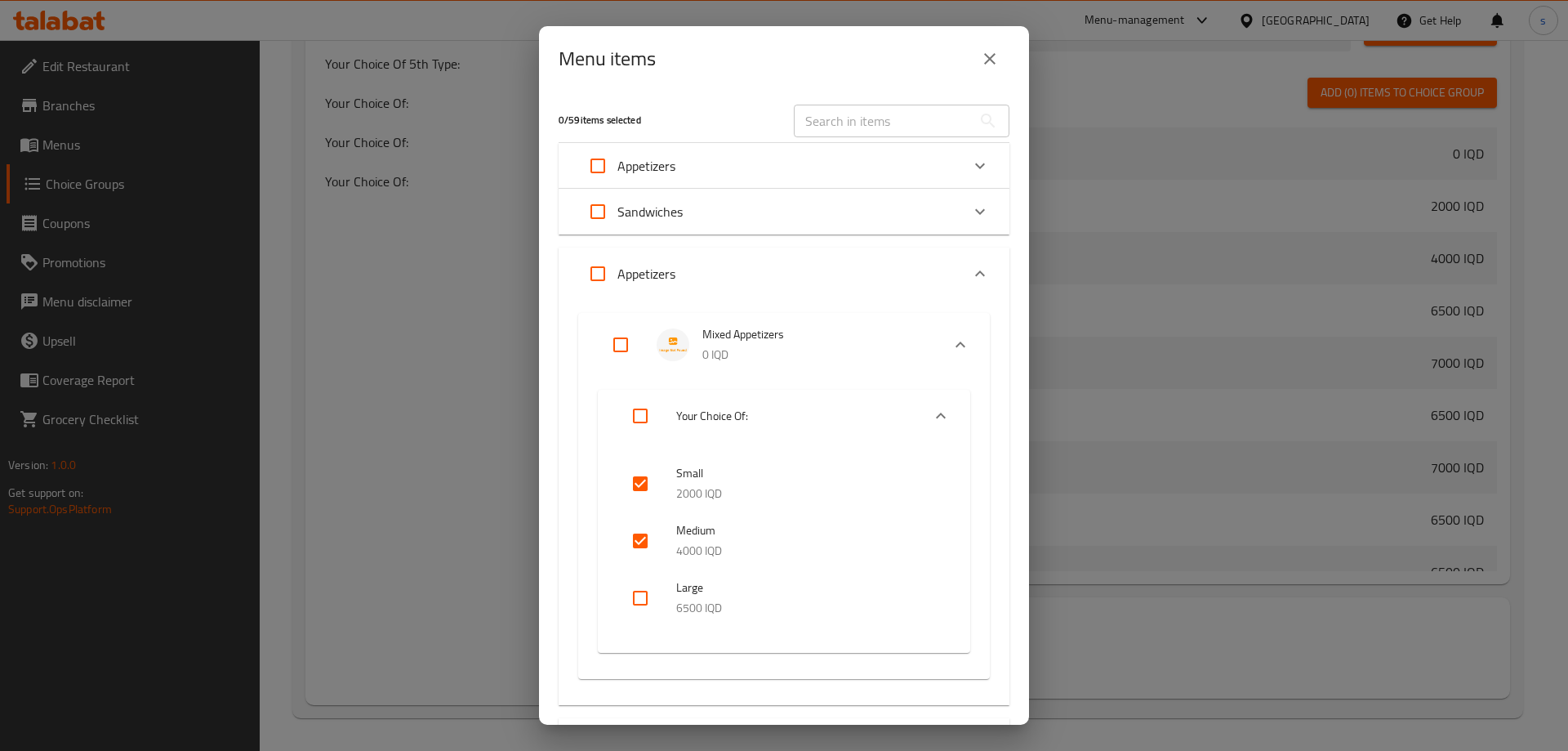
checkbox input "true"
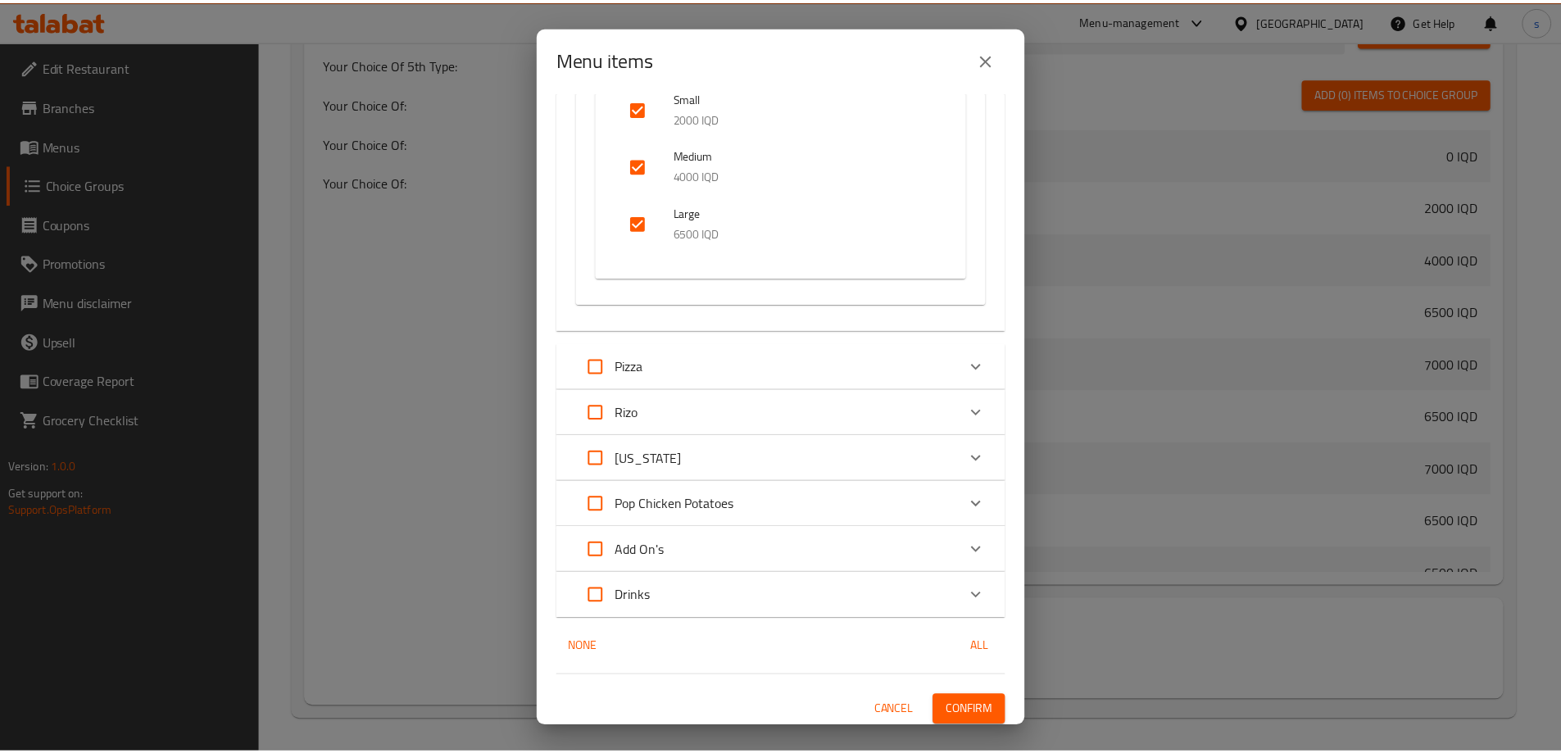
scroll to position [383, 0]
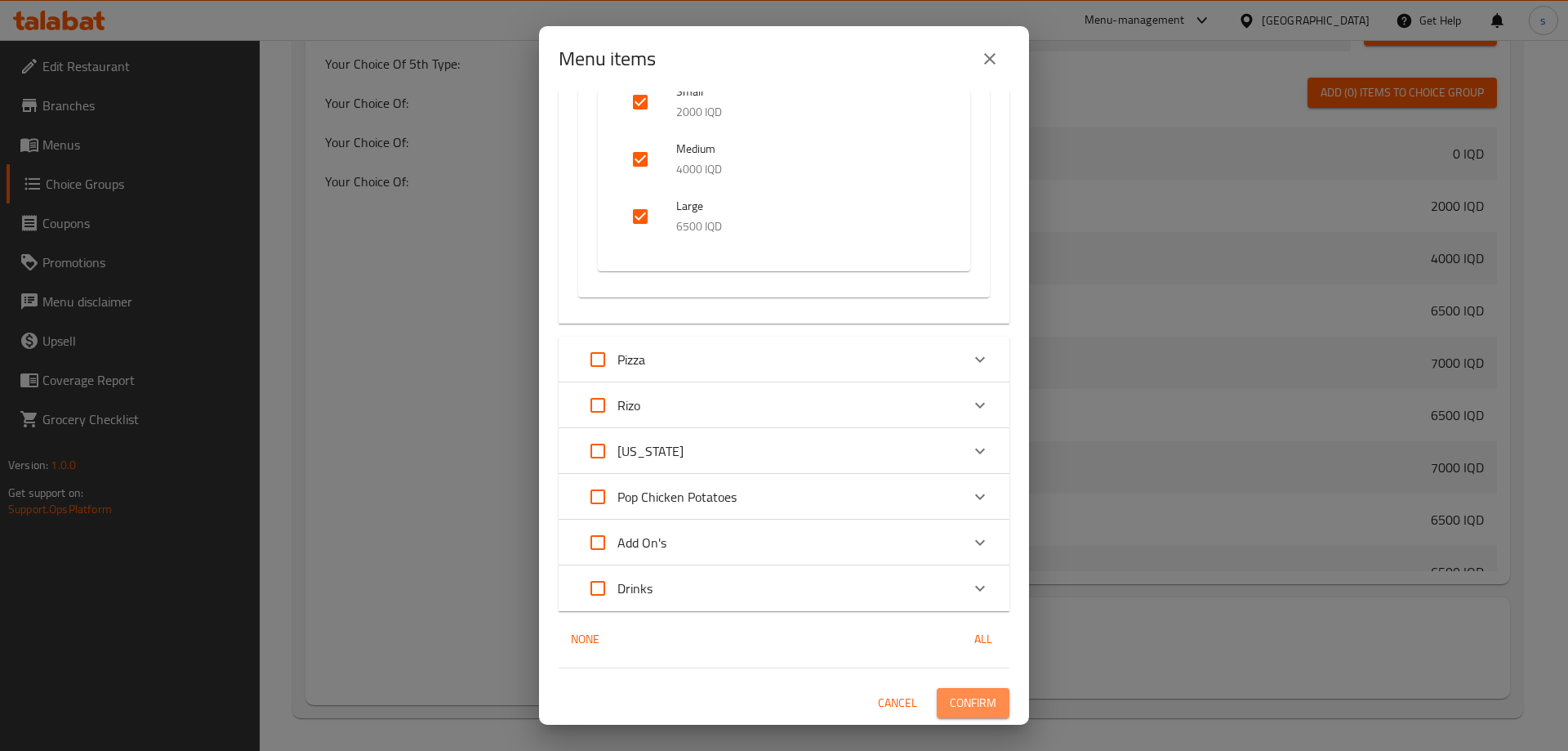
click at [953, 709] on span "Confirm" at bounding box center [973, 703] width 47 height 20
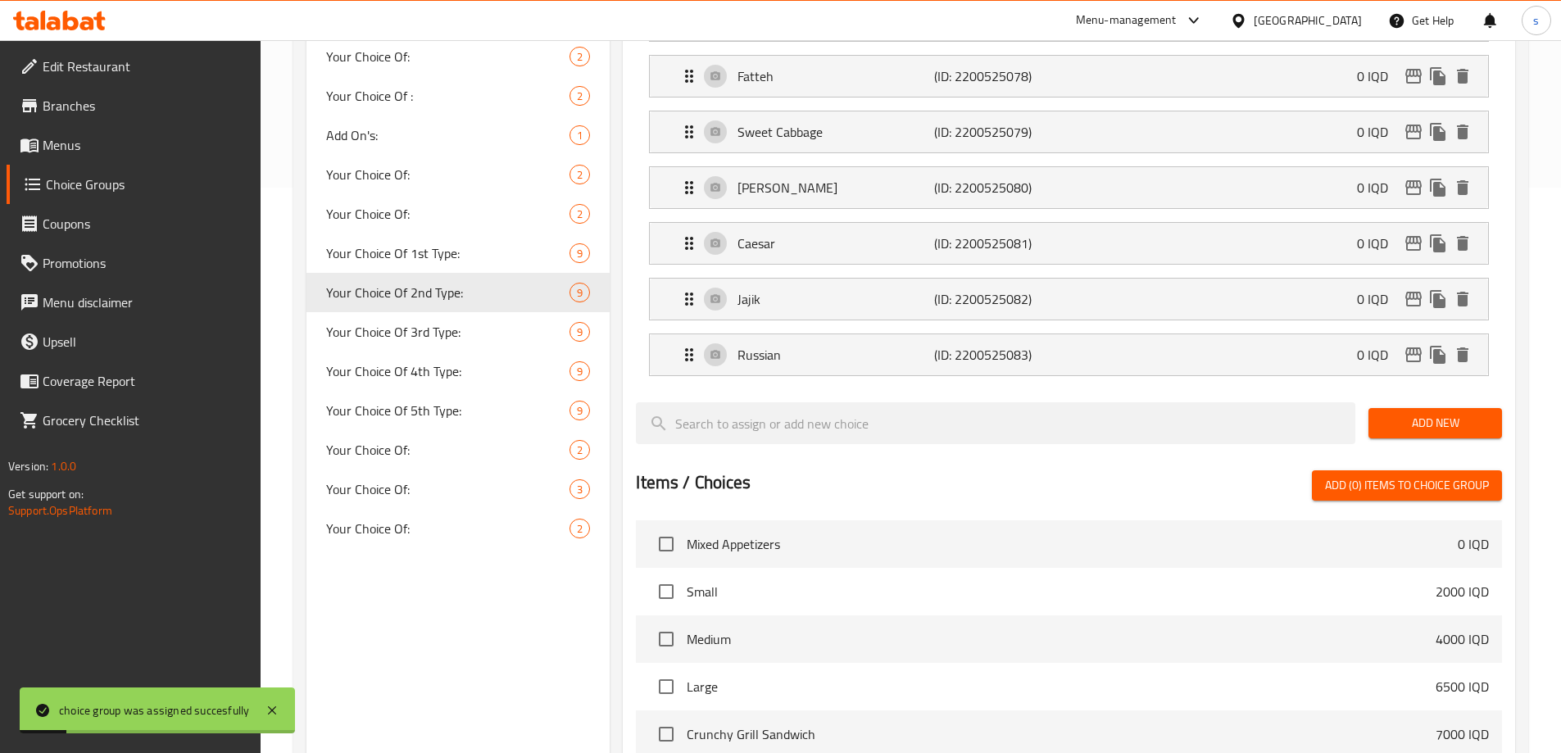
scroll to position [503, 0]
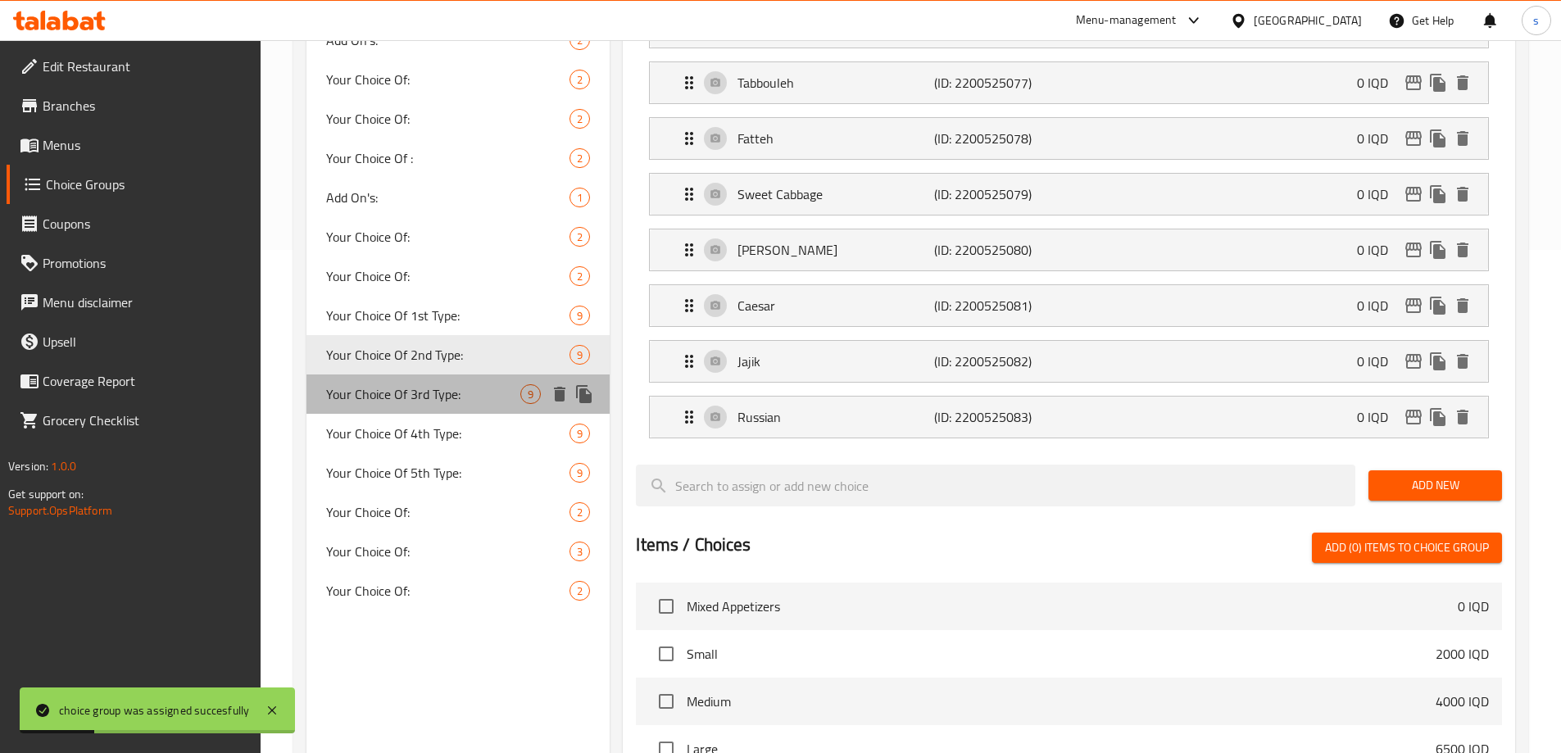
click at [437, 404] on span "Your Choice Of 3rd Type:" at bounding box center [423, 394] width 195 height 20
type input "Your Choice Of 3rd Type:"
type input "إختيارك من للنوع الثالث:"
type input "هەڵبژاردنت لە جۆری سێیەم:"
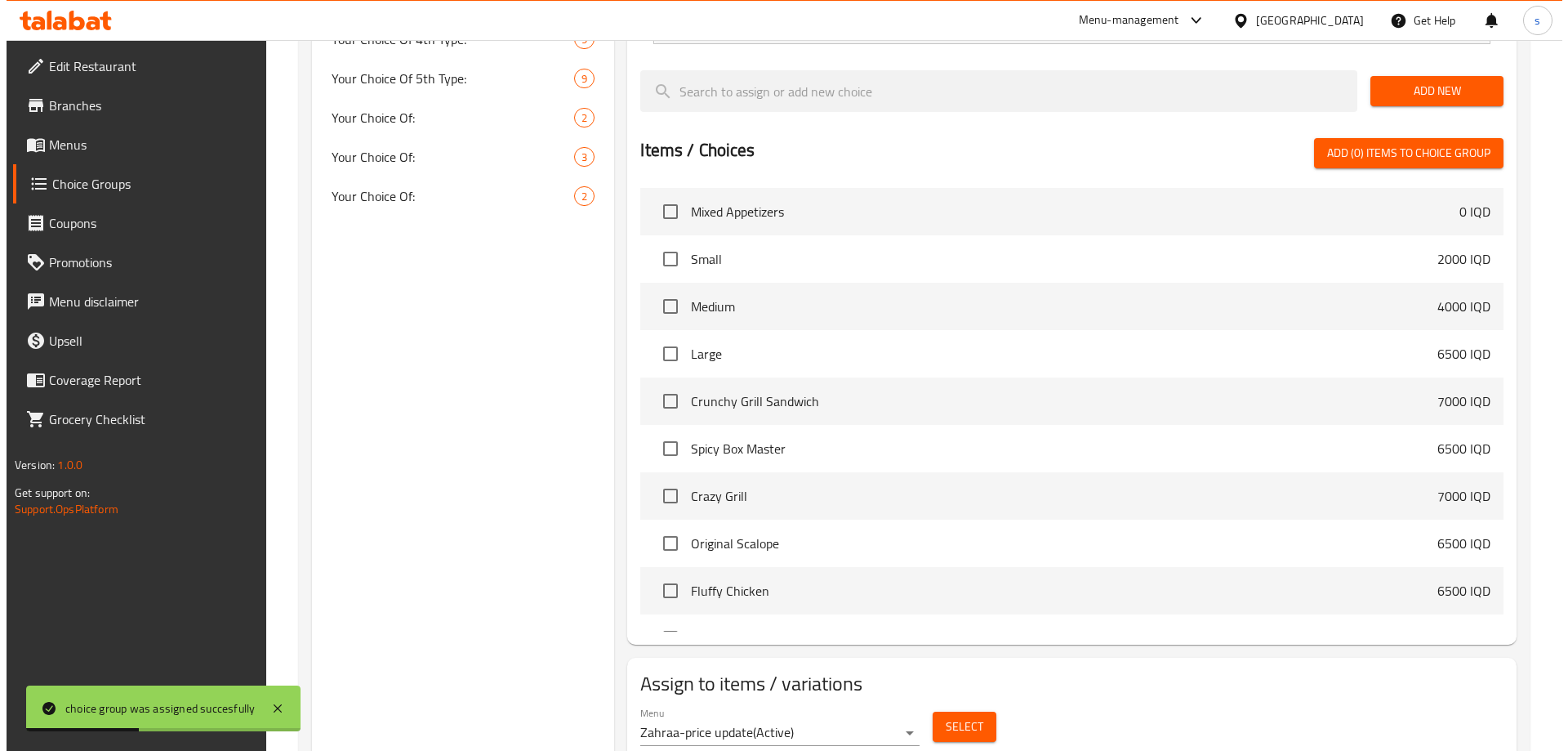
scroll to position [910, 0]
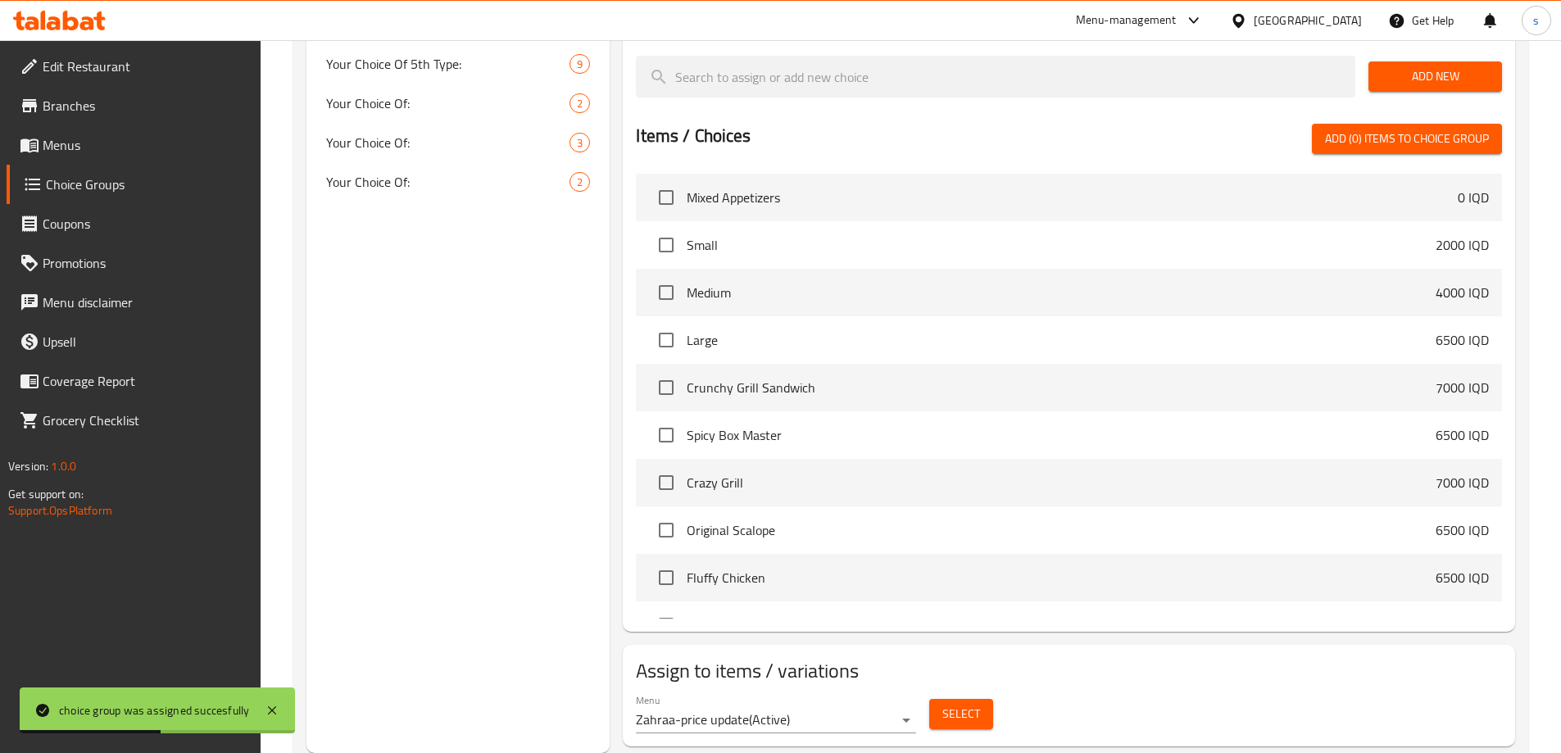
click at [977, 704] on span "Select" at bounding box center [961, 714] width 38 height 20
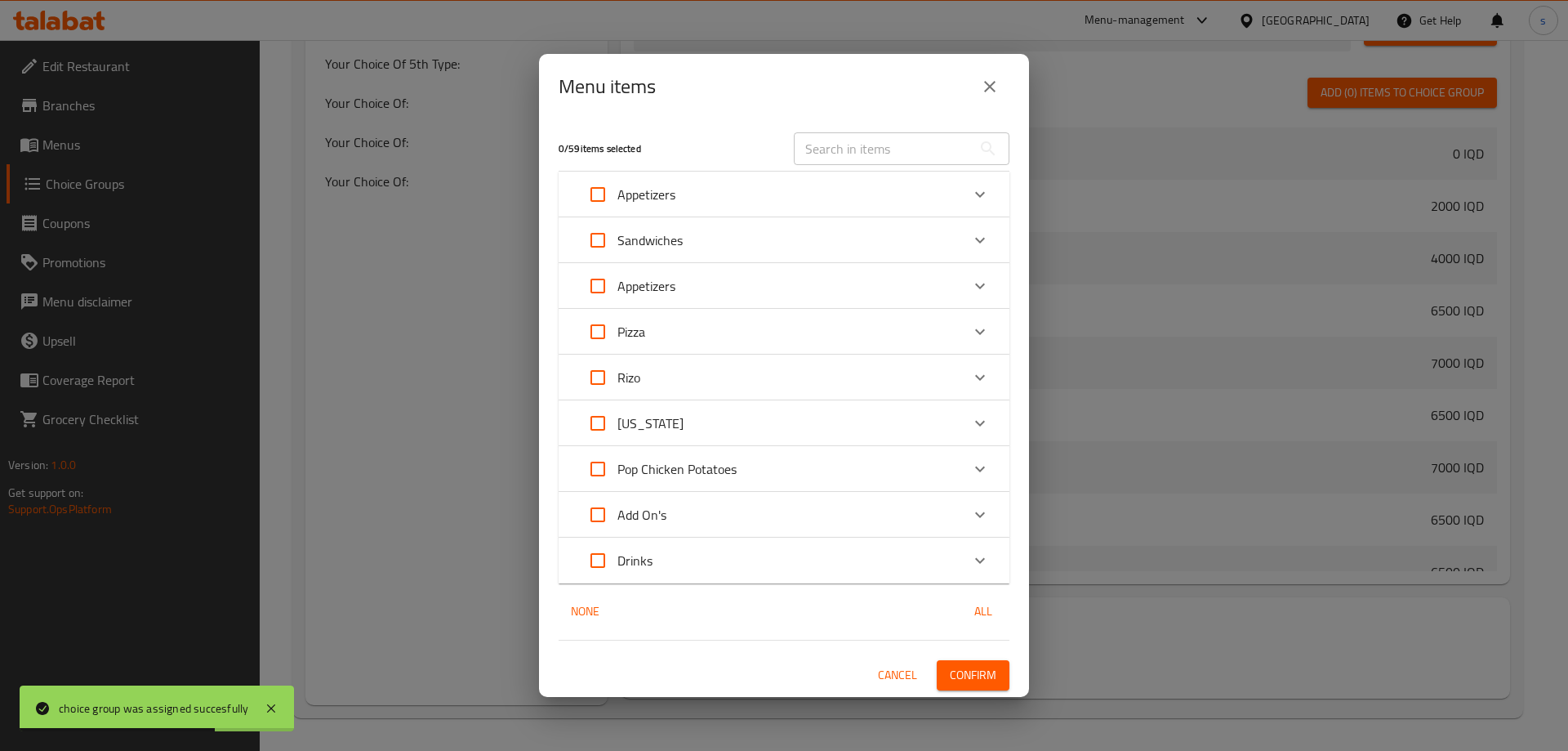
click at [692, 302] on div "Appetizers" at bounding box center [769, 285] width 382 height 39
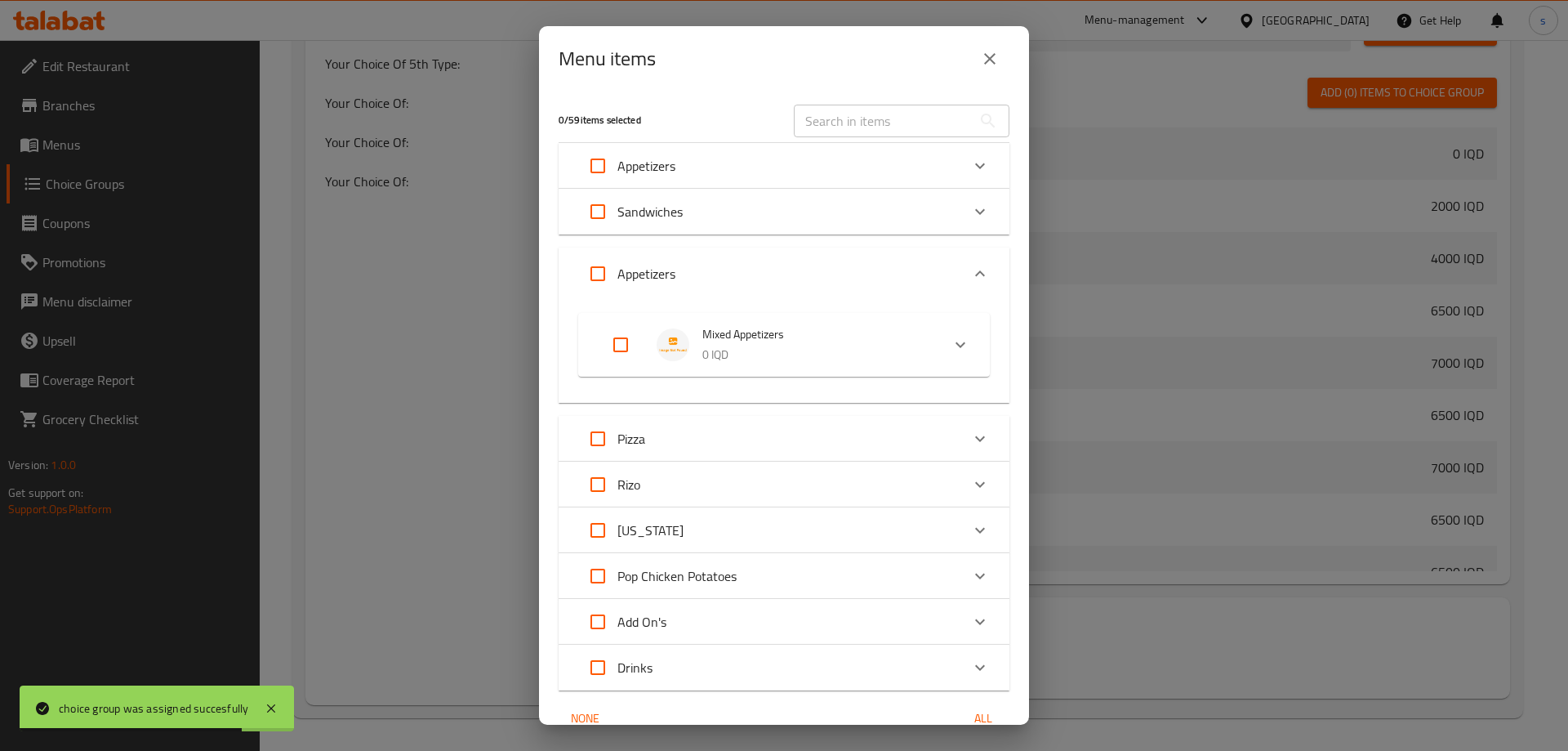
click at [781, 334] on span "Mixed Appetizers" at bounding box center [815, 334] width 225 height 20
click at [798, 427] on li "Your Choice Of:" at bounding box center [769, 416] width 304 height 46
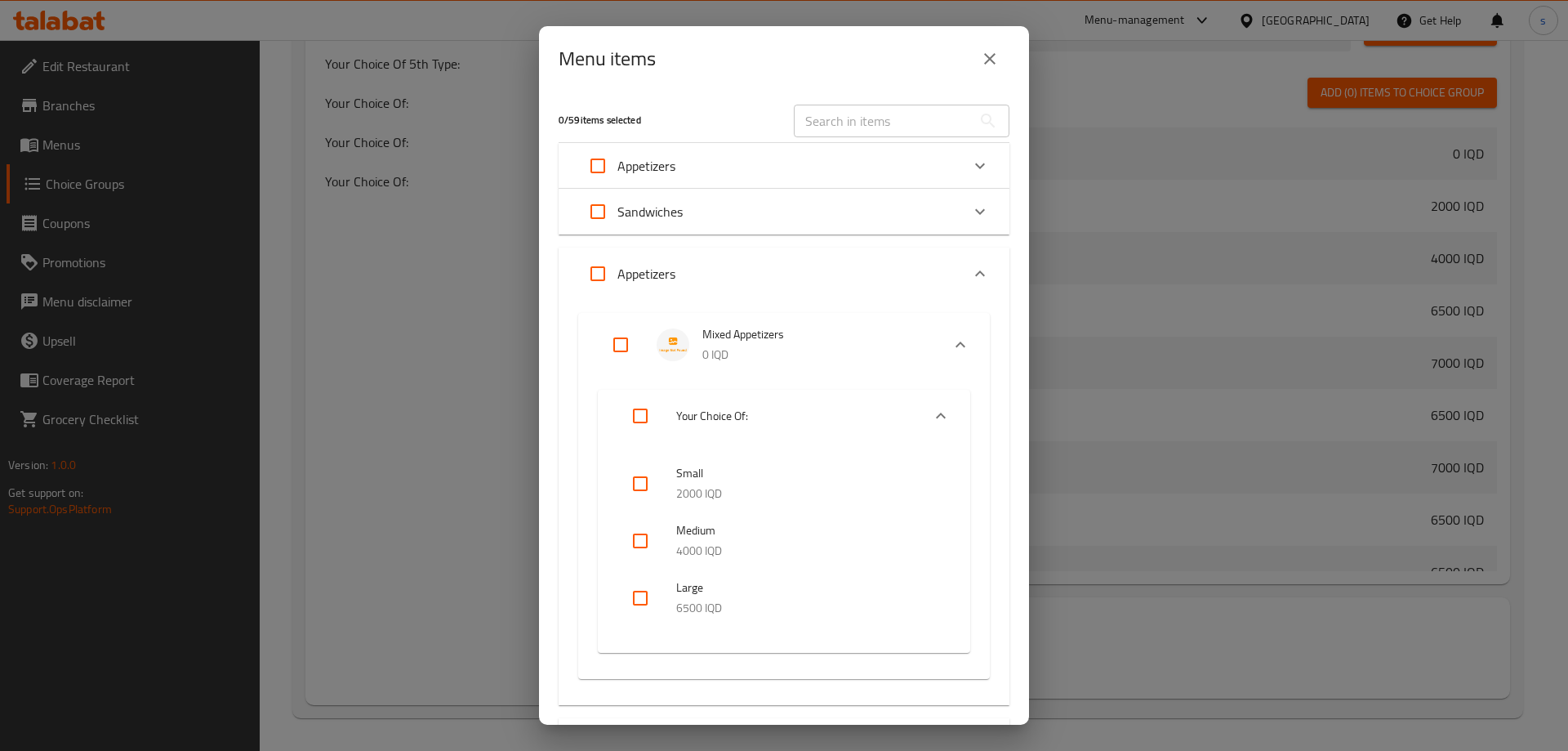
click at [637, 548] on input "checkbox" at bounding box center [640, 541] width 39 height 39
checkbox input "true"
click at [639, 595] on input "checkbox" at bounding box center [640, 597] width 39 height 39
checkbox input "true"
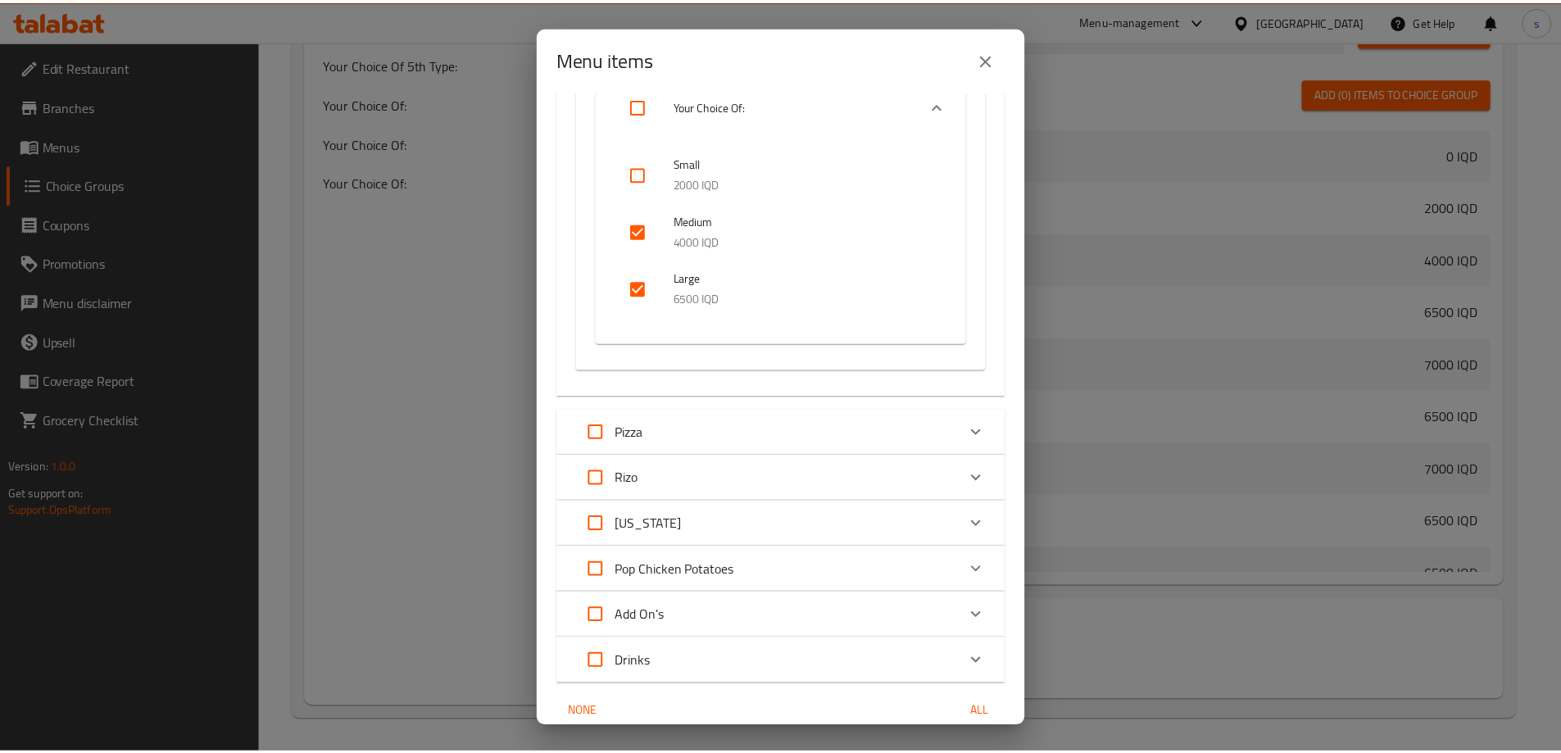
scroll to position [383, 0]
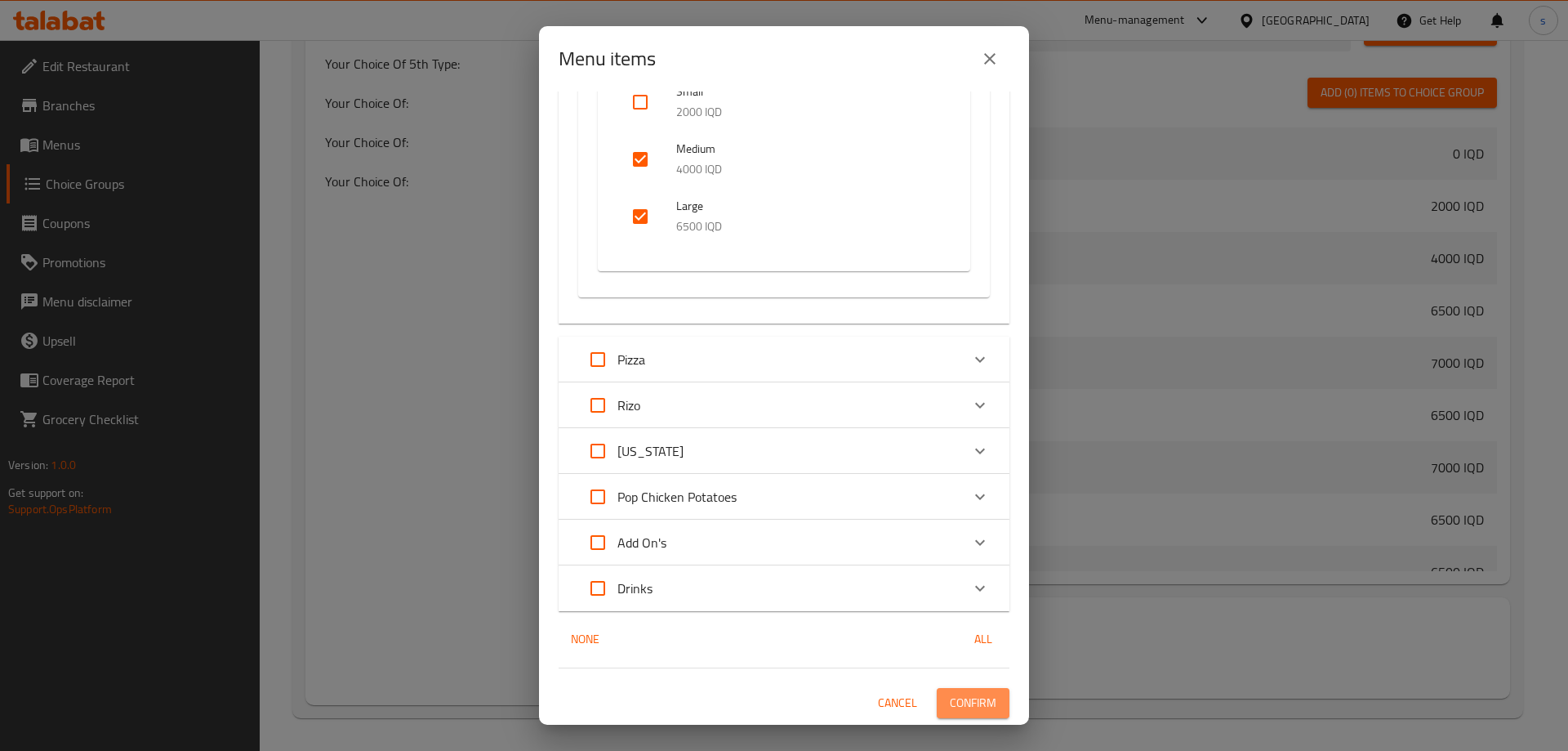
click at [992, 703] on button "Confirm" at bounding box center [973, 703] width 73 height 30
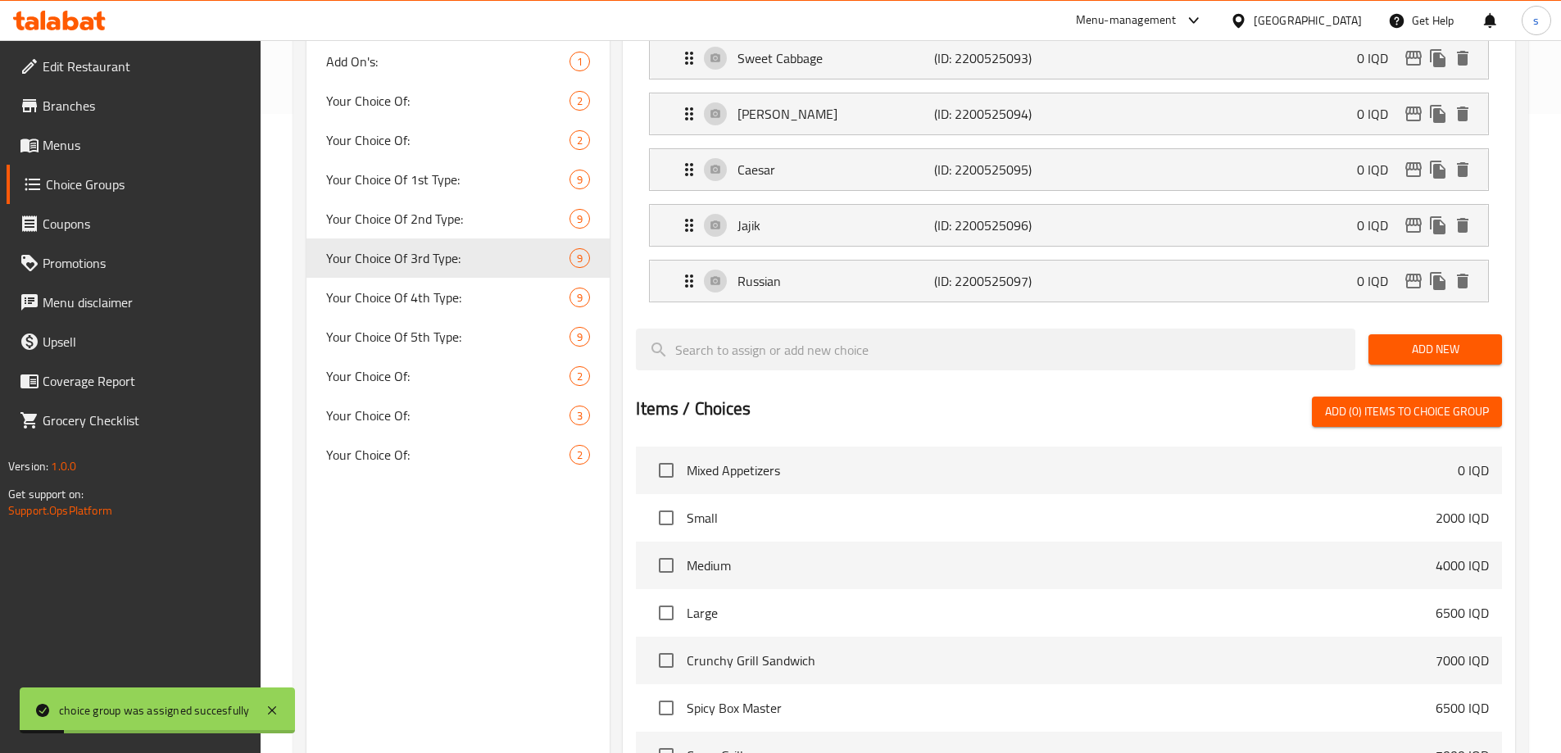
scroll to position [628, 0]
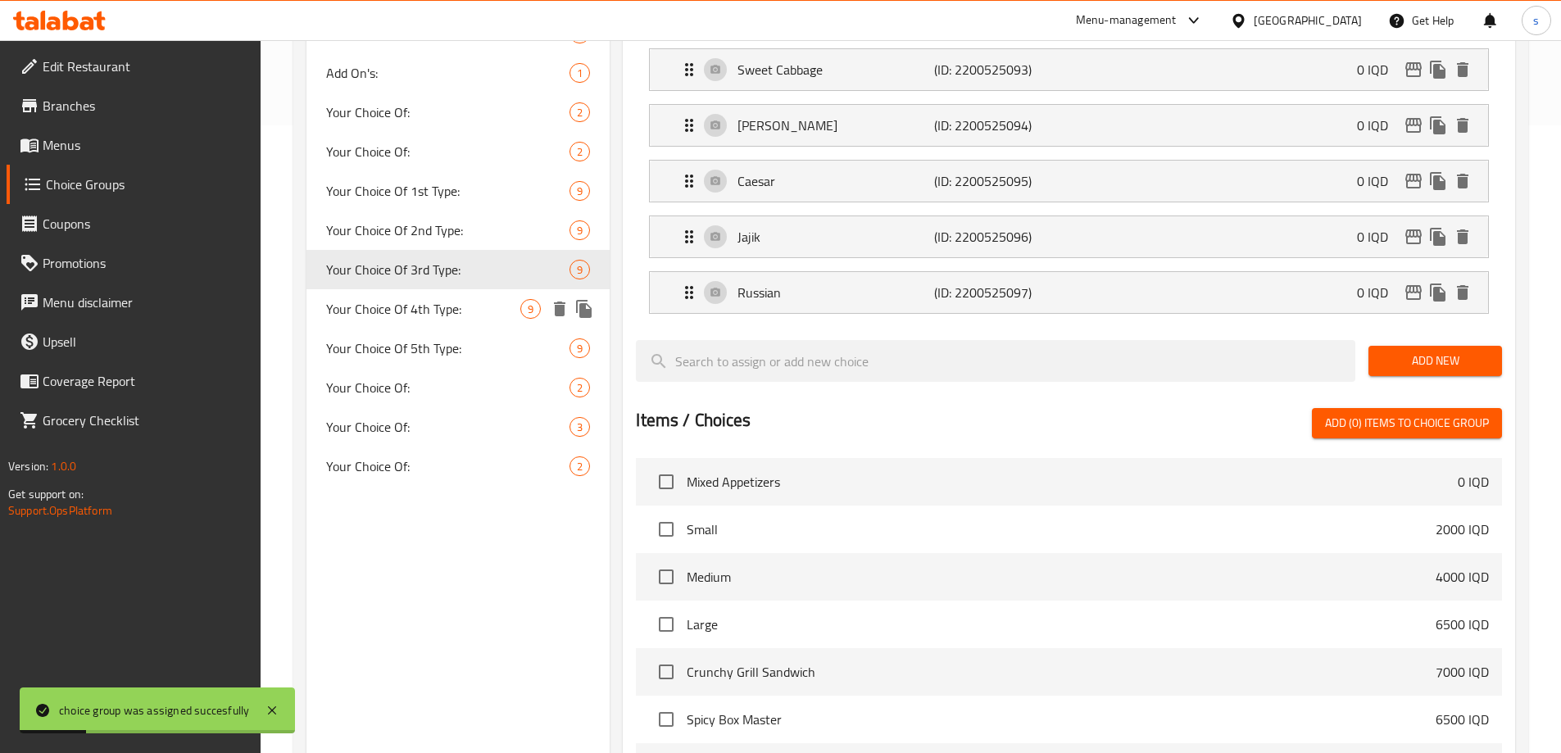
click at [418, 311] on span "Your Choice Of 4th Type:" at bounding box center [423, 309] width 195 height 20
type input "Your Choice Of 4th Type:"
type input "إختيارك من للنوع الرابع:"
type input "هەڵبژاردنت لە جۆری چوارەم:"
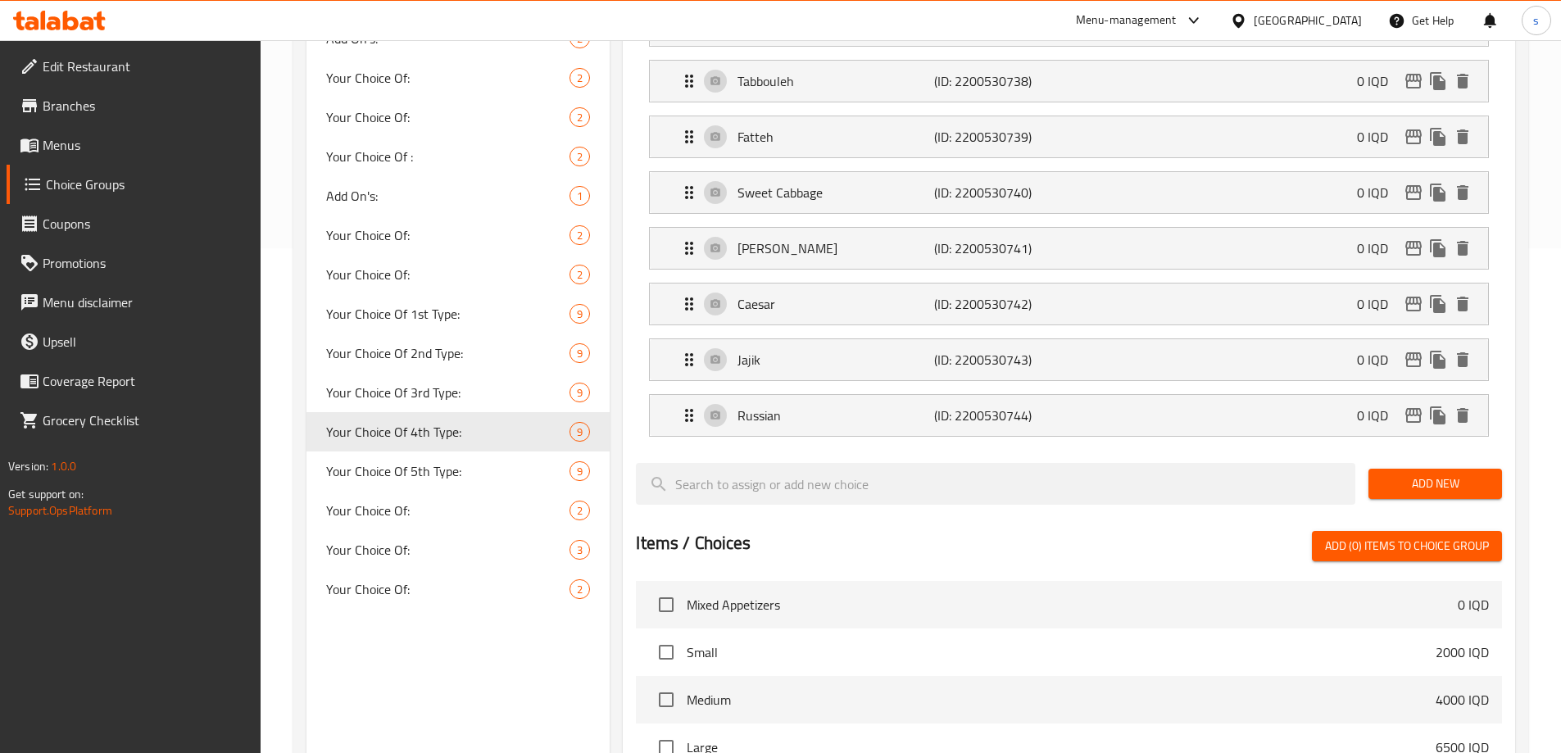
scroll to position [560, 0]
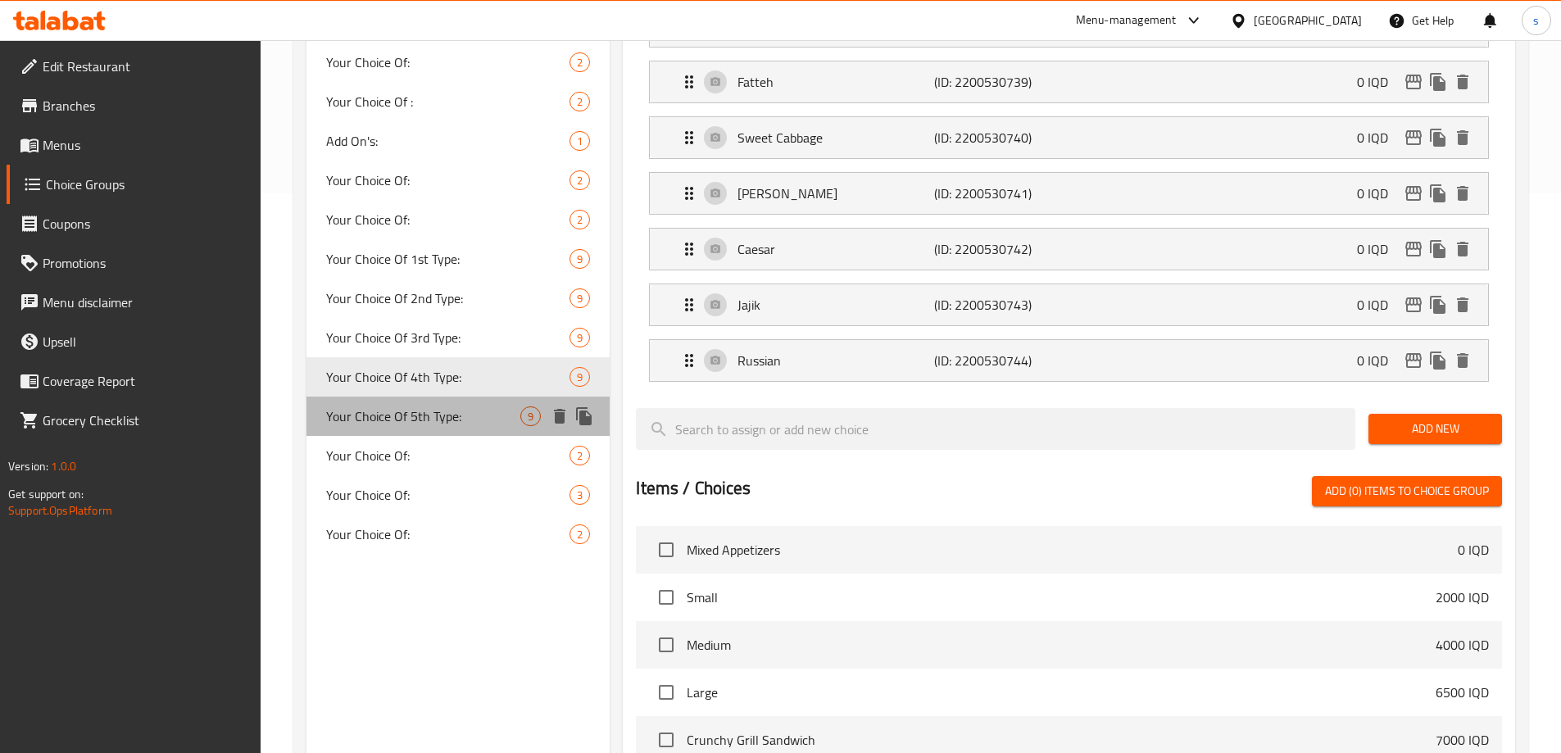
click at [430, 406] on span "Your Choice Of 5th Type:" at bounding box center [423, 416] width 195 height 20
type input "Your Choice Of 5th Type:"
type input "إختيارك من للنوع الخامس:"
type input "هەڵبژاردنت لە جۆری پێنجەم:"
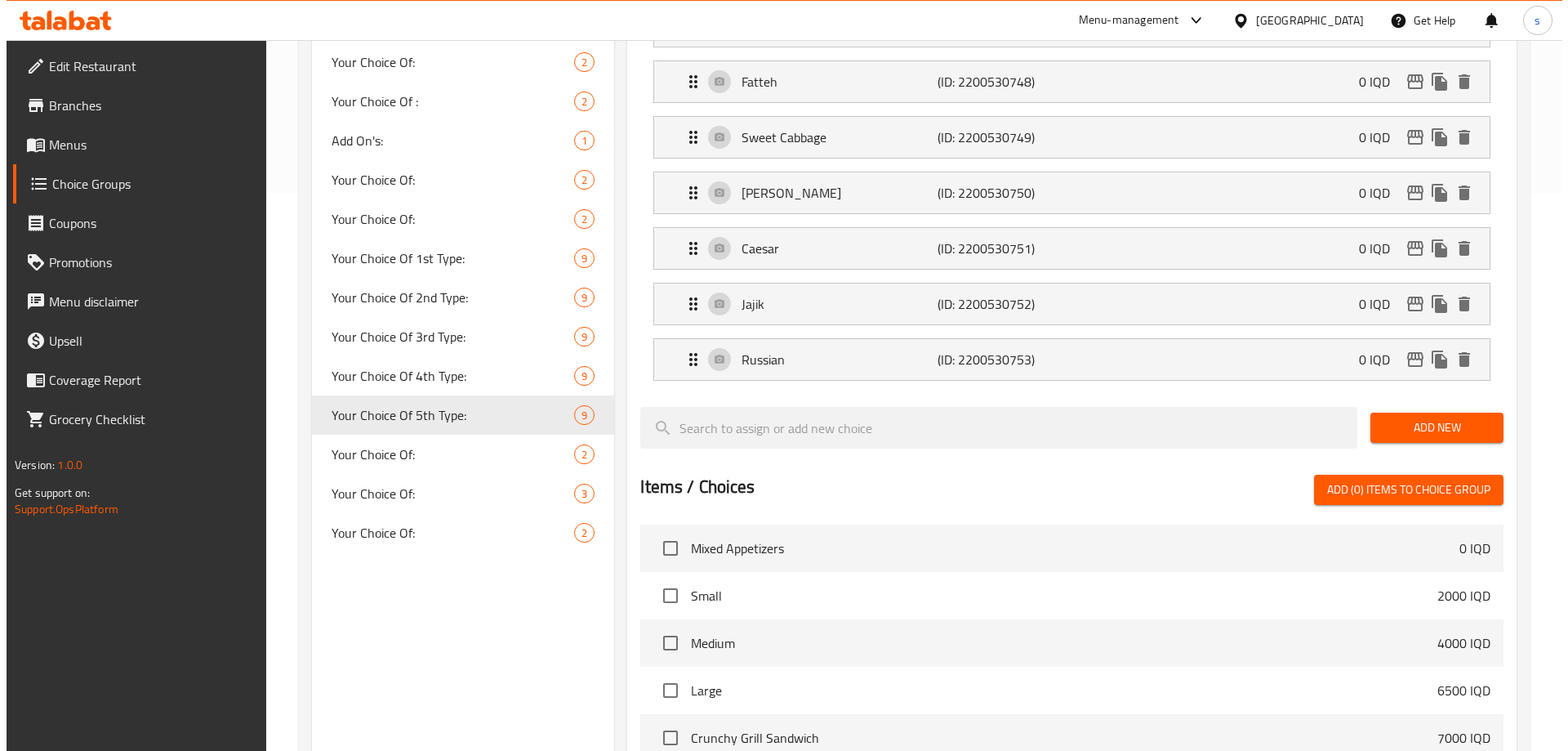
scroll to position [910, 0]
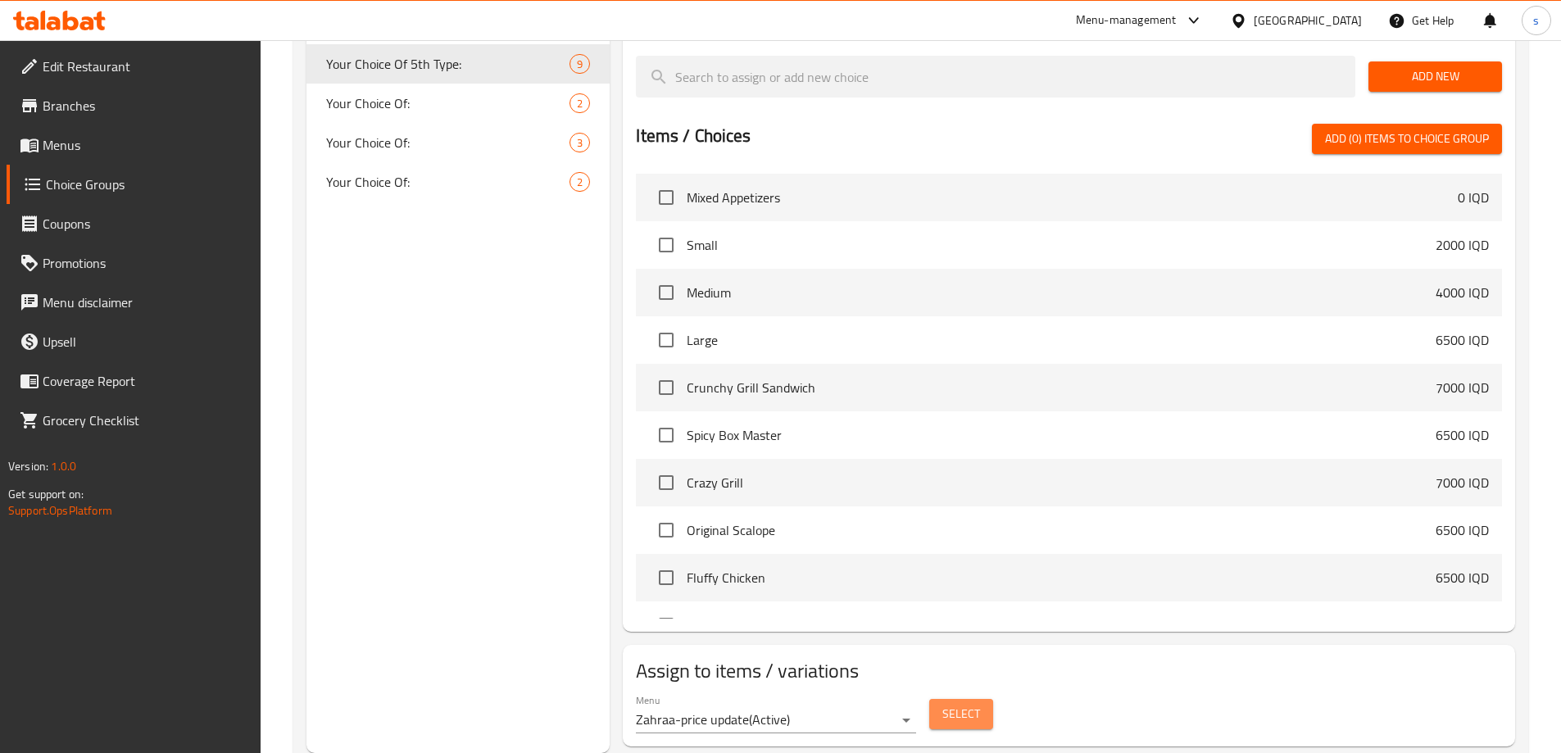
click at [948, 704] on span "Select" at bounding box center [961, 714] width 38 height 20
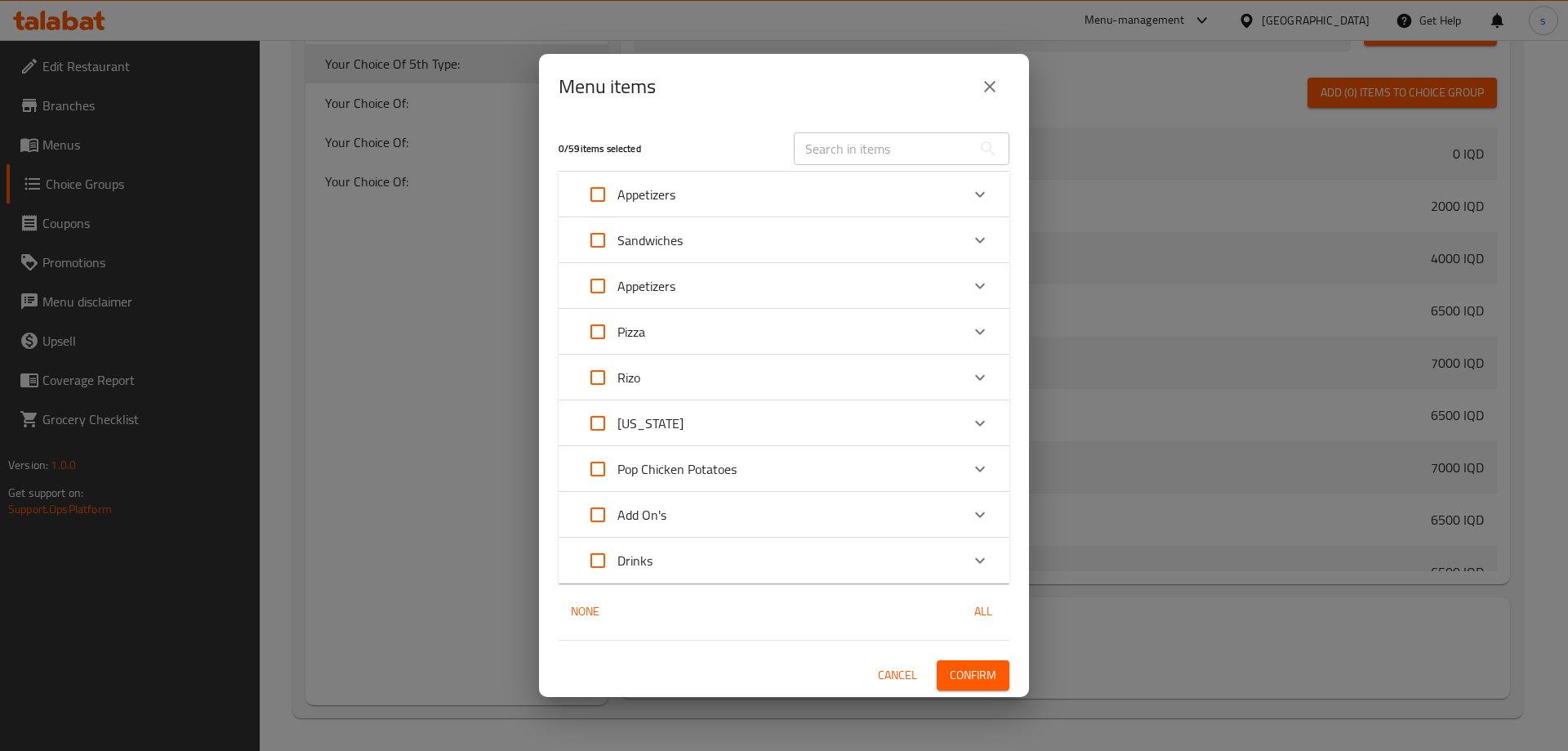
click at [685, 287] on div "Appetizers" at bounding box center [769, 285] width 382 height 39
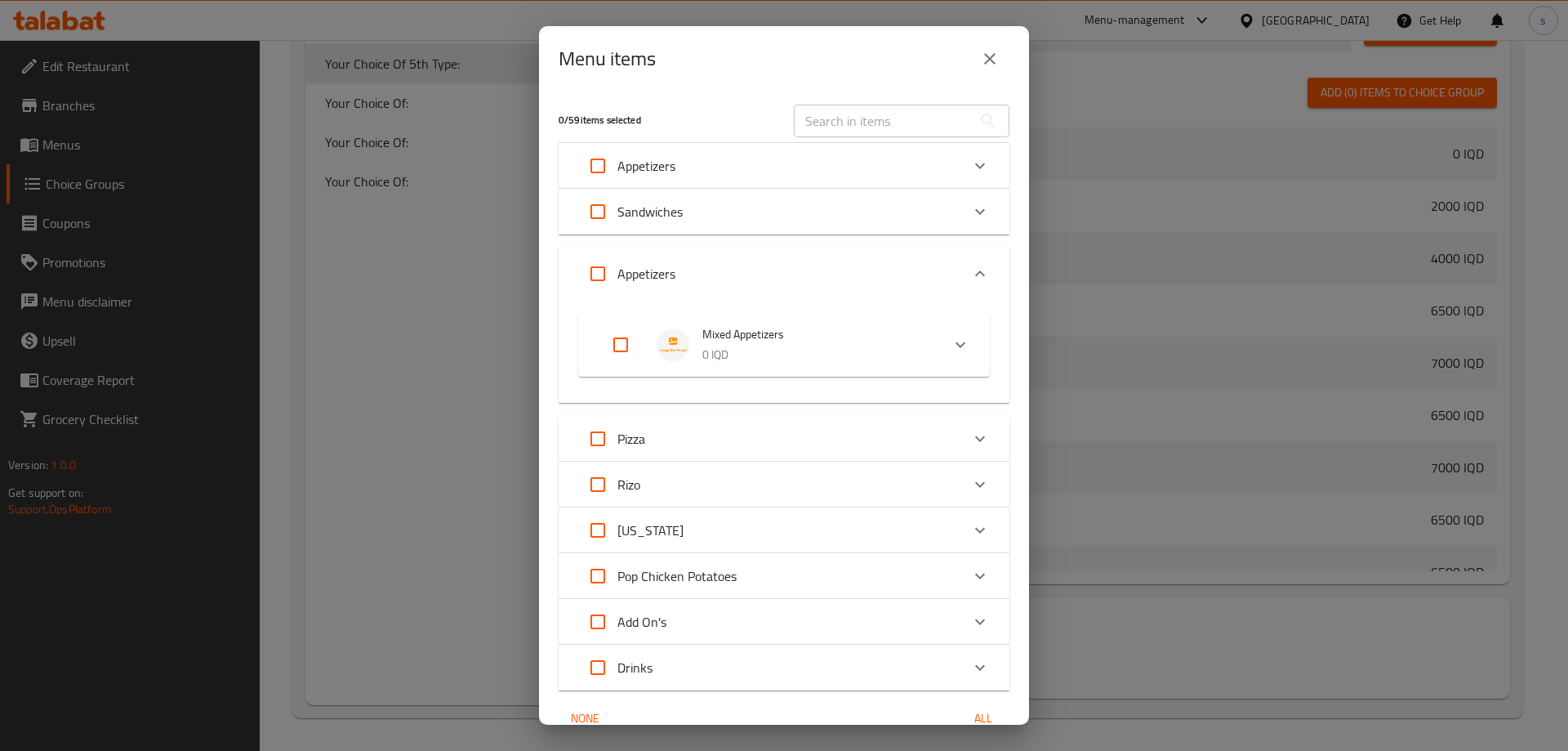
click at [792, 384] on div "Mixed Appetizers 0 IQD Your Choice Of: Small 2000 IQD Medium 4000 IQD Large 650…" at bounding box center [784, 351] width 451 height 103
click at [795, 352] on p "0 IQD" at bounding box center [815, 355] width 225 height 20
click at [797, 412] on span "Your Choice Of:" at bounding box center [791, 416] width 232 height 20
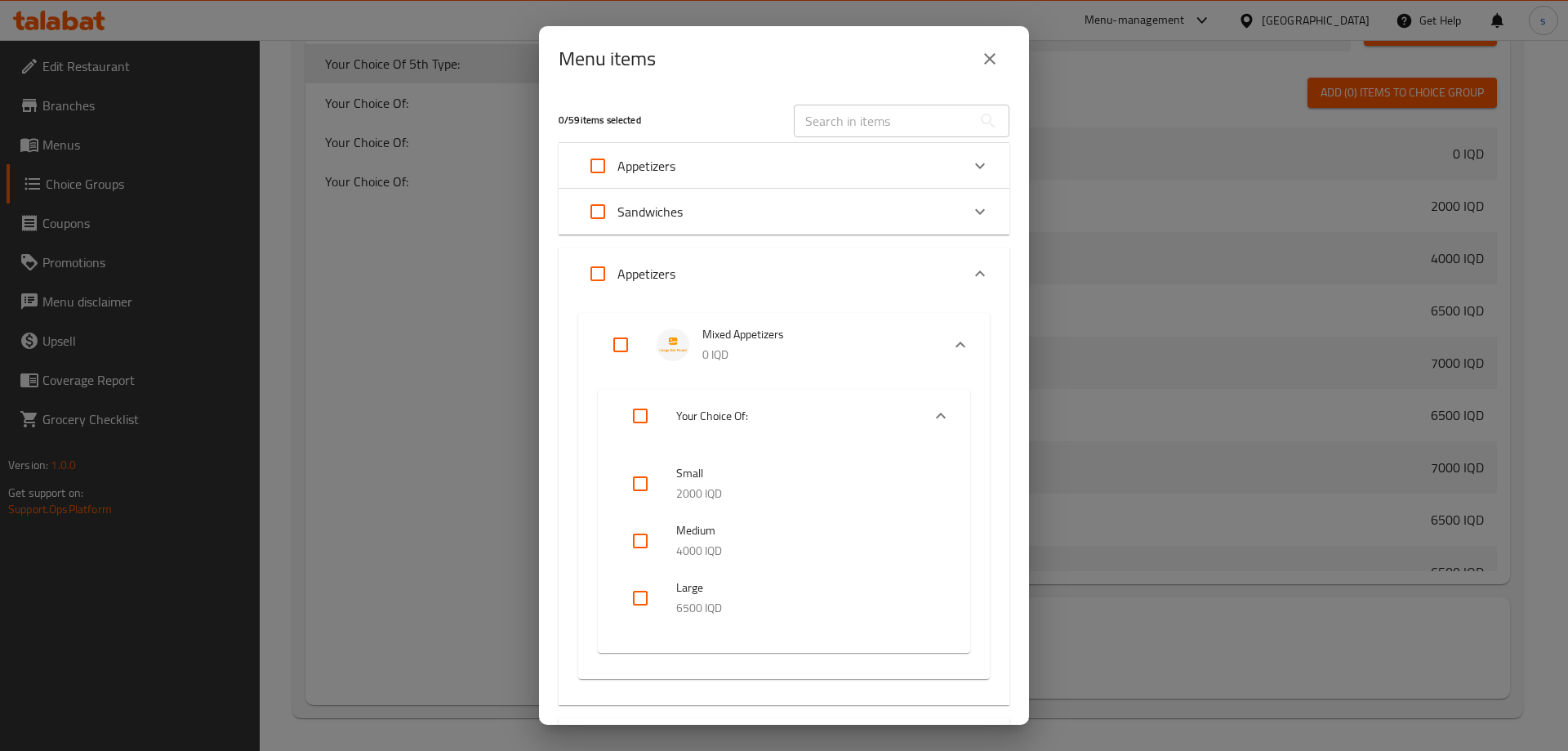
click at [635, 592] on input "checkbox" at bounding box center [640, 597] width 39 height 39
checkbox input "true"
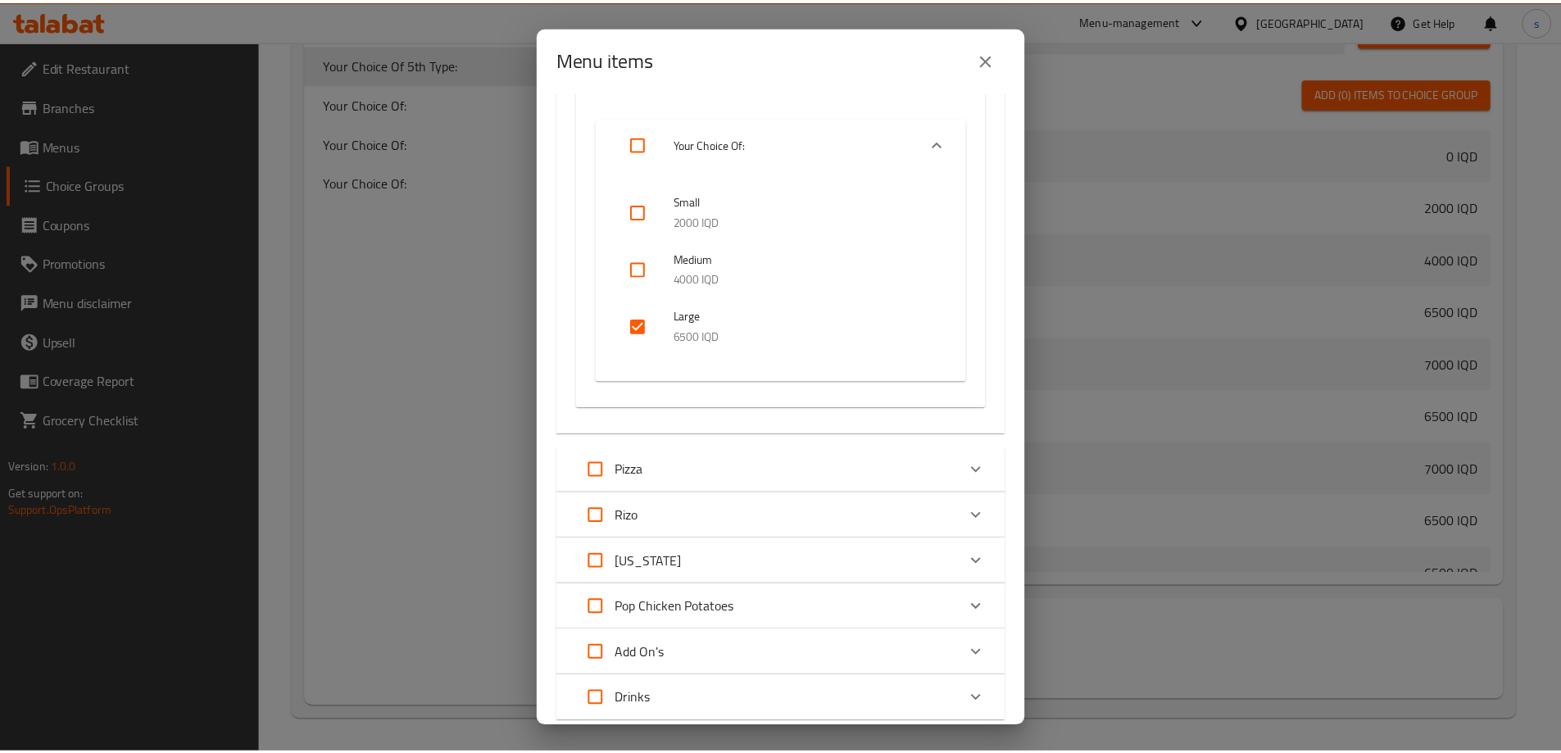
scroll to position [383, 0]
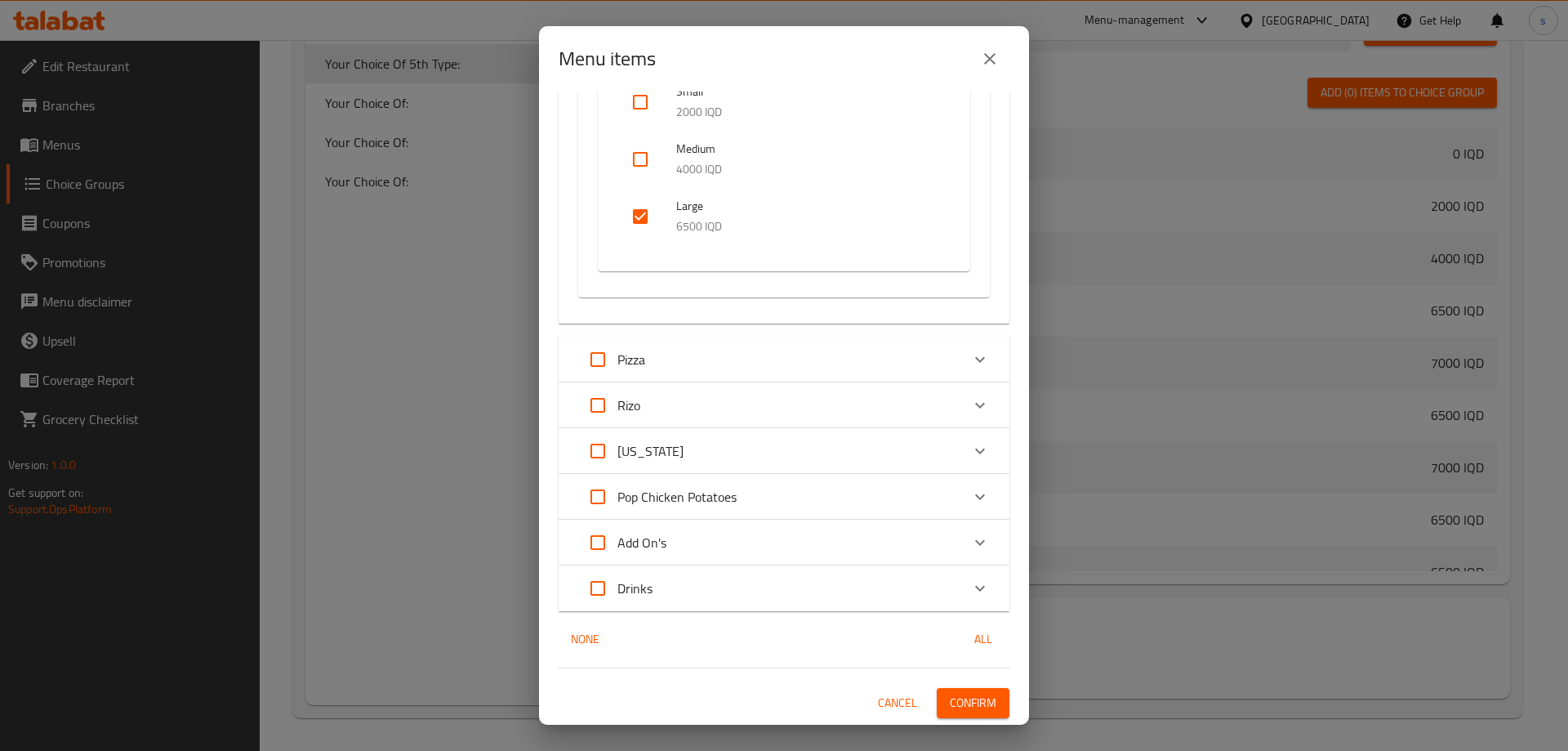
click at [950, 696] on span "Confirm" at bounding box center [973, 703] width 47 height 20
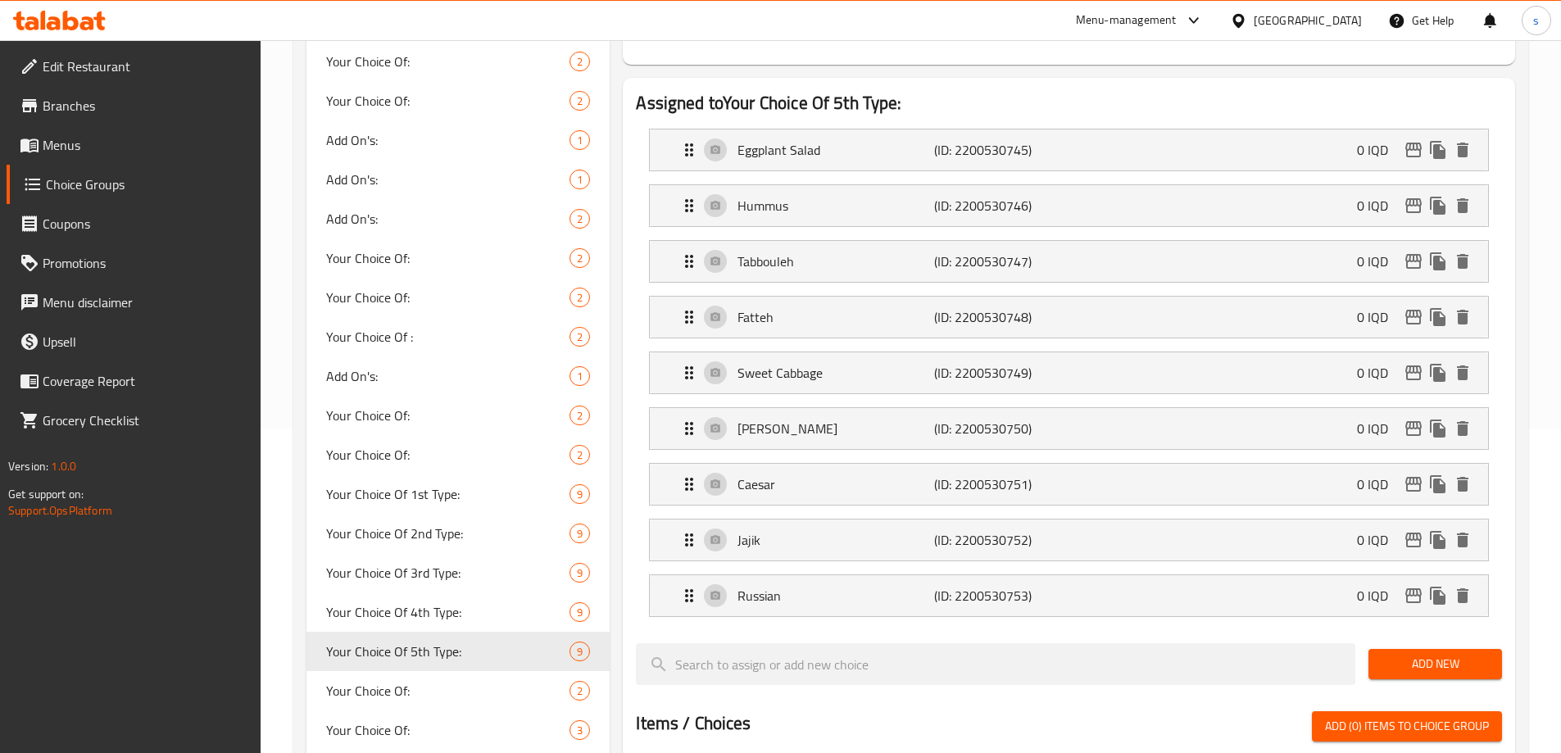
scroll to position [360, 0]
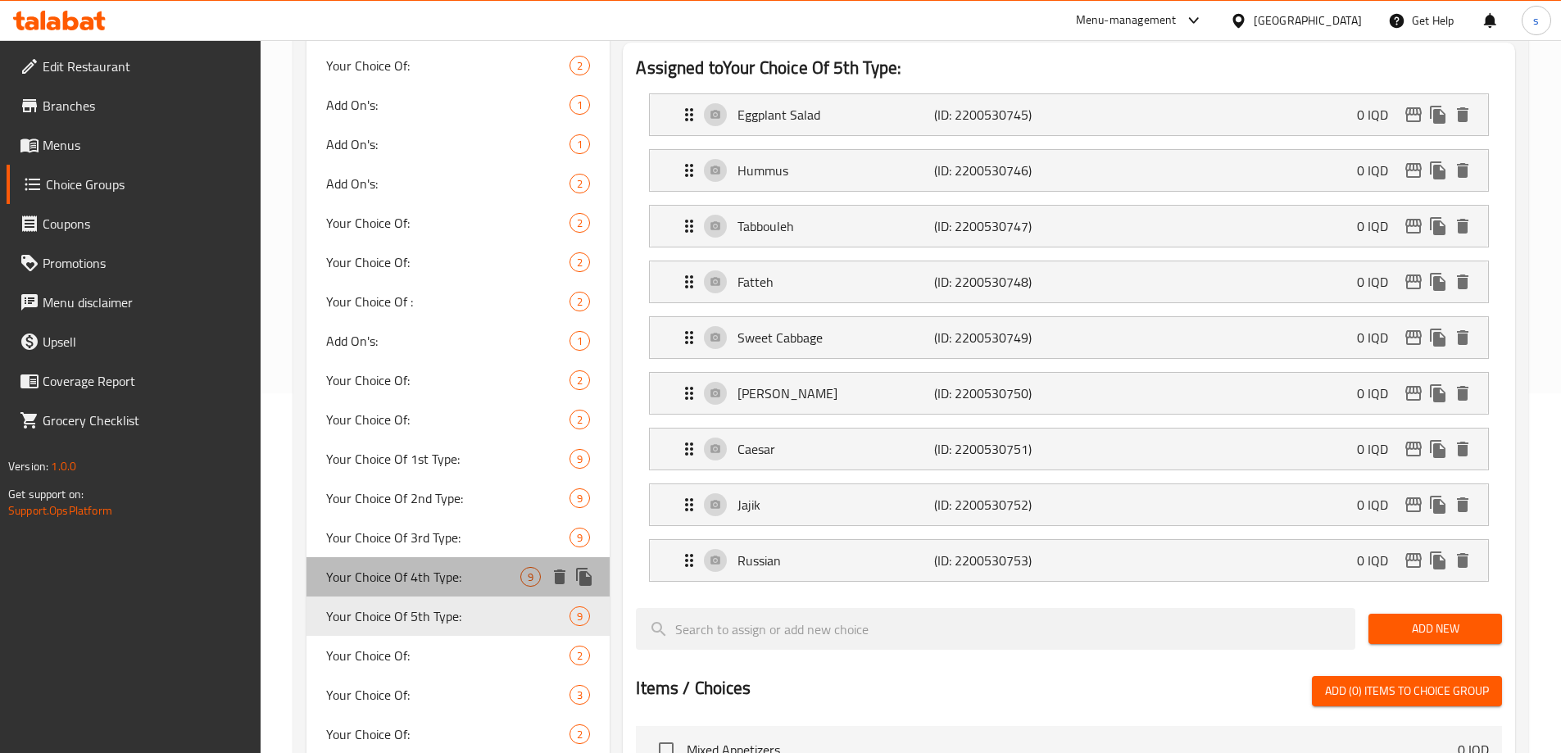
click at [450, 571] on span "Your Choice Of 4th Type:" at bounding box center [423, 577] width 195 height 20
type input "Your Choice Of 4th Type:"
type input "إختيارك من للنوع الرابع:"
type input "هەڵبژاردنت لە جۆری چوارەم:"
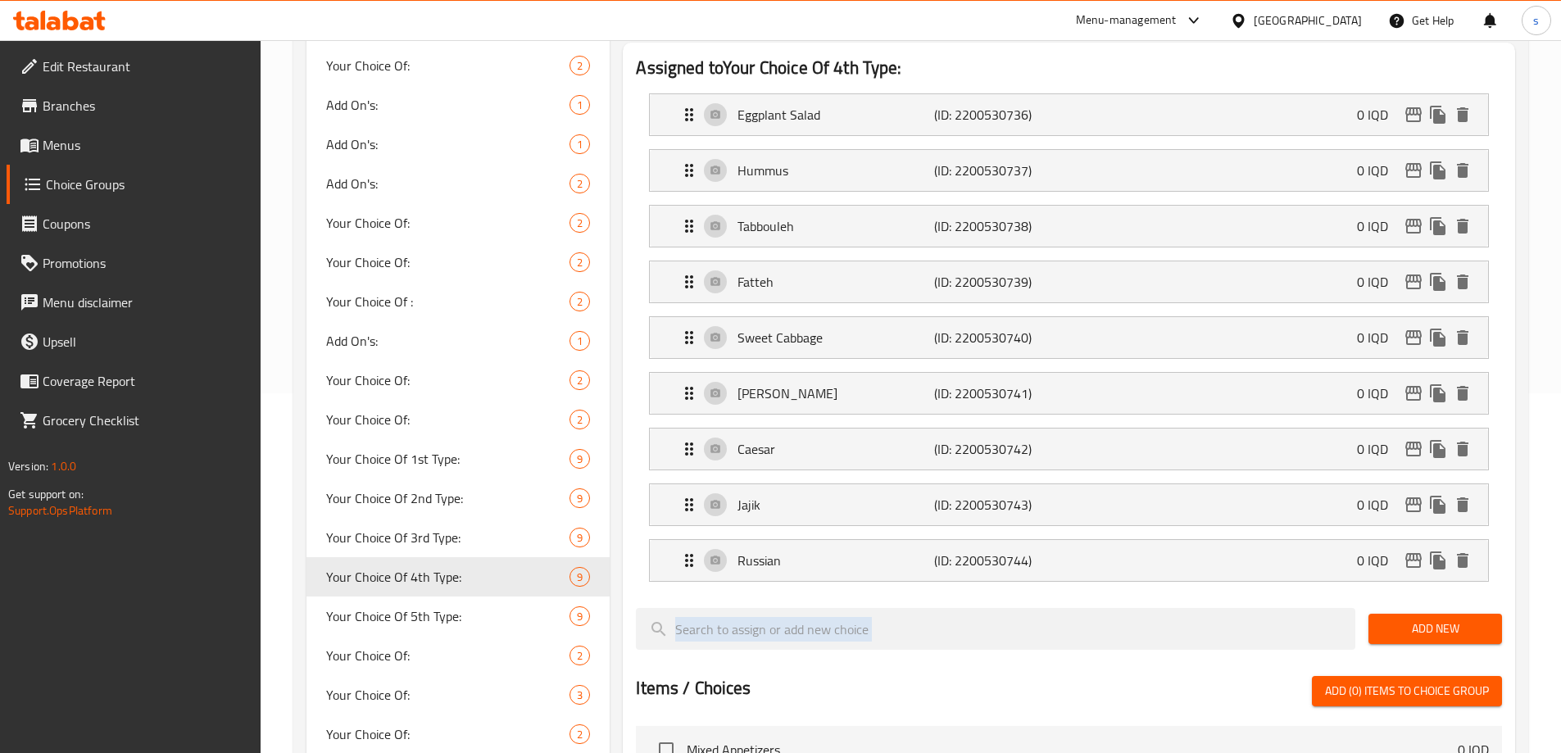
drag, startPoint x: 1570, startPoint y: 428, endPoint x: 1572, endPoint y: 578, distance: 149.9
click at [1560, 393] on html "​ Menu-management Iraq Get Help s Edit Restaurant Branches Menus Choice Groups …" at bounding box center [780, 16] width 1561 height 753
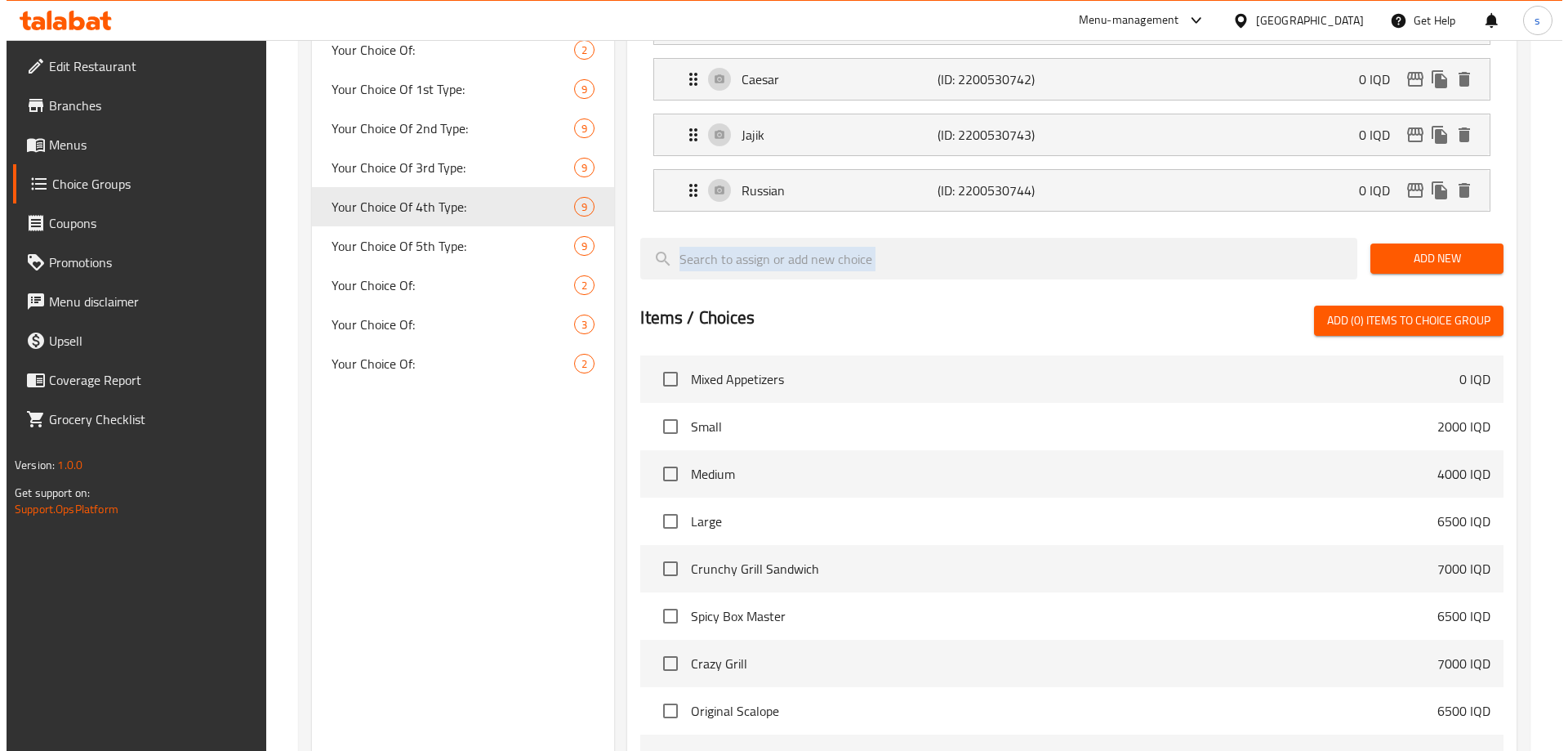
scroll to position [910, 0]
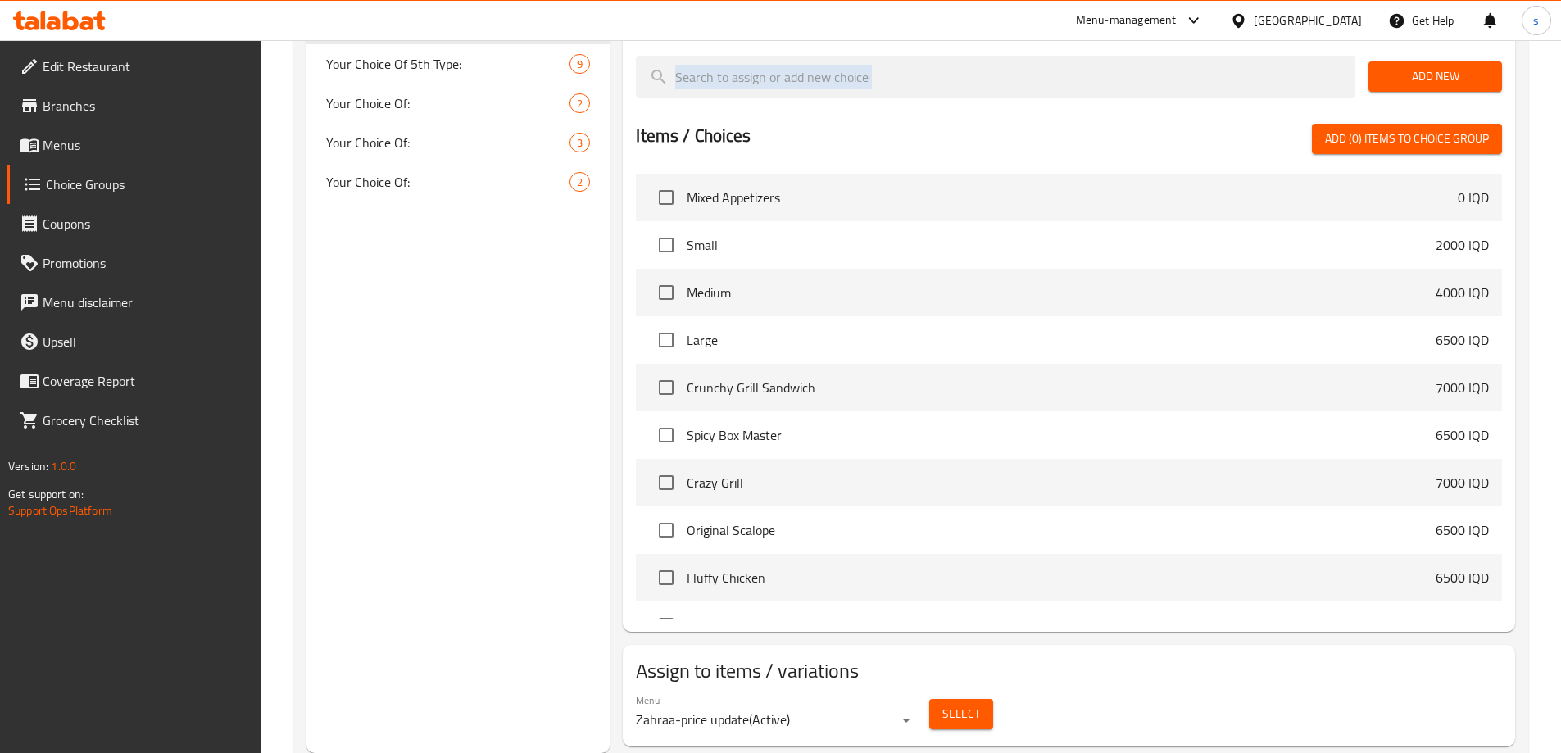
click at [961, 704] on span "Select" at bounding box center [961, 714] width 38 height 20
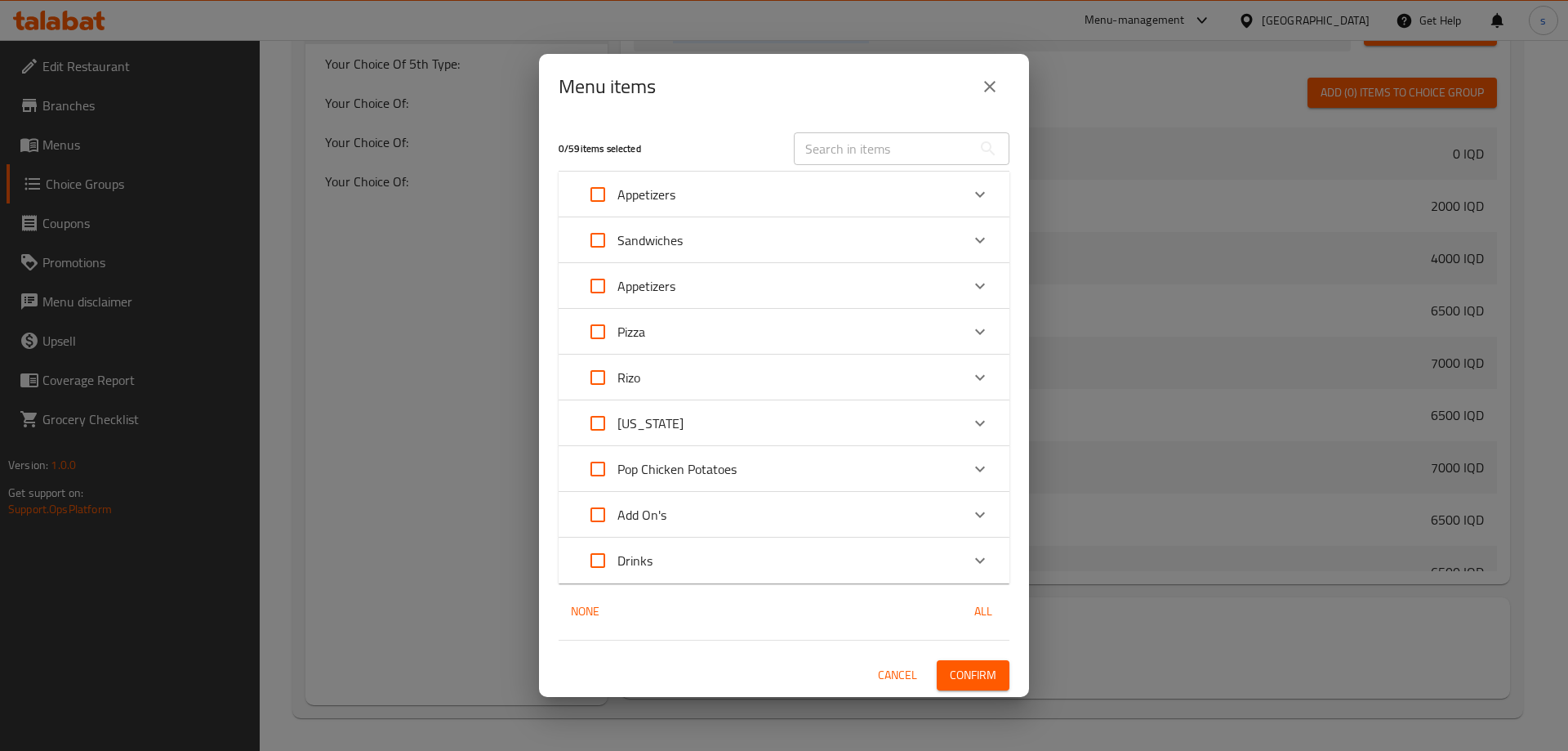
click at [784, 292] on div "Appetizers" at bounding box center [769, 285] width 382 height 39
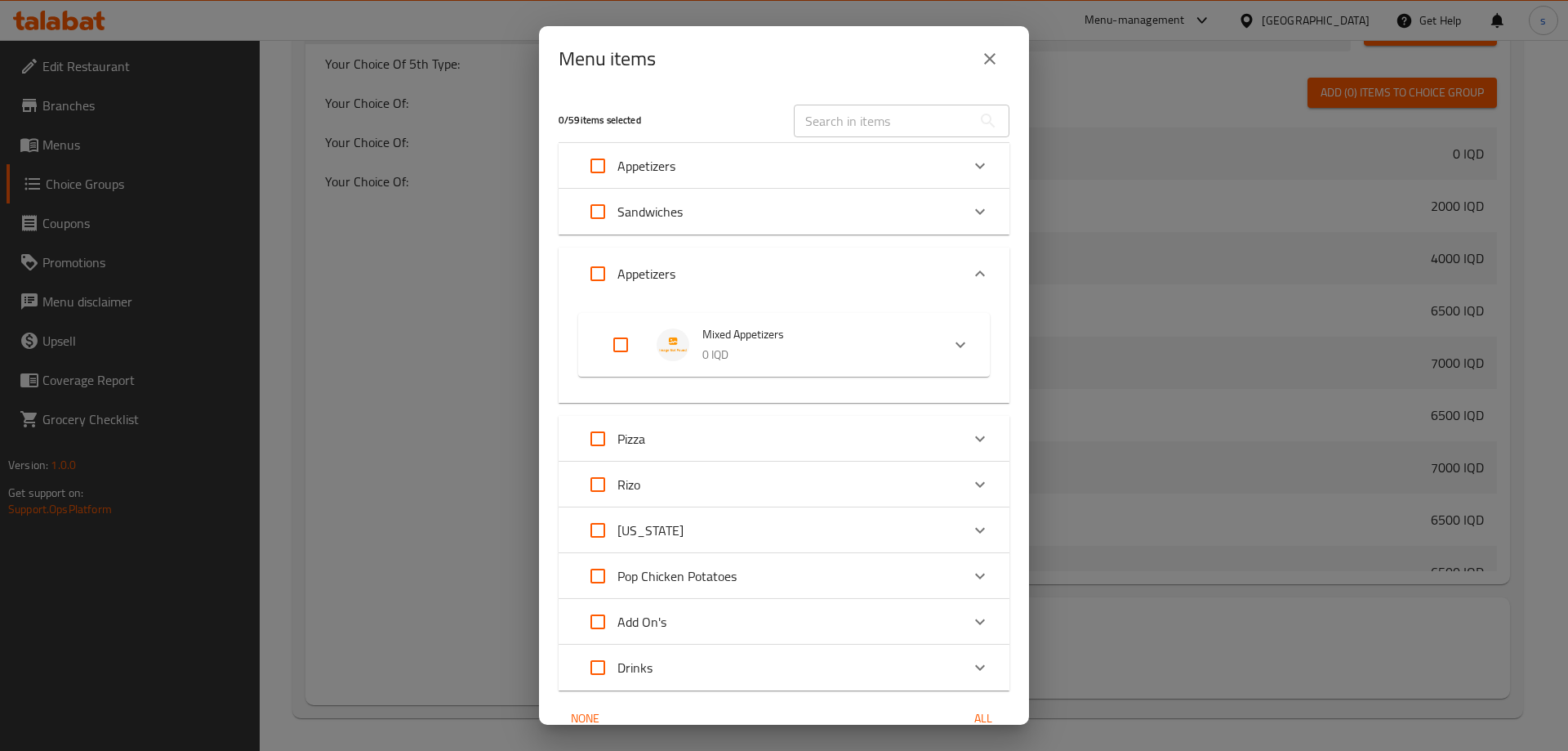
click at [774, 355] on p "0 IQD" at bounding box center [815, 355] width 225 height 20
click at [762, 428] on li "Your Choice Of:" at bounding box center [769, 416] width 304 height 46
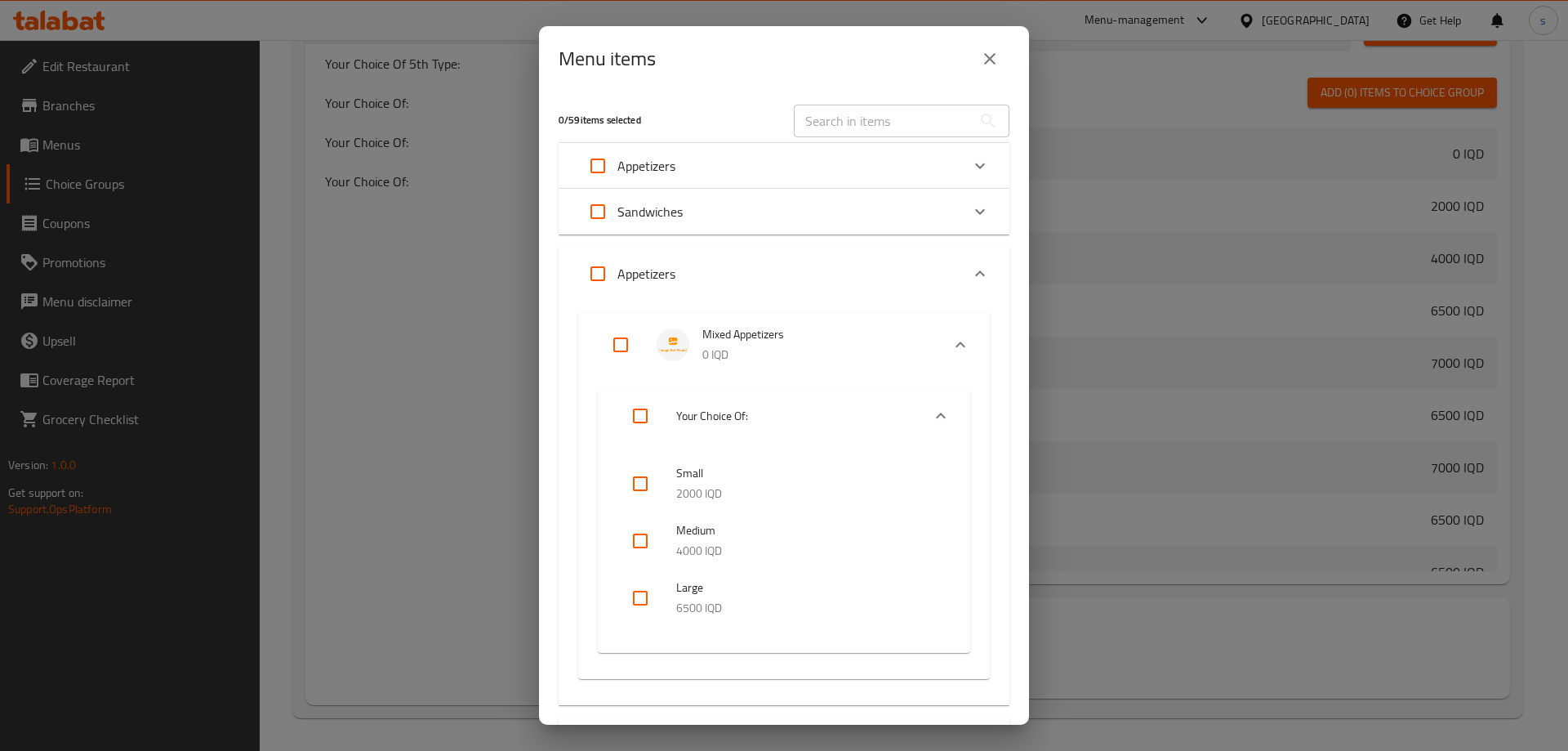
click at [649, 543] on input "checkbox" at bounding box center [640, 541] width 39 height 39
checkbox input "true"
click at [650, 596] on input "checkbox" at bounding box center [640, 597] width 39 height 39
checkbox input "true"
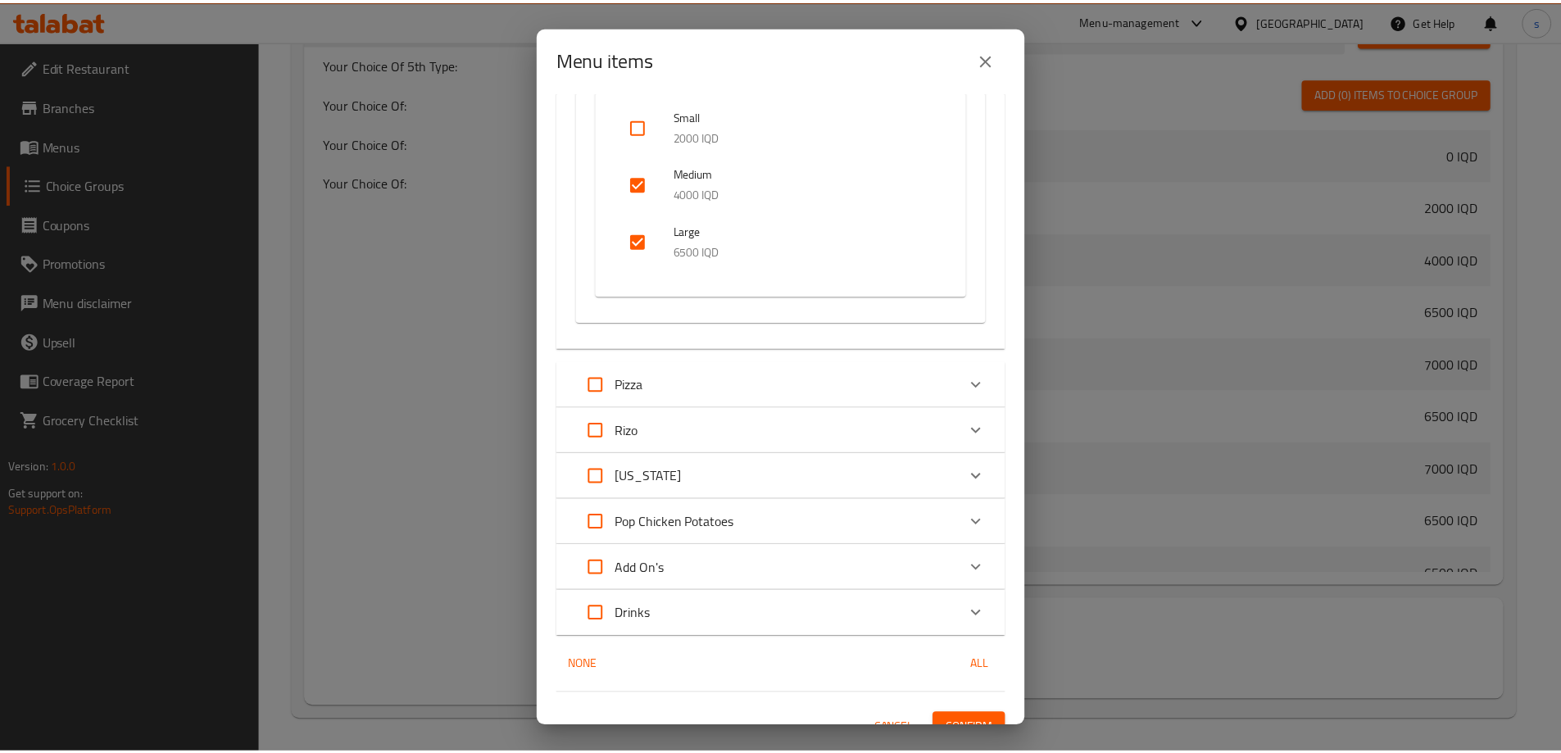
scroll to position [383, 0]
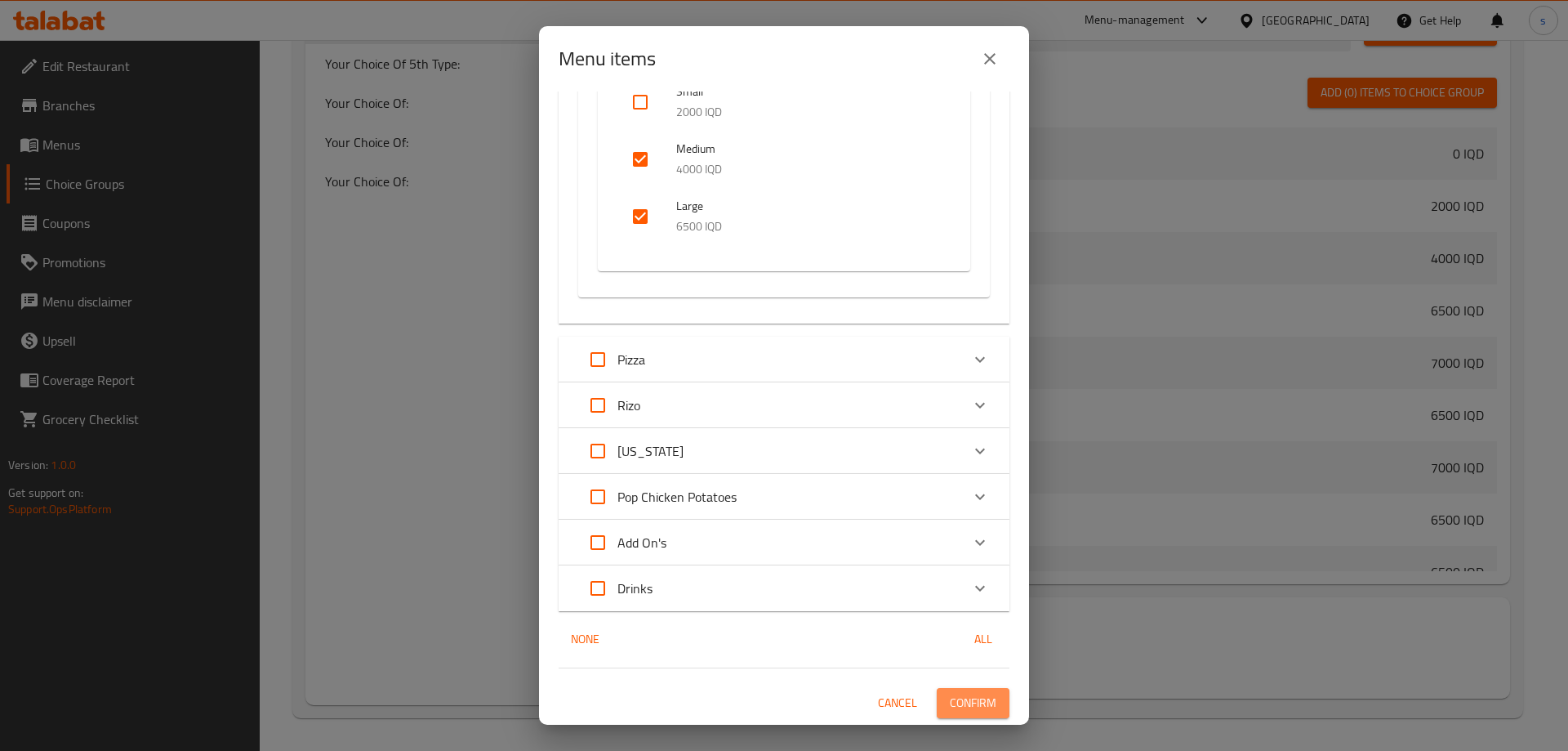
click at [987, 703] on button "Confirm" at bounding box center [973, 703] width 73 height 30
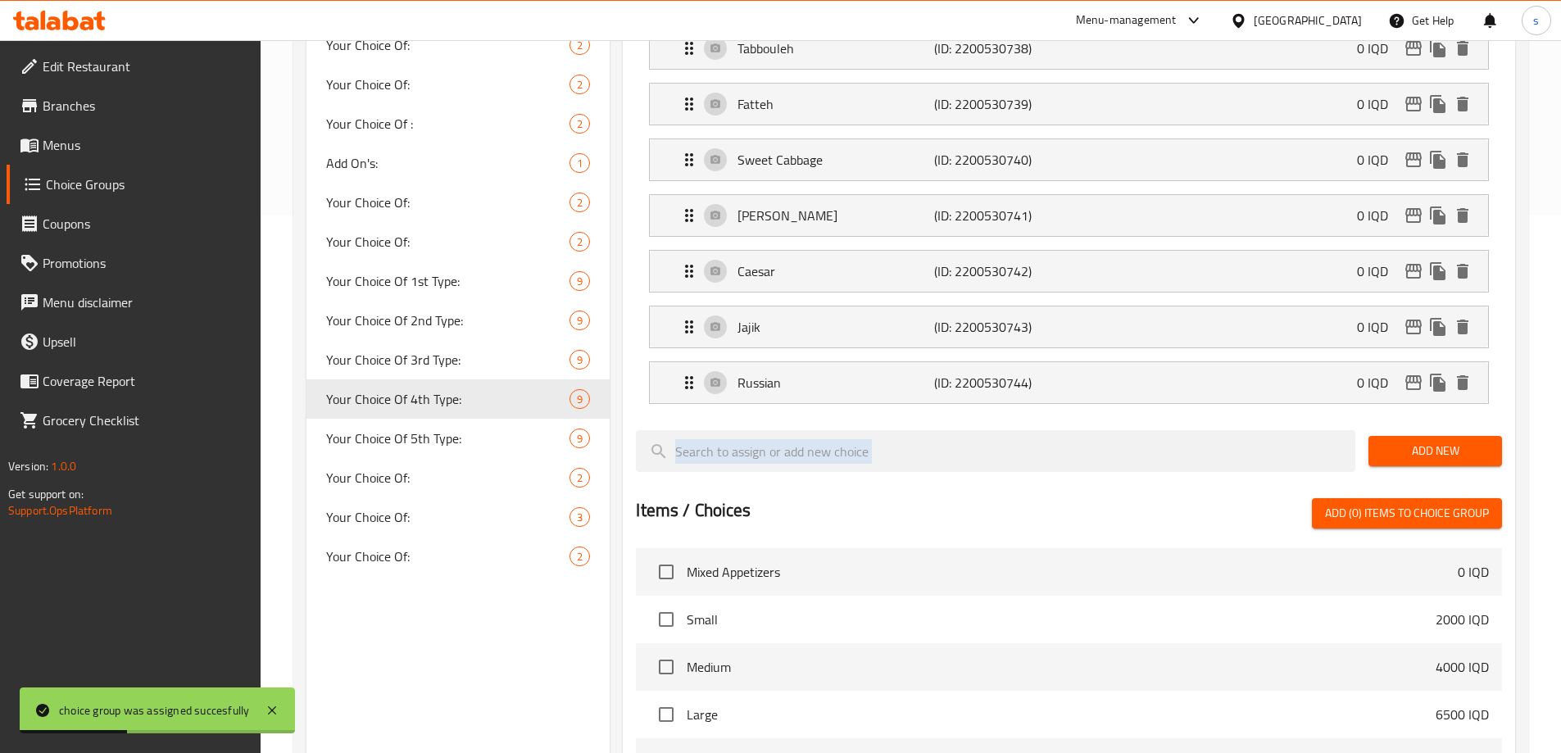
scroll to position [591, 0]
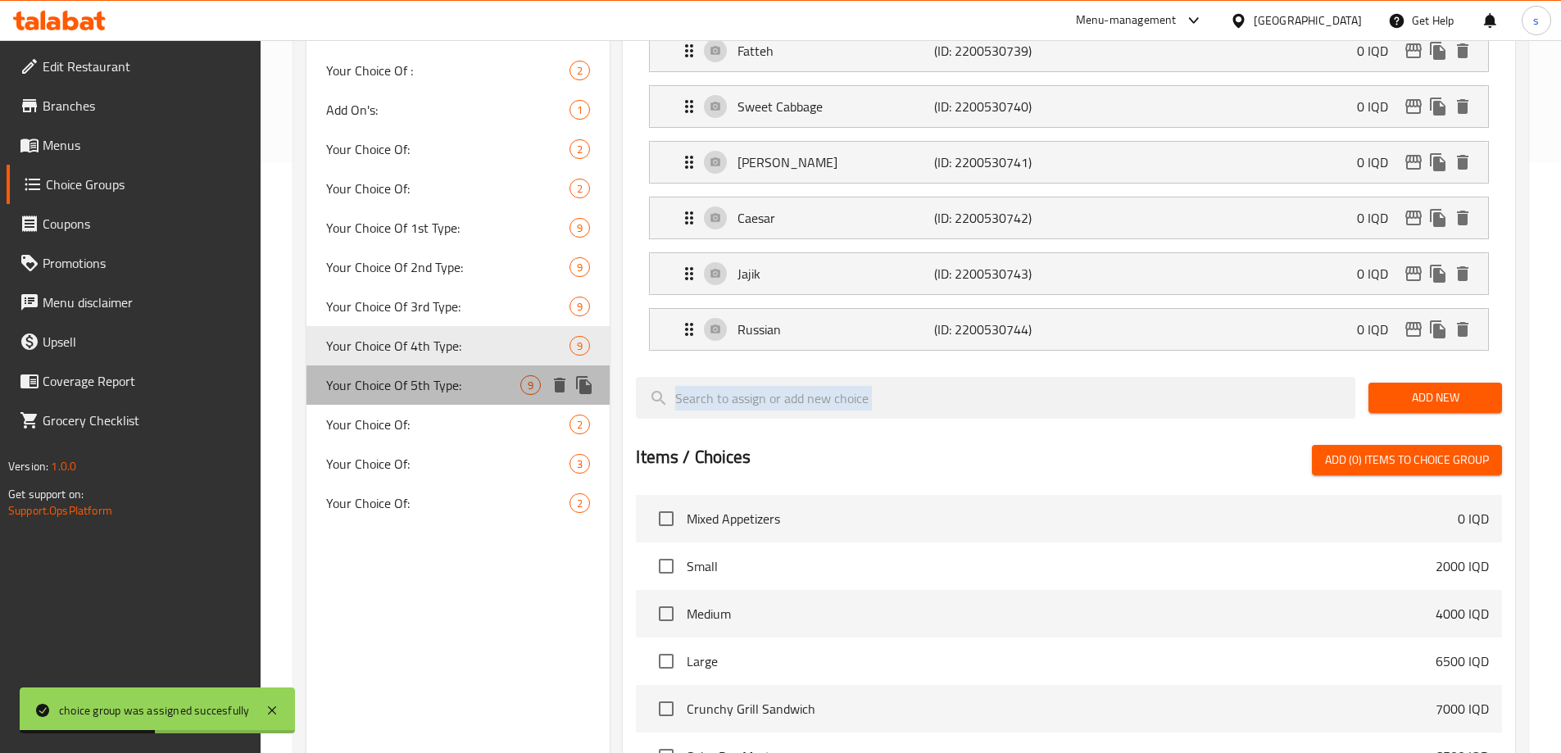
click at [413, 384] on span "Your Choice Of 5th Type:" at bounding box center [423, 385] width 195 height 20
type input "Your Choice Of 5th Type:"
type input "إختيارك من للنوع الخامس:"
type input "هەڵبژاردنت لە جۆری پێنجەم:"
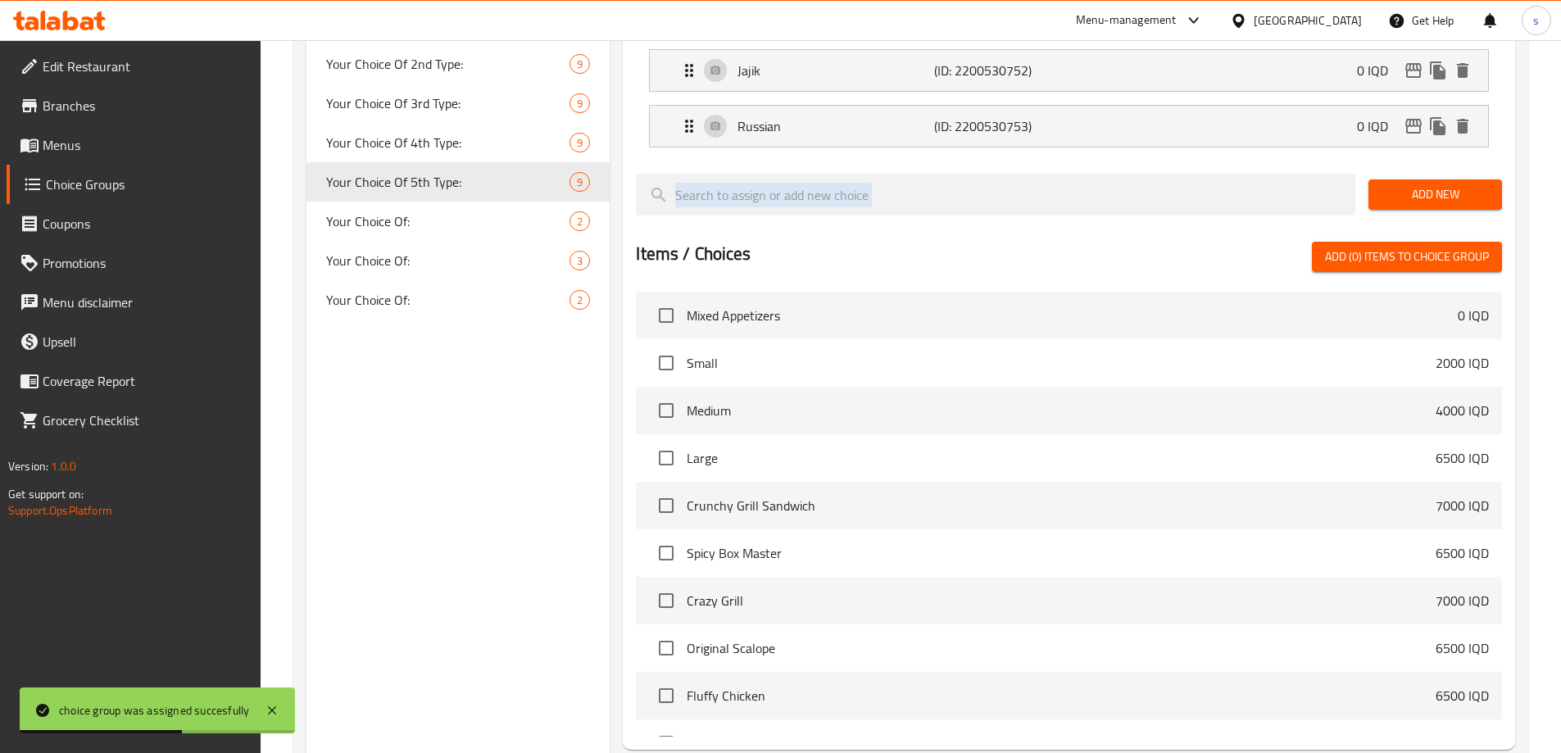
scroll to position [912, 0]
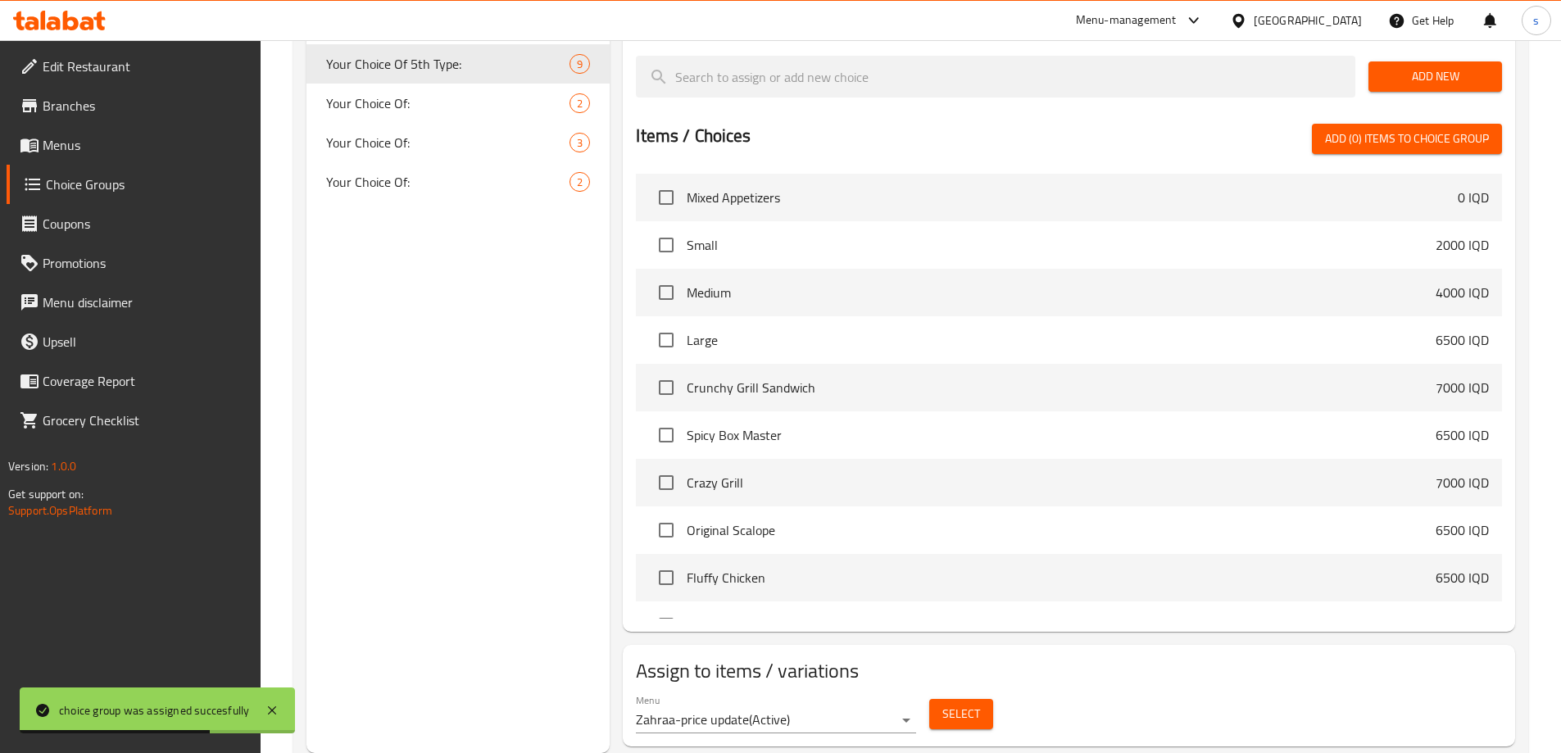
click at [899, 694] on div "Menu Zahraa-price update ( Active )" at bounding box center [776, 713] width 280 height 39
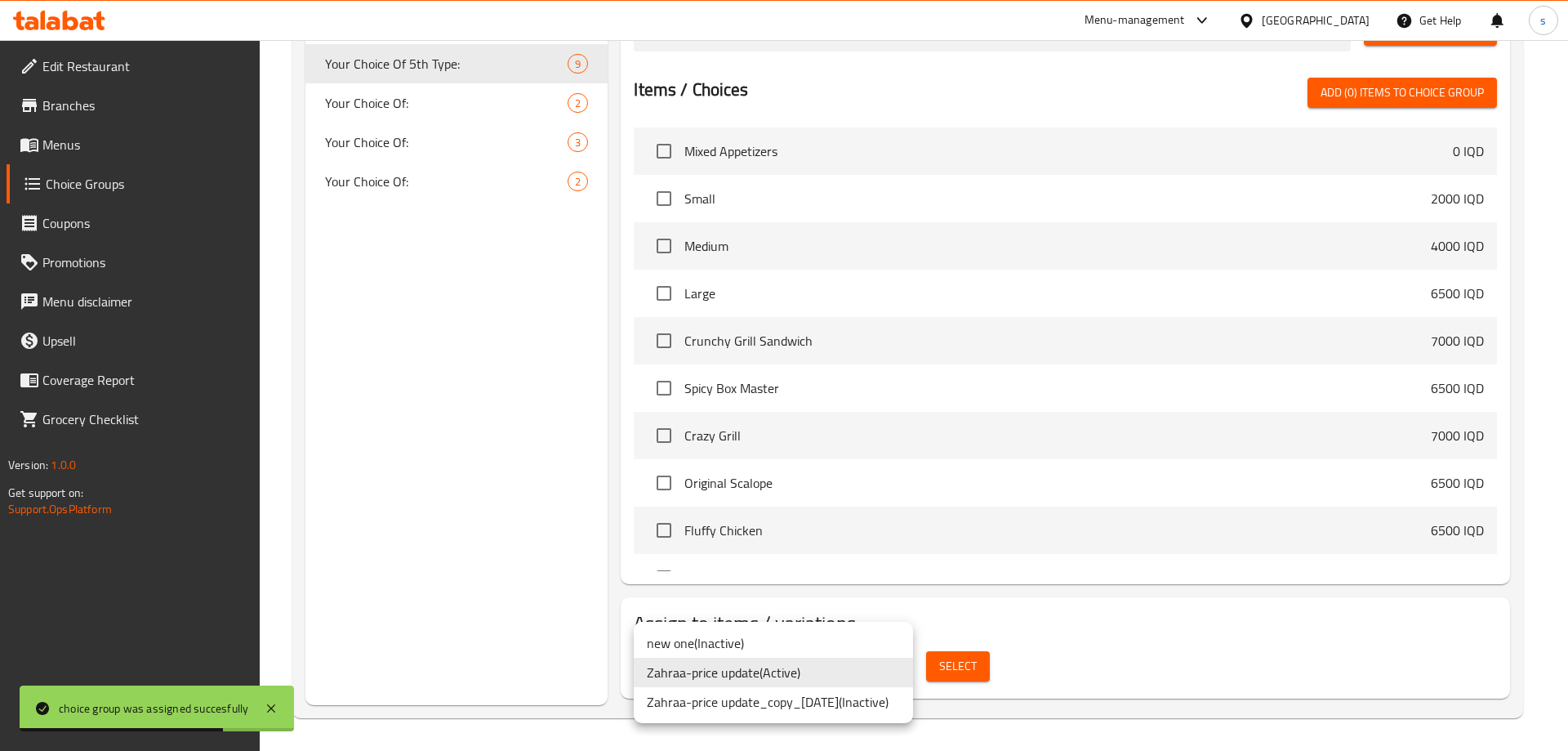
click at [905, 670] on li "Zahraa-price update ( Active )" at bounding box center [774, 672] width 279 height 29
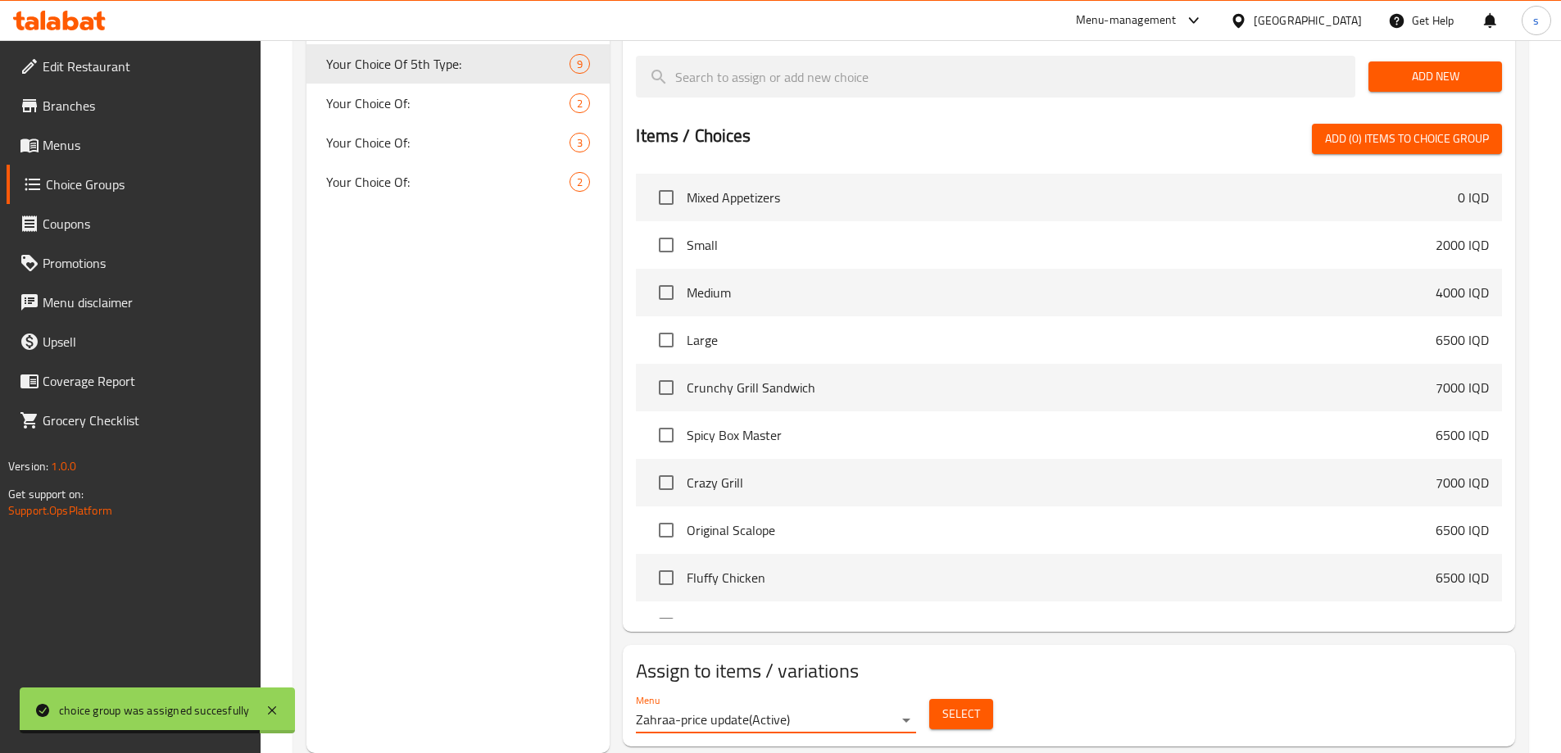
click at [950, 704] on span "Select" at bounding box center [961, 714] width 38 height 20
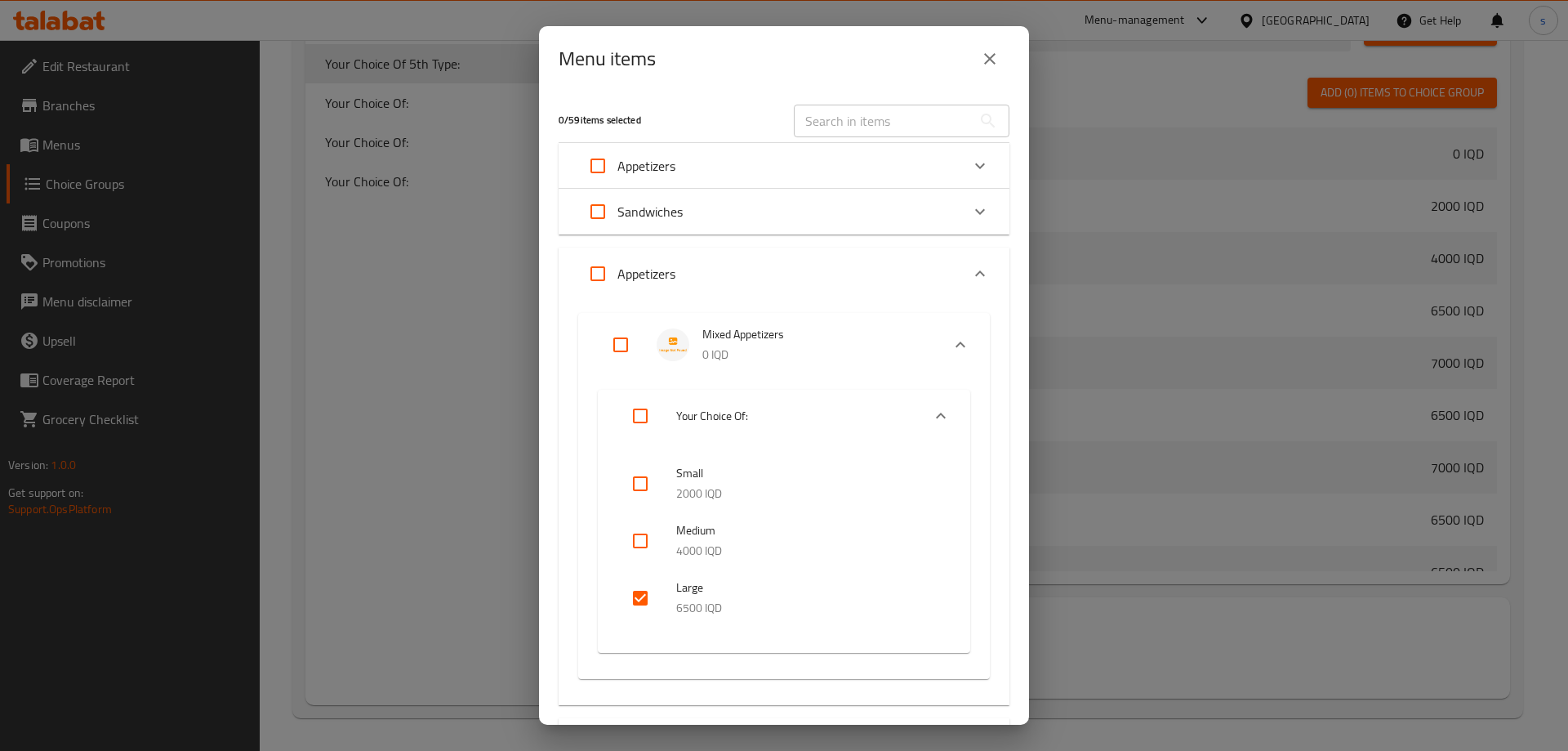
click at [640, 587] on input "checkbox" at bounding box center [640, 597] width 39 height 39
checkbox input "false"
click at [988, 65] on icon "close" at bounding box center [990, 59] width 20 height 20
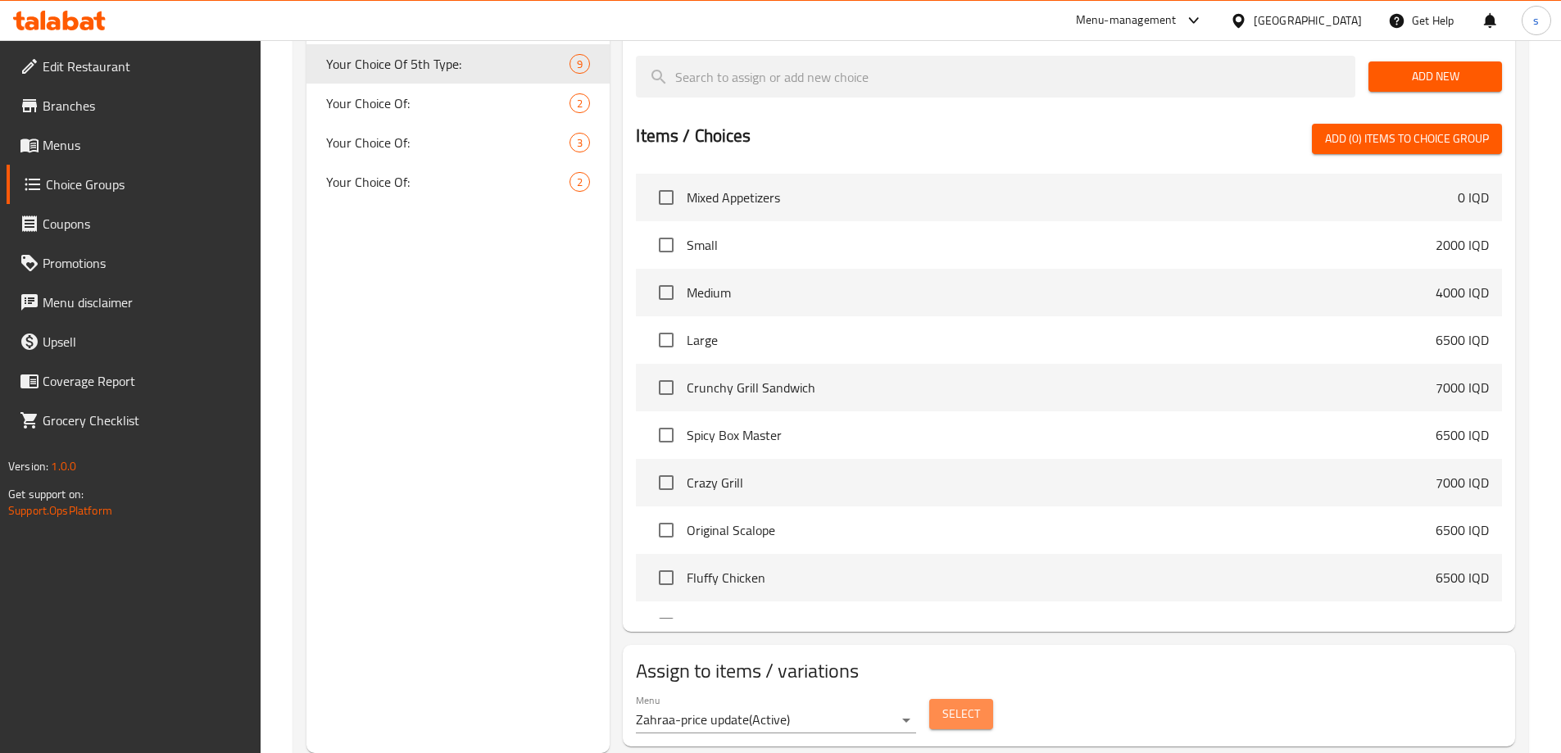
click at [976, 704] on span "Select" at bounding box center [961, 714] width 38 height 20
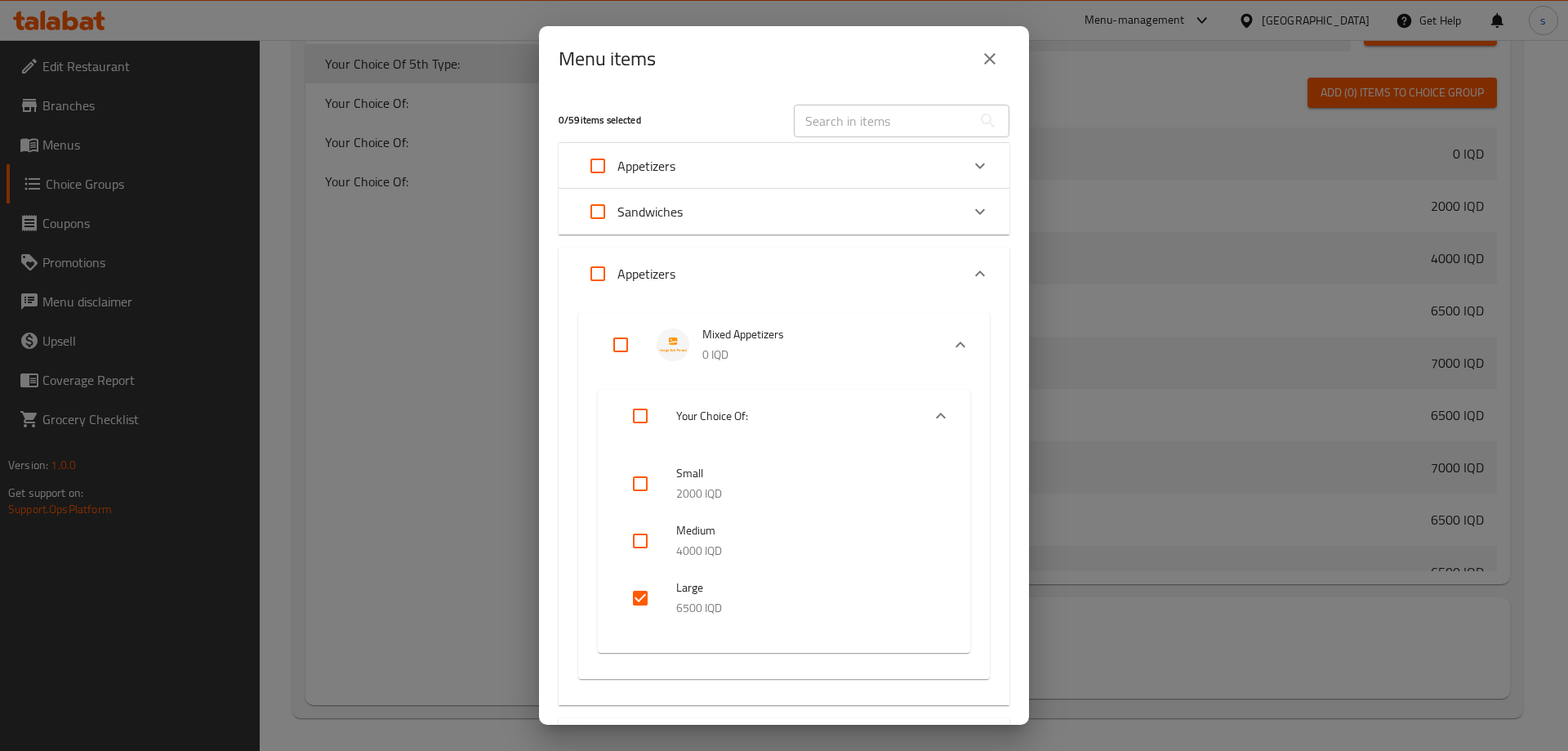
click at [646, 600] on input "checkbox" at bounding box center [640, 597] width 39 height 39
checkbox input "false"
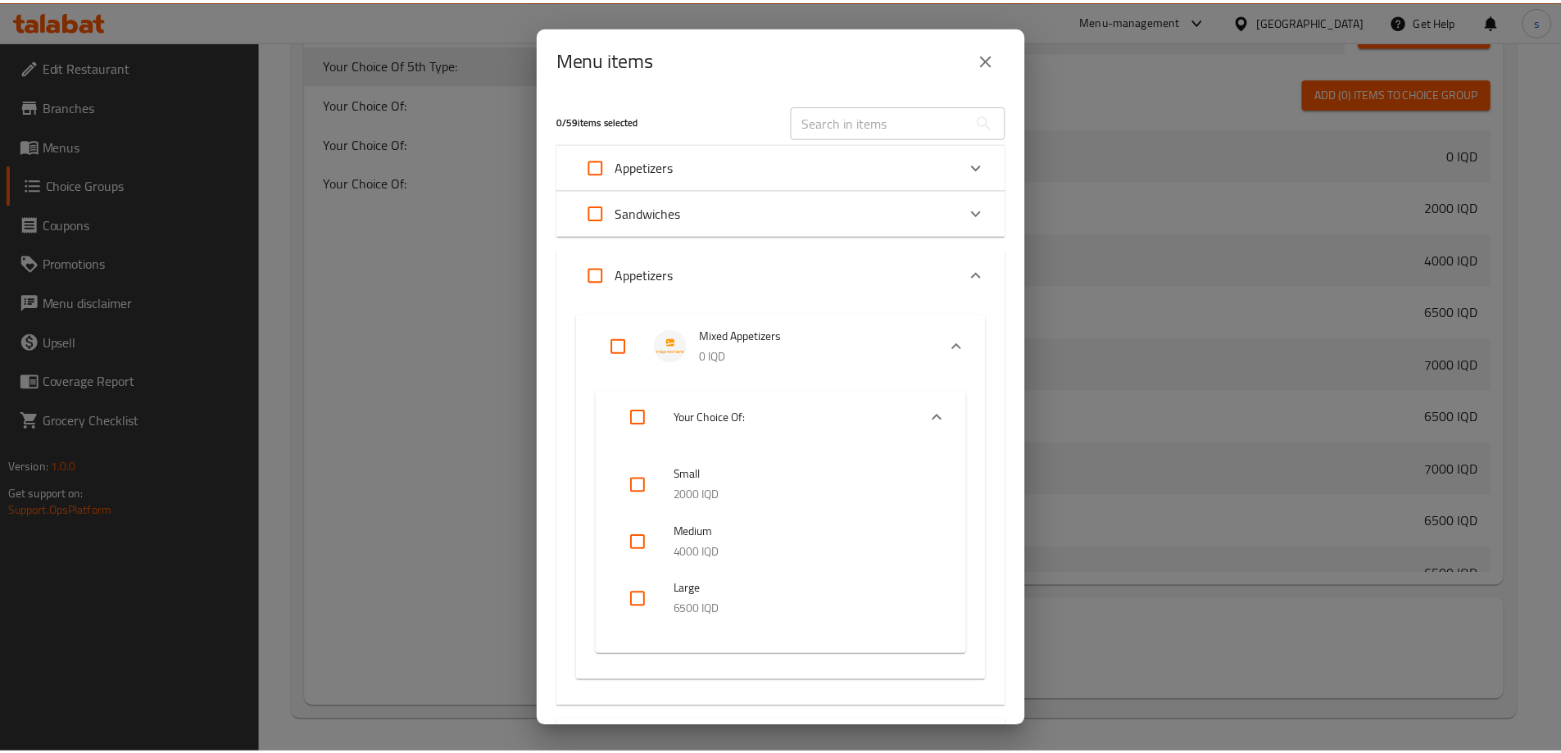
scroll to position [383, 0]
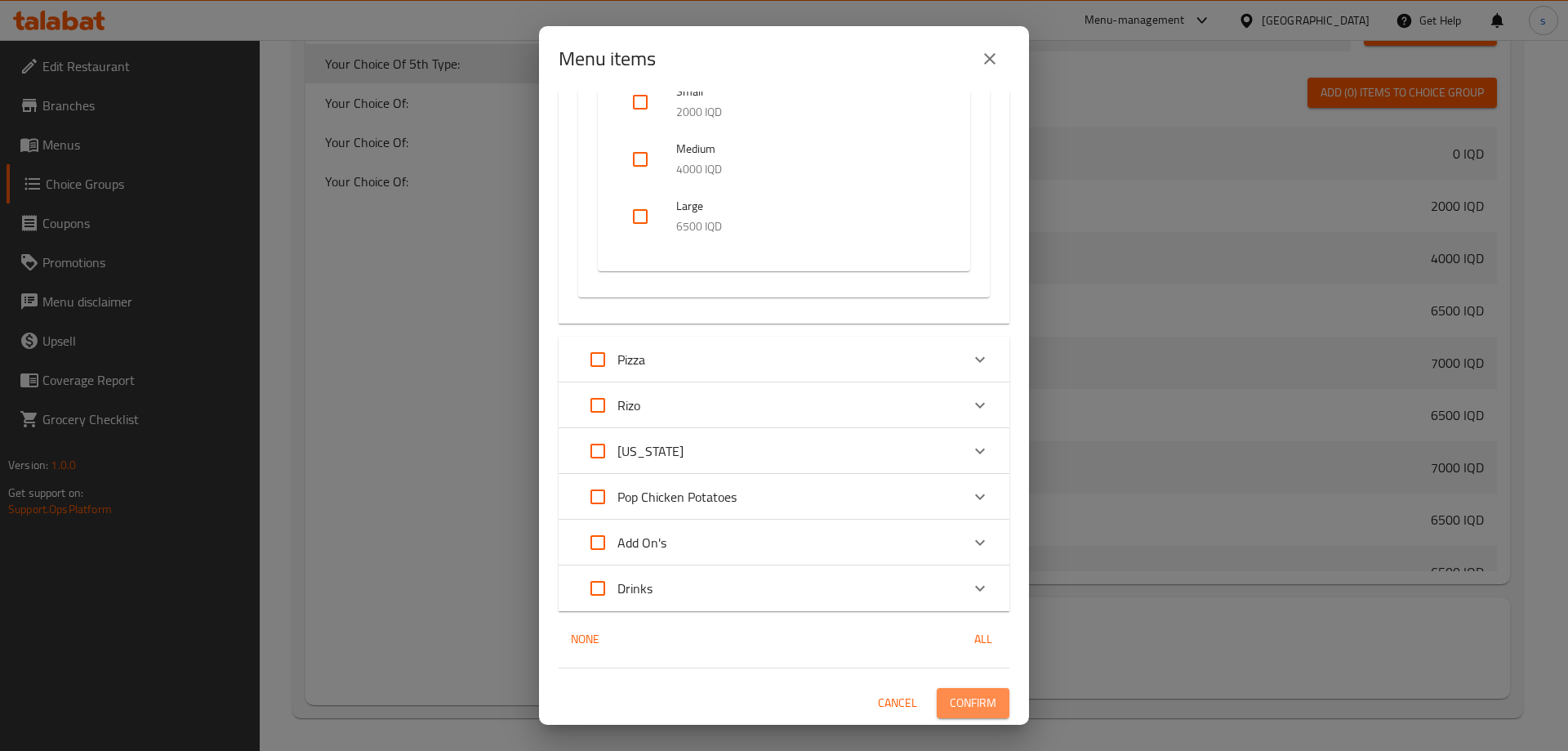
click at [973, 701] on span "Confirm" at bounding box center [973, 703] width 47 height 20
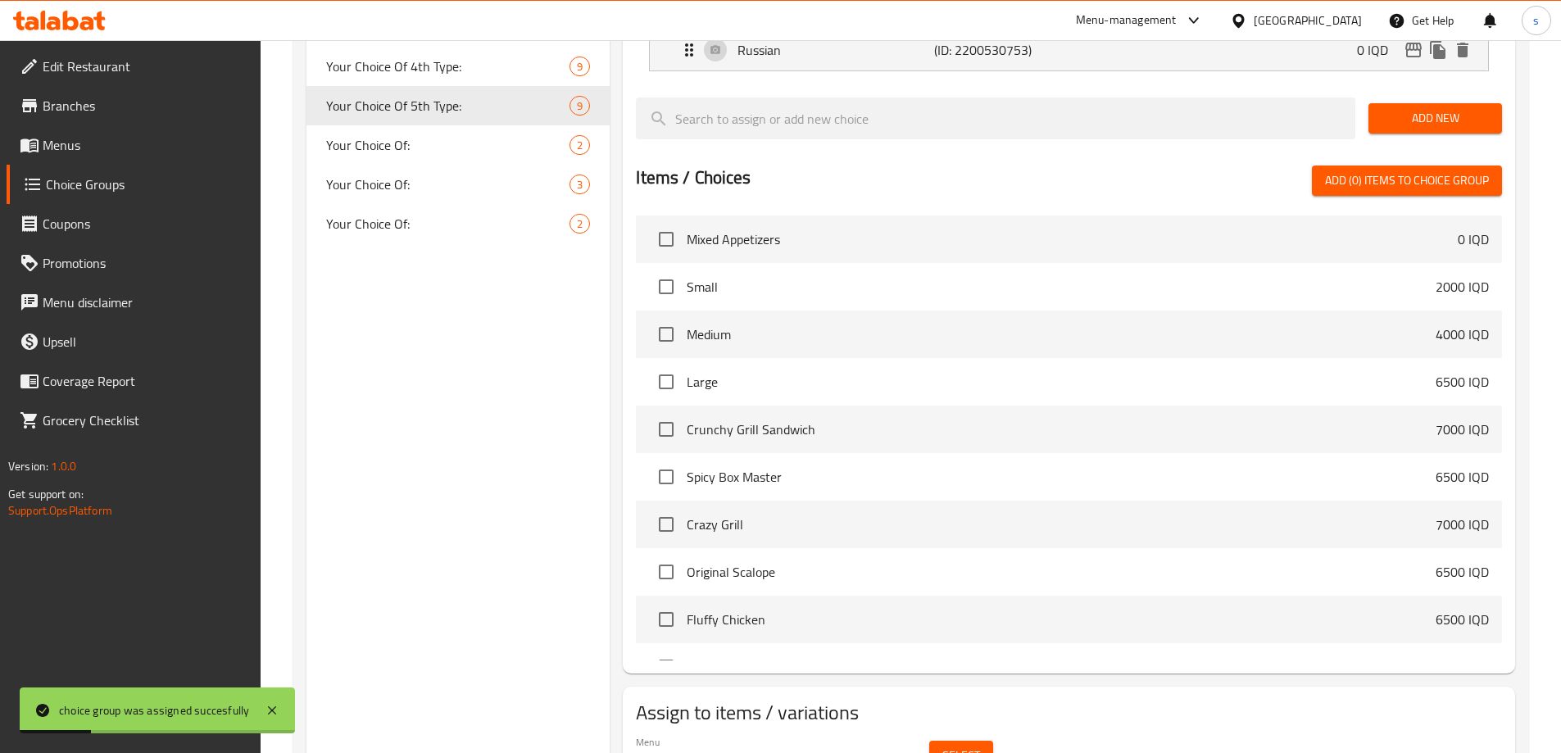
scroll to position [838, 0]
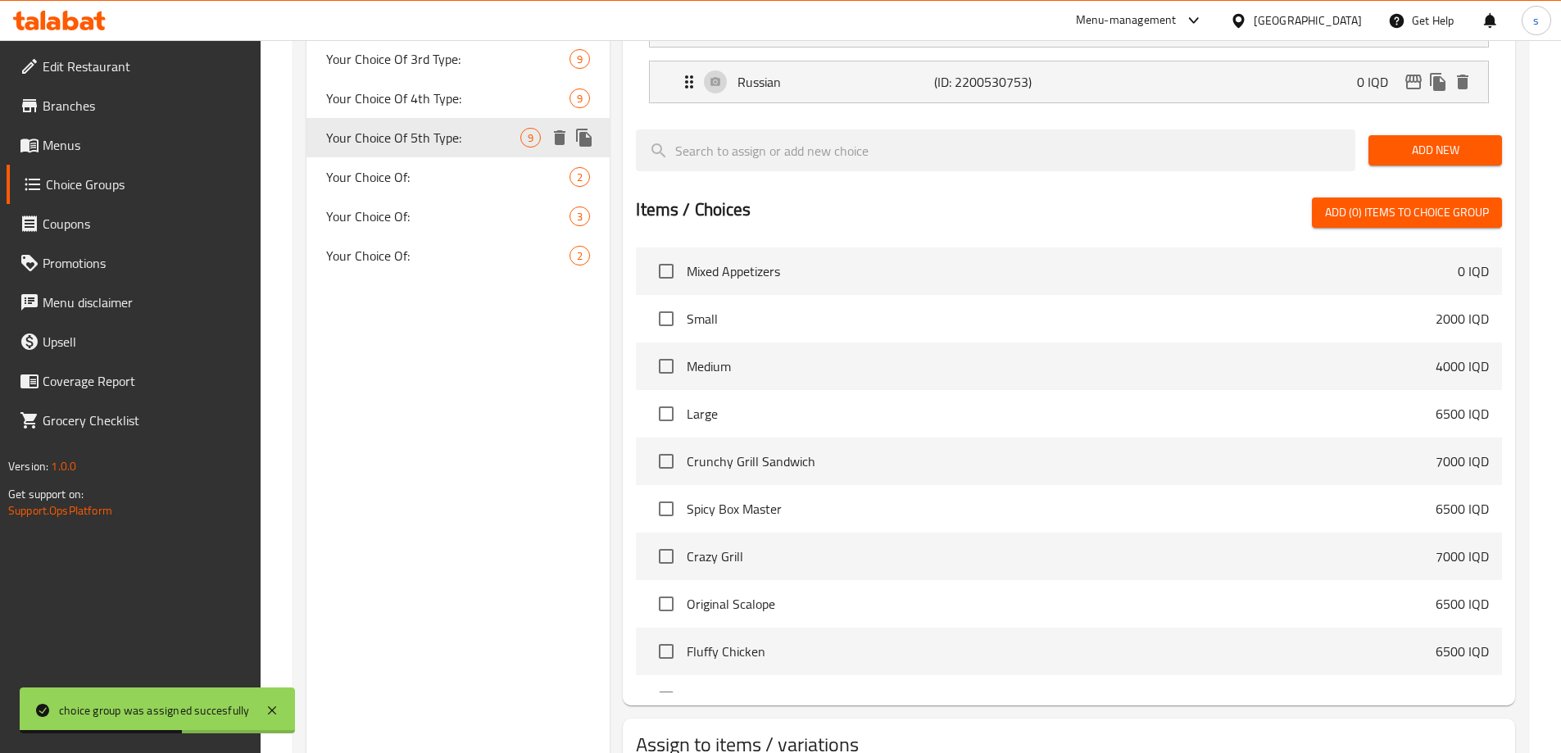
click at [428, 132] on span "Your Choice Of 5th Type:" at bounding box center [423, 138] width 195 height 20
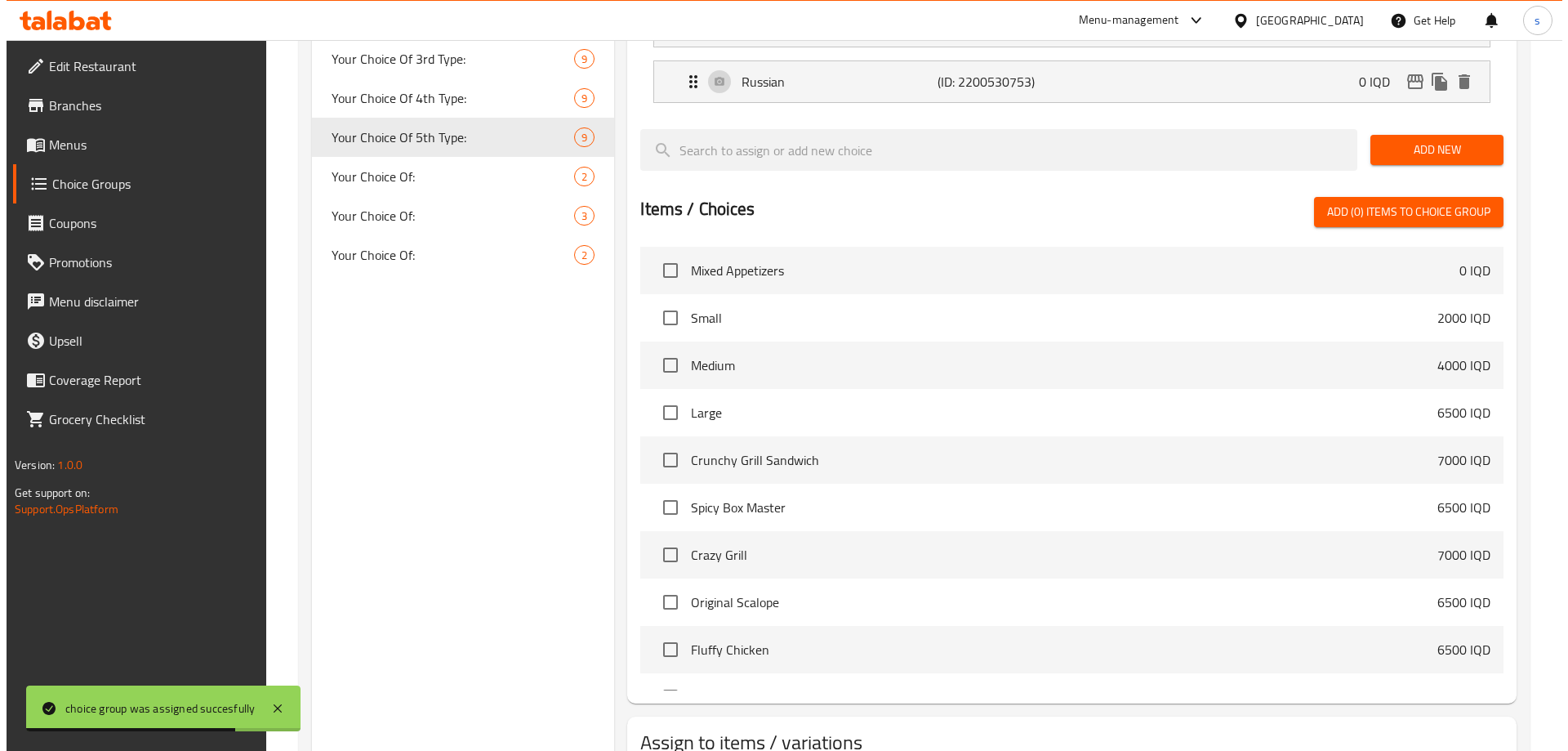
scroll to position [910, 0]
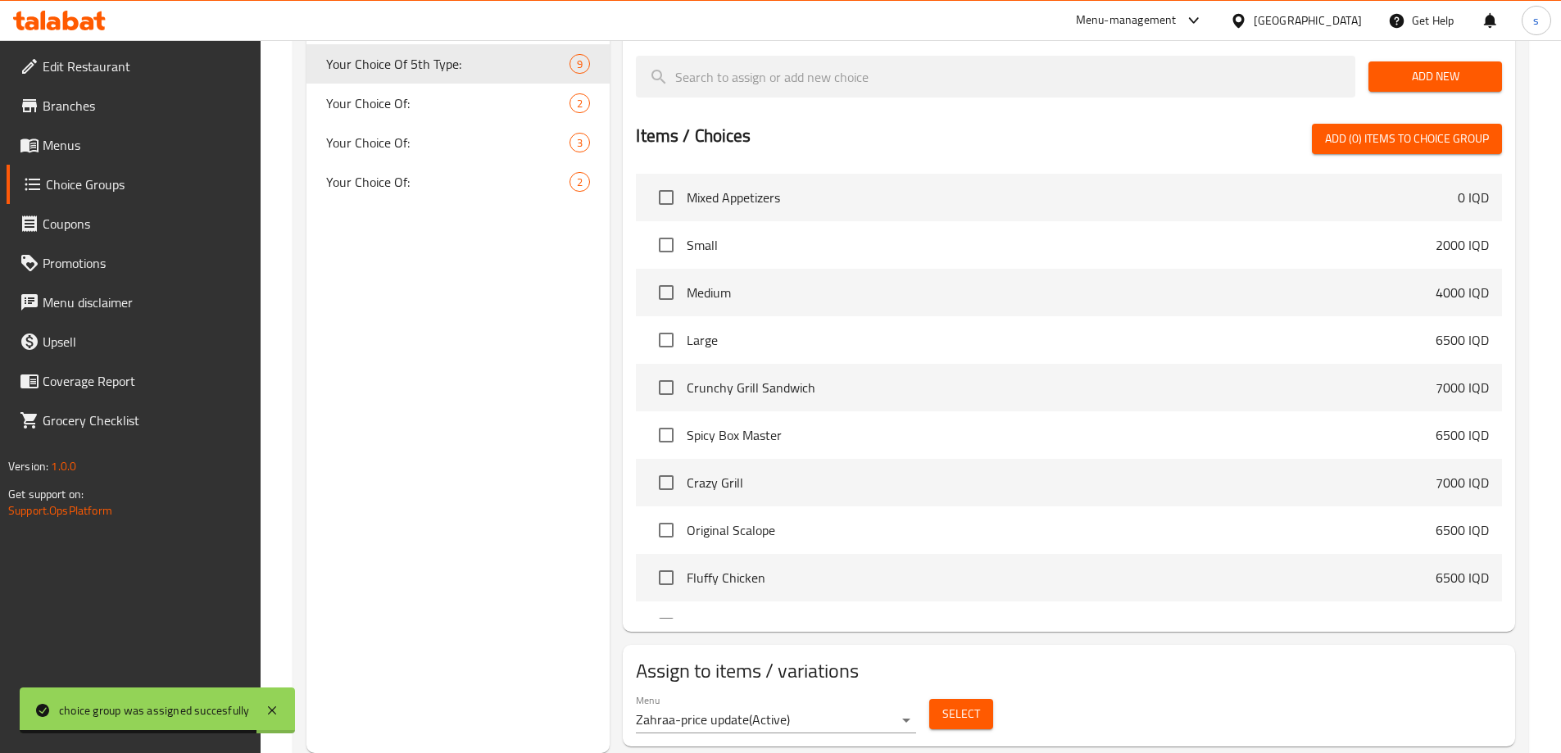
click at [978, 704] on span "Select" at bounding box center [961, 714] width 38 height 20
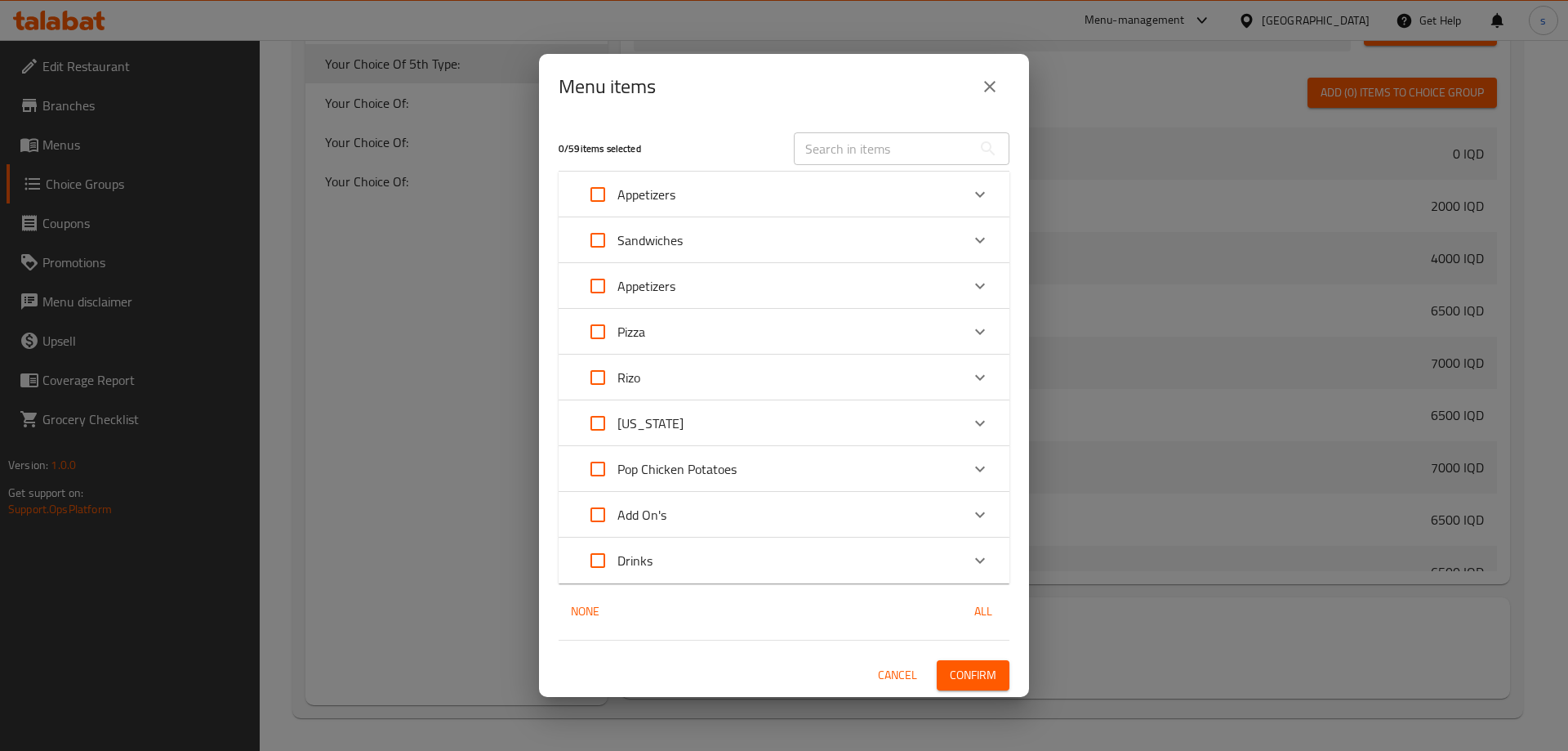
click at [741, 285] on div "Appetizers" at bounding box center [769, 285] width 382 height 39
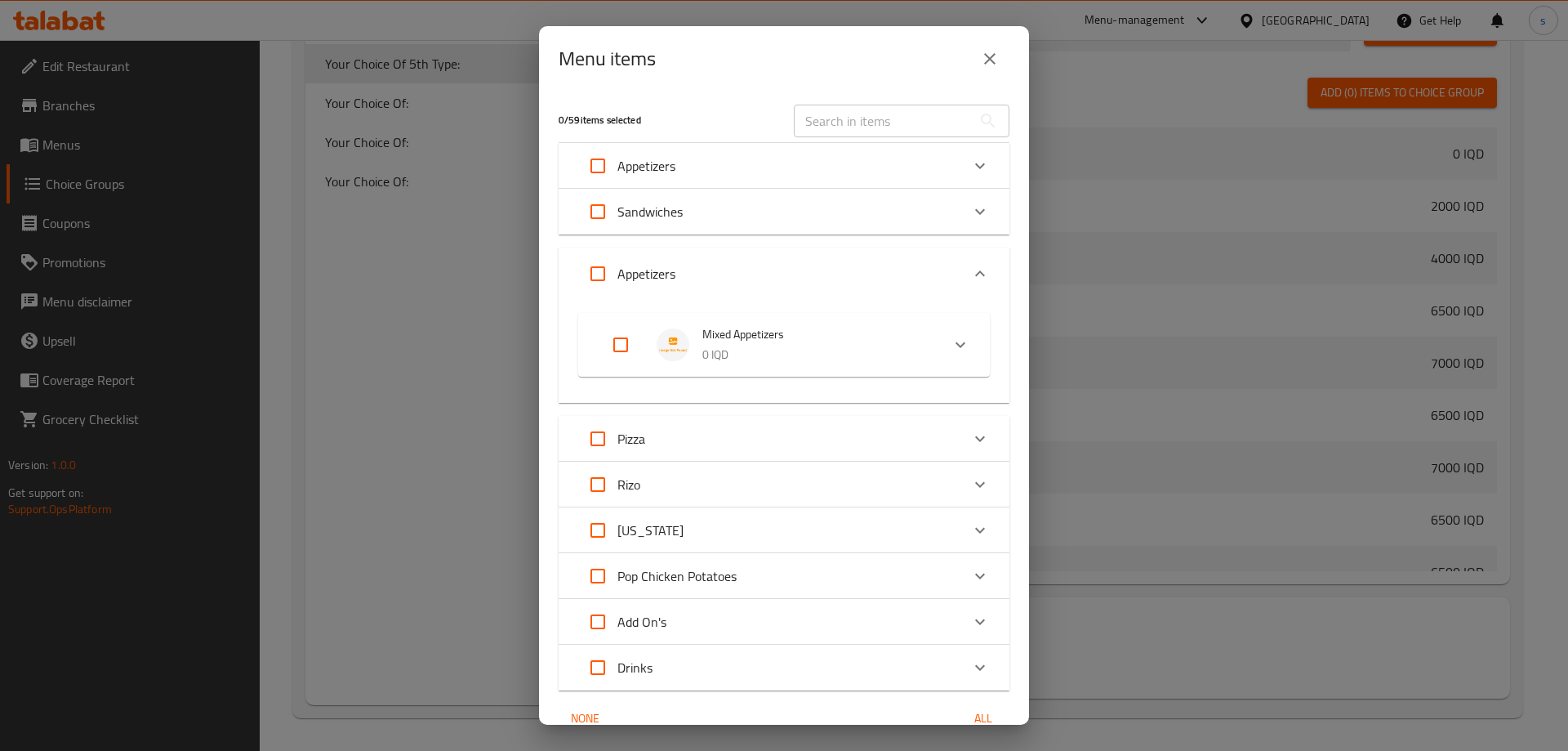
click at [758, 333] on span "Mixed Appetizers" at bounding box center [815, 334] width 225 height 20
click at [766, 408] on span "Your Choice Of:" at bounding box center [791, 416] width 232 height 20
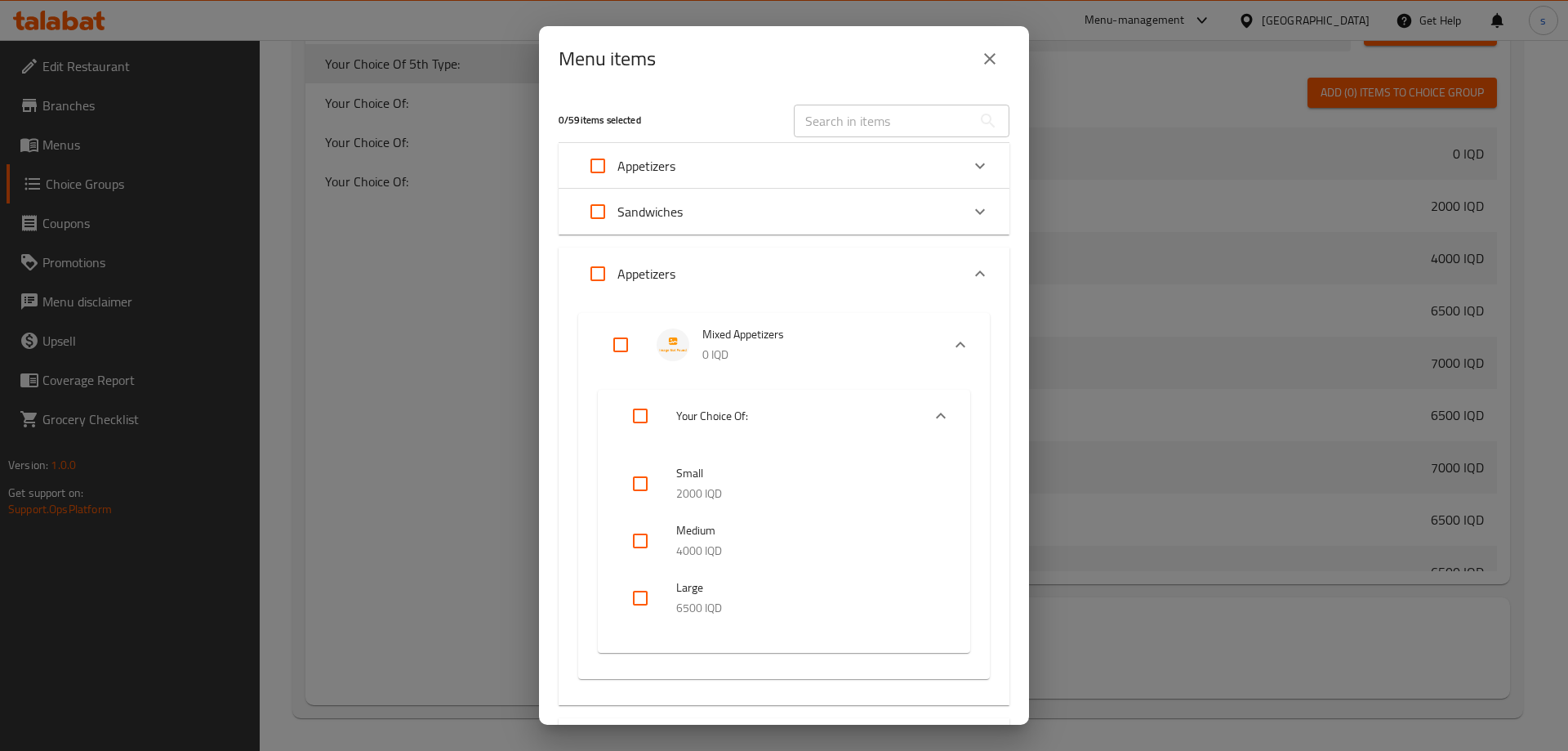
click at [635, 598] on input "checkbox" at bounding box center [640, 597] width 39 height 39
checkbox input "true"
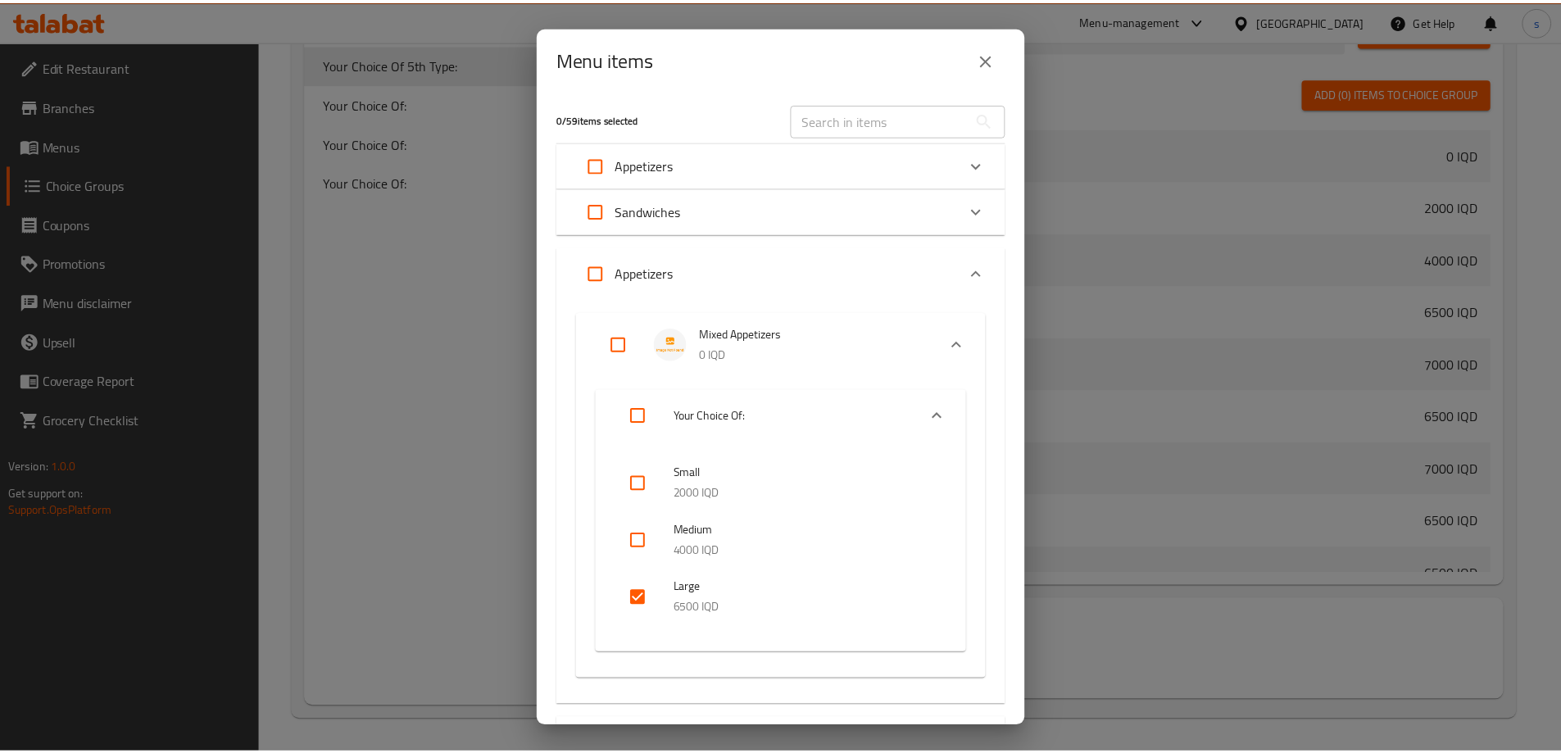
scroll to position [383, 0]
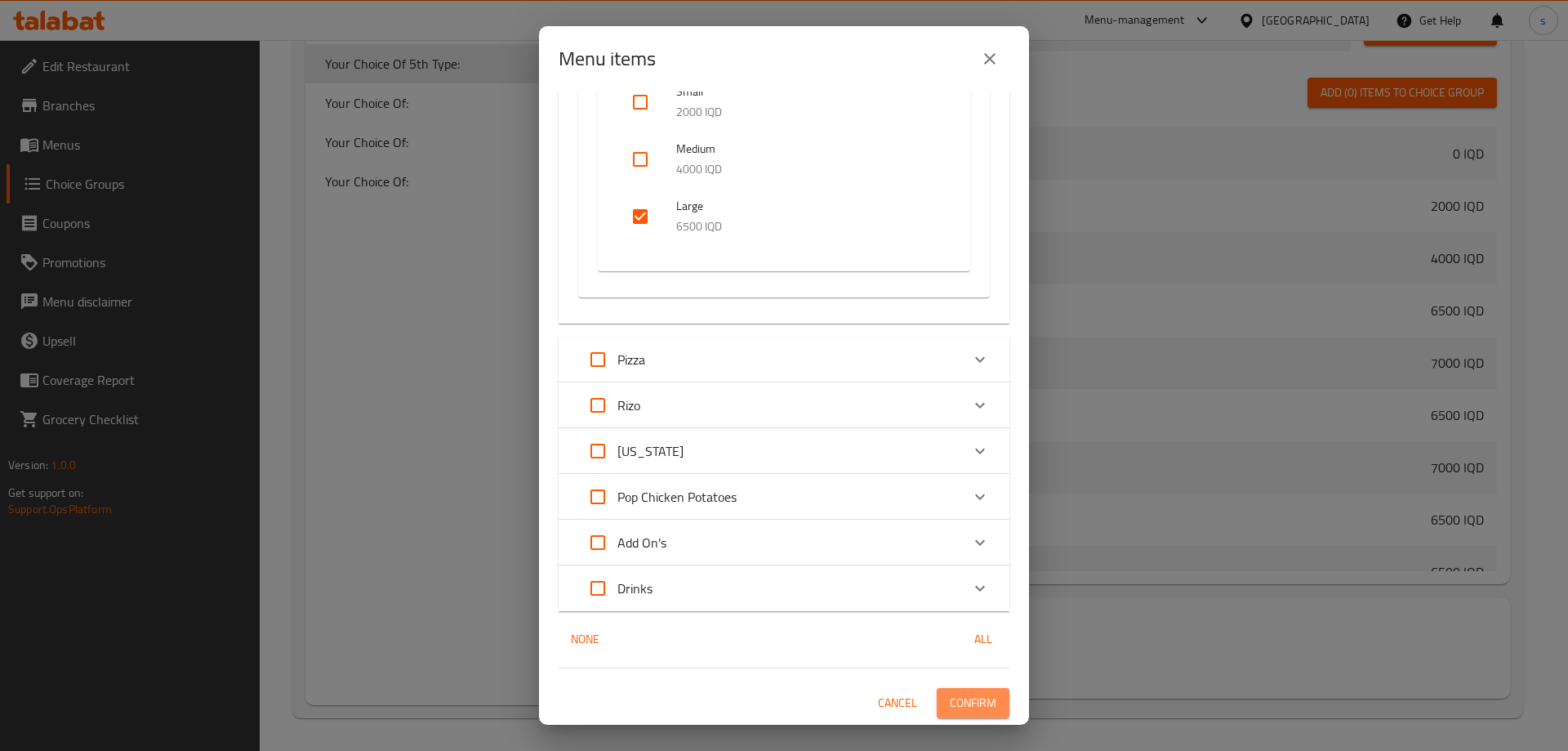
click at [971, 707] on span "Confirm" at bounding box center [973, 703] width 47 height 20
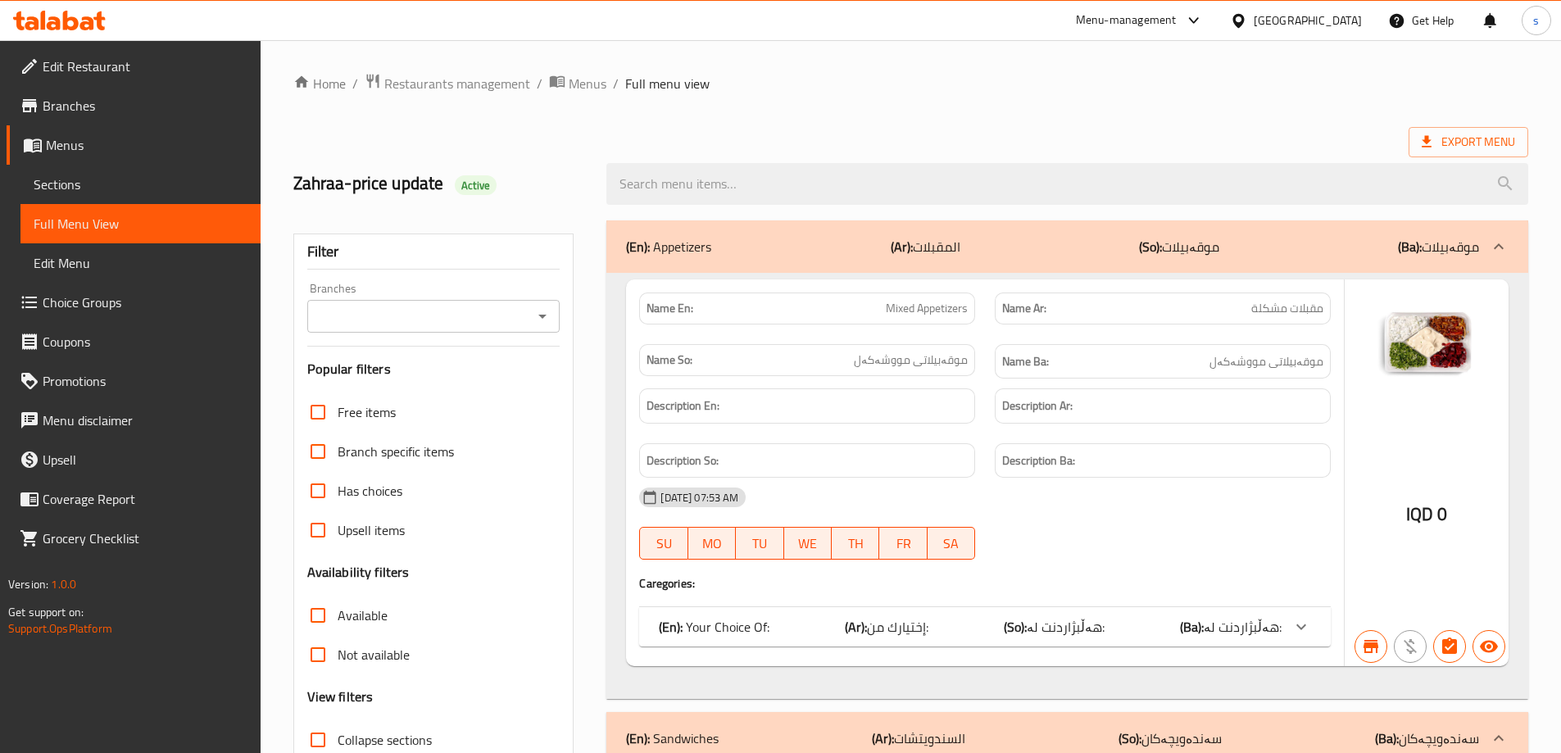
click at [542, 311] on icon "Open" at bounding box center [543, 316] width 20 height 20
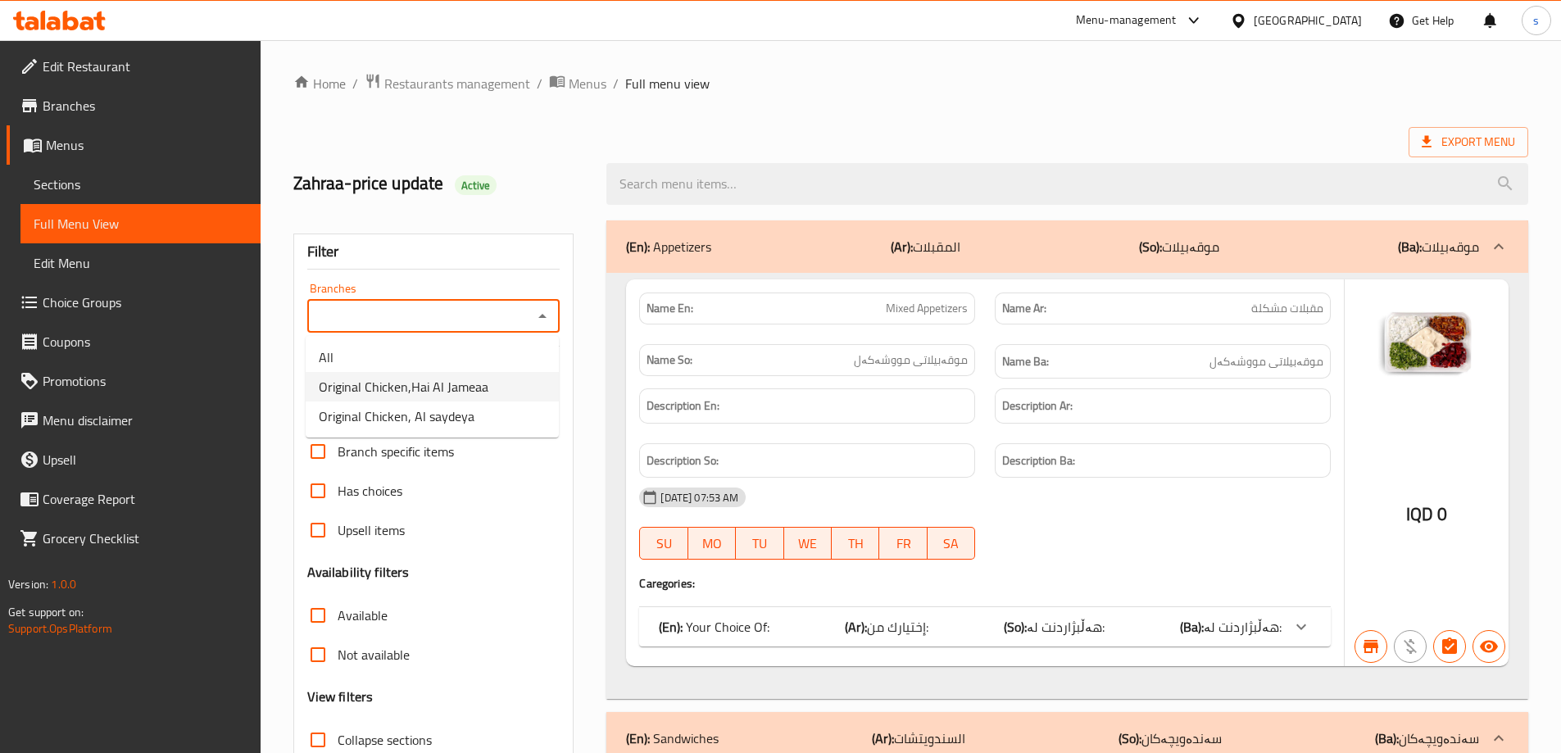
click at [535, 379] on li "Original Chicken,Hai Al Jameaa" at bounding box center [432, 386] width 253 height 29
type input "Original Chicken,Hai Al Jameaa"
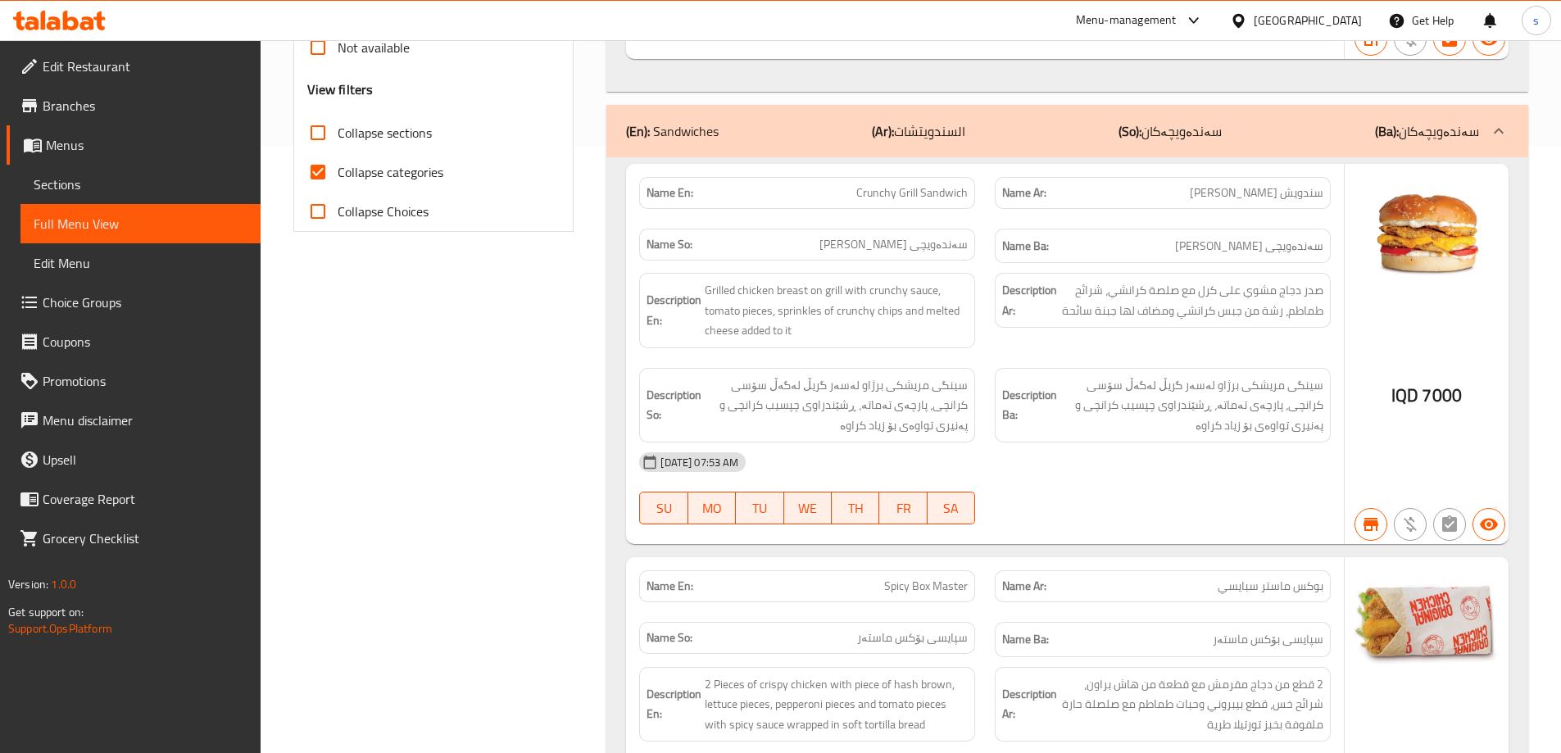
scroll to position [374, 0]
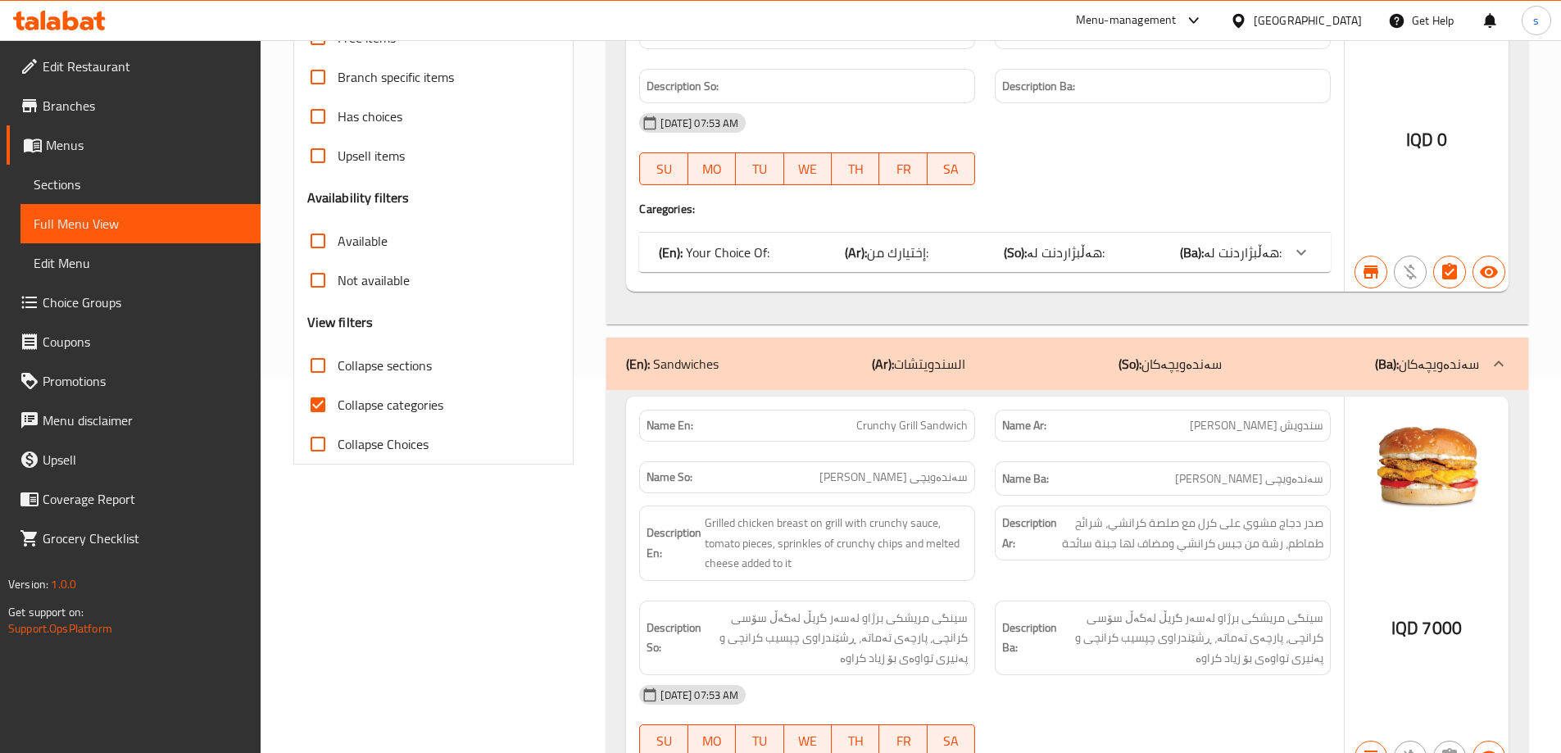
click at [84, 180] on span "Sections" at bounding box center [141, 185] width 214 height 20
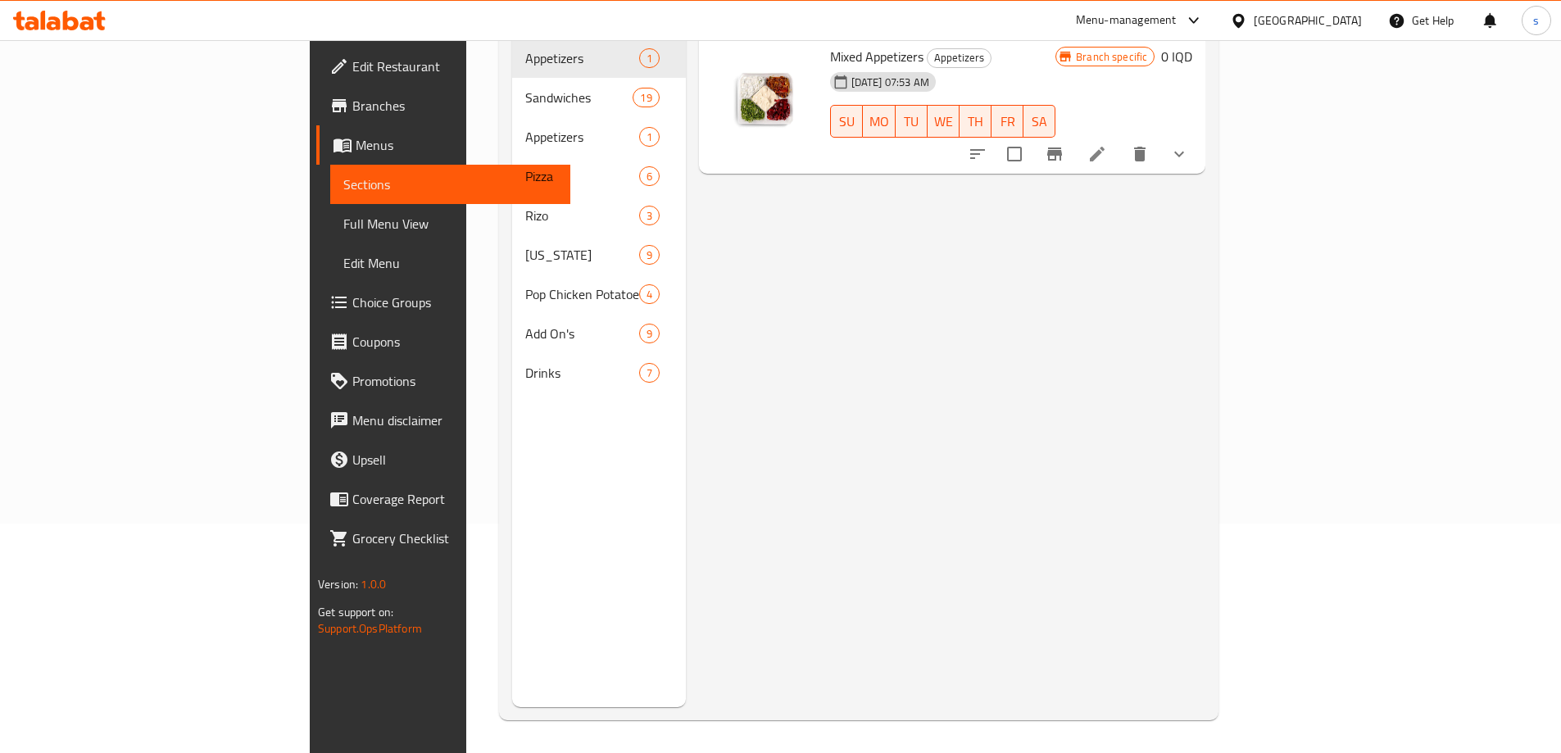
scroll to position [229, 0]
click at [343, 216] on span "Full Menu View" at bounding box center [450, 224] width 214 height 20
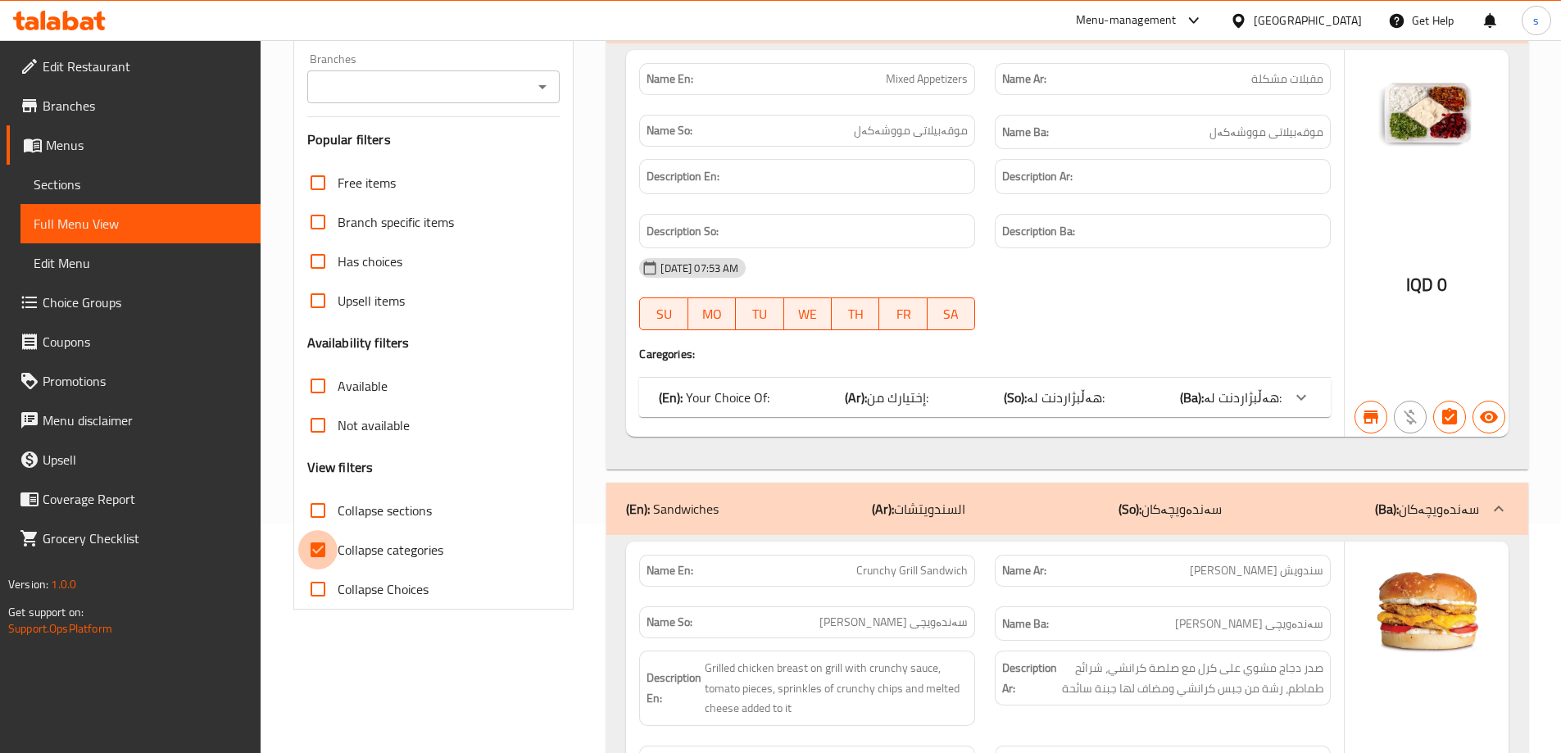
click at [324, 543] on input "Collapse categories" at bounding box center [317, 549] width 39 height 39
checkbox input "false"
click at [324, 512] on input "Collapse sections" at bounding box center [317, 510] width 39 height 39
checkbox input "true"
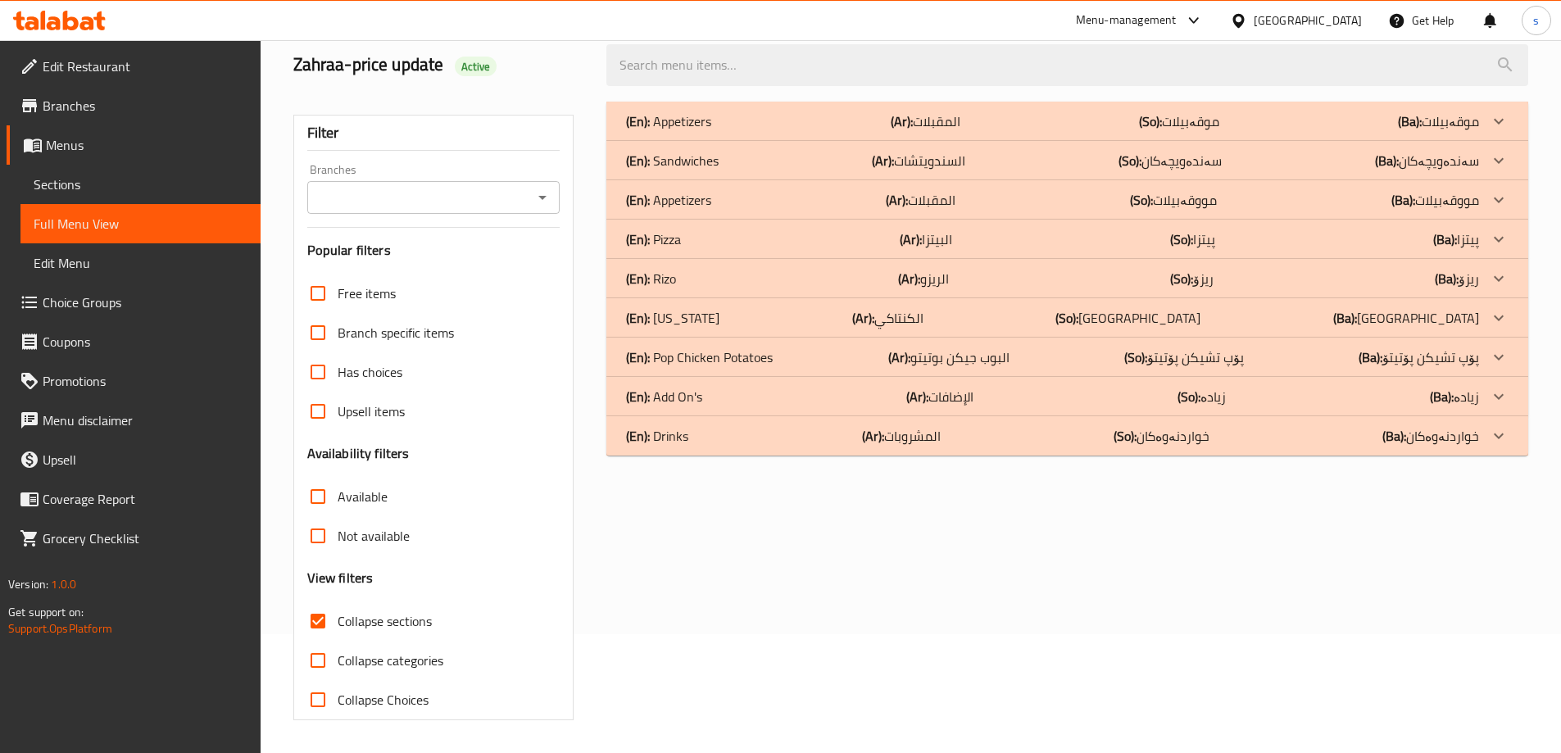
click at [539, 188] on icon "Open" at bounding box center [543, 198] width 20 height 20
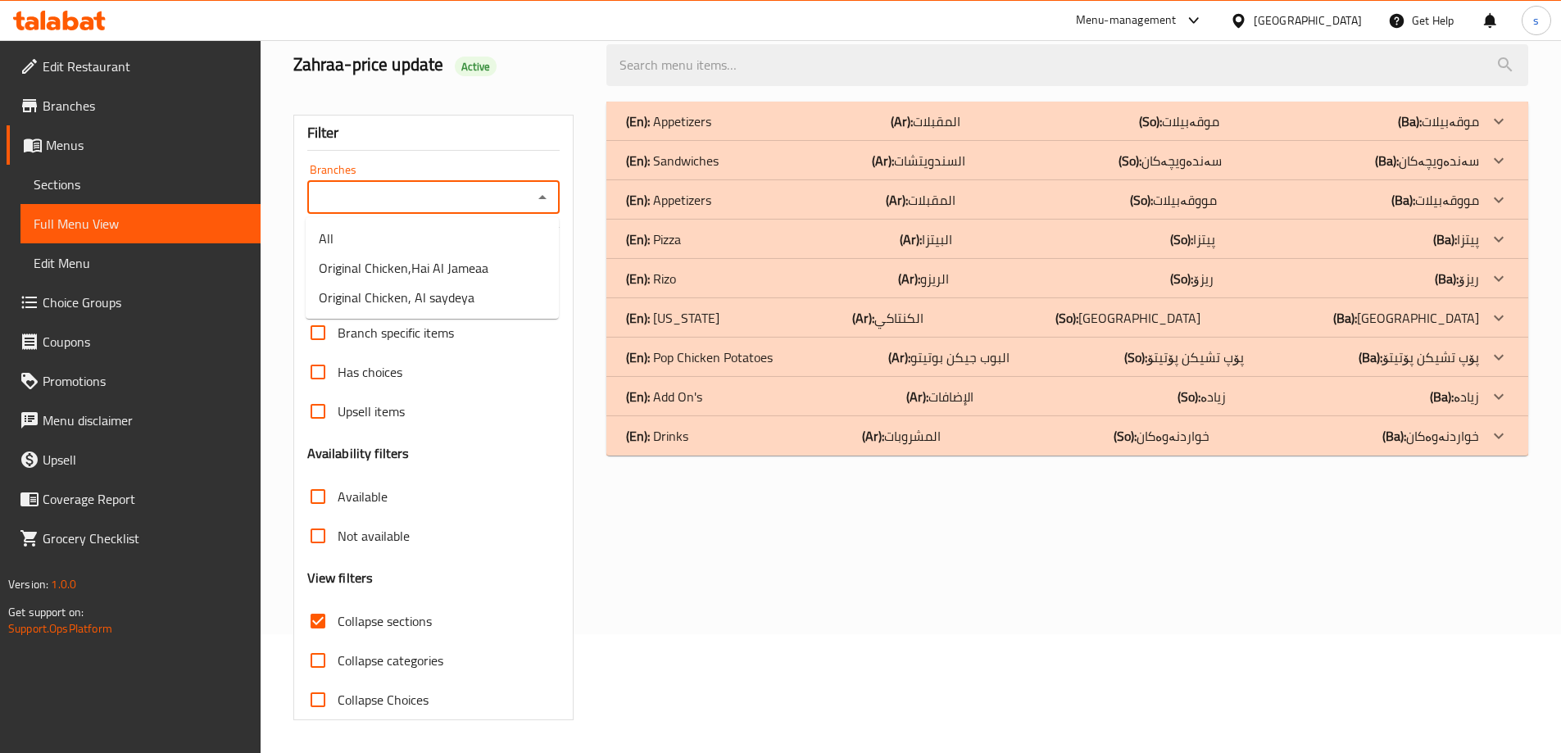
scroll to position [119, 0]
click at [490, 258] on li "Original Chicken,Hai Al Jameaa" at bounding box center [432, 267] width 253 height 29
type input "Original Chicken,Hai Al Jameaa"
click at [735, 131] on div "(En): Appetizers (Ar): المقبلات (So): مووقەبیلات (Ba): مووقەبیلات" at bounding box center [1052, 121] width 853 height 20
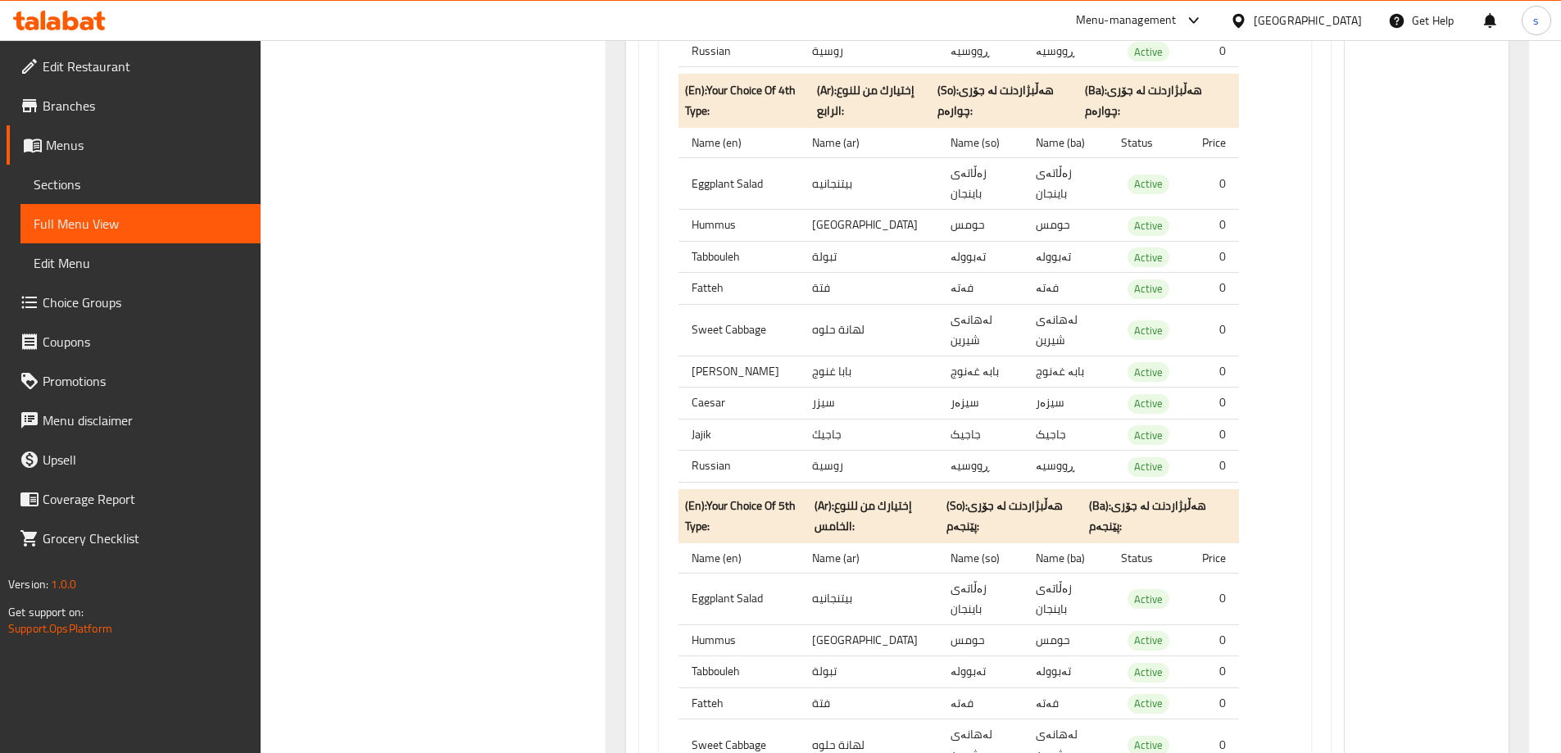
scroll to position [4644, 0]
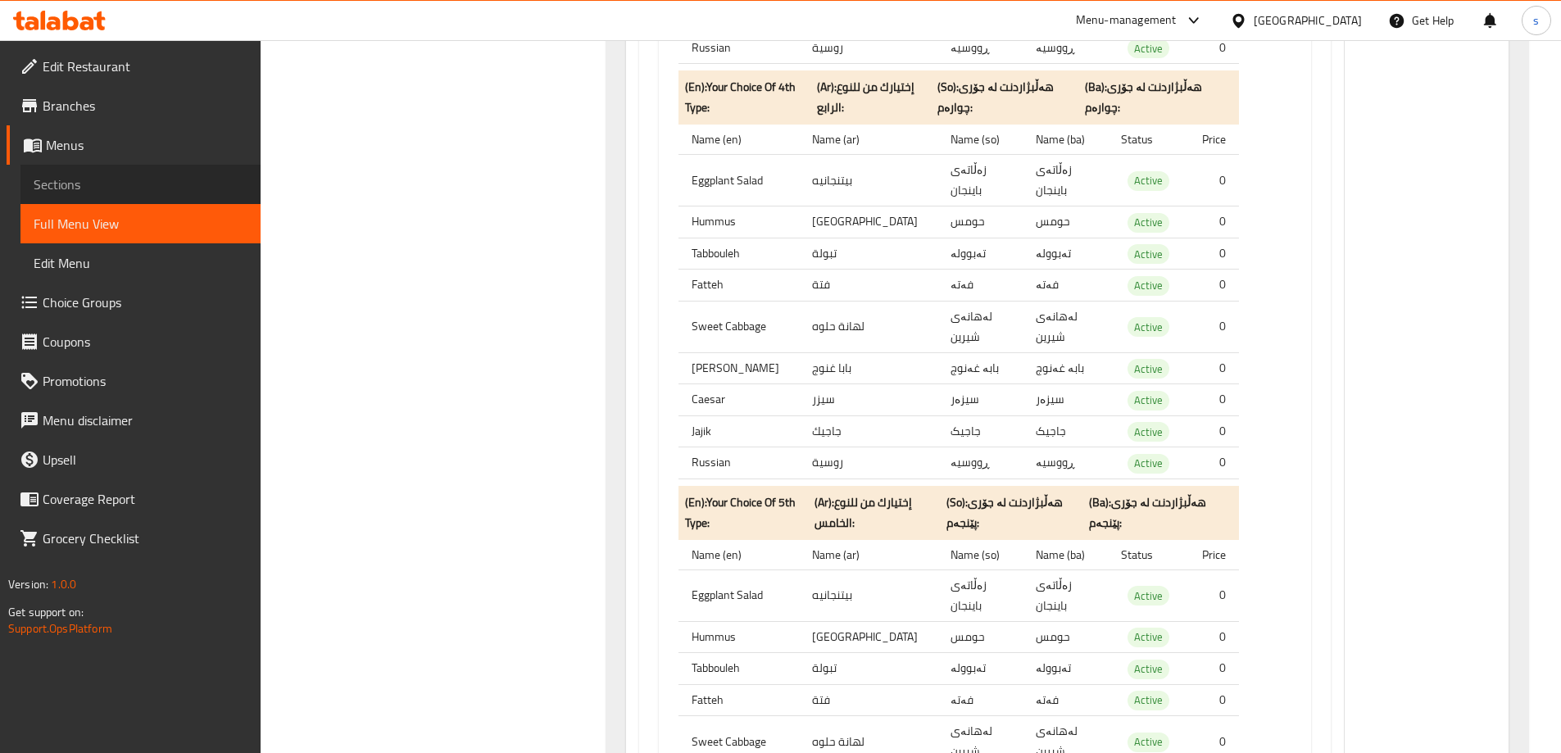
click at [100, 182] on span "Sections" at bounding box center [141, 185] width 214 height 20
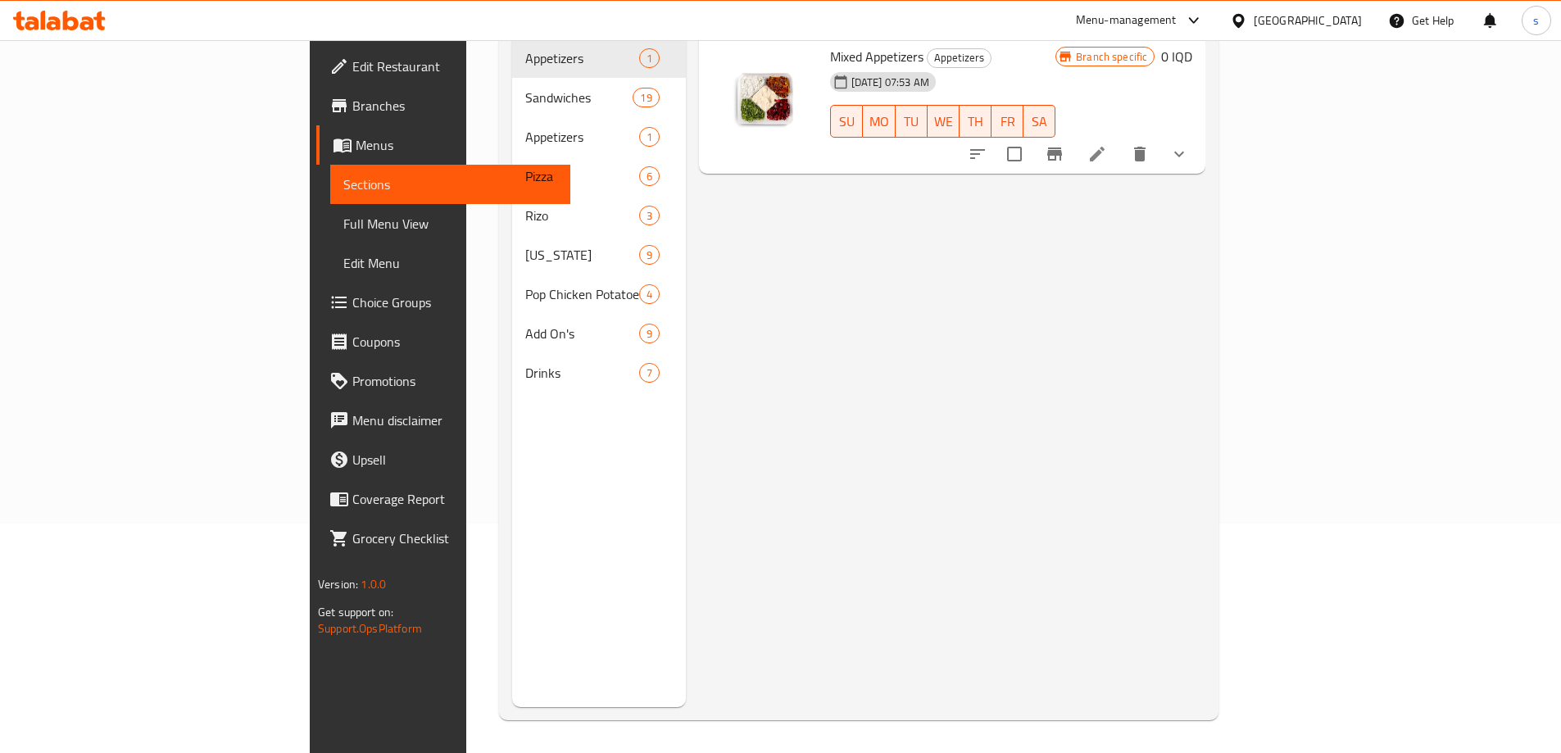
scroll to position [111, 0]
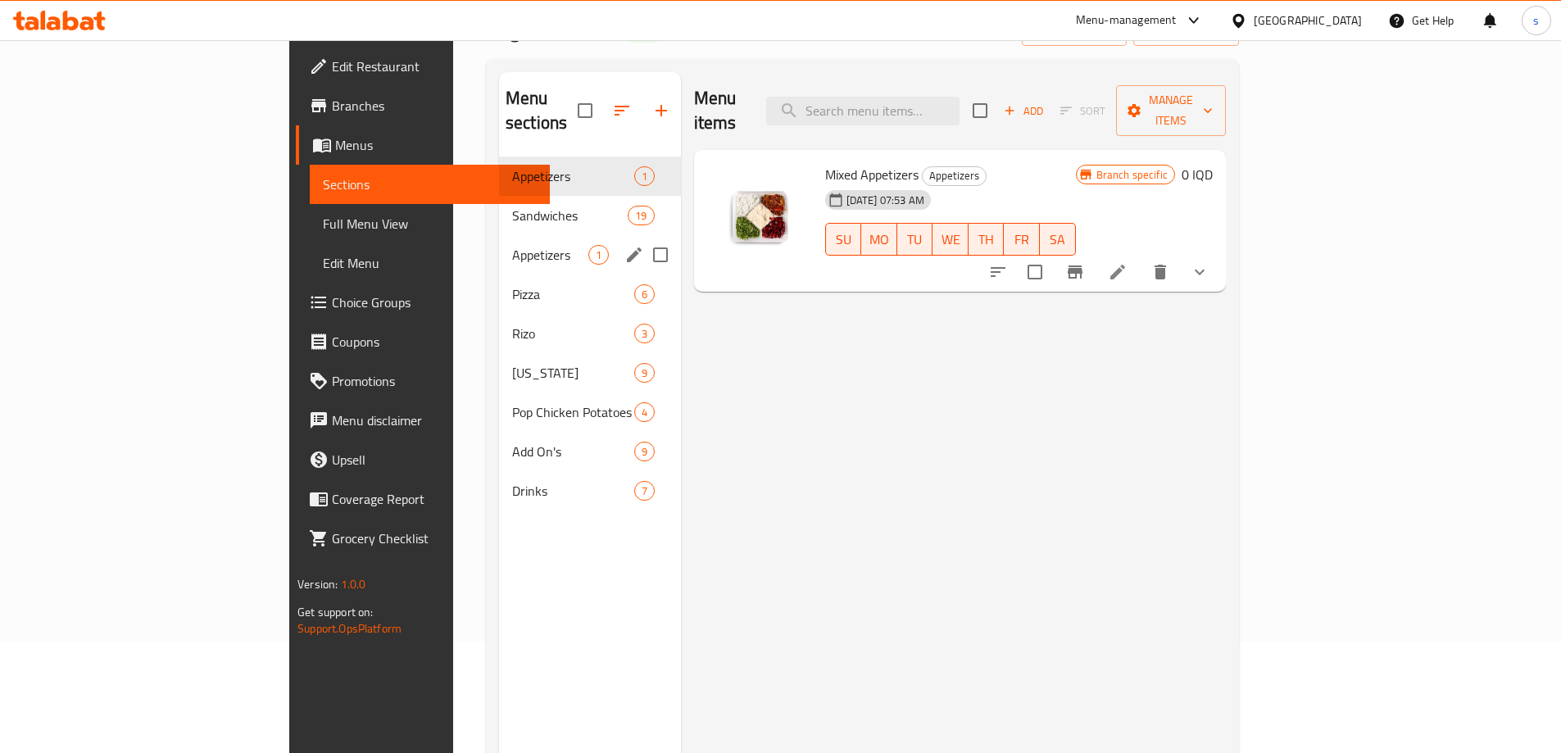
click at [499, 235] on div "Appetizers 1" at bounding box center [590, 254] width 182 height 39
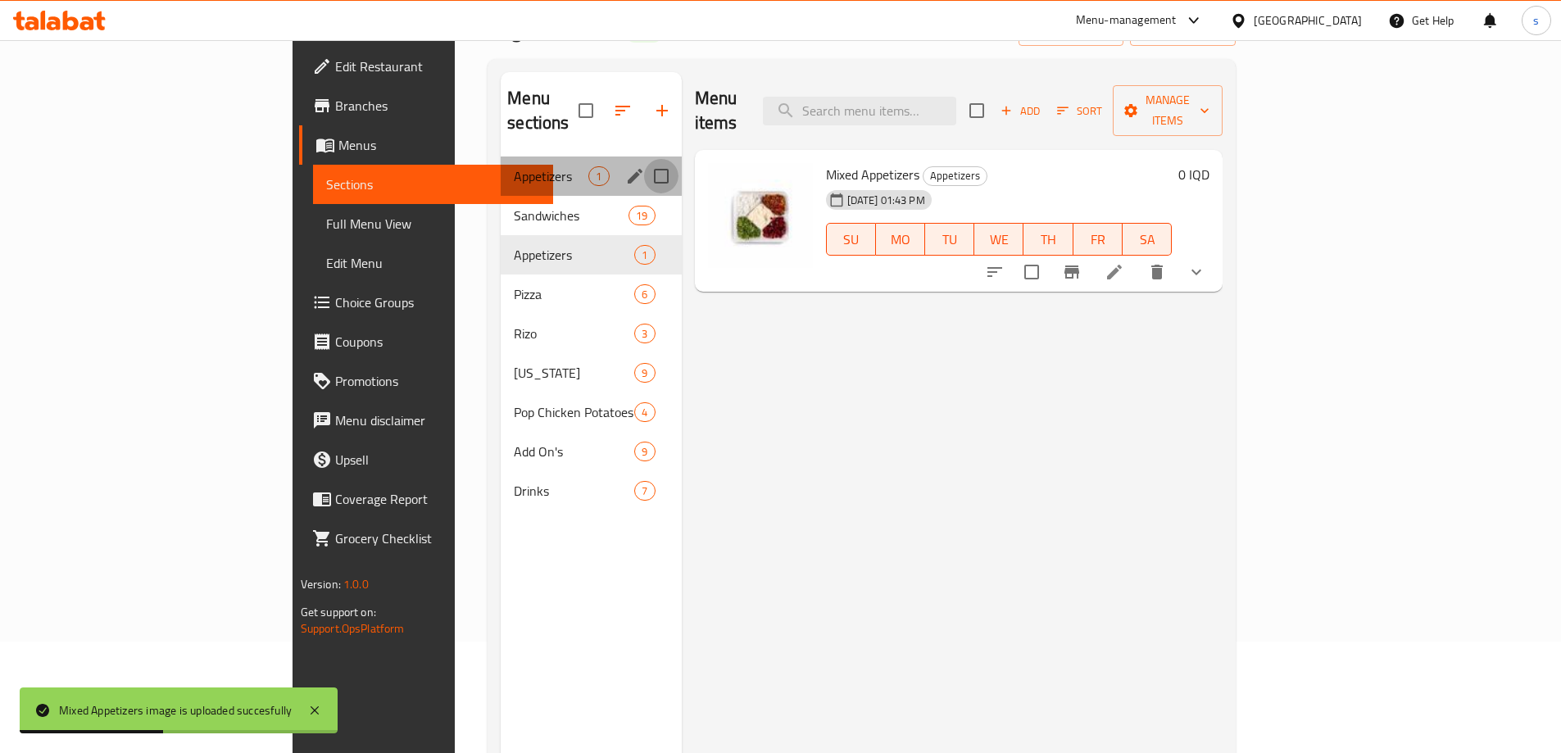
click at [644, 159] on input "Menu sections" at bounding box center [661, 176] width 34 height 34
checkbox input "true"
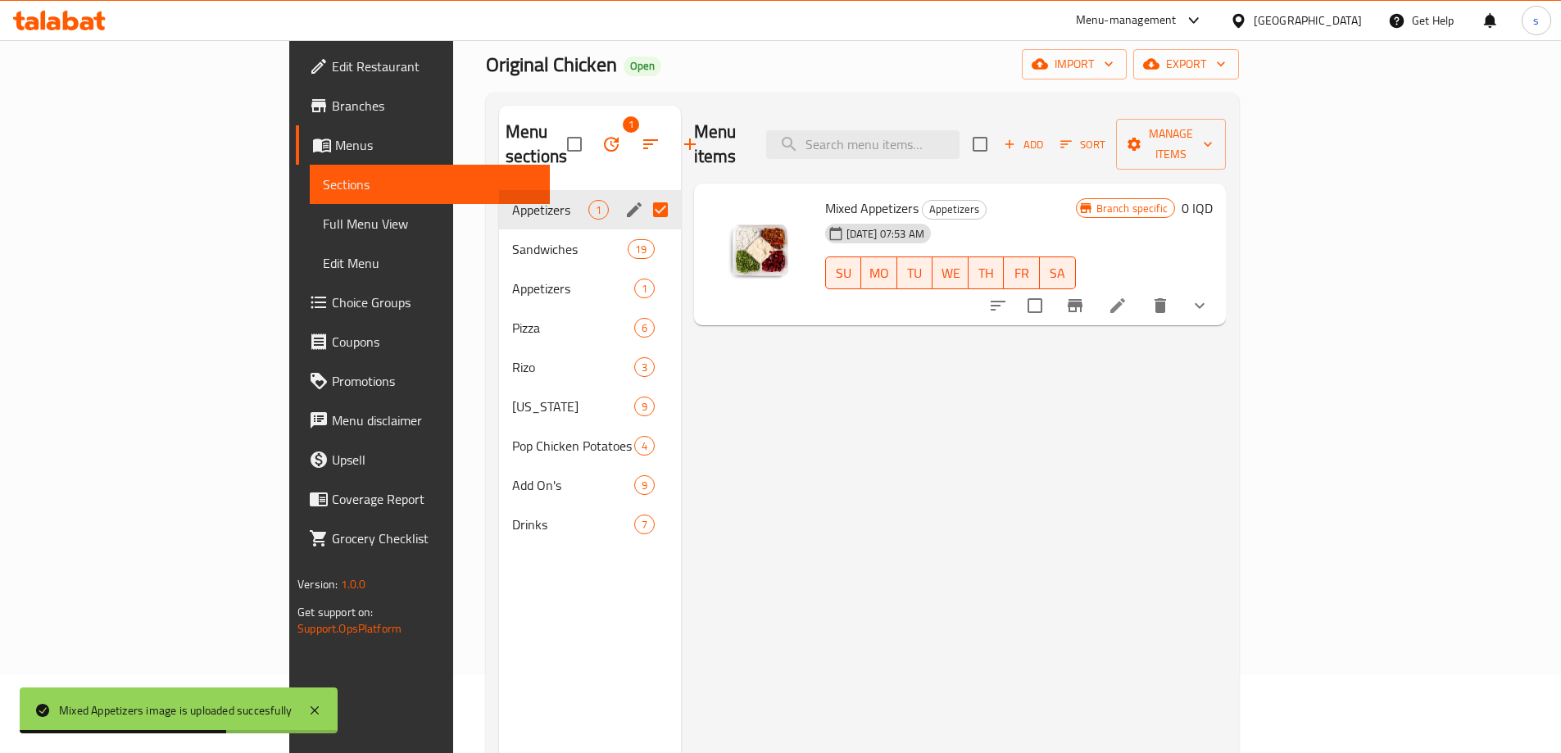
scroll to position [75, 0]
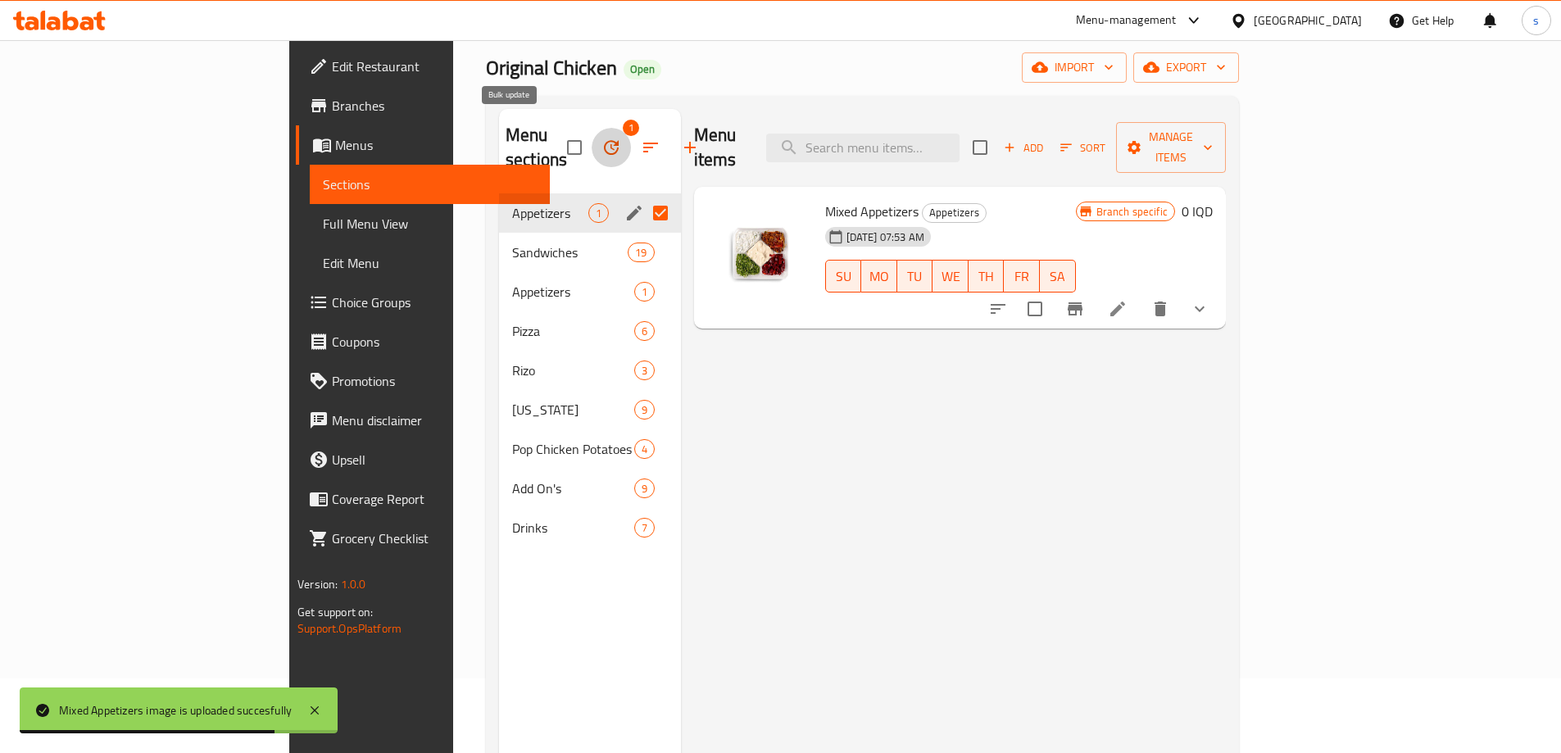
click at [601, 140] on icon "button" at bounding box center [611, 148] width 20 height 20
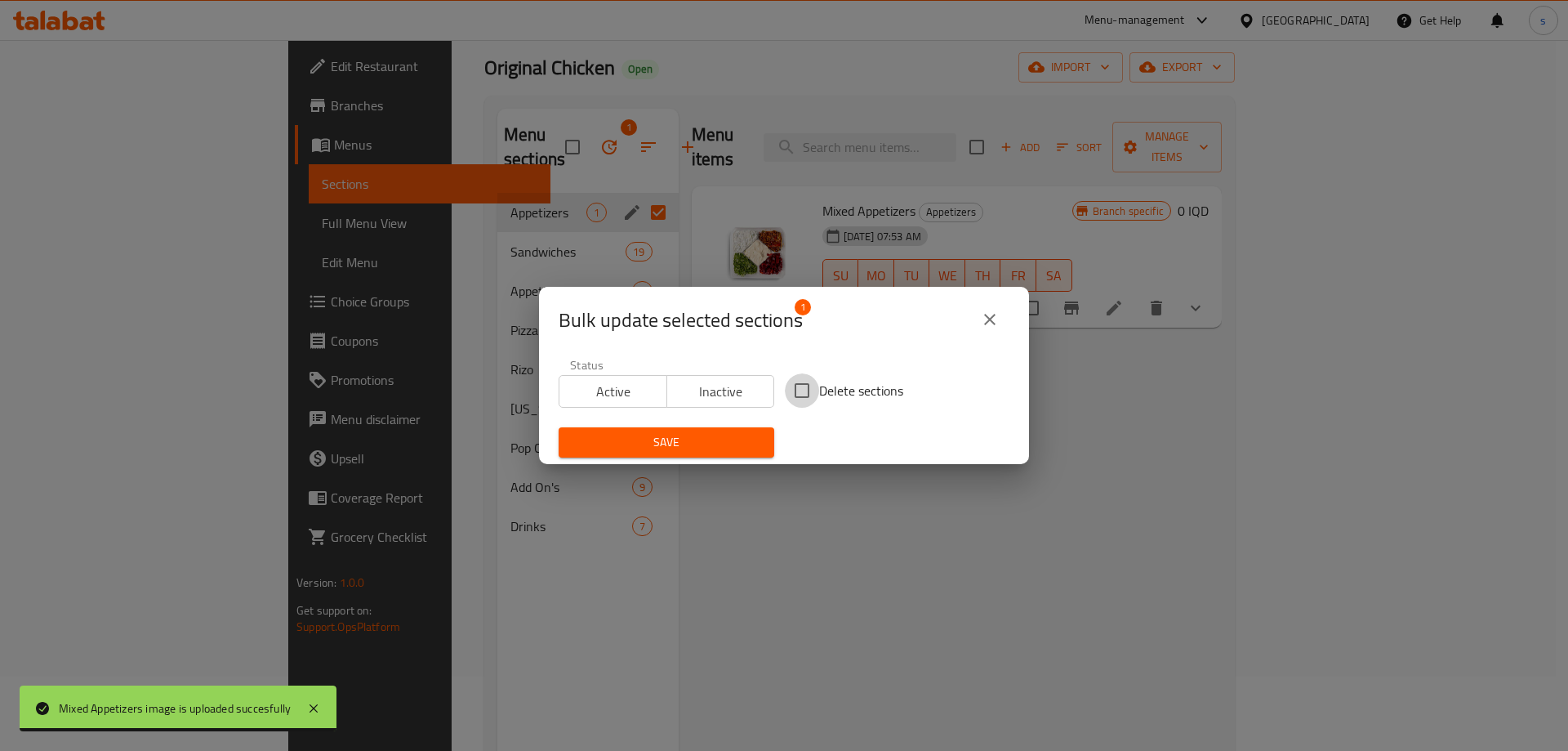
drag, startPoint x: 799, startPoint y: 383, endPoint x: 712, endPoint y: 418, distance: 93.8
click at [790, 387] on input "Delete sections" at bounding box center [801, 390] width 34 height 34
checkbox input "true"
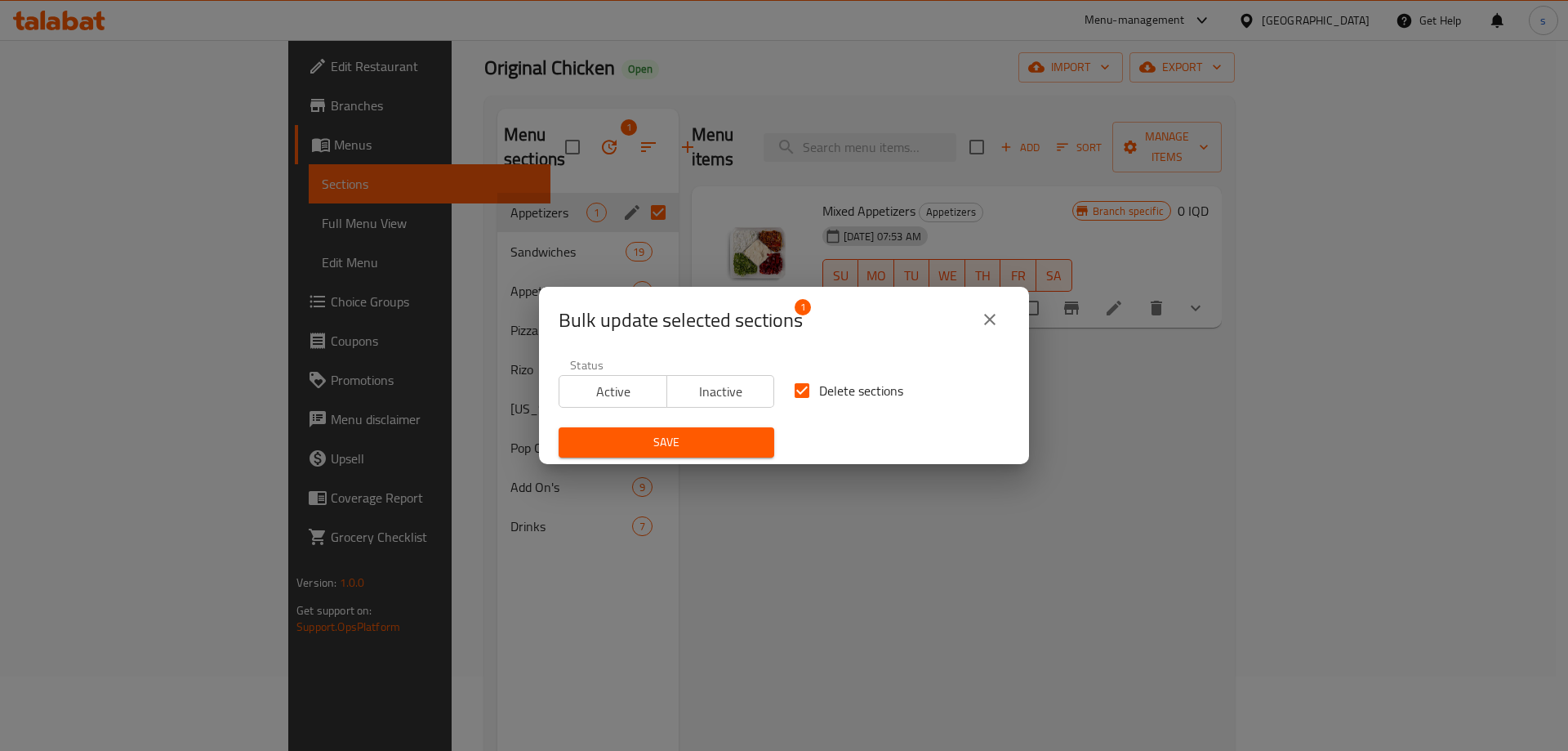
click at [688, 442] on span "Save" at bounding box center [666, 442] width 189 height 20
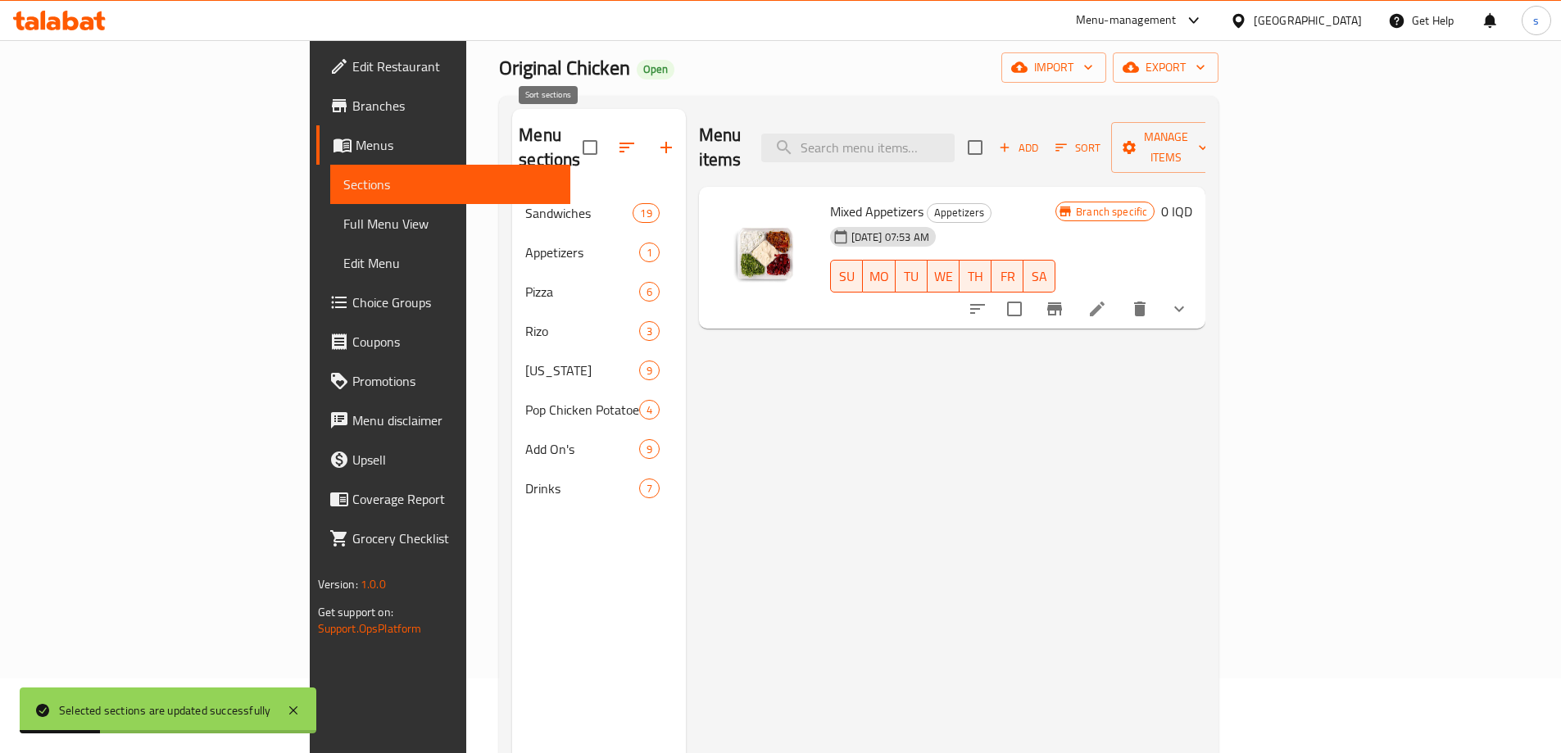
click at [607, 147] on button "button" at bounding box center [626, 147] width 39 height 39
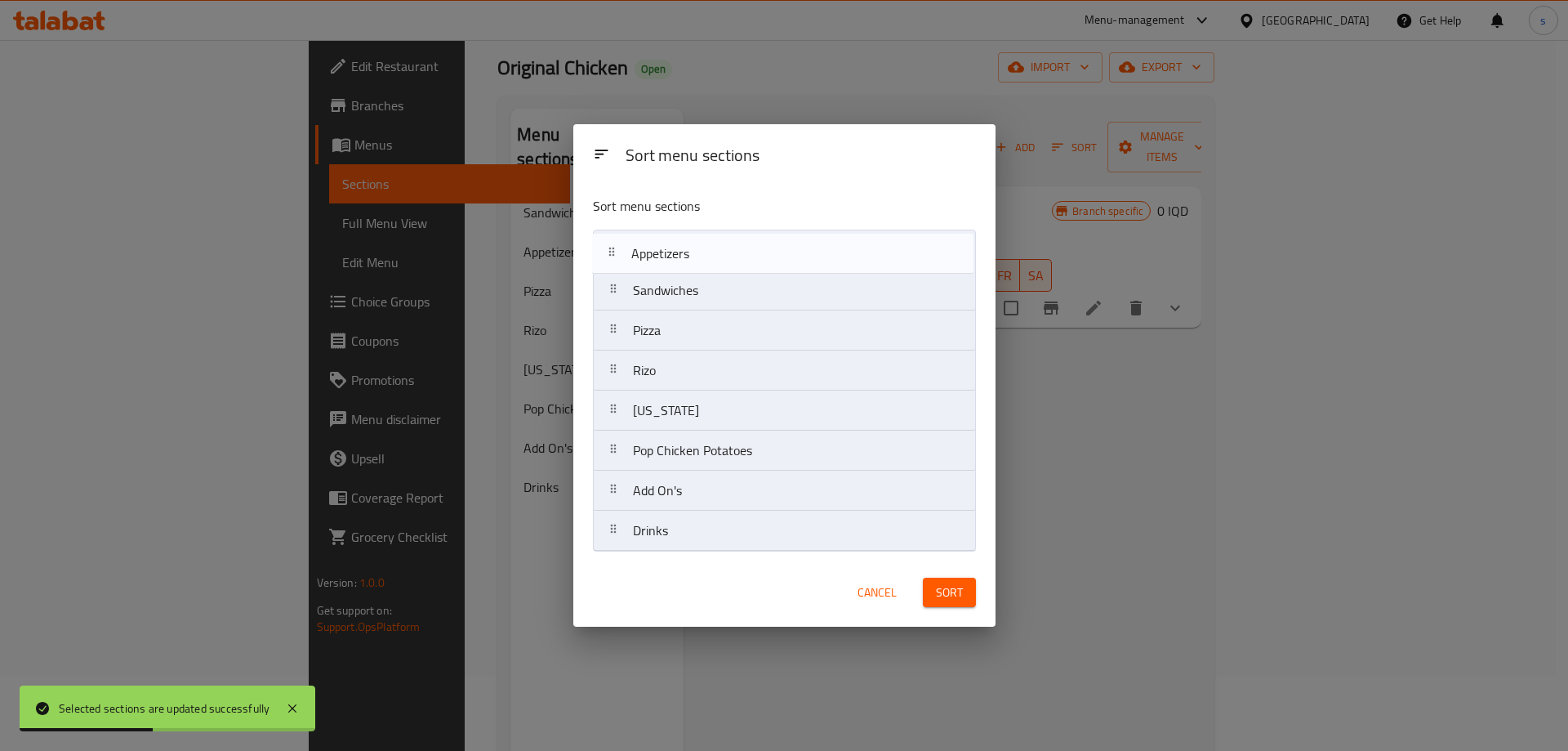
drag, startPoint x: 658, startPoint y: 290, endPoint x: 660, endPoint y: 243, distance: 47.0
click at [660, 243] on nav "Sandwiches Appetizers Pizza Rizo [US_STATE] Pop Chicken Potatoes Add On's Drinks" at bounding box center [784, 390] width 383 height 322
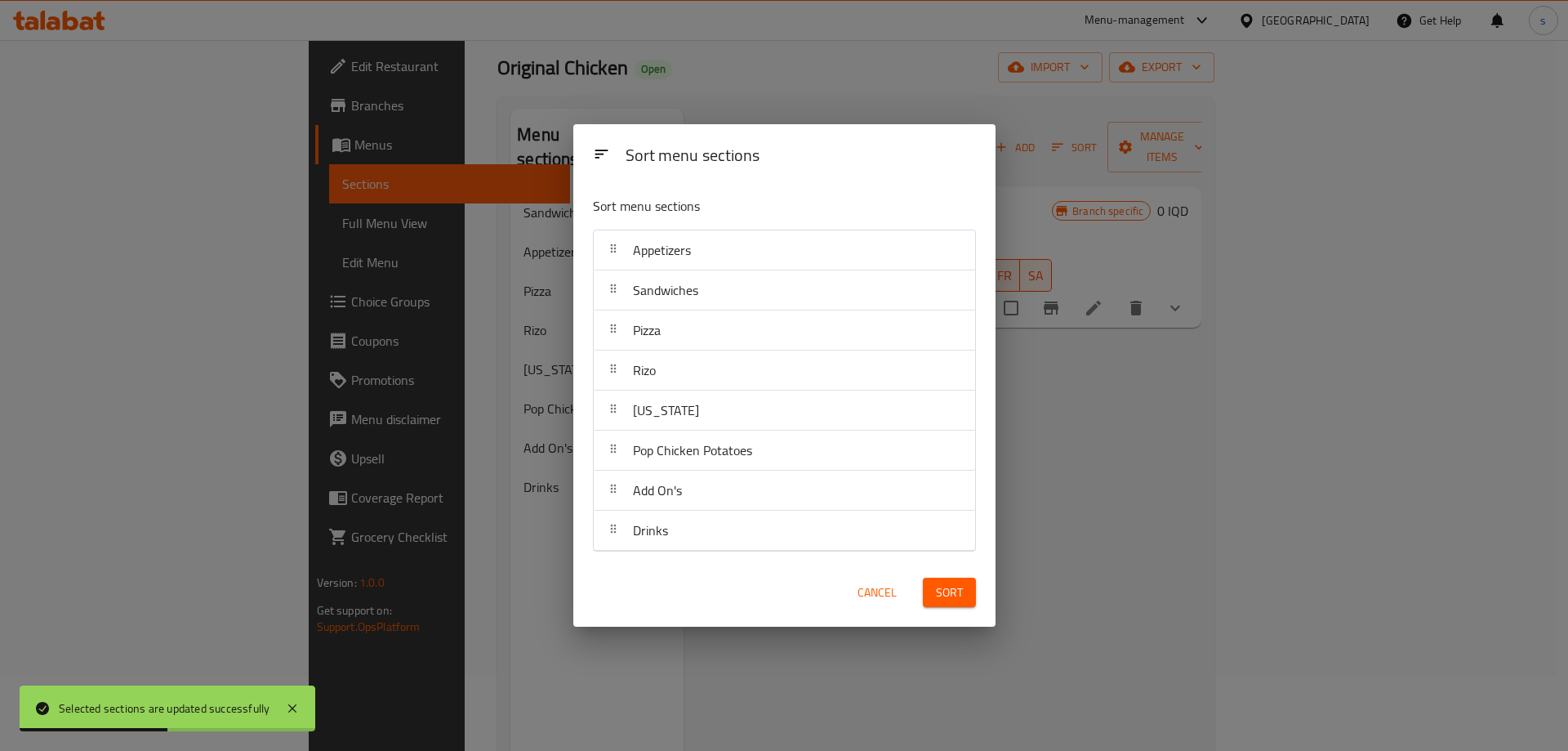
click at [969, 620] on div "Cancel Sort" at bounding box center [784, 593] width 423 height 70
click at [957, 592] on span "Sort" at bounding box center [949, 592] width 27 height 20
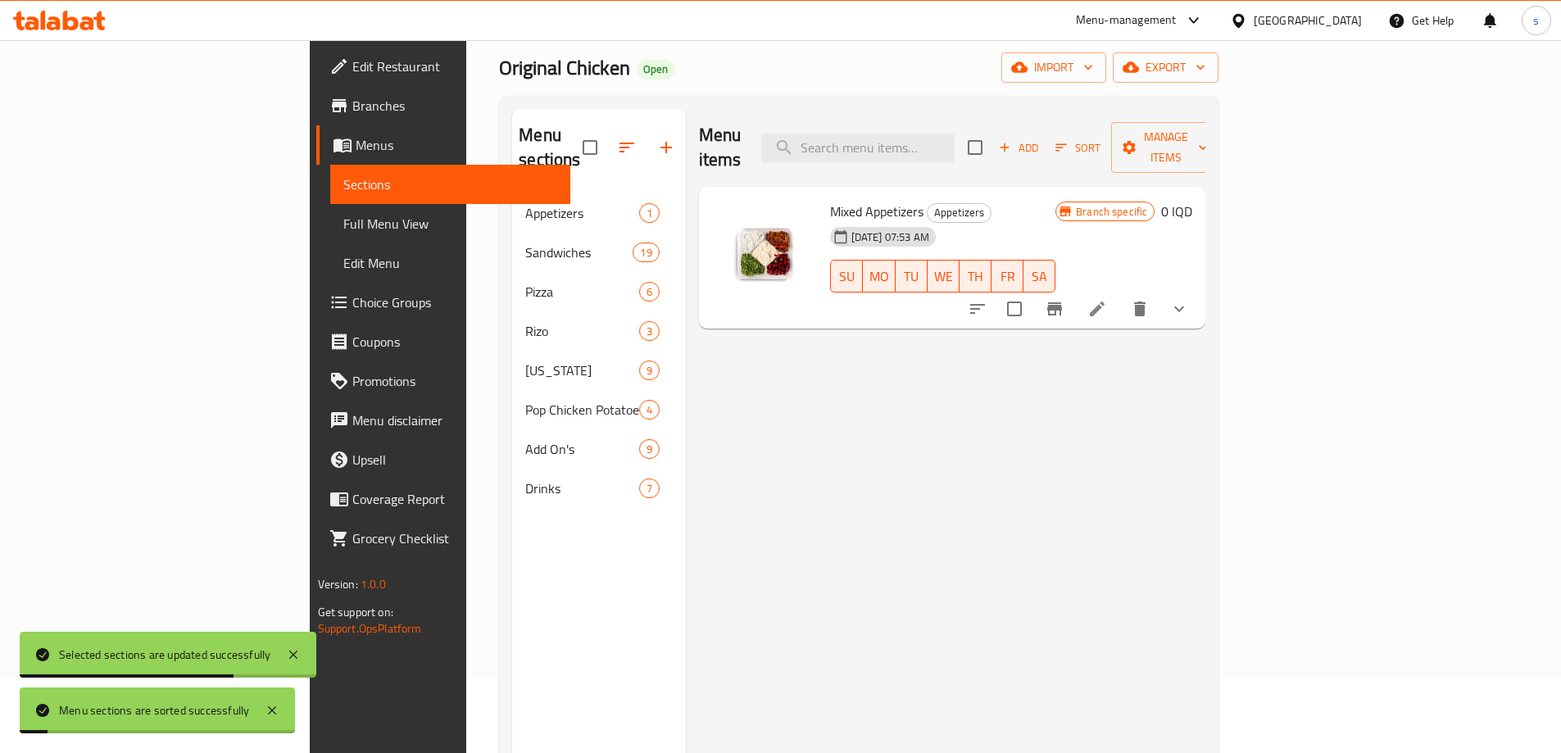
click at [343, 223] on span "Full Menu View" at bounding box center [450, 224] width 214 height 20
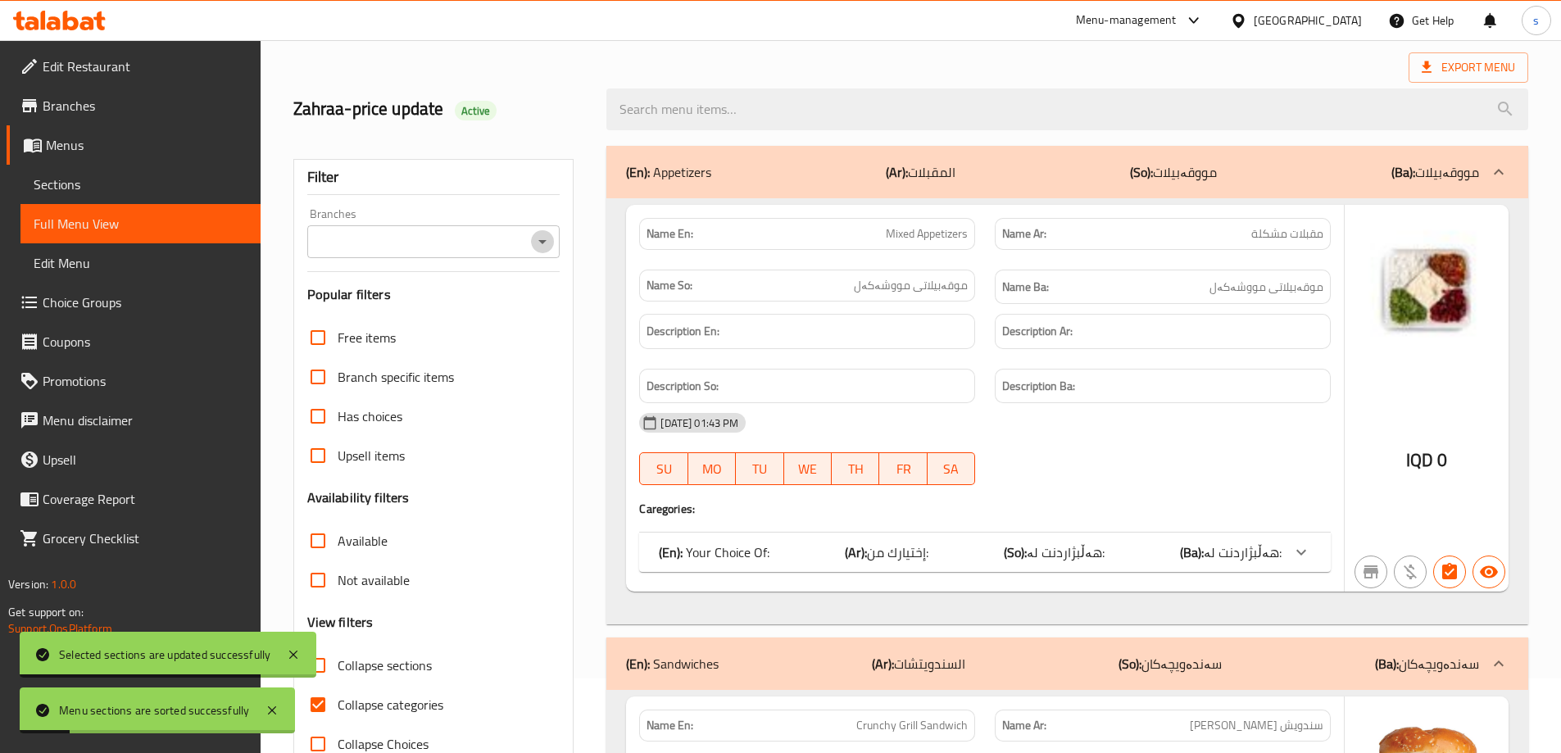
click at [537, 243] on icon "Open" at bounding box center [543, 242] width 20 height 20
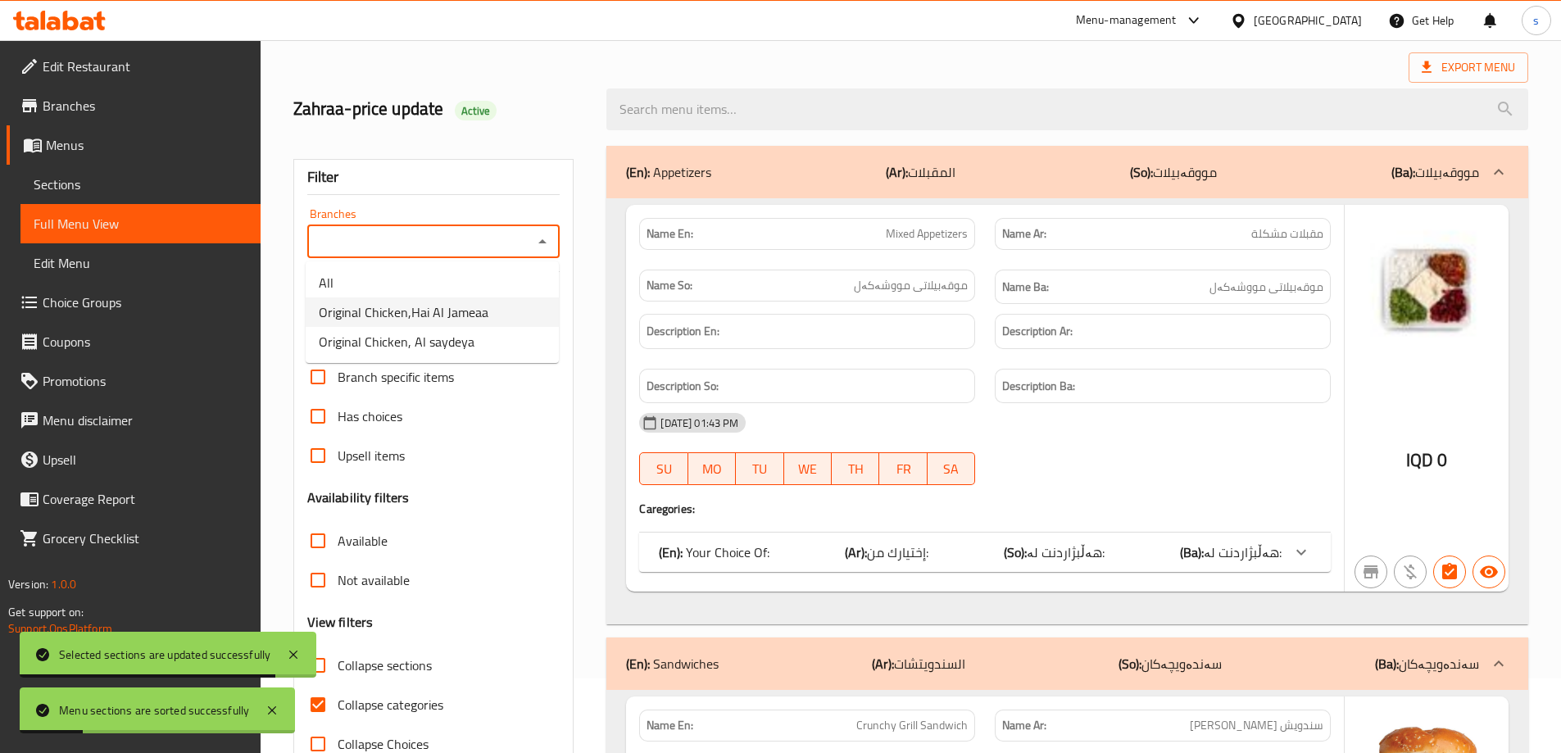
click at [486, 315] on li "Original Chicken,Hai Al Jameaa" at bounding box center [432, 311] width 253 height 29
type input "Original Chicken,Hai Al Jameaa"
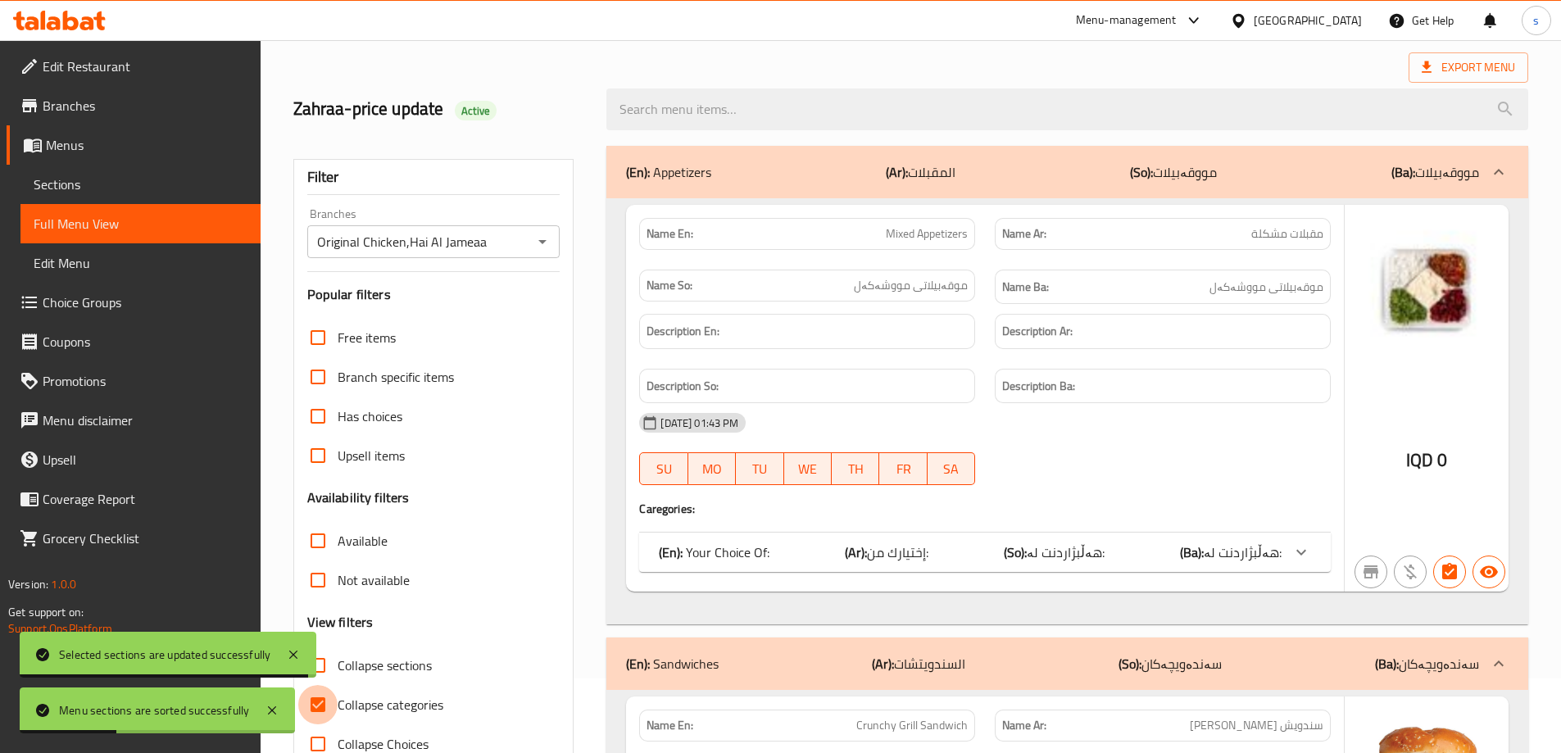
click at [322, 698] on input "Collapse categories" at bounding box center [317, 704] width 39 height 39
checkbox input "false"
click at [328, 662] on input "Collapse sections" at bounding box center [317, 665] width 39 height 39
checkbox input "true"
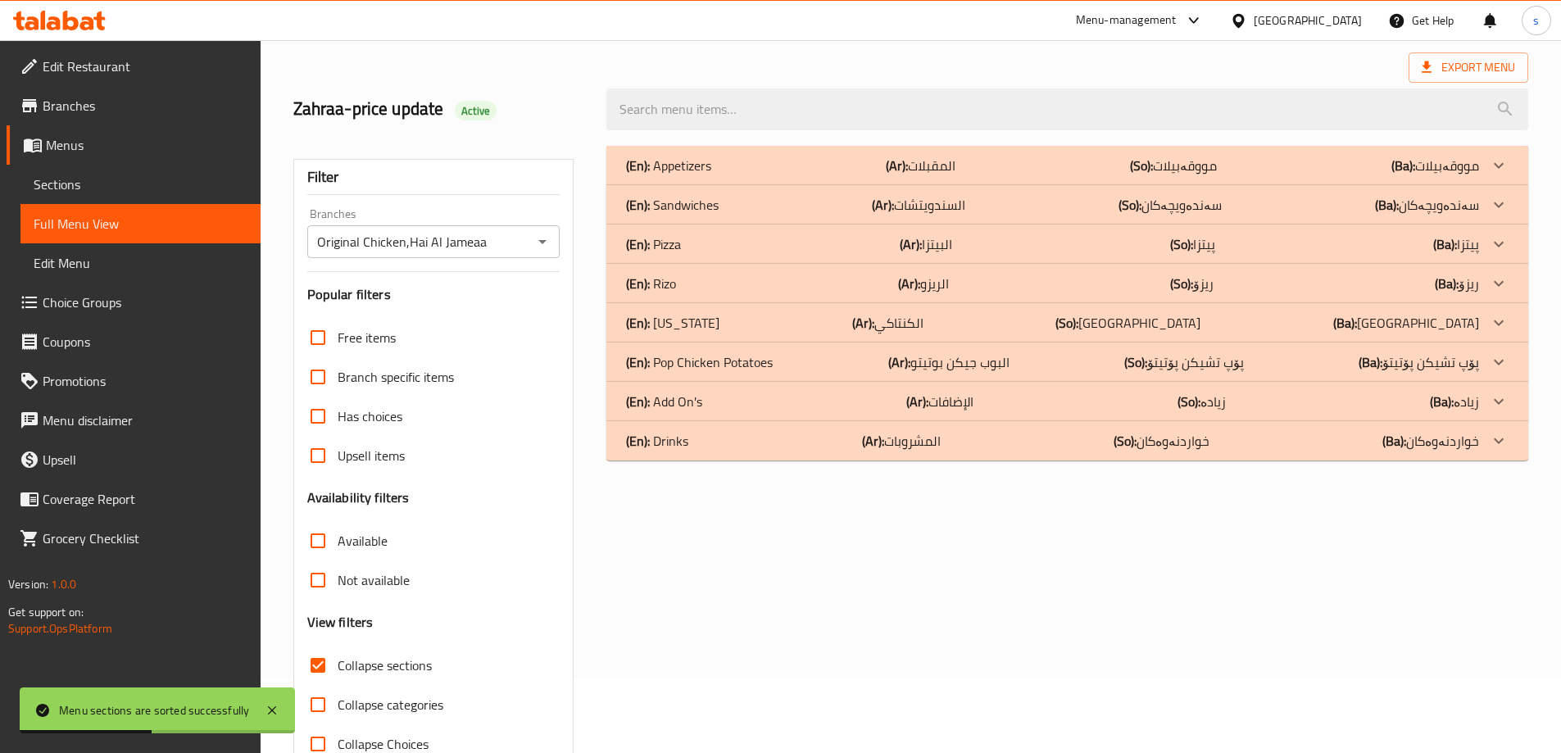
click at [788, 156] on div "(En): Appetizers (Ar): المقبلات (So): مووقەبیلات (Ba): مووقەبیلات" at bounding box center [1052, 166] width 853 height 20
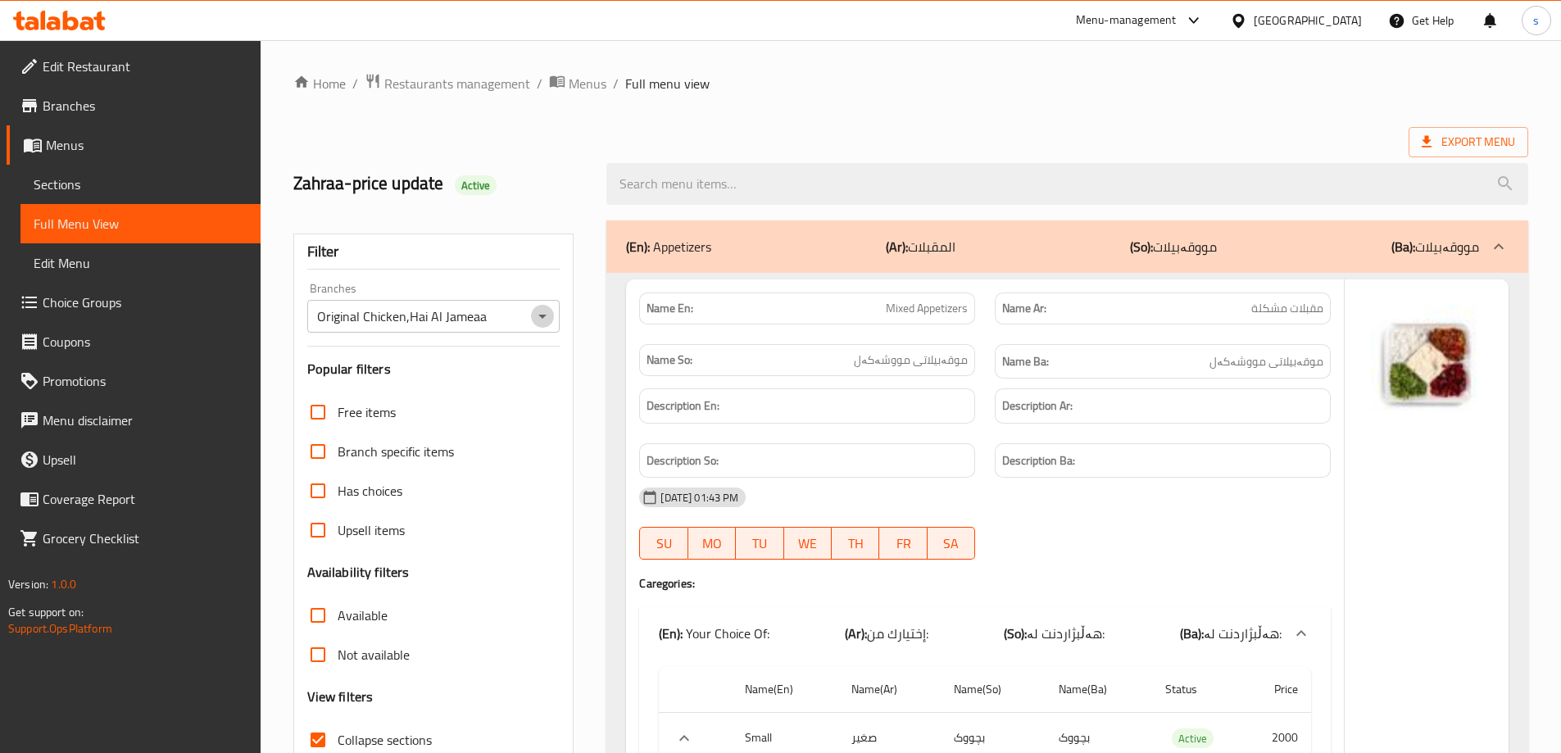
click at [538, 312] on icon "Open" at bounding box center [543, 316] width 20 height 20
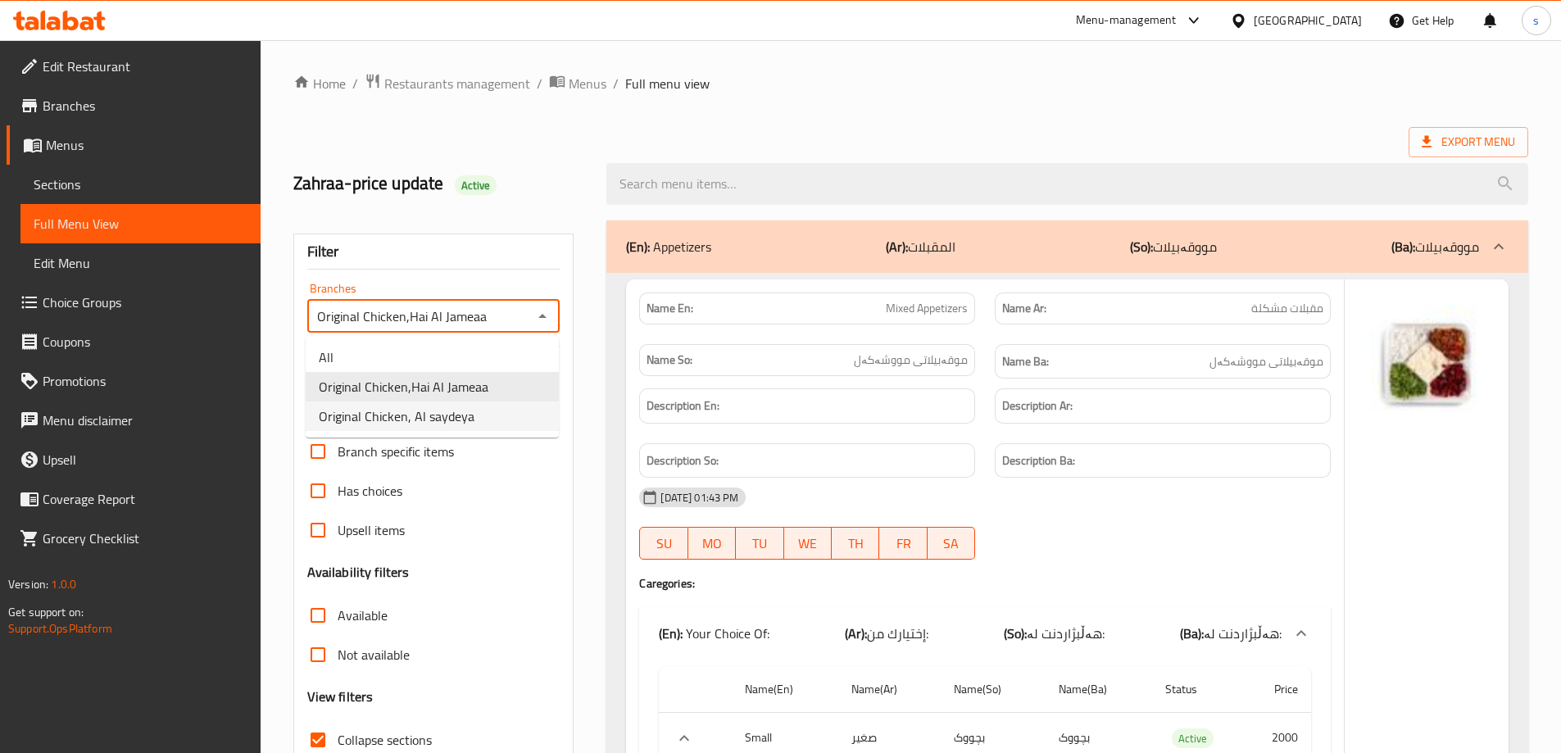
click at [478, 421] on li "Original Chicken, Al saydeya" at bounding box center [432, 415] width 253 height 29
type input "Original Chicken, Al saydeya"
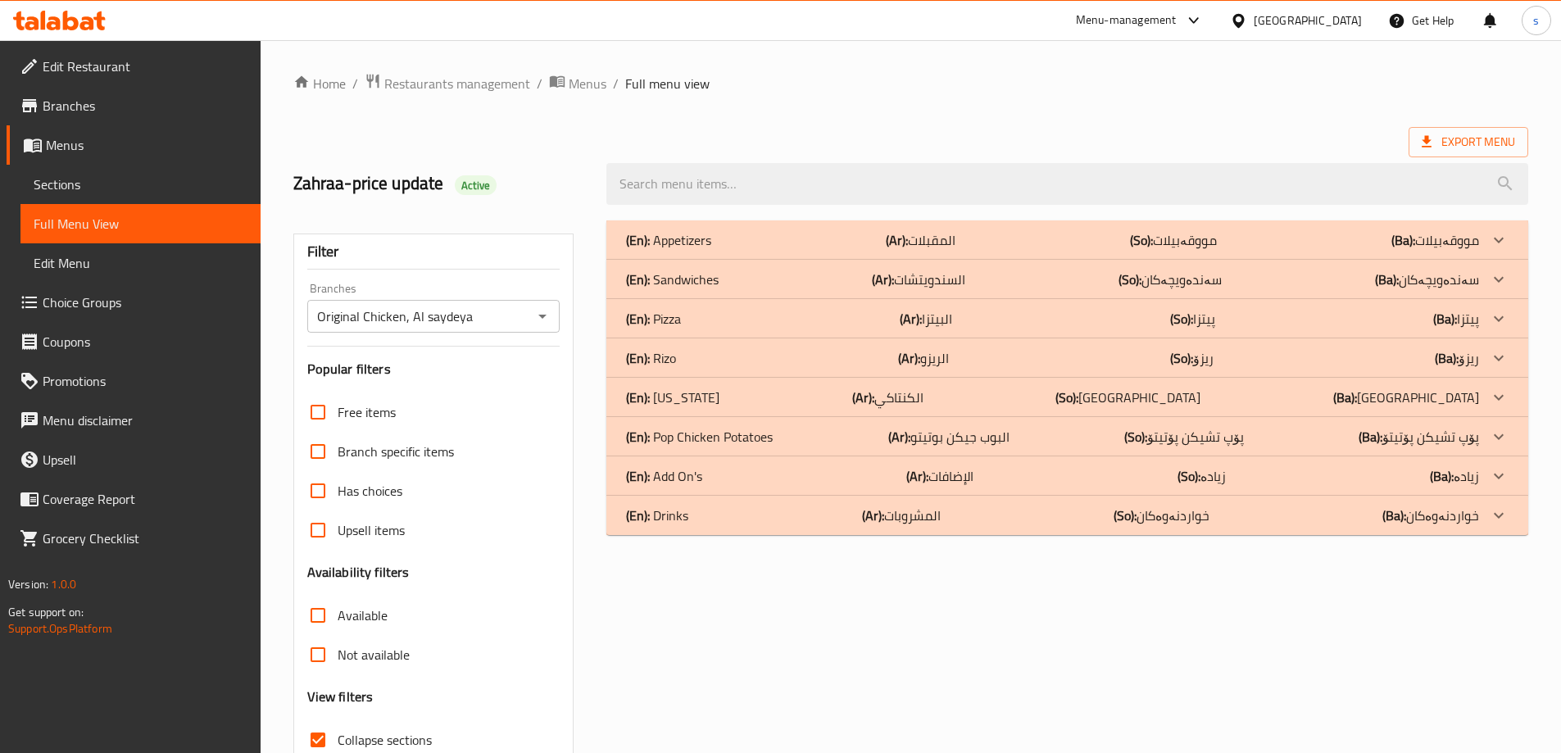
click at [705, 234] on p "(En): Appetizers" at bounding box center [668, 240] width 85 height 20
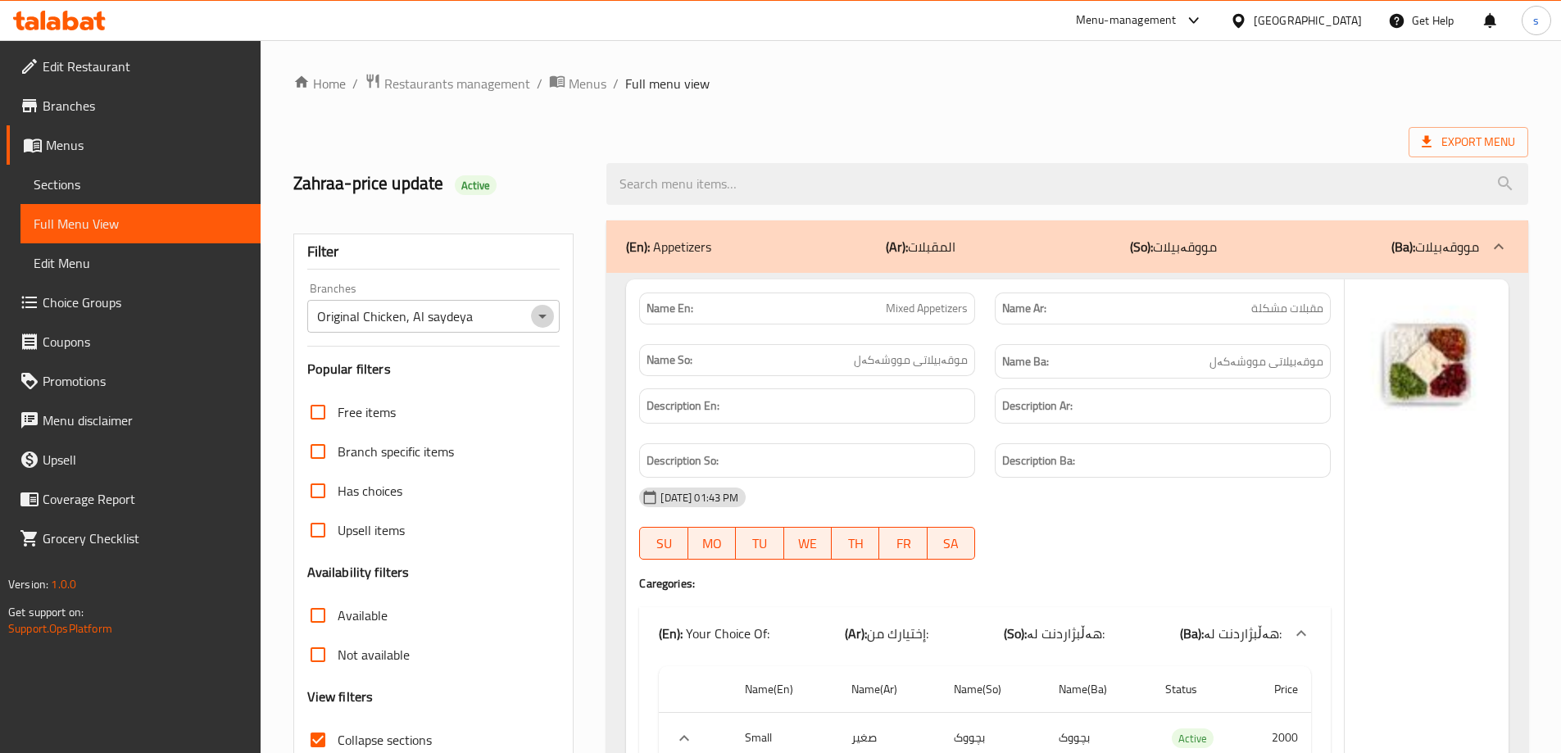
click at [537, 324] on icon "Open" at bounding box center [543, 316] width 20 height 20
